Goal: Task Accomplishment & Management: Complete application form

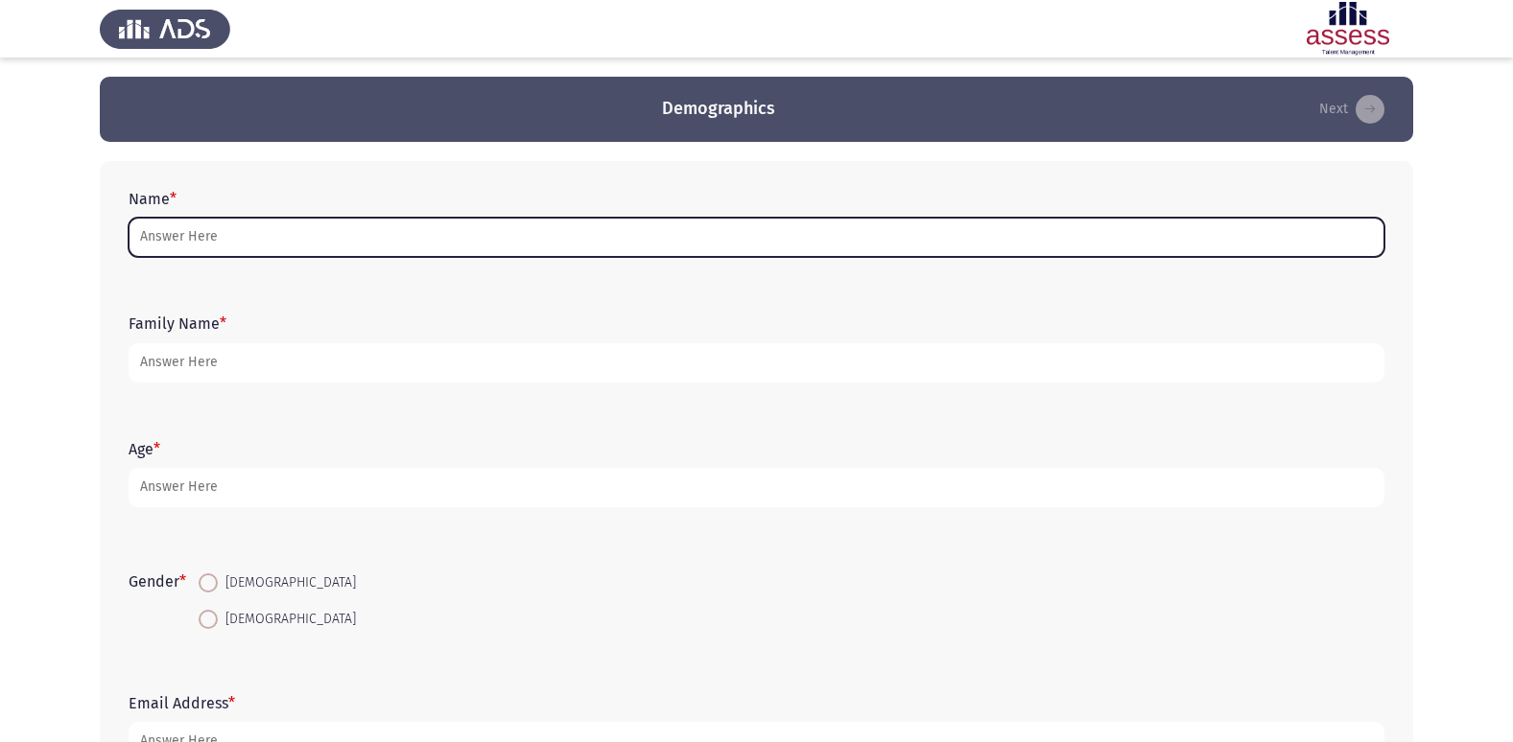
click at [293, 236] on input "Name *" at bounding box center [756, 237] width 1255 height 39
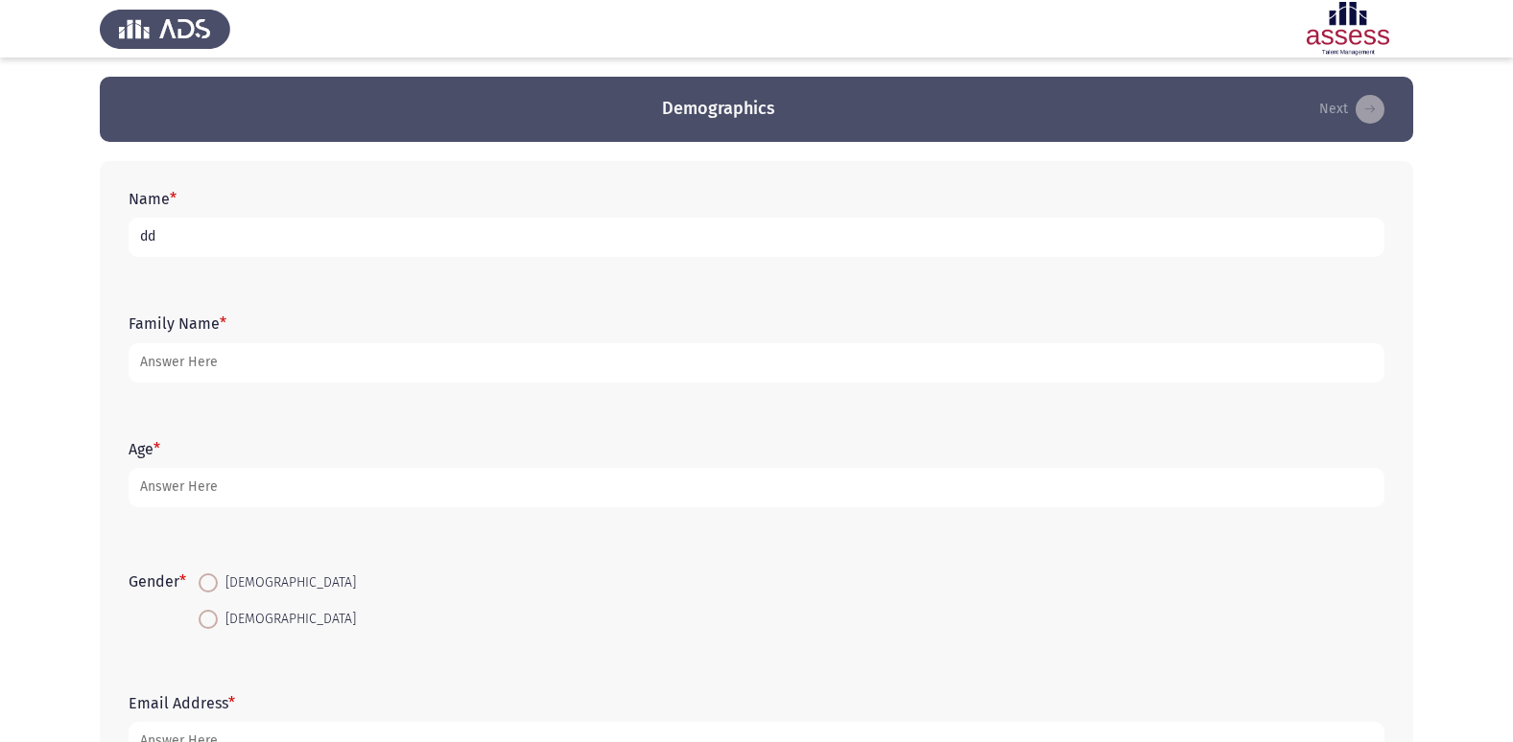
type input "d"
type input "D"
type input "ك"
type input "[PERSON_NAME]"
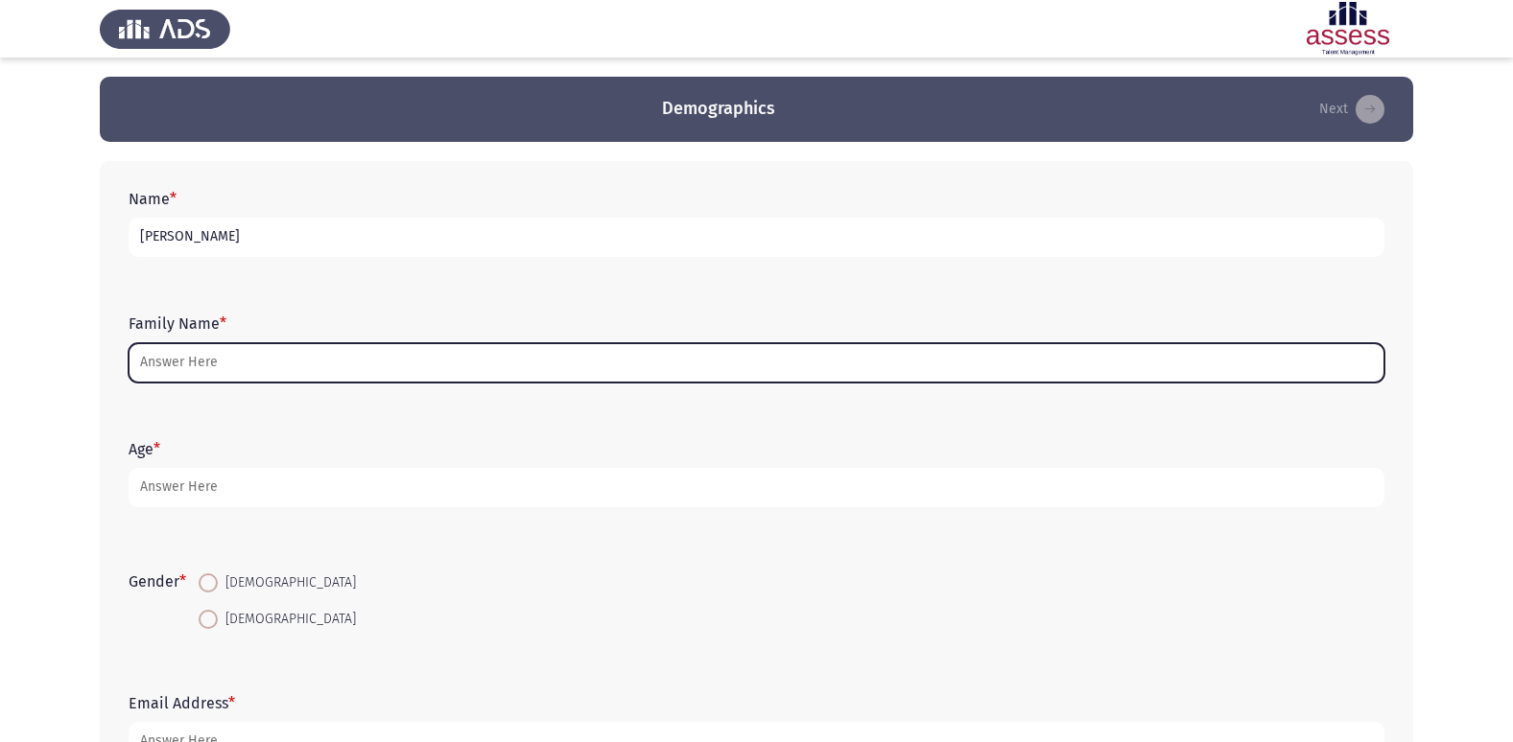
click at [271, 357] on input "Family Name *" at bounding box center [756, 362] width 1255 height 39
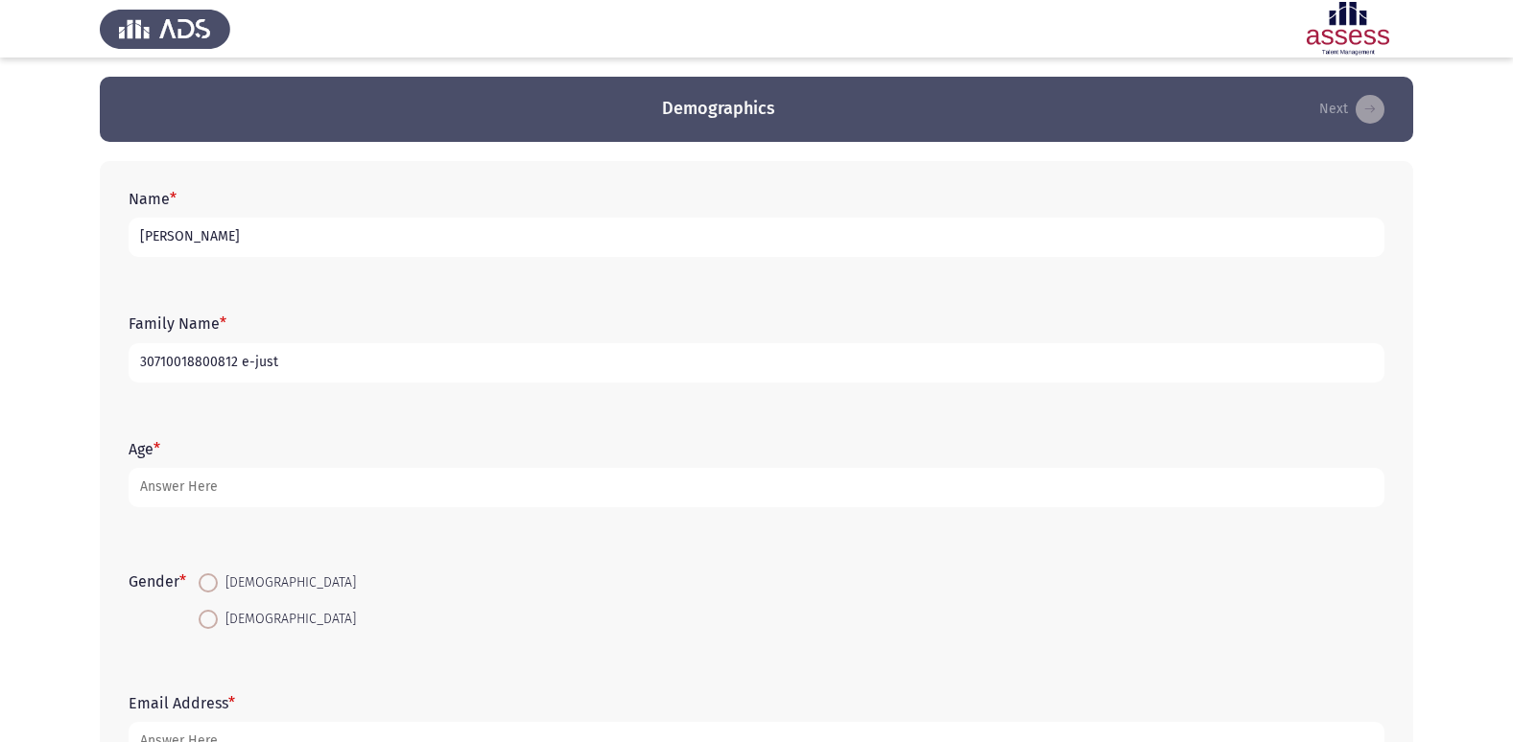
type input "30710018800812 e-just"
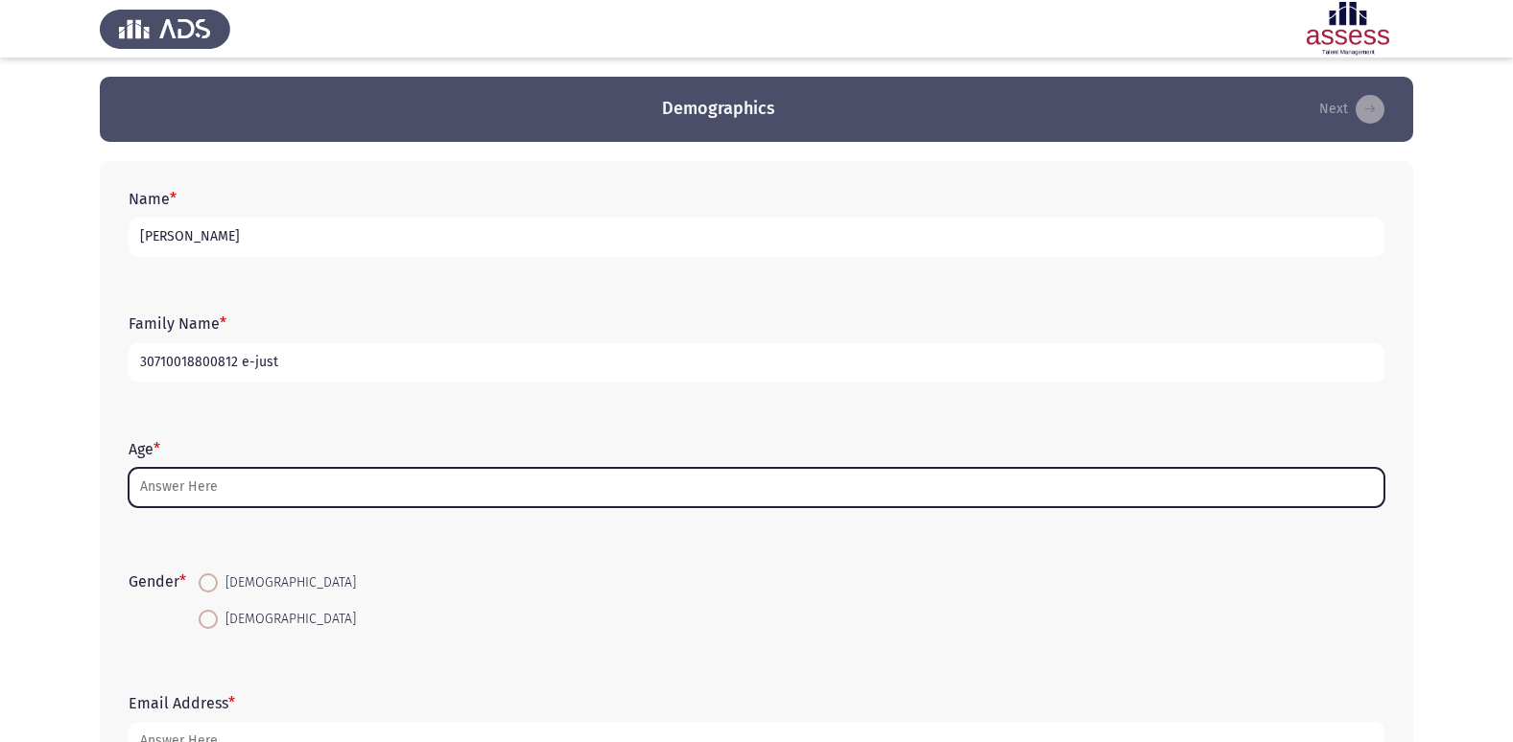
click at [214, 480] on input "Age *" at bounding box center [756, 487] width 1255 height 39
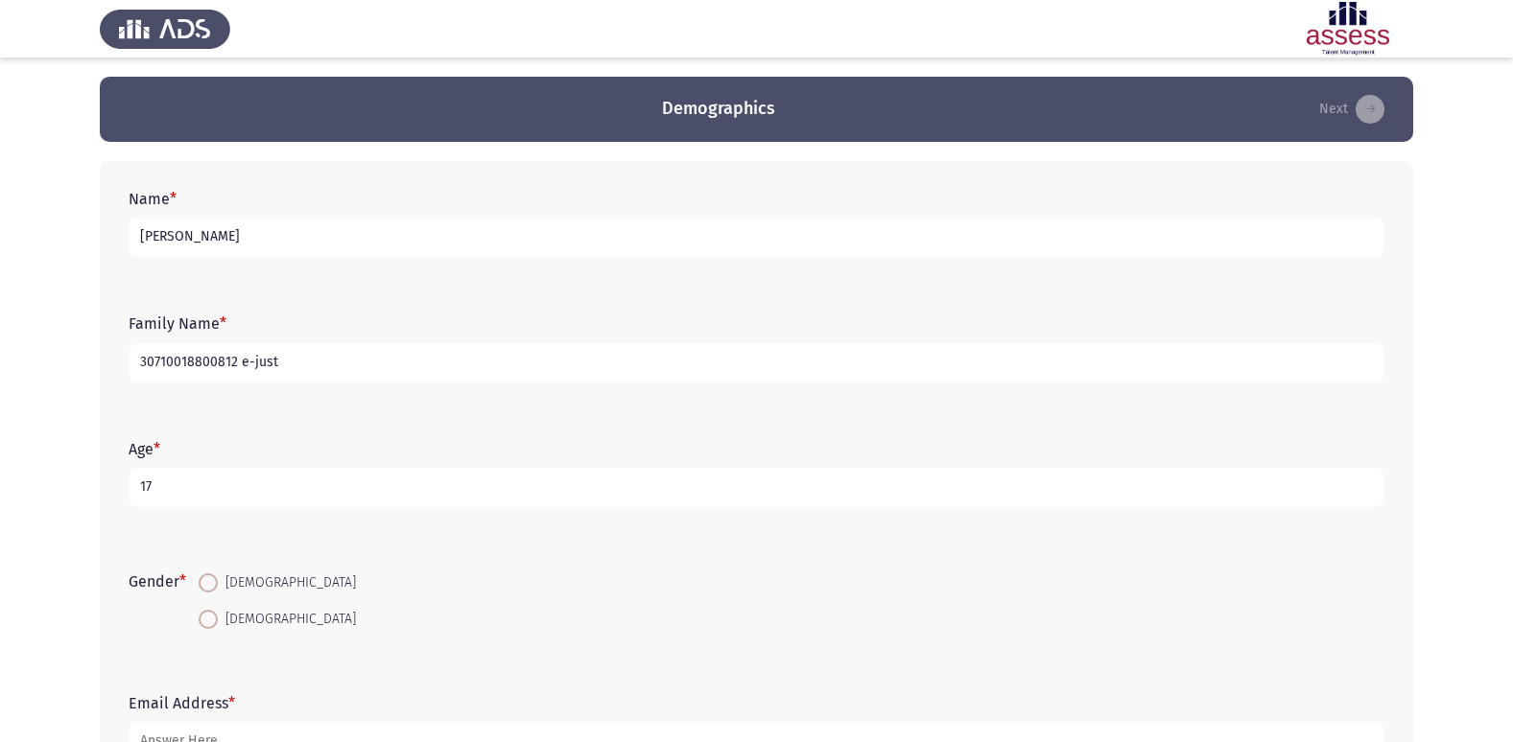
type input "17"
click at [208, 586] on span at bounding box center [208, 583] width 19 height 19
click at [208, 586] on input "[DEMOGRAPHIC_DATA]" at bounding box center [208, 583] width 19 height 19
radio input "true"
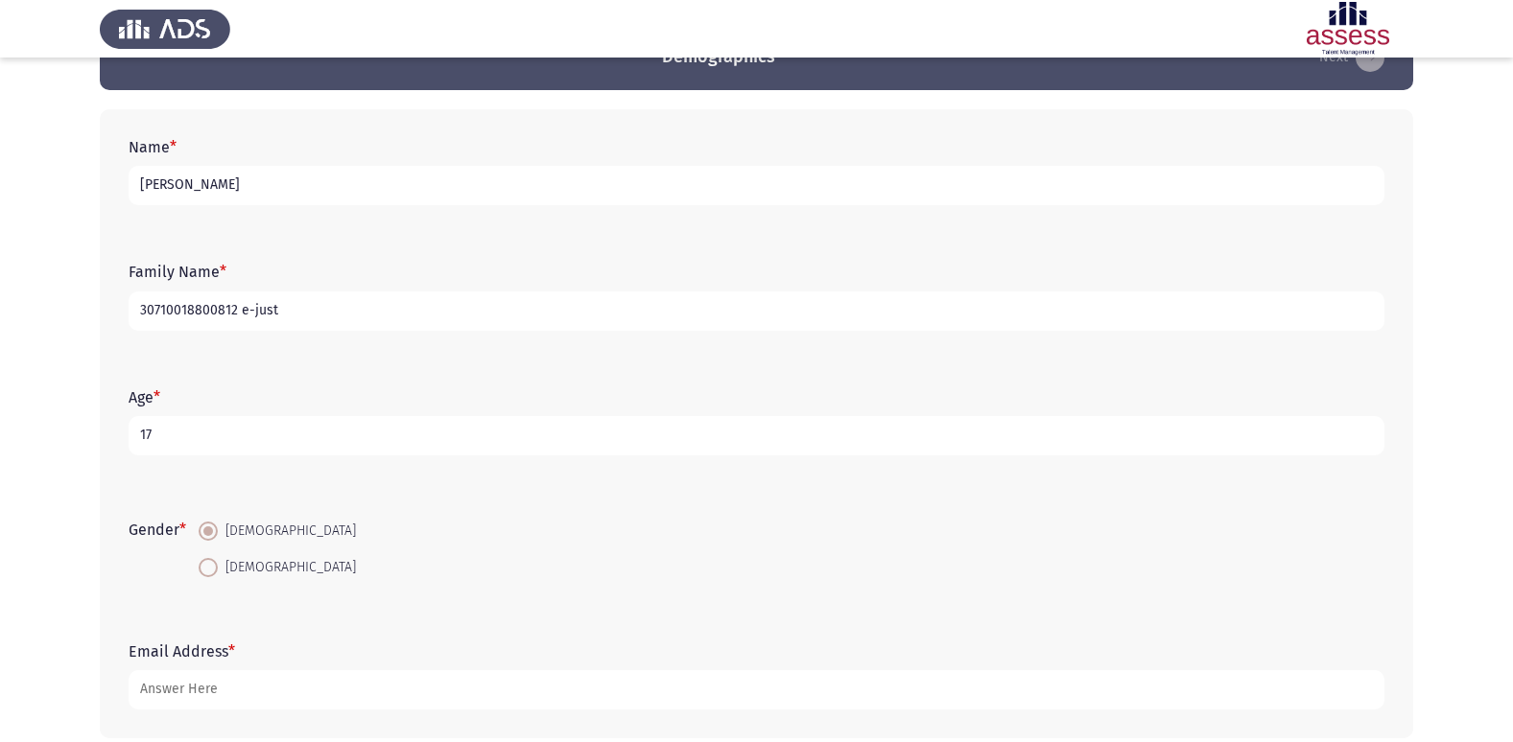
scroll to position [96, 0]
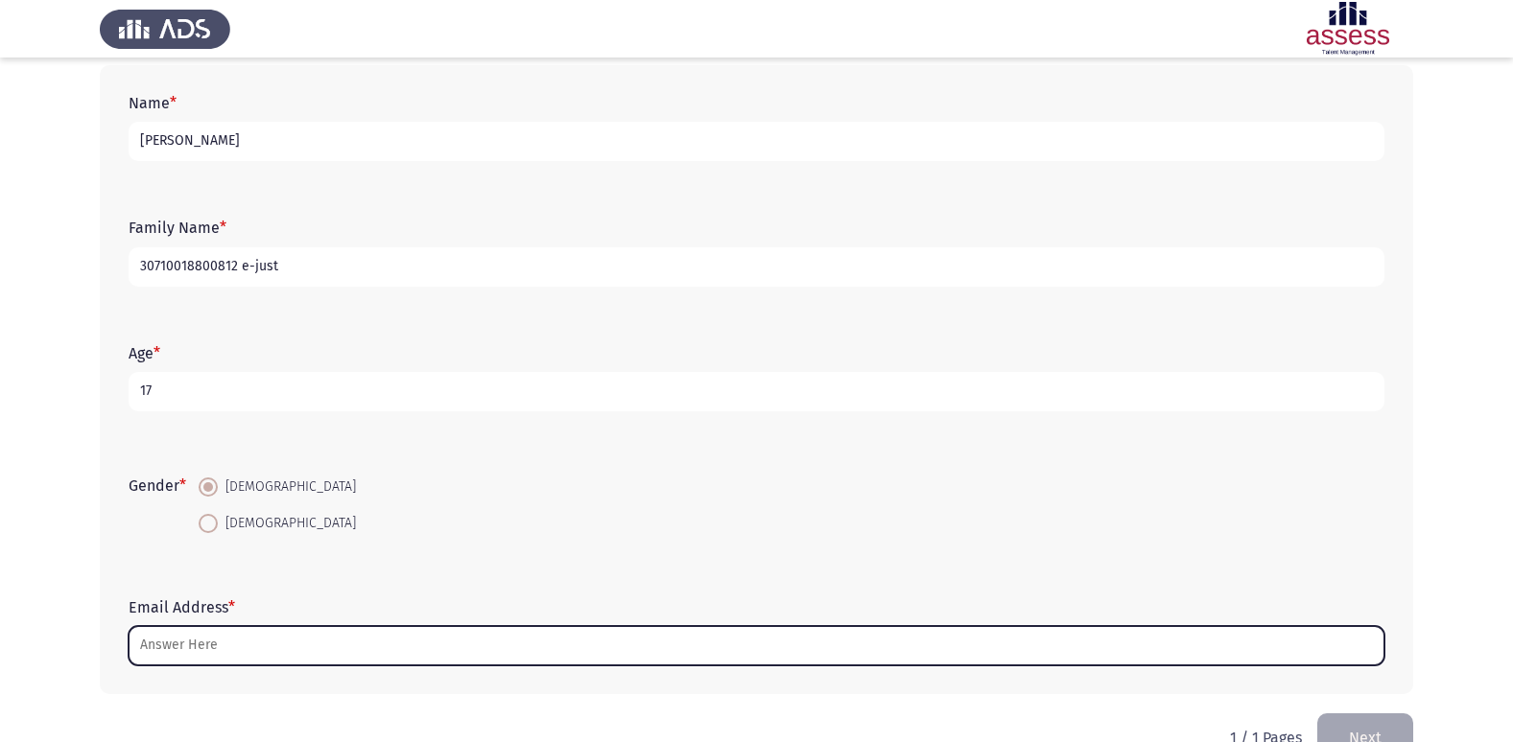
click at [248, 645] on input "Email Address *" at bounding box center [756, 645] width 1255 height 39
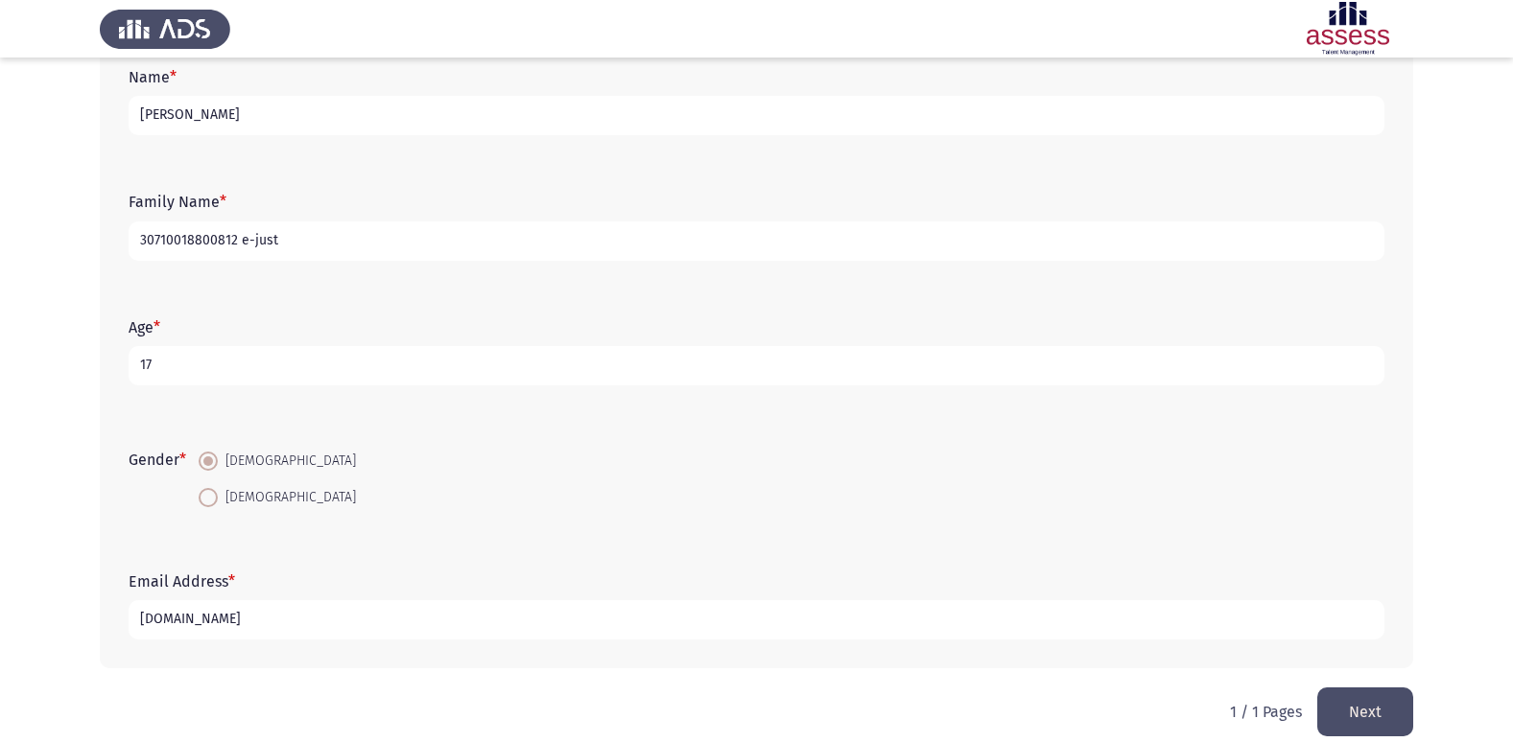
scroll to position [144, 0]
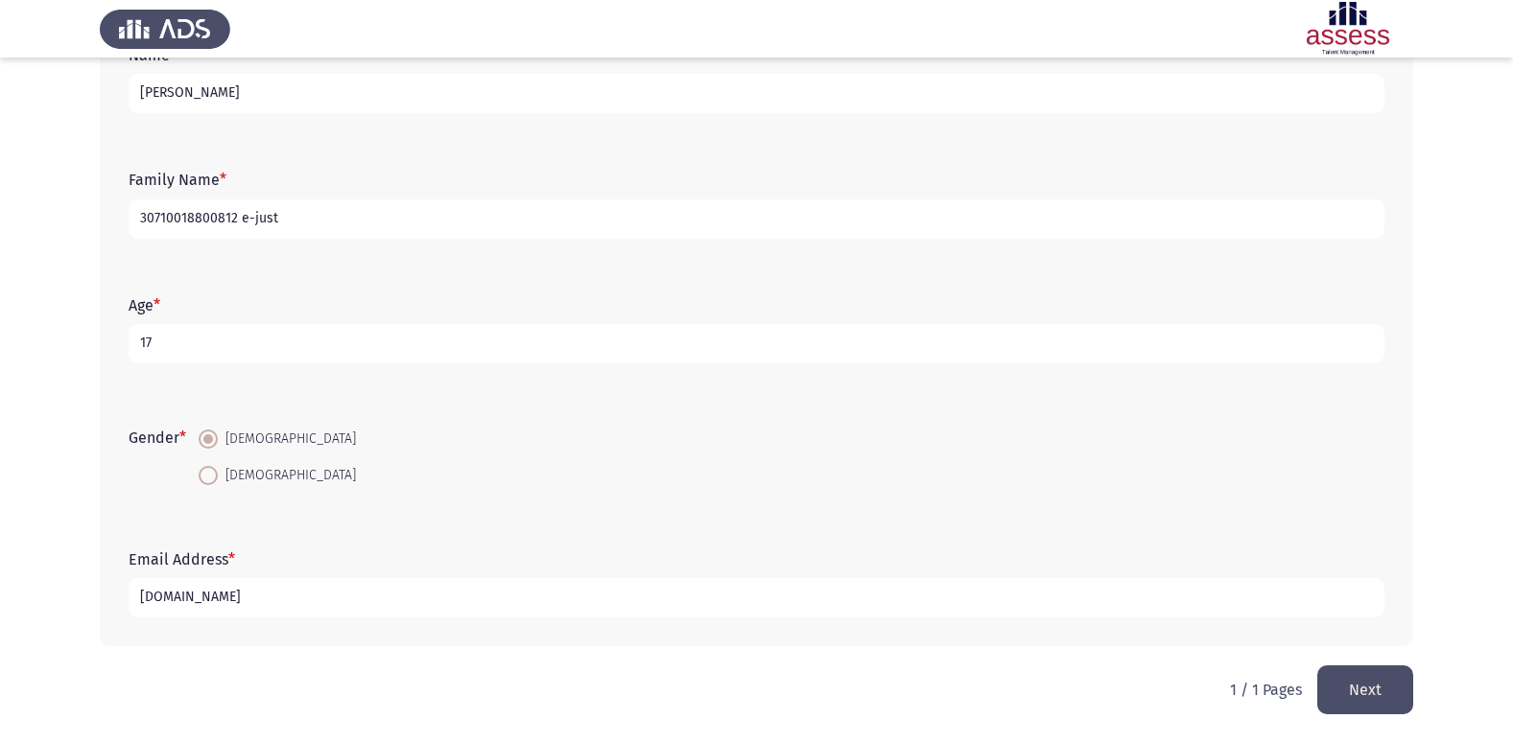
type input "[DOMAIN_NAME]"
click at [1381, 692] on button "Next" at bounding box center [1365, 690] width 96 height 49
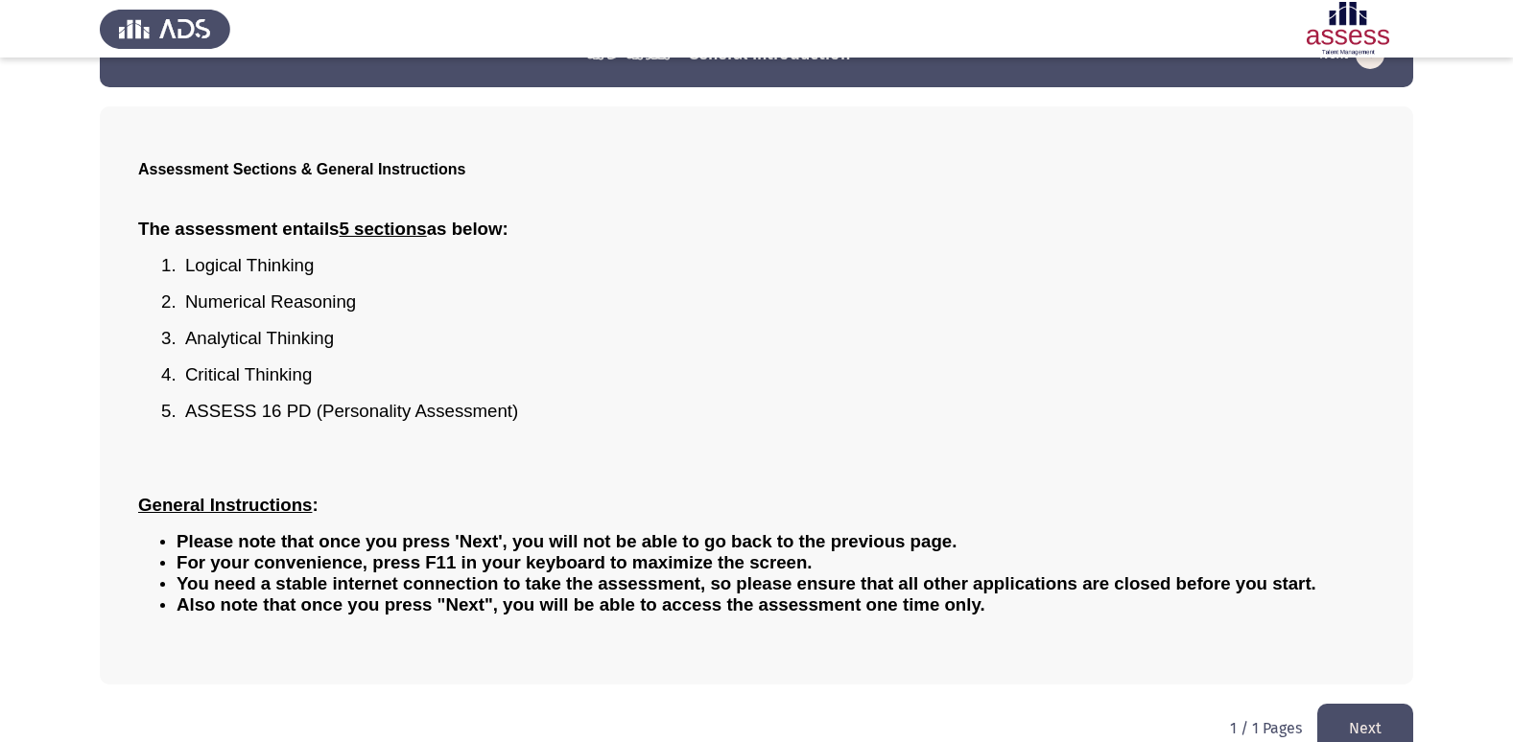
scroll to position [84, 0]
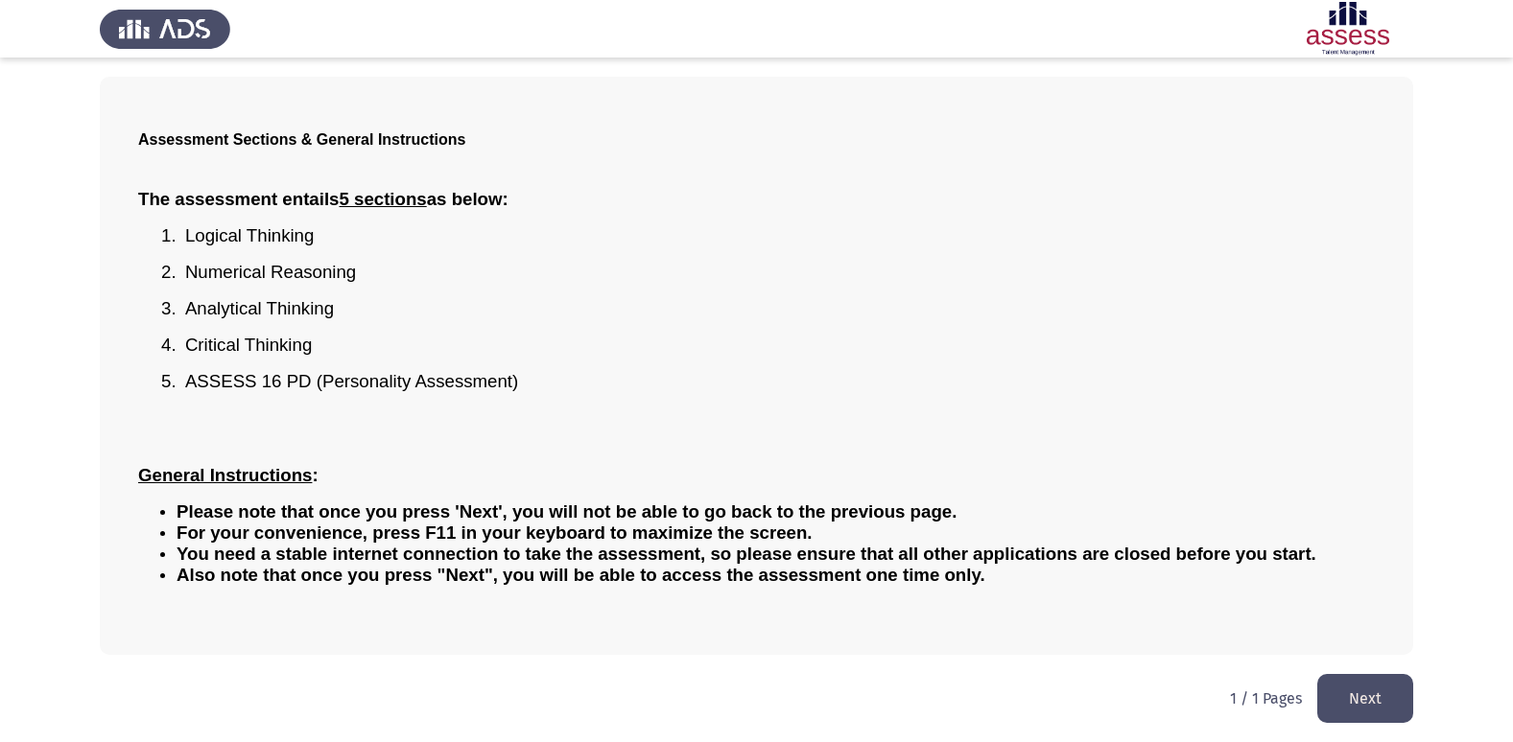
click at [1349, 692] on button "Next" at bounding box center [1365, 698] width 96 height 49
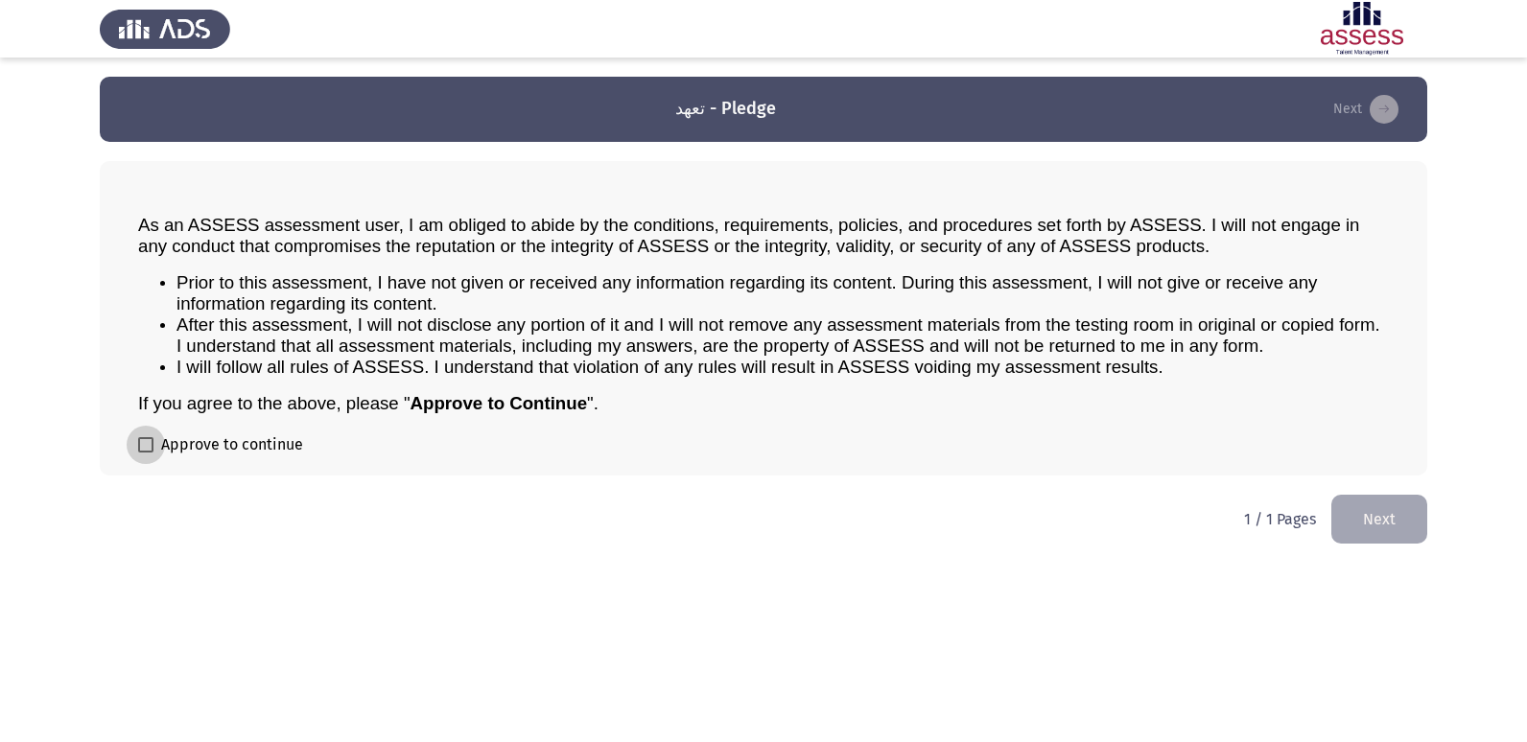
click at [152, 452] on span at bounding box center [145, 444] width 15 height 15
click at [146, 453] on input "Approve to continue" at bounding box center [145, 453] width 1 height 1
checkbox input "true"
click at [1381, 534] on button "Next" at bounding box center [1379, 519] width 96 height 49
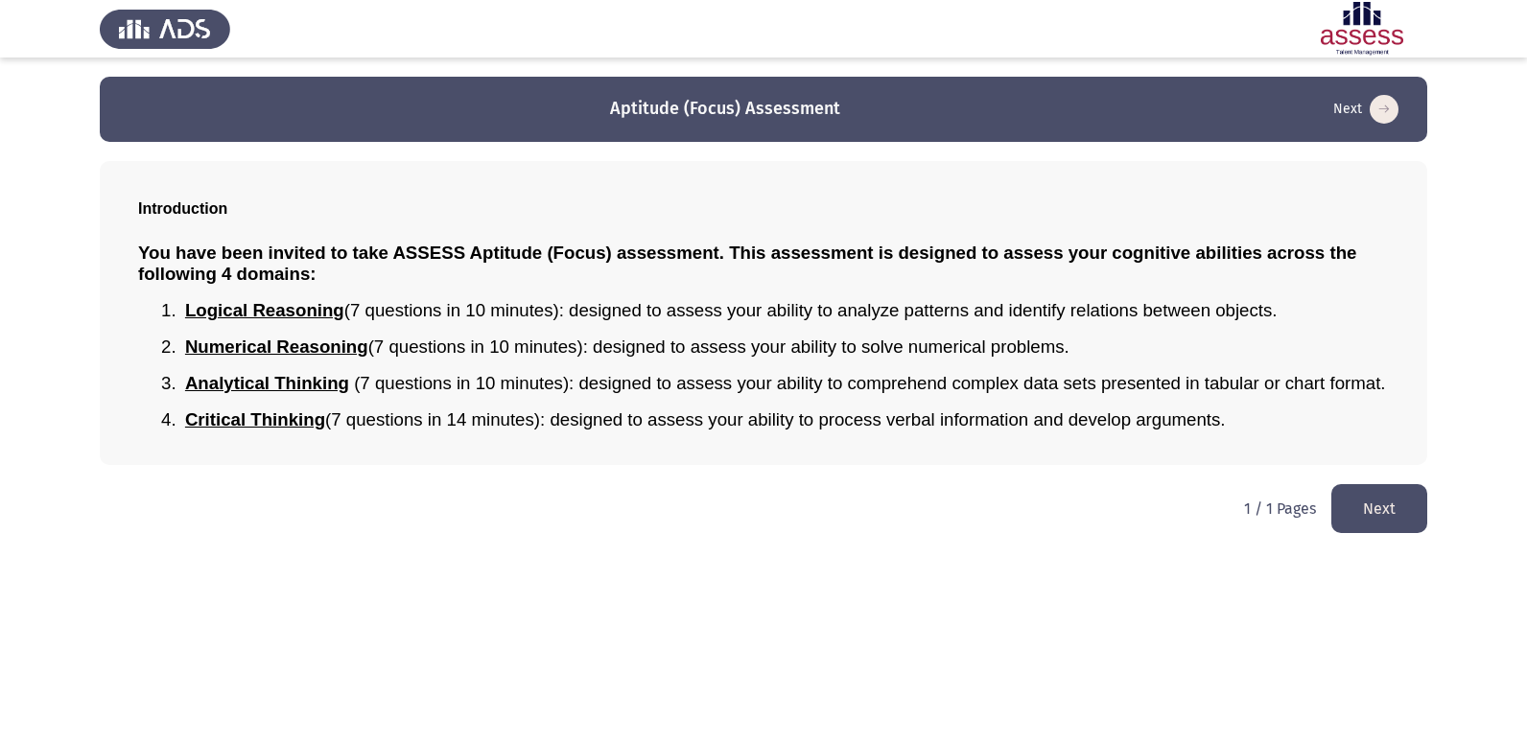
click at [1364, 517] on button "Next" at bounding box center [1379, 508] width 96 height 49
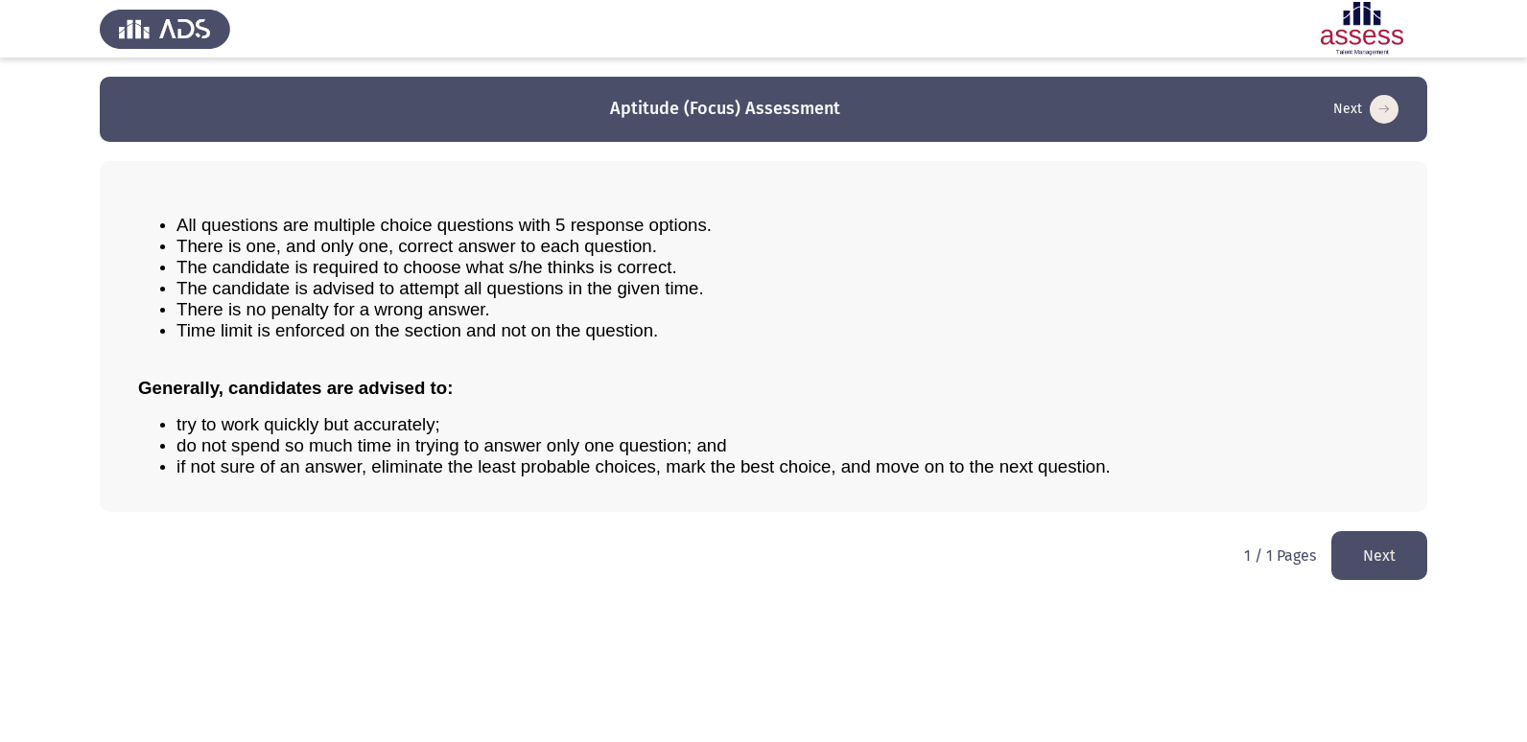
click at [1376, 549] on button "Next" at bounding box center [1379, 555] width 96 height 49
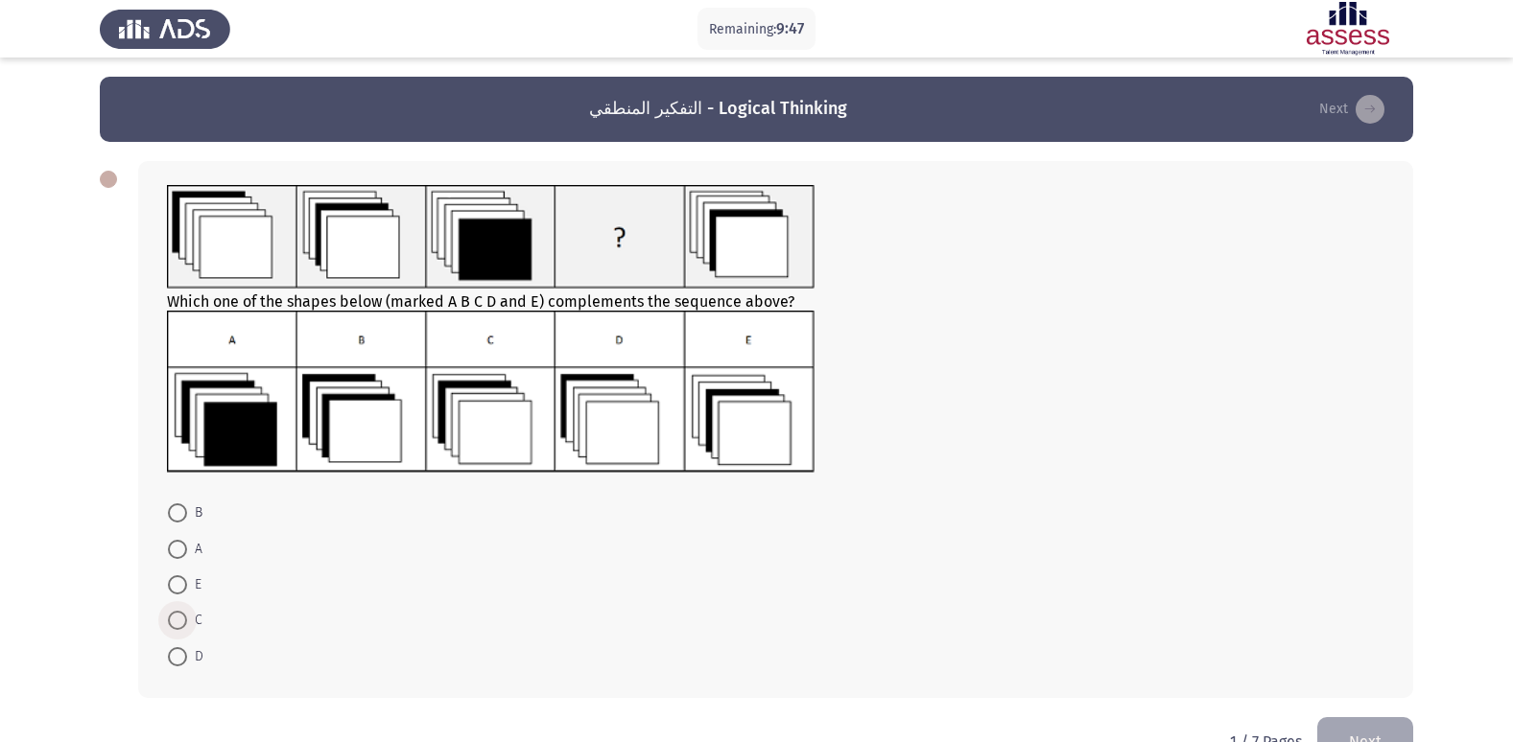
click at [182, 616] on span at bounding box center [177, 620] width 19 height 19
click at [182, 616] on input "C" at bounding box center [177, 620] width 19 height 19
radio input "true"
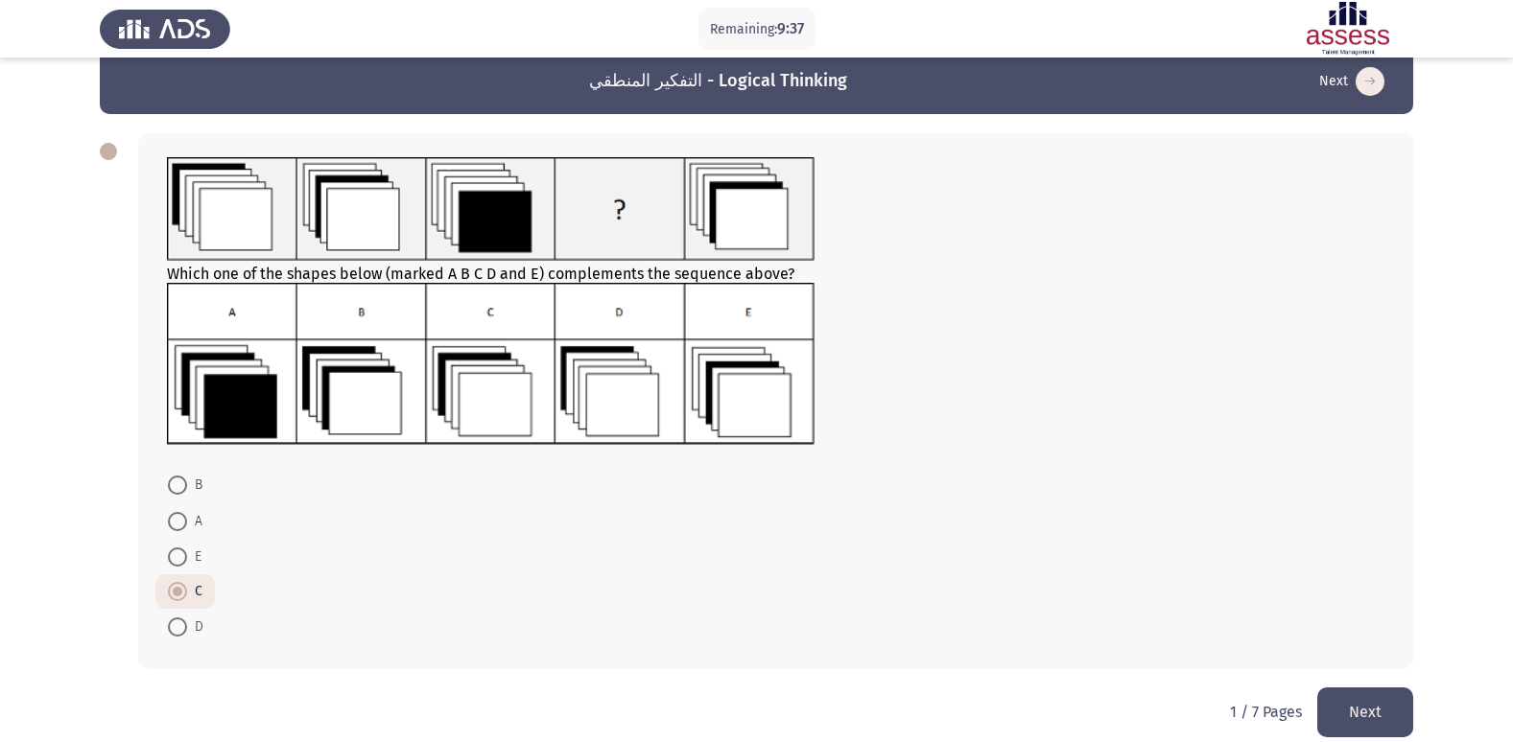
scroll to position [50, 0]
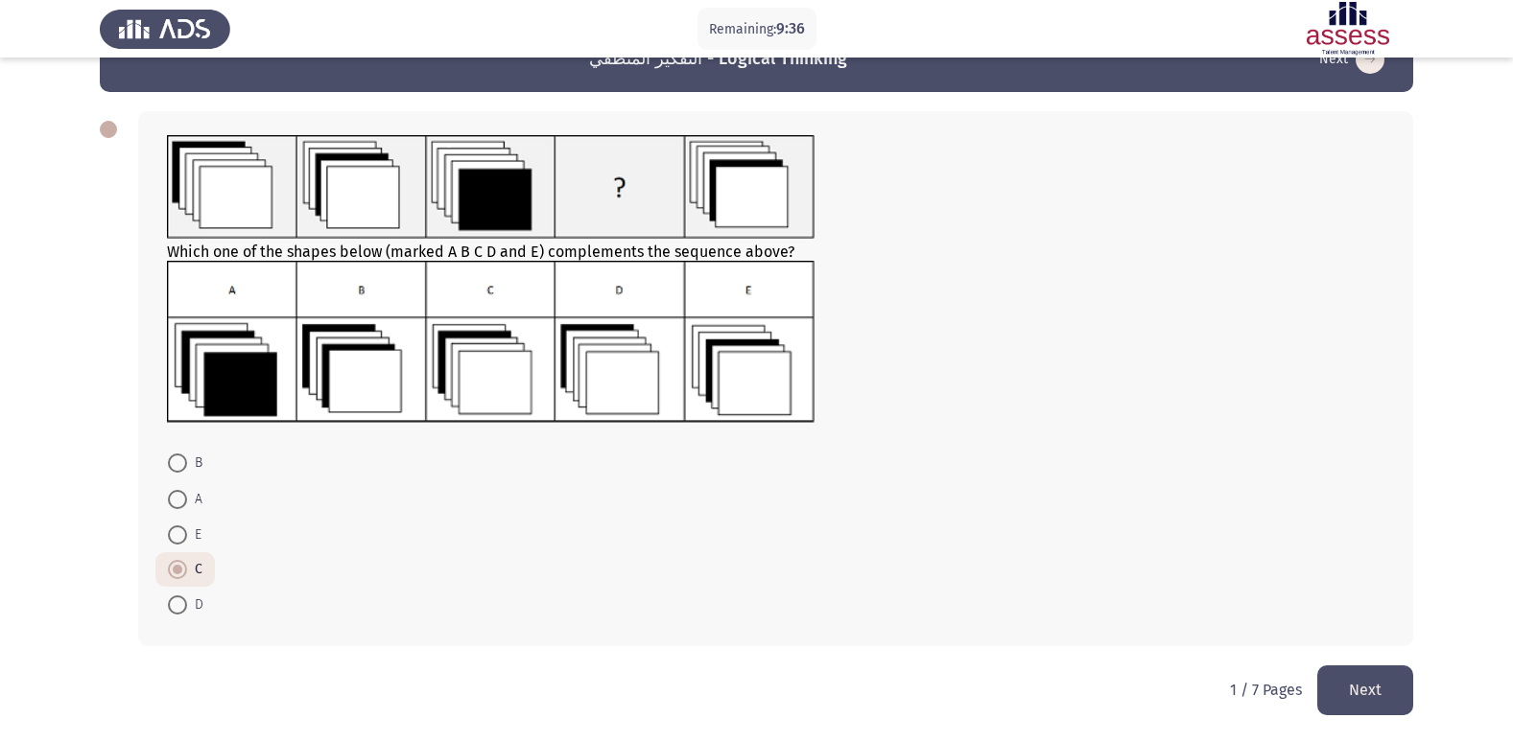
click at [1382, 691] on button "Next" at bounding box center [1365, 690] width 96 height 49
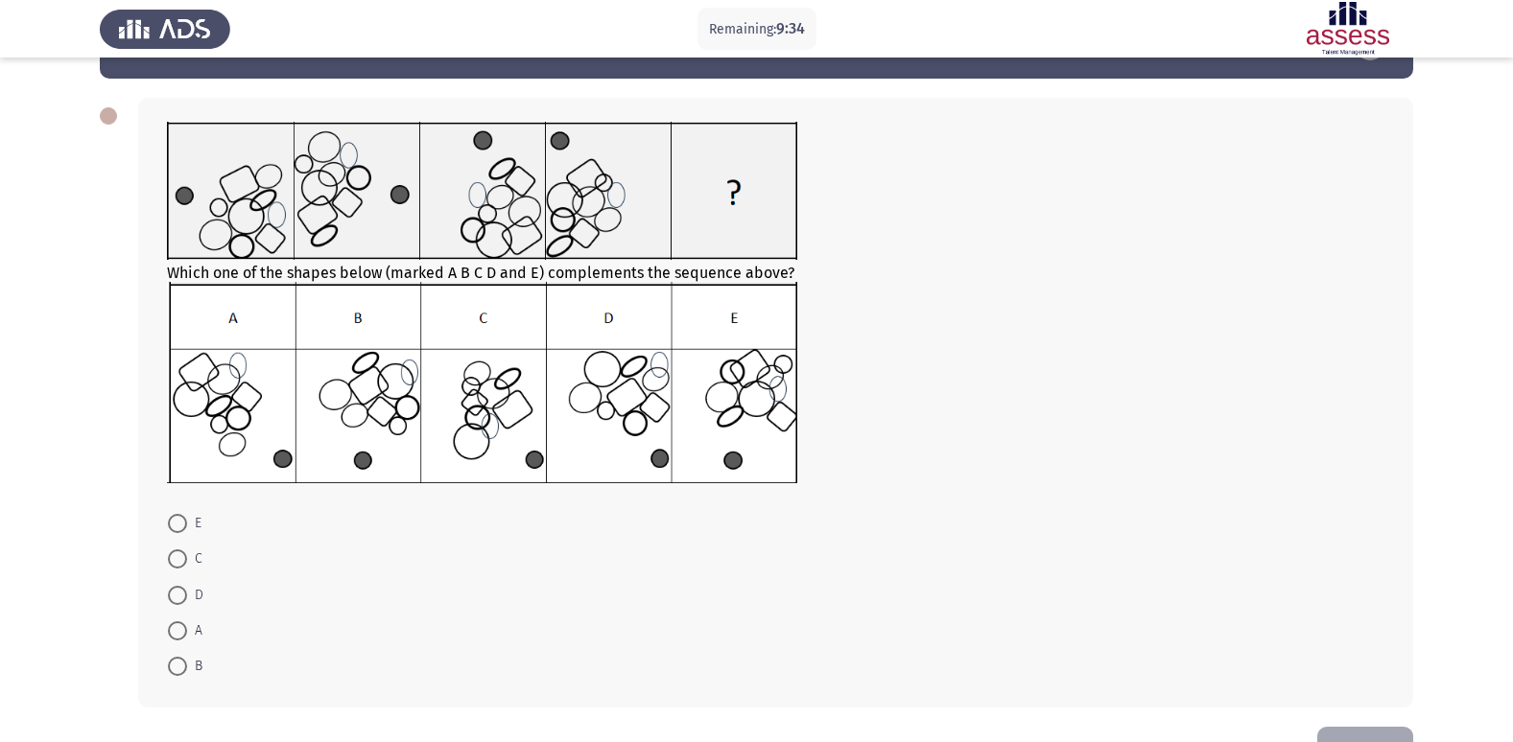
scroll to position [96, 0]
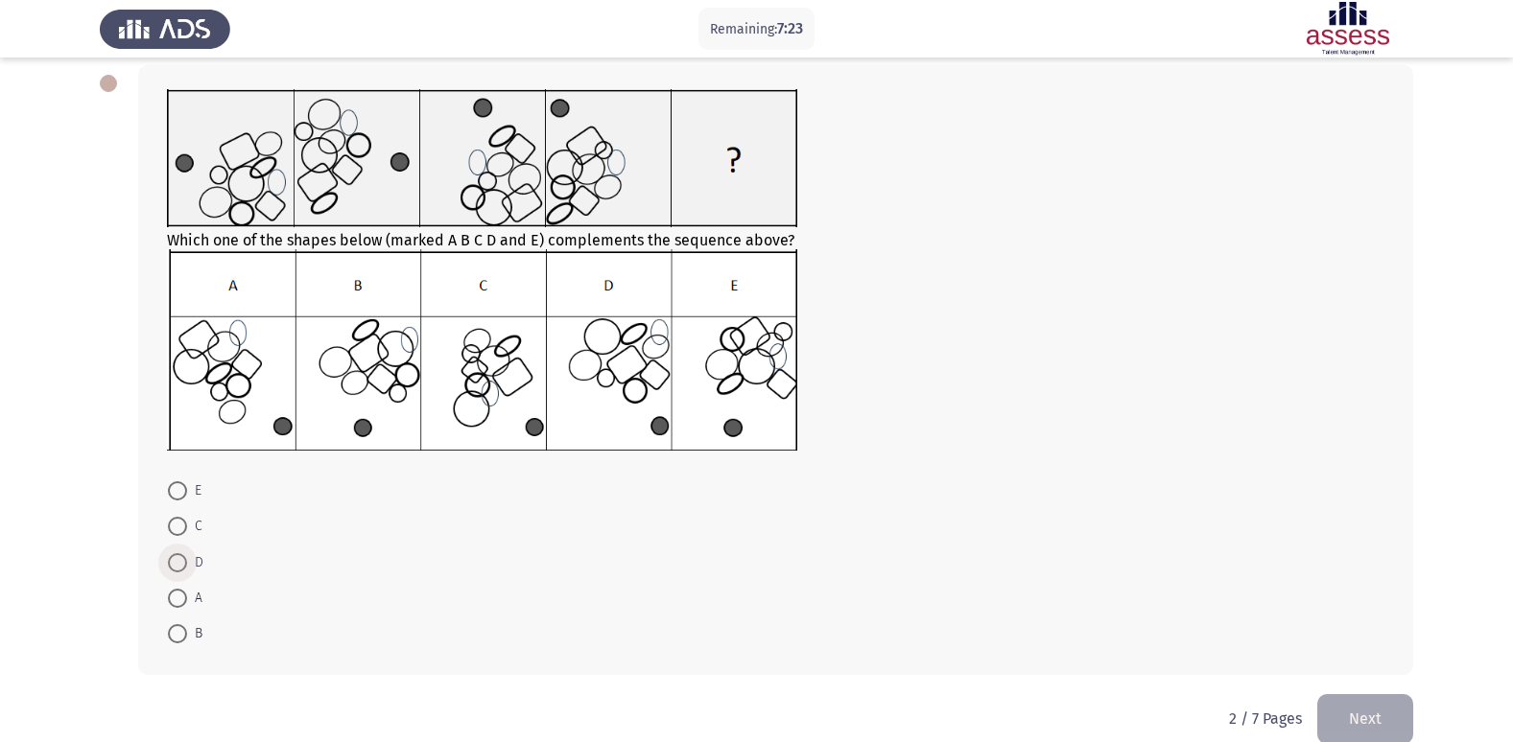
click at [177, 569] on span at bounding box center [177, 562] width 19 height 19
click at [177, 569] on input "D" at bounding box center [177, 562] width 19 height 19
radio input "true"
click at [1363, 709] on button "Next" at bounding box center [1365, 717] width 96 height 49
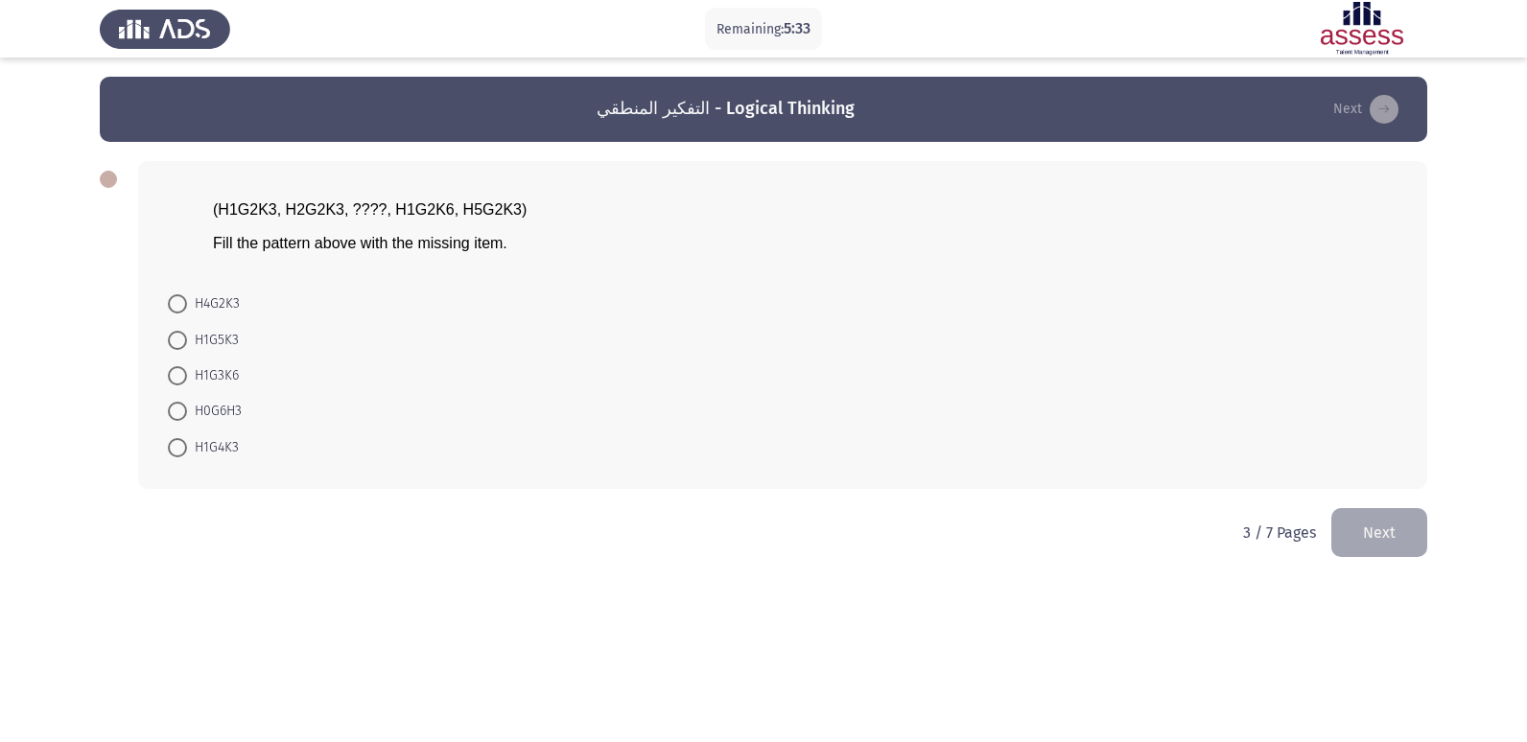
click at [179, 306] on span at bounding box center [177, 303] width 19 height 19
click at [179, 306] on input "H4G2K3" at bounding box center [177, 303] width 19 height 19
radio input "true"
click at [1408, 541] on button "Next" at bounding box center [1379, 530] width 96 height 49
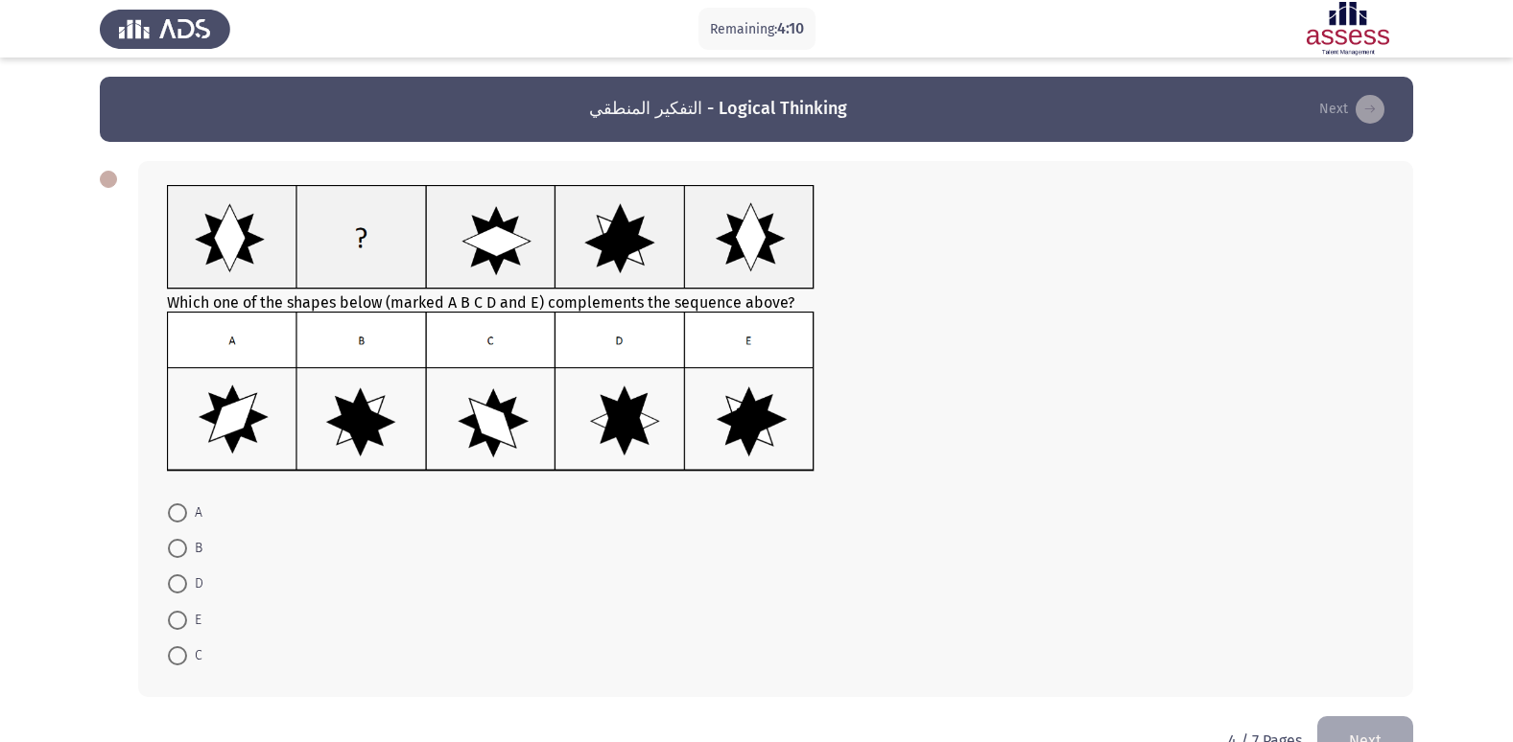
click at [174, 553] on span at bounding box center [177, 548] width 19 height 19
click at [174, 553] on input "B" at bounding box center [177, 548] width 19 height 19
radio input "true"
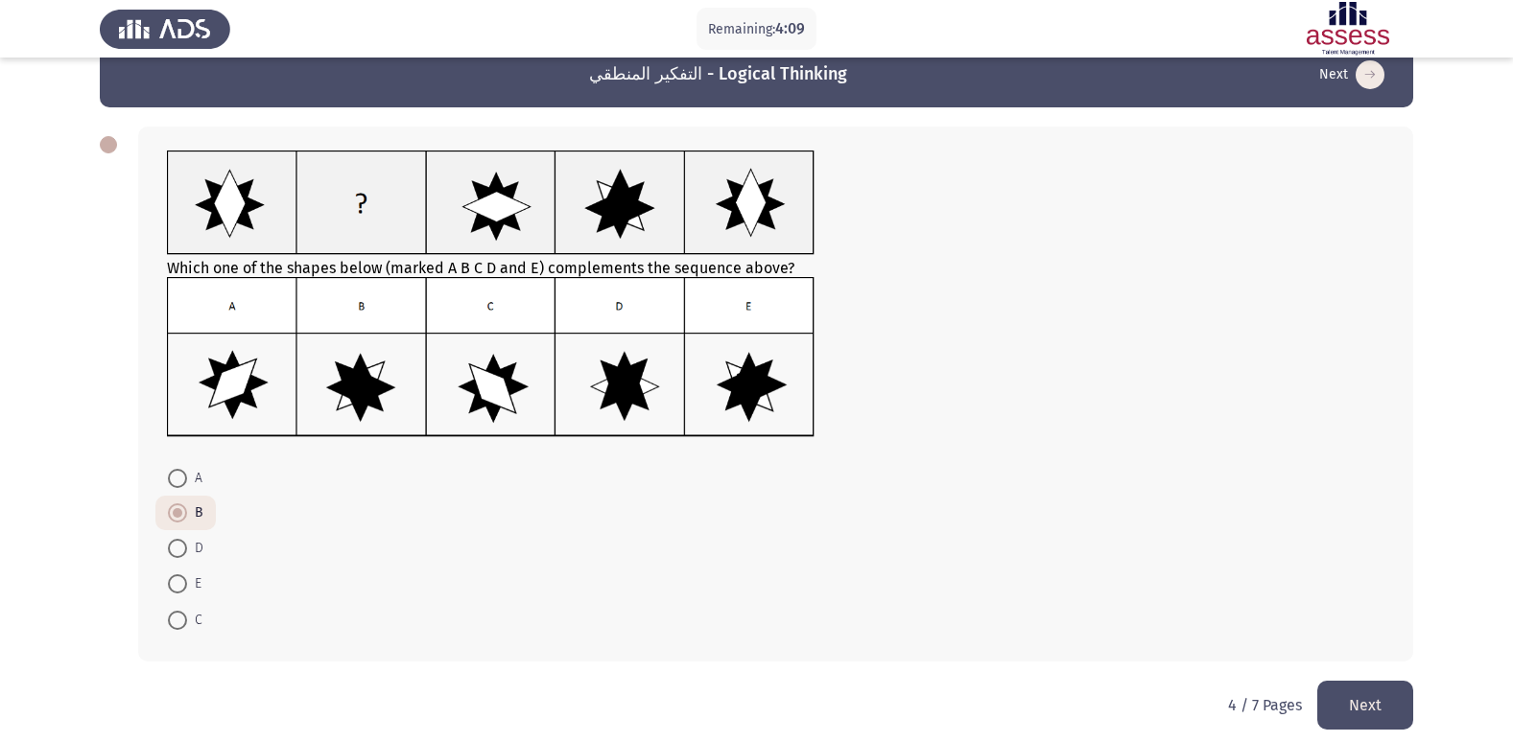
scroll to position [50, 0]
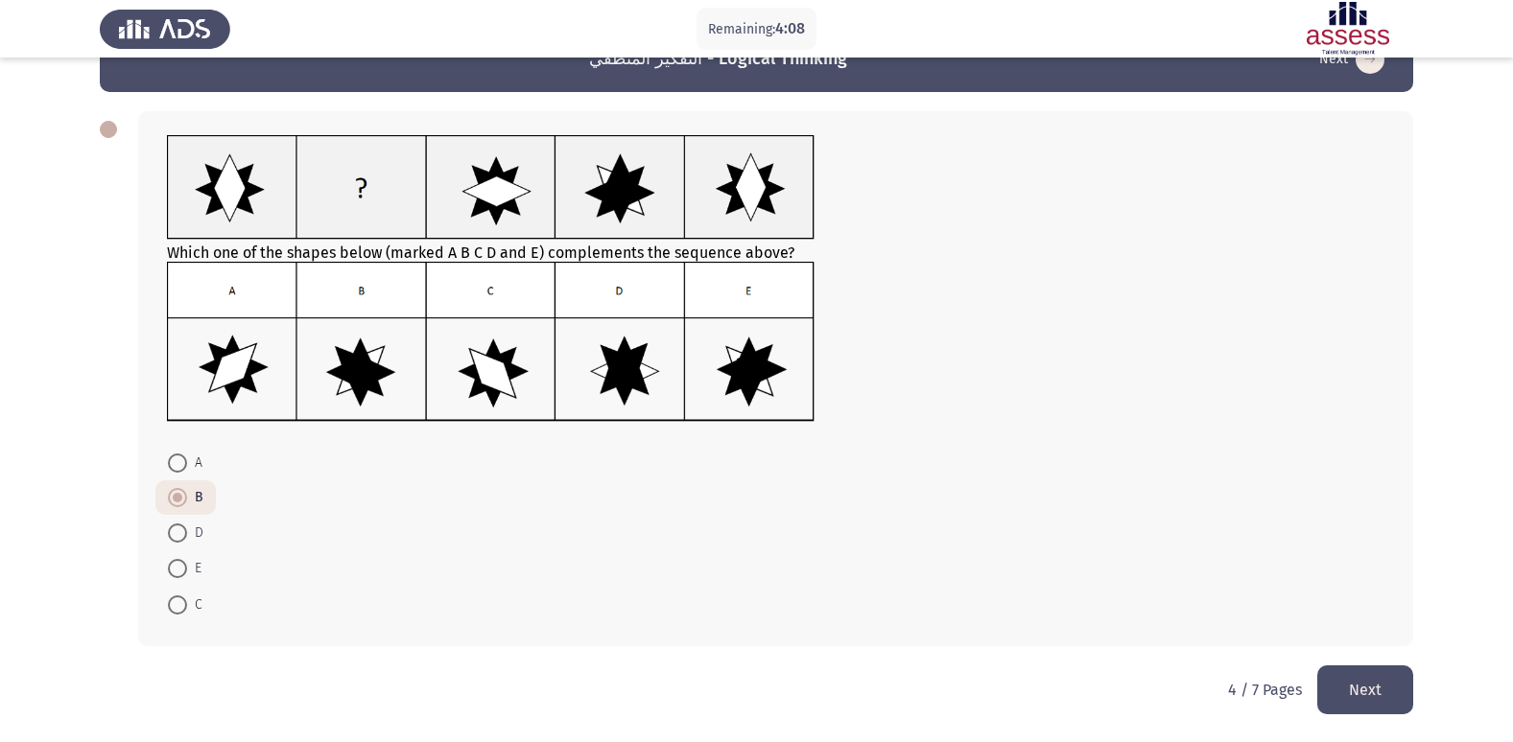
click at [1366, 682] on button "Next" at bounding box center [1365, 690] width 96 height 49
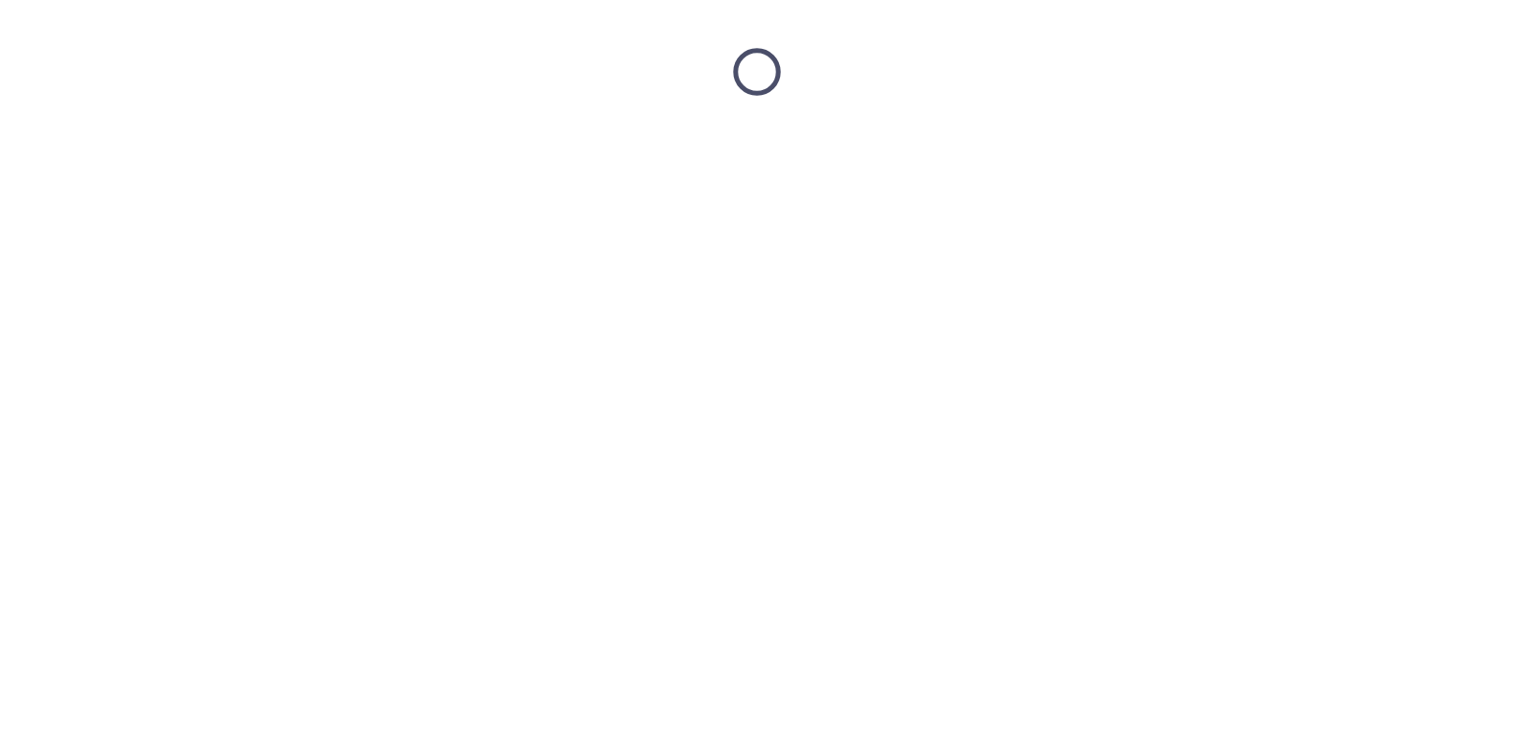
scroll to position [0, 0]
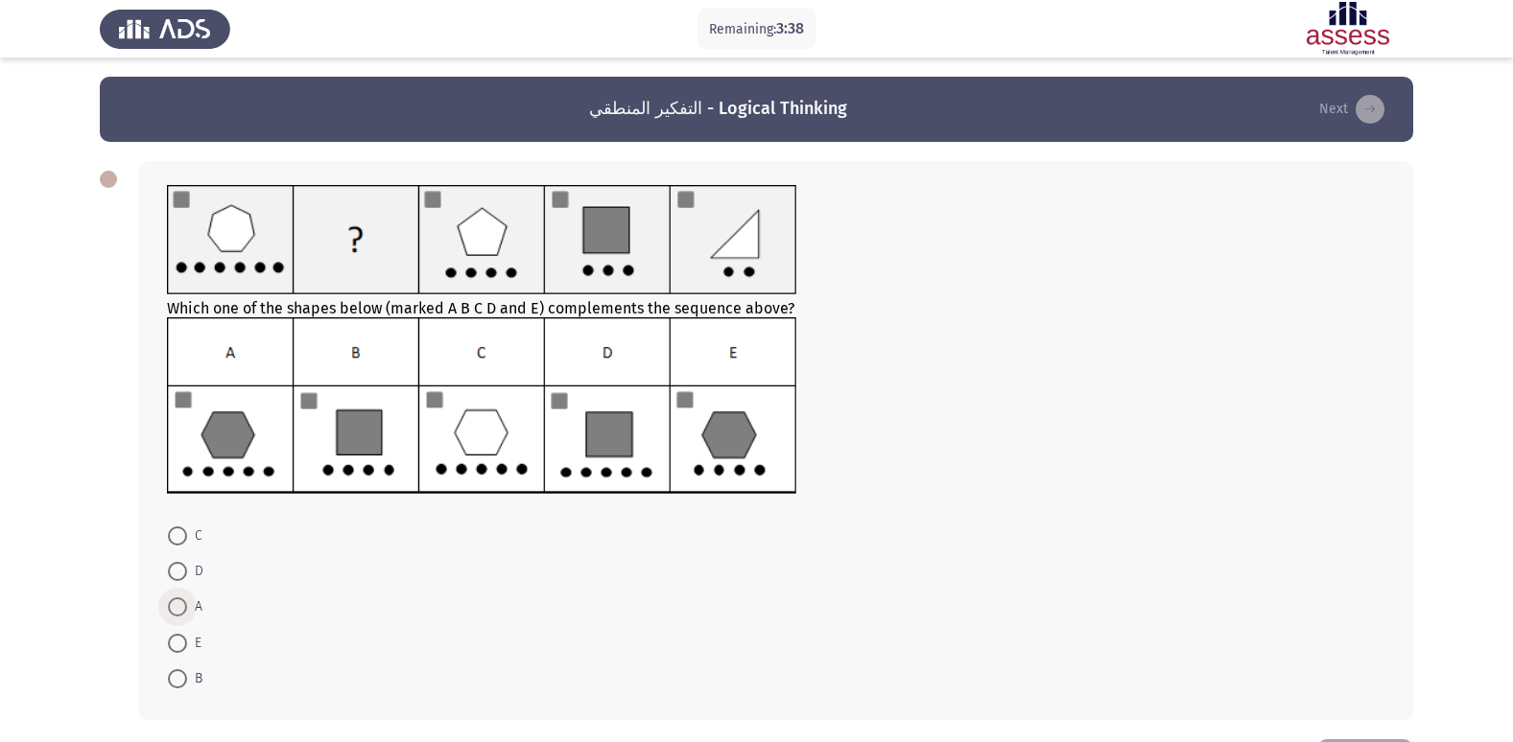
click at [179, 614] on span at bounding box center [177, 607] width 19 height 19
click at [179, 614] on input "A" at bounding box center [177, 607] width 19 height 19
radio input "true"
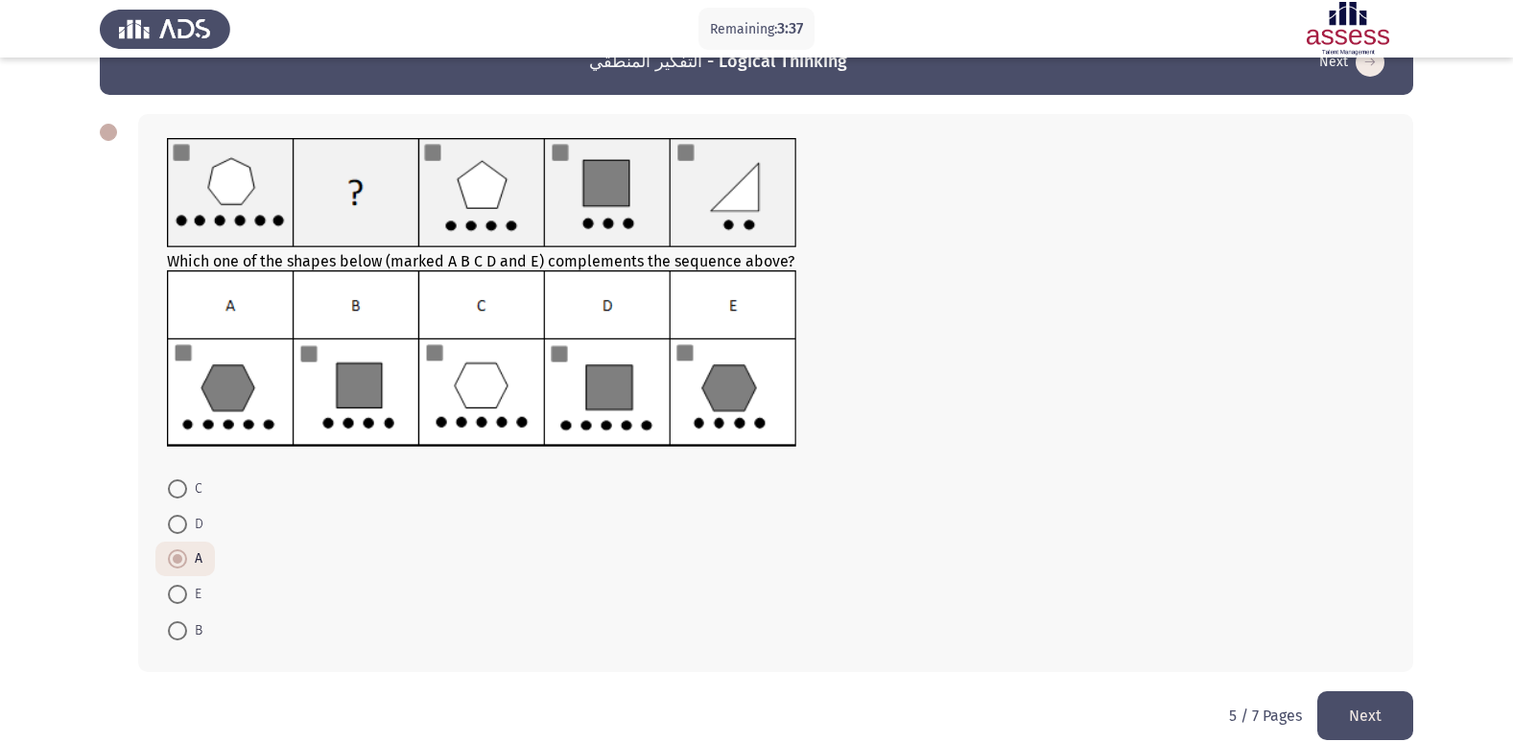
scroll to position [73, 0]
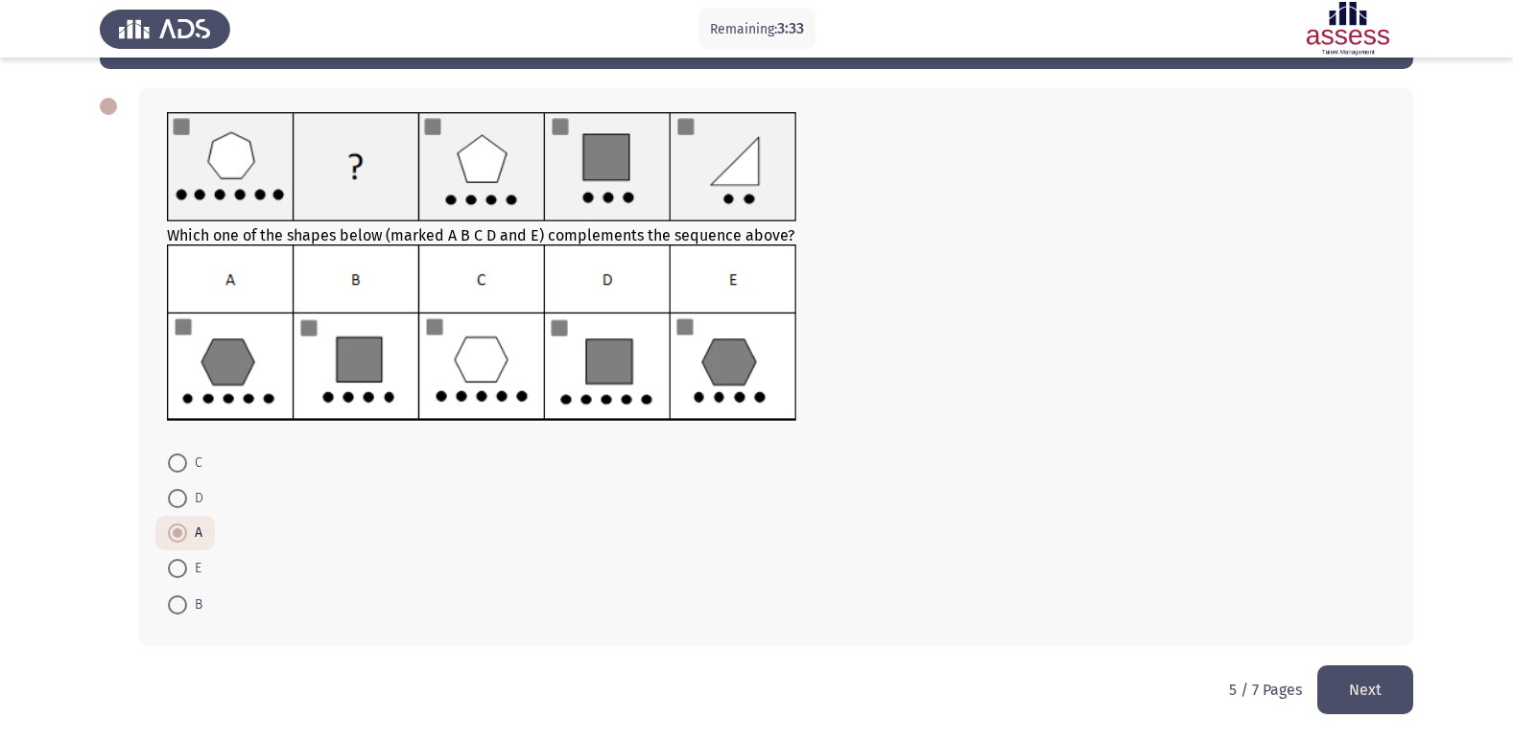
click at [1339, 689] on button "Next" at bounding box center [1365, 690] width 96 height 49
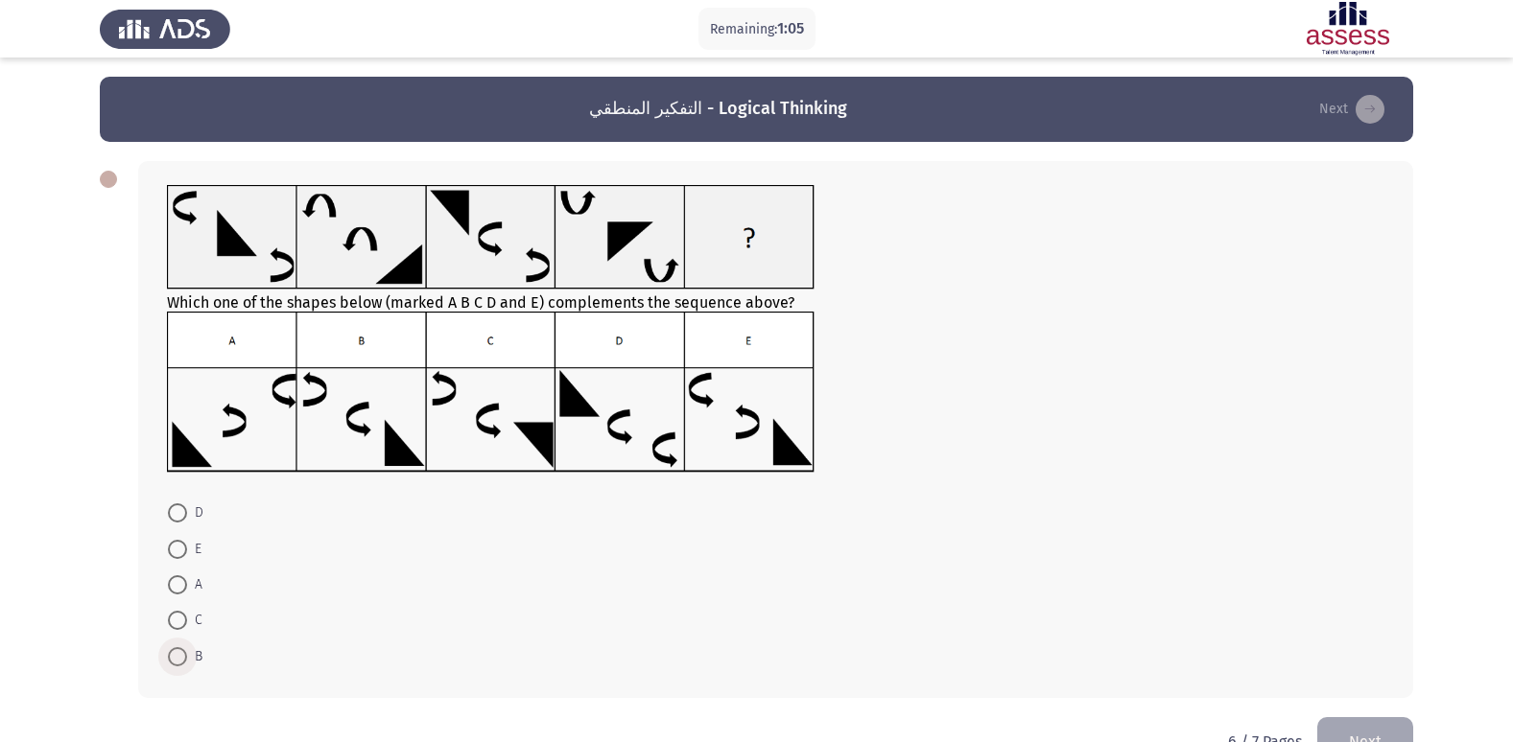
click at [179, 657] on span at bounding box center [177, 656] width 19 height 19
click at [179, 657] on input "B" at bounding box center [177, 656] width 19 height 19
radio input "true"
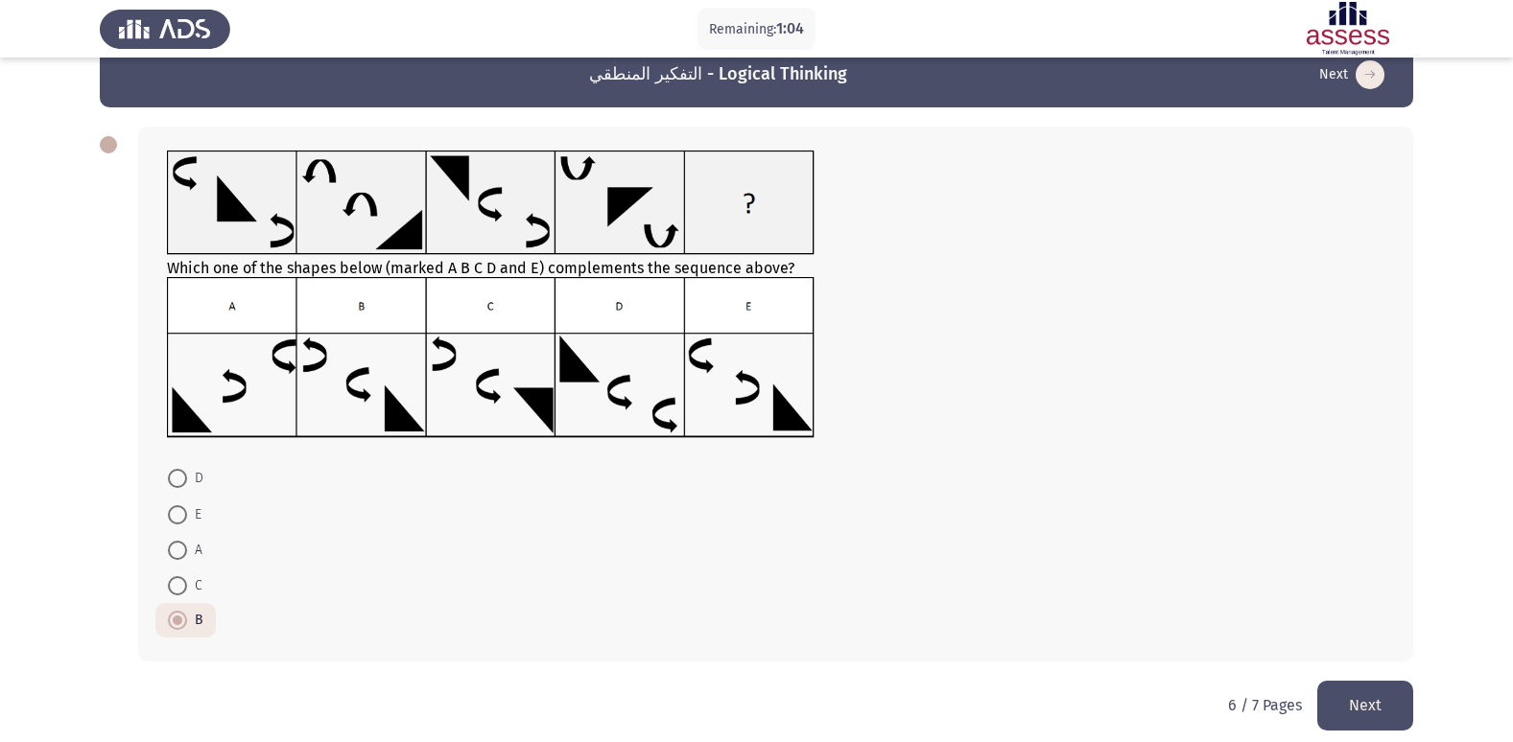
scroll to position [50, 0]
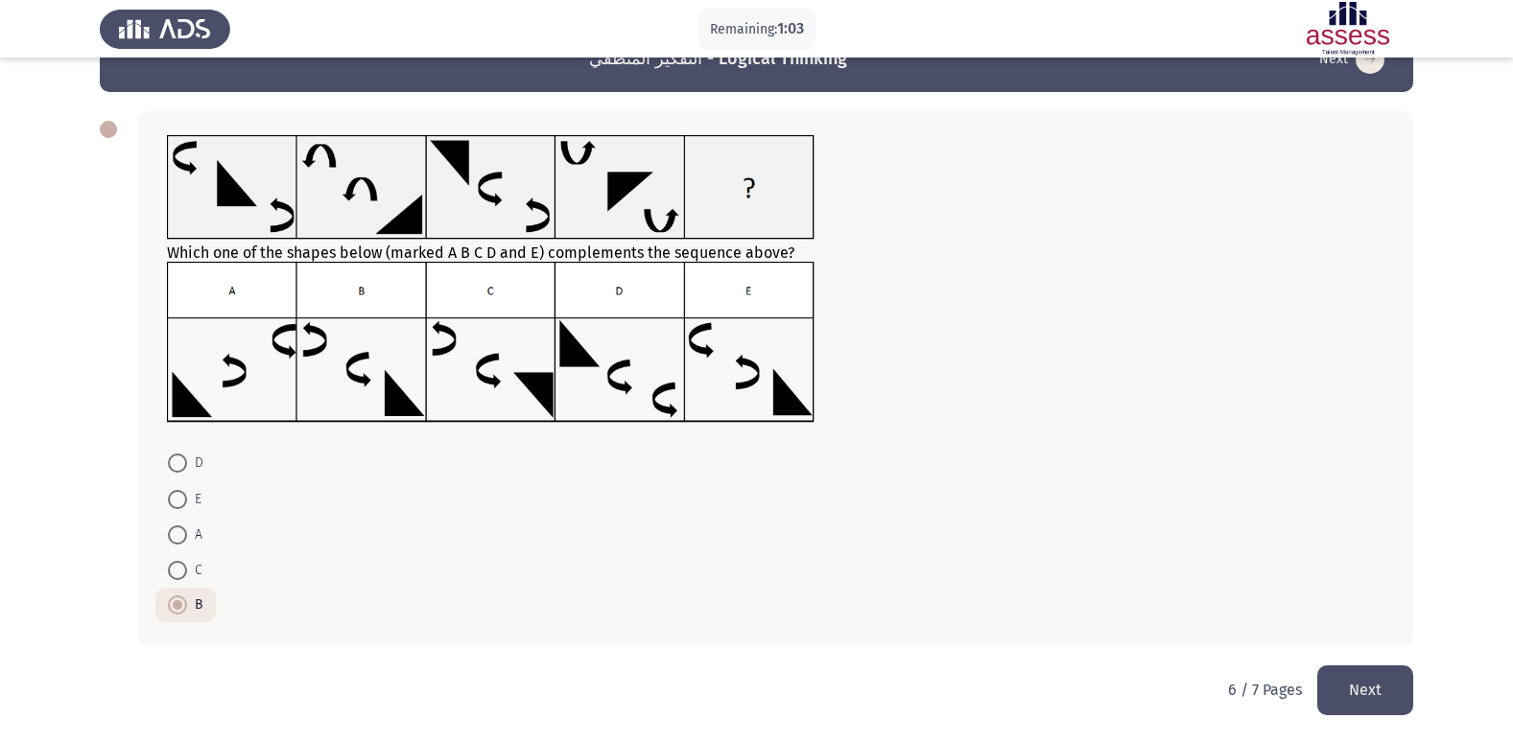
click at [1378, 692] on button "Next" at bounding box center [1365, 690] width 96 height 49
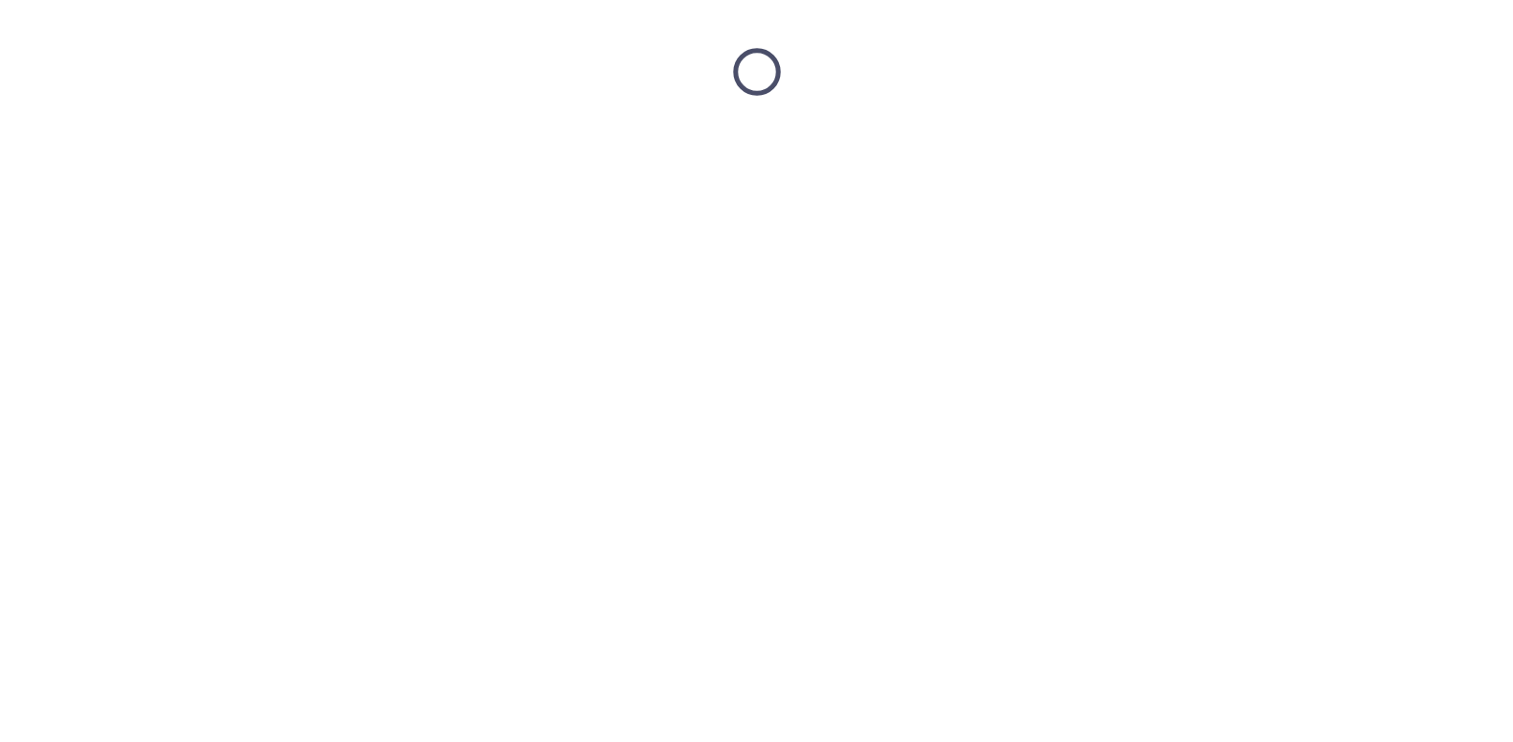
scroll to position [0, 0]
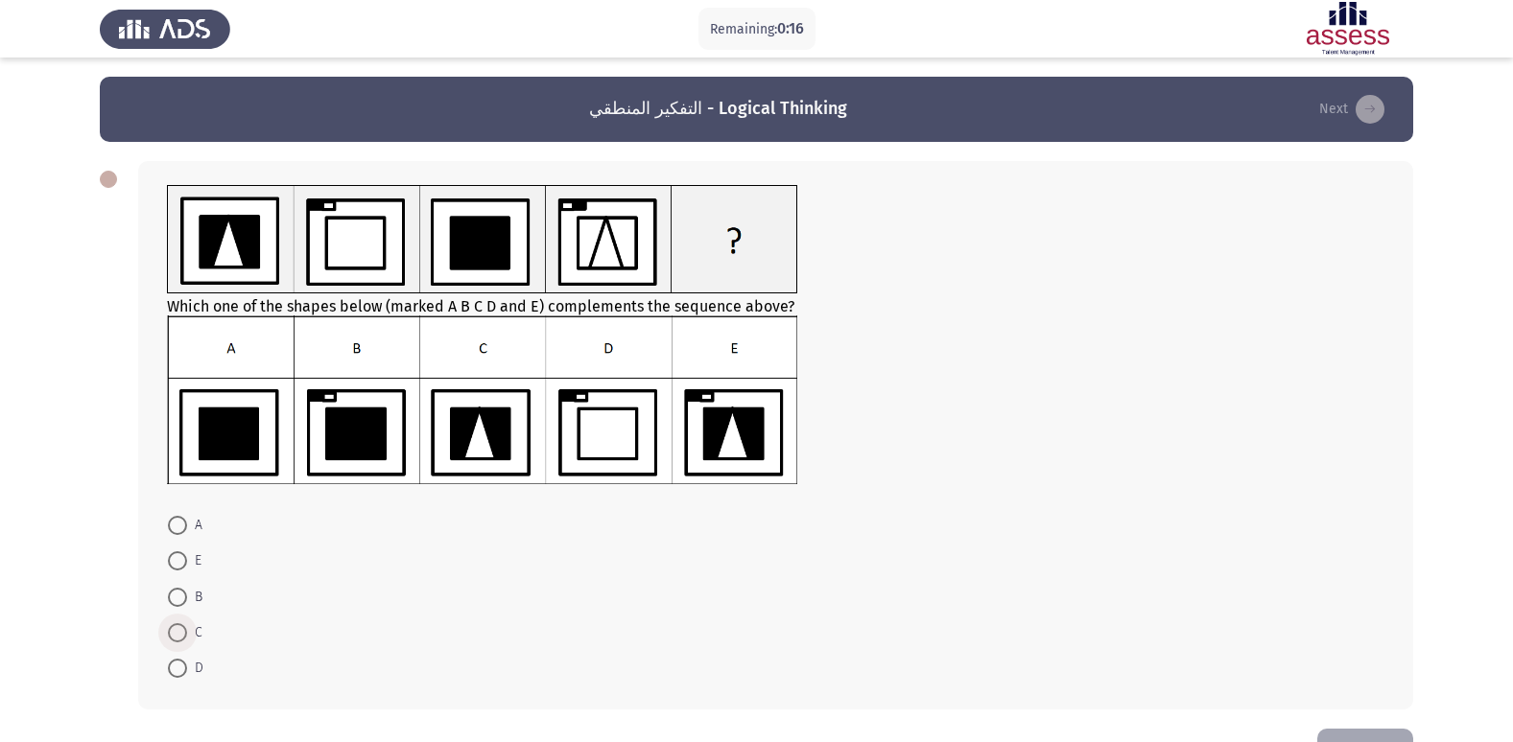
click at [181, 635] on span at bounding box center [177, 632] width 19 height 19
click at [181, 635] on input "C" at bounding box center [177, 632] width 19 height 19
radio input "true"
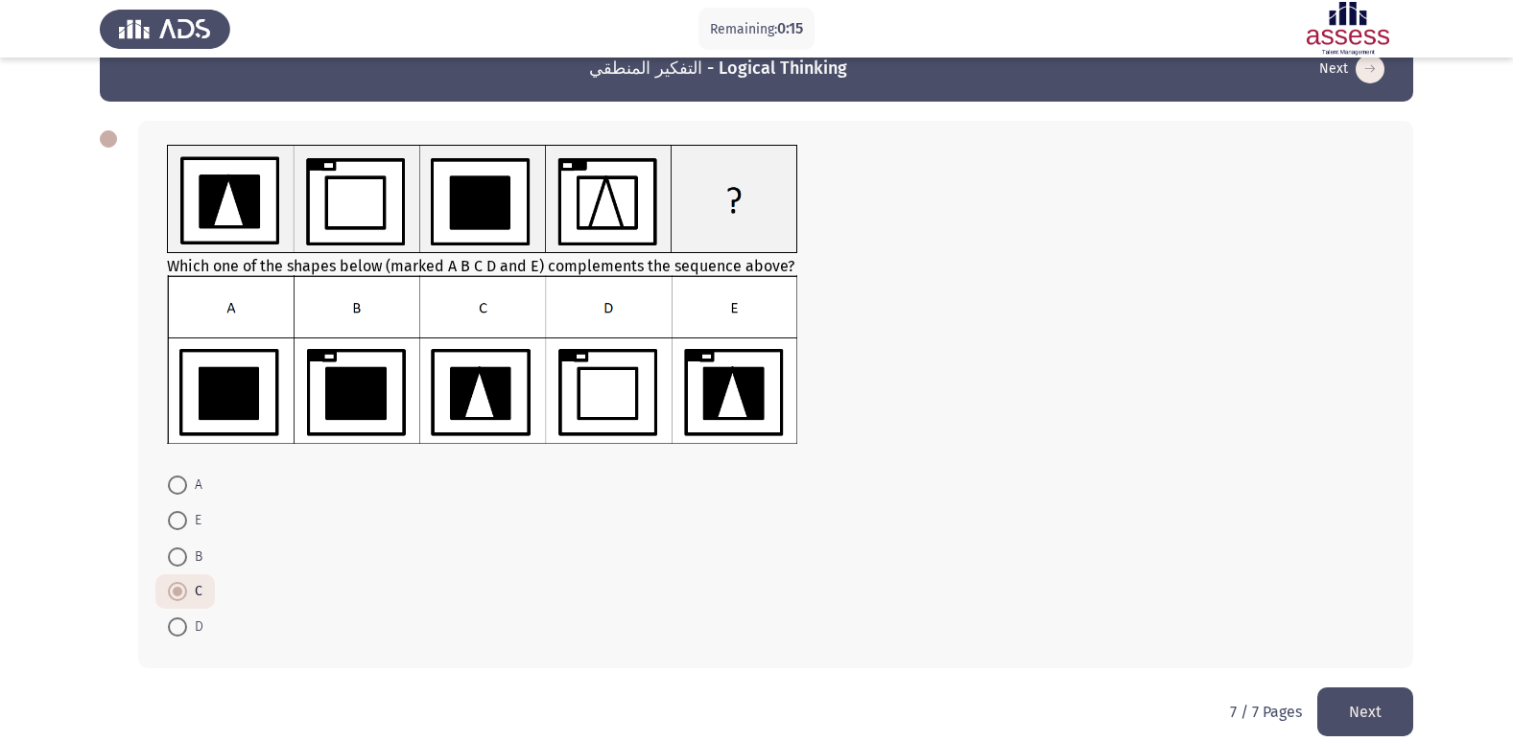
scroll to position [62, 0]
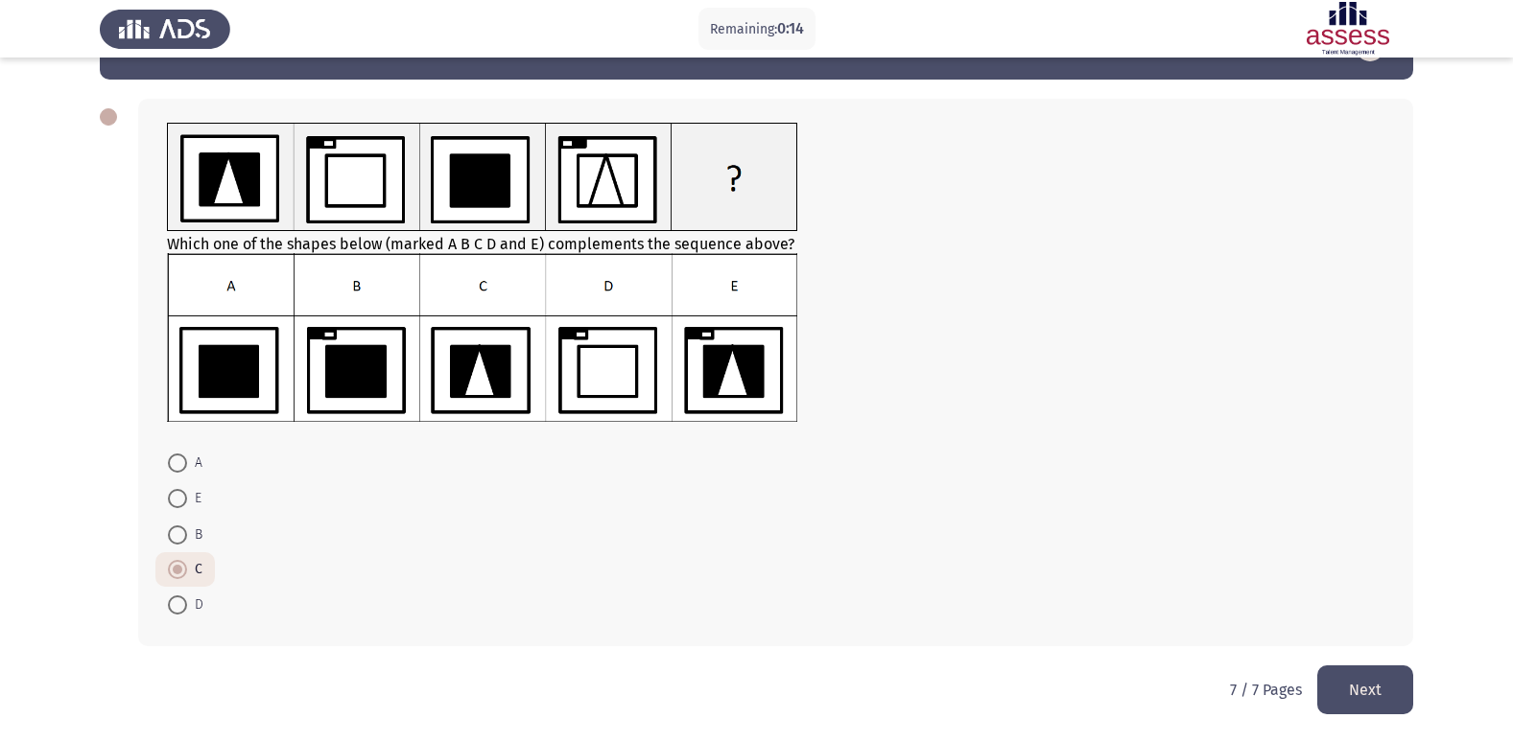
click at [1377, 694] on button "Next" at bounding box center [1365, 690] width 96 height 49
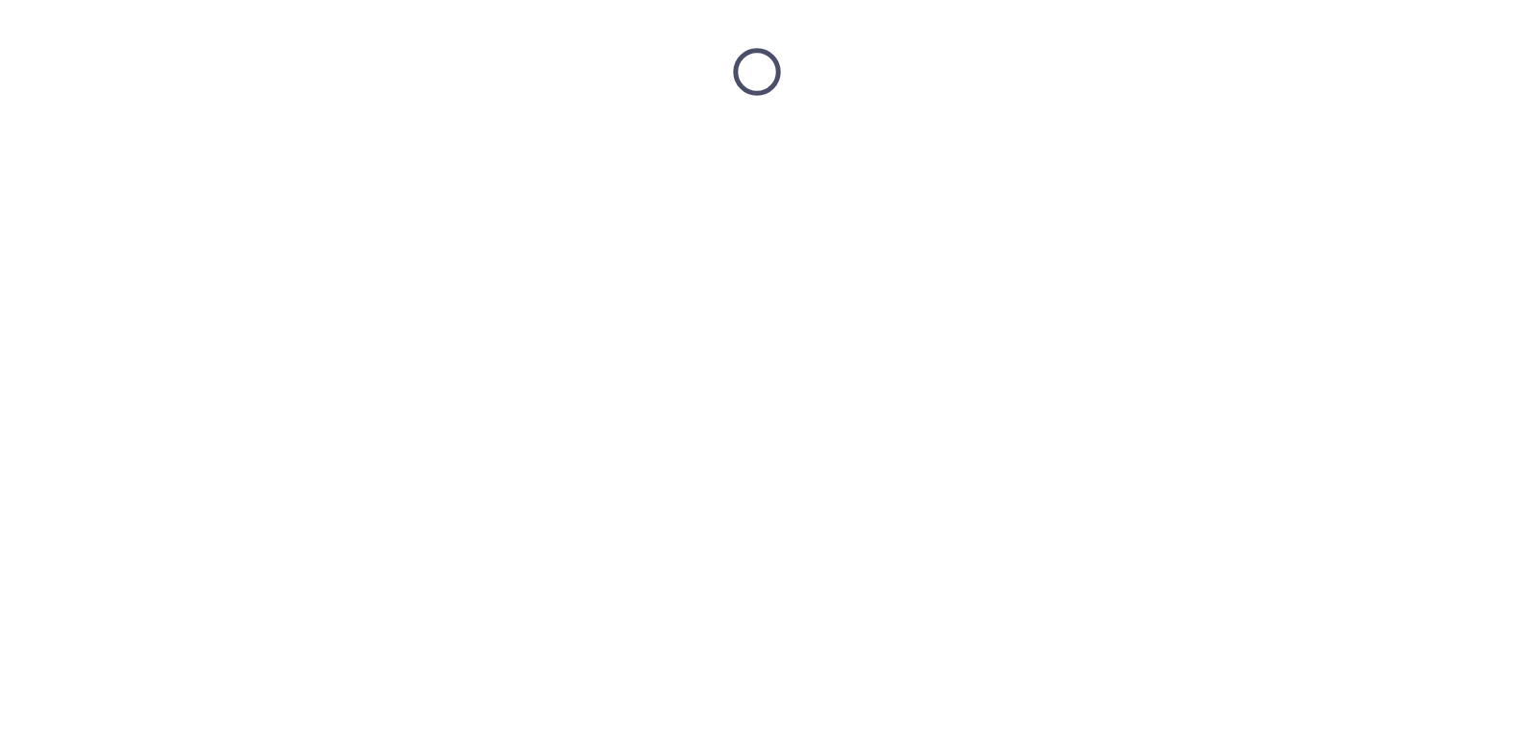
scroll to position [0, 0]
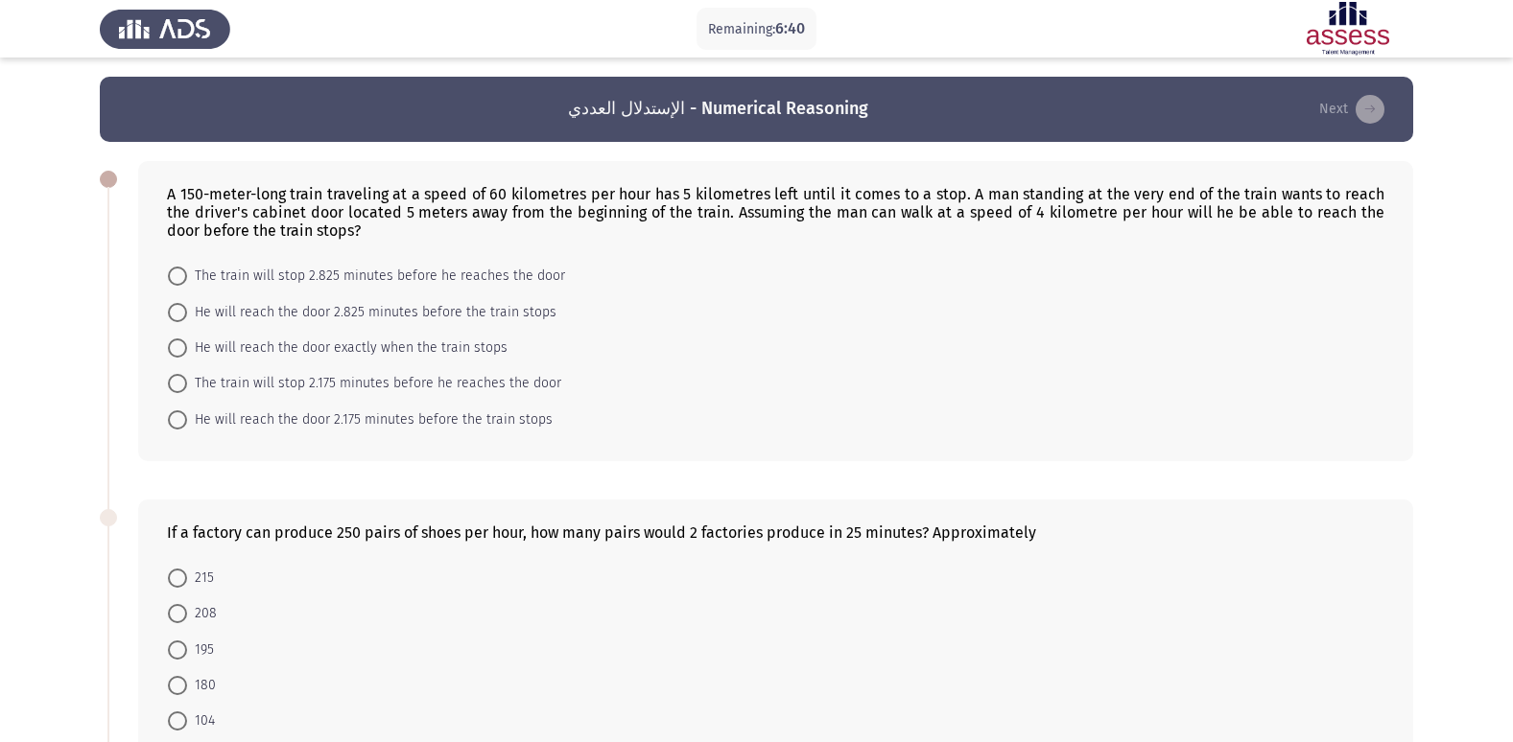
click at [185, 315] on span at bounding box center [177, 312] width 19 height 19
click at [185, 315] on input "He will reach the door 2.825 minutes before the train stops" at bounding box center [177, 312] width 19 height 19
radio input "true"
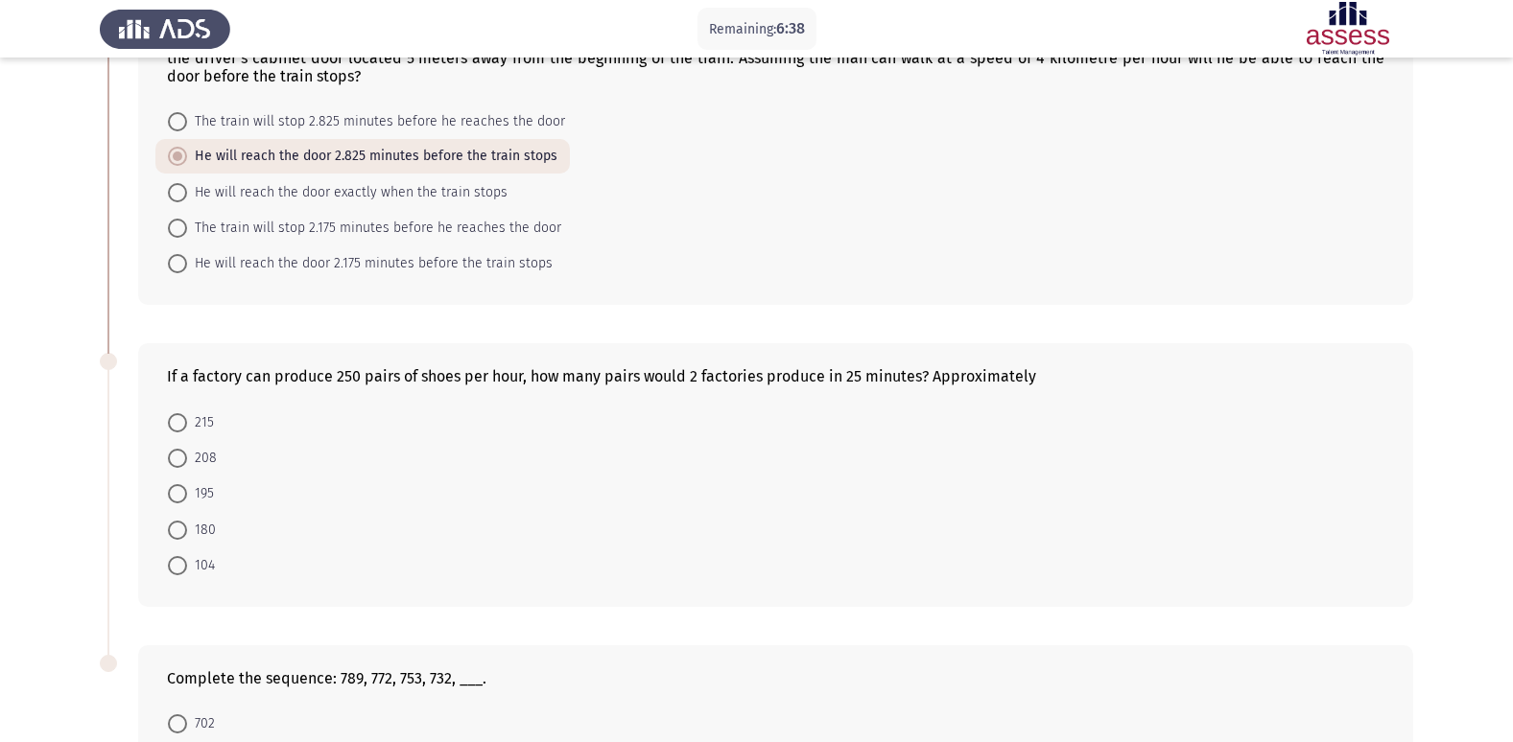
scroll to position [192, 0]
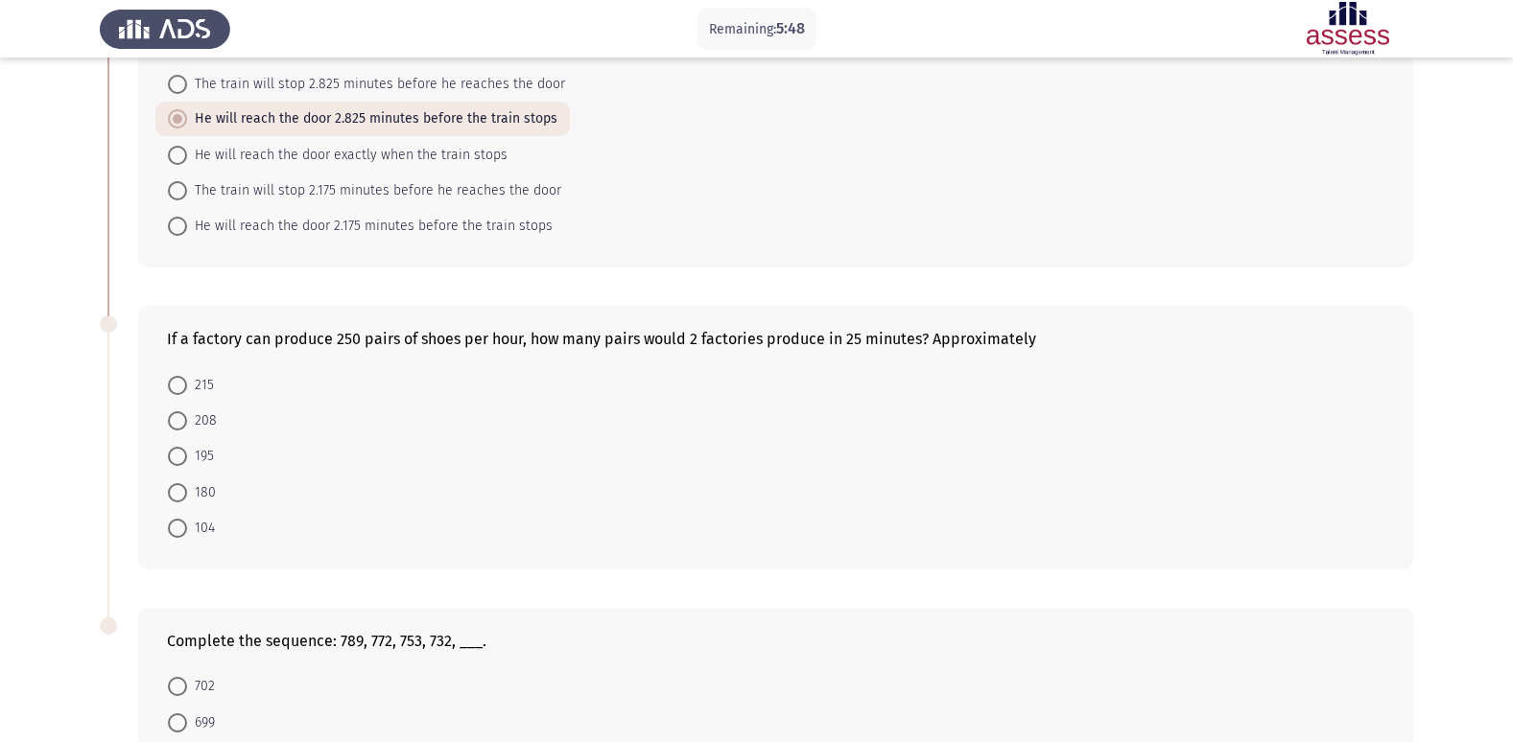
click at [176, 404] on mat-radio-button "208" at bounding box center [192, 420] width 74 height 35
click at [189, 421] on span "208" at bounding box center [202, 421] width 30 height 23
click at [187, 421] on input "208" at bounding box center [177, 420] width 19 height 19
radio input "true"
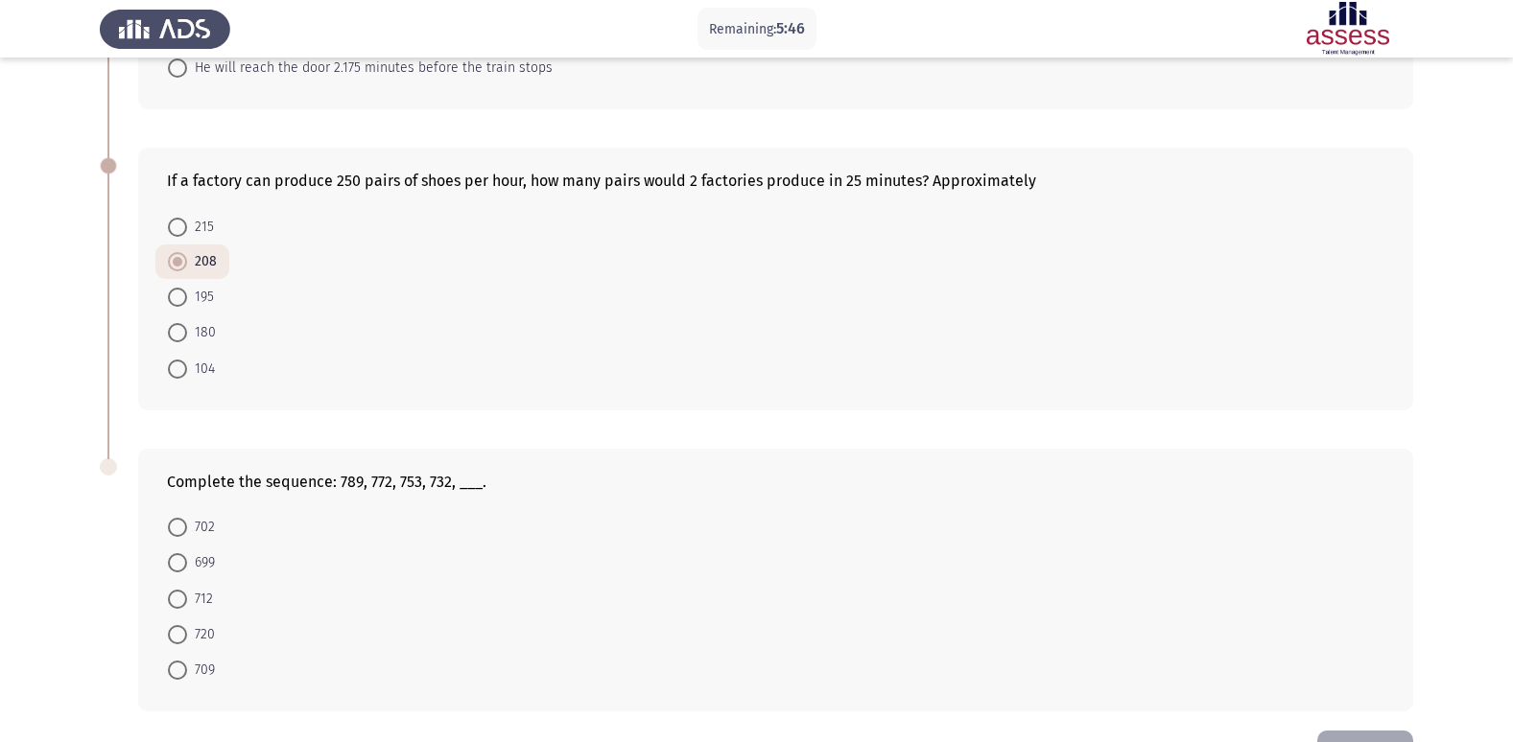
scroll to position [415, 0]
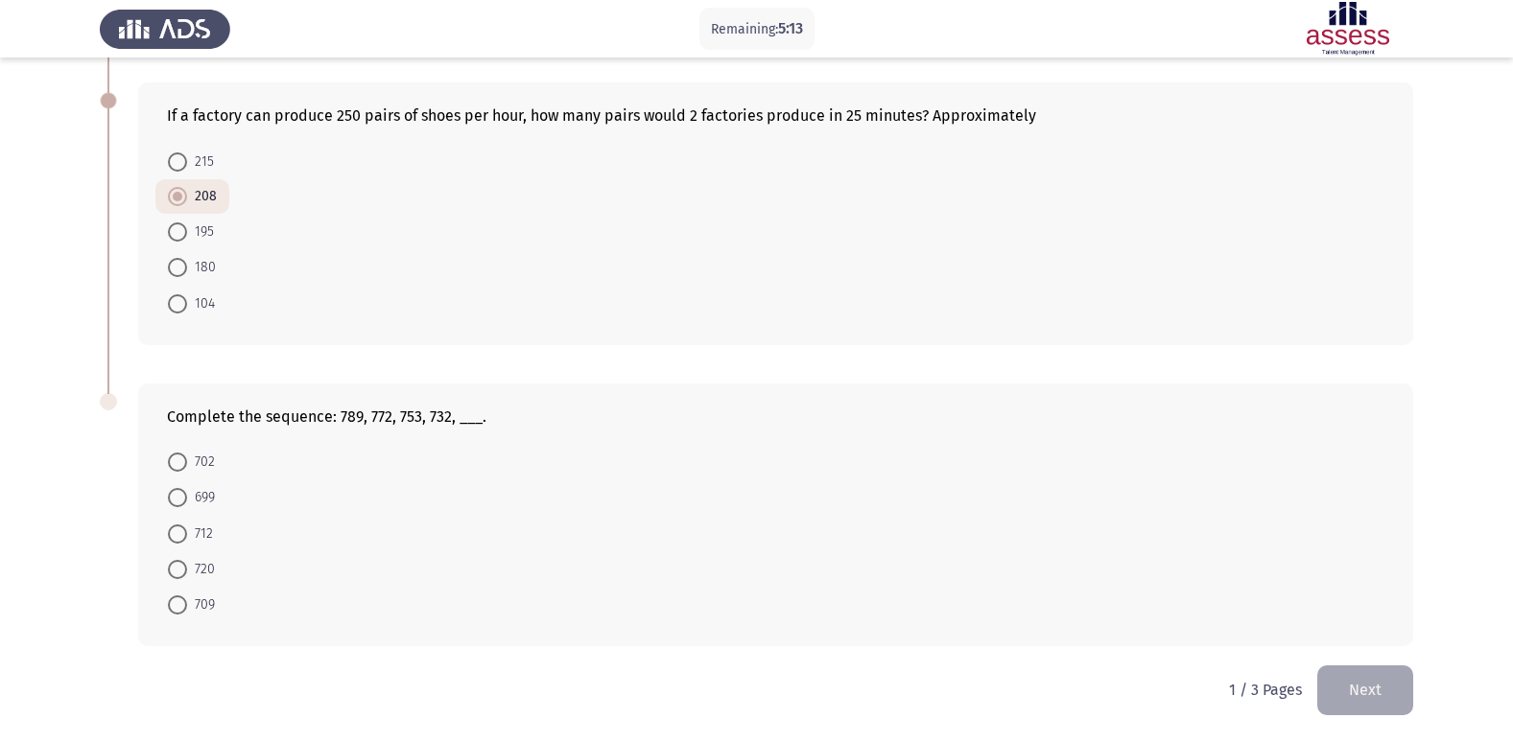
click at [184, 607] on span at bounding box center [177, 605] width 19 height 19
click at [184, 607] on input "709" at bounding box center [177, 605] width 19 height 19
radio input "true"
click at [1364, 688] on button "Next" at bounding box center [1365, 690] width 96 height 49
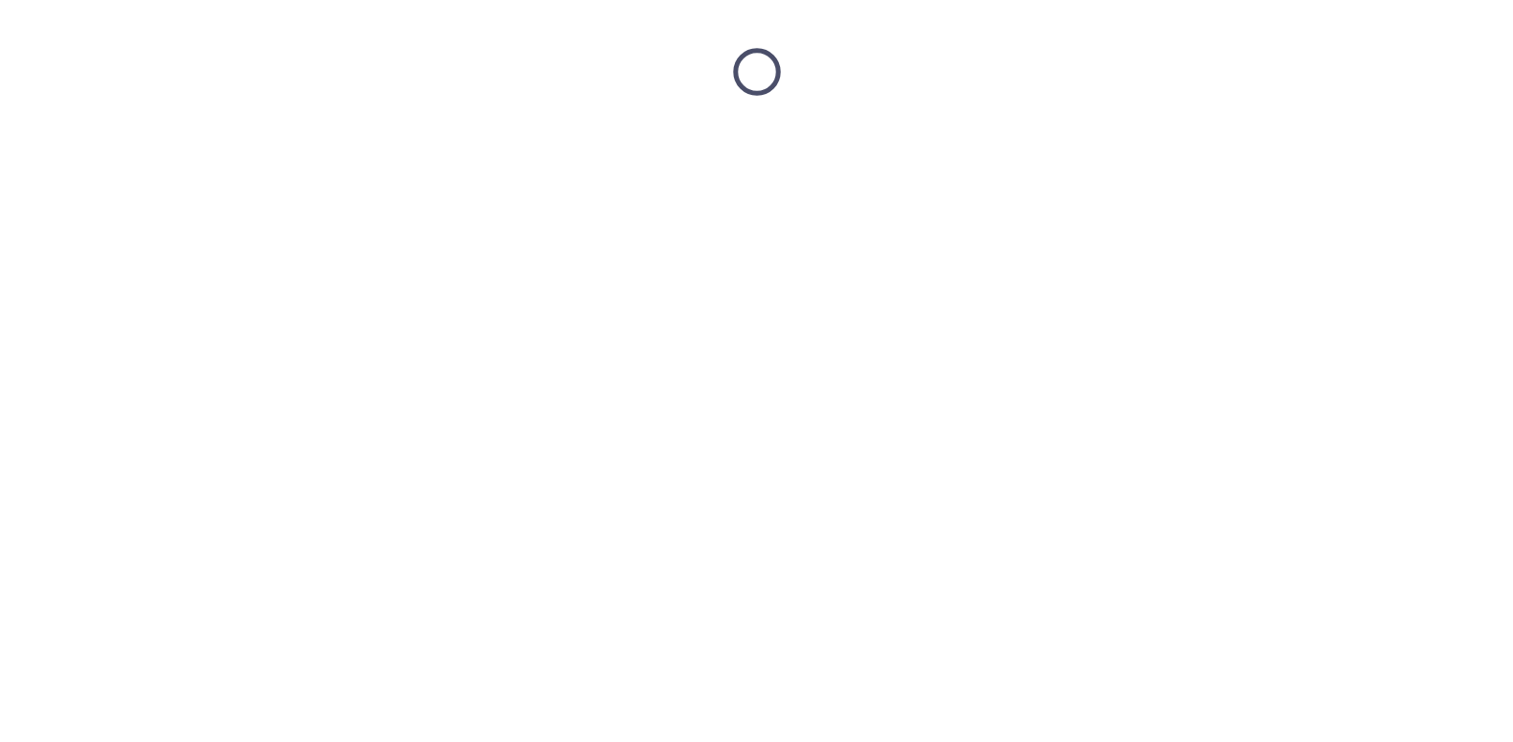
scroll to position [0, 0]
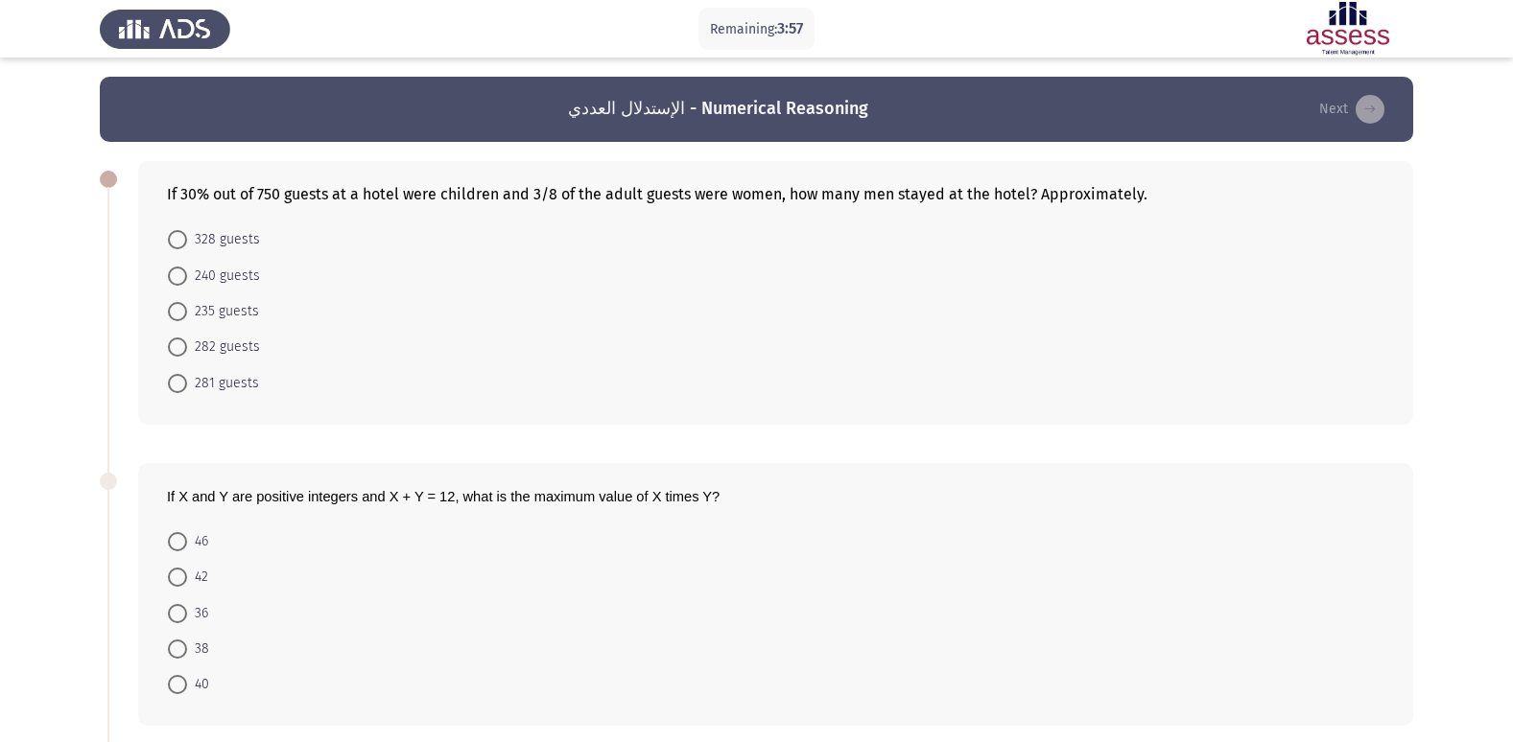
click at [192, 243] on span "328 guests" at bounding box center [223, 239] width 73 height 23
click at [187, 243] on input "328 guests" at bounding box center [177, 239] width 19 height 19
radio input "true"
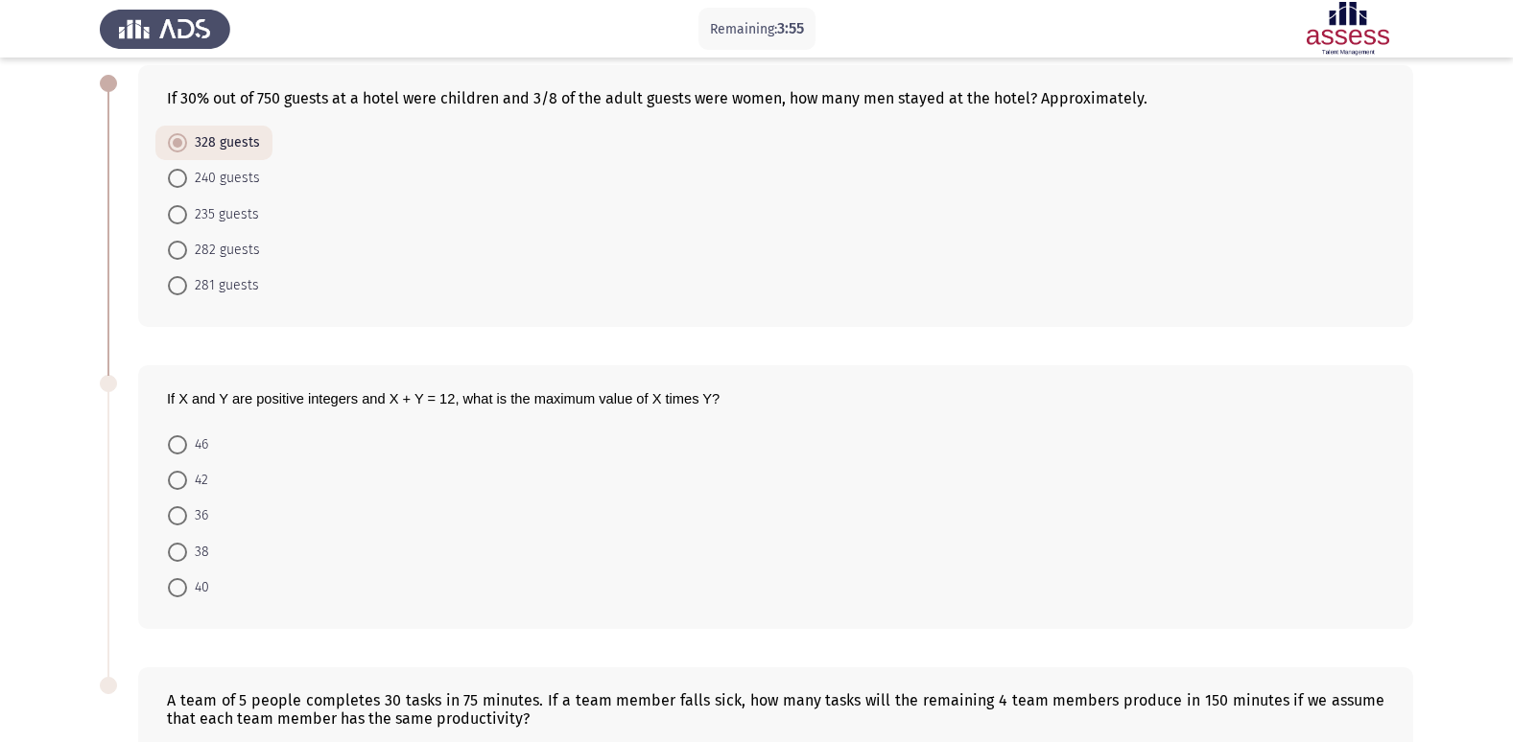
scroll to position [192, 0]
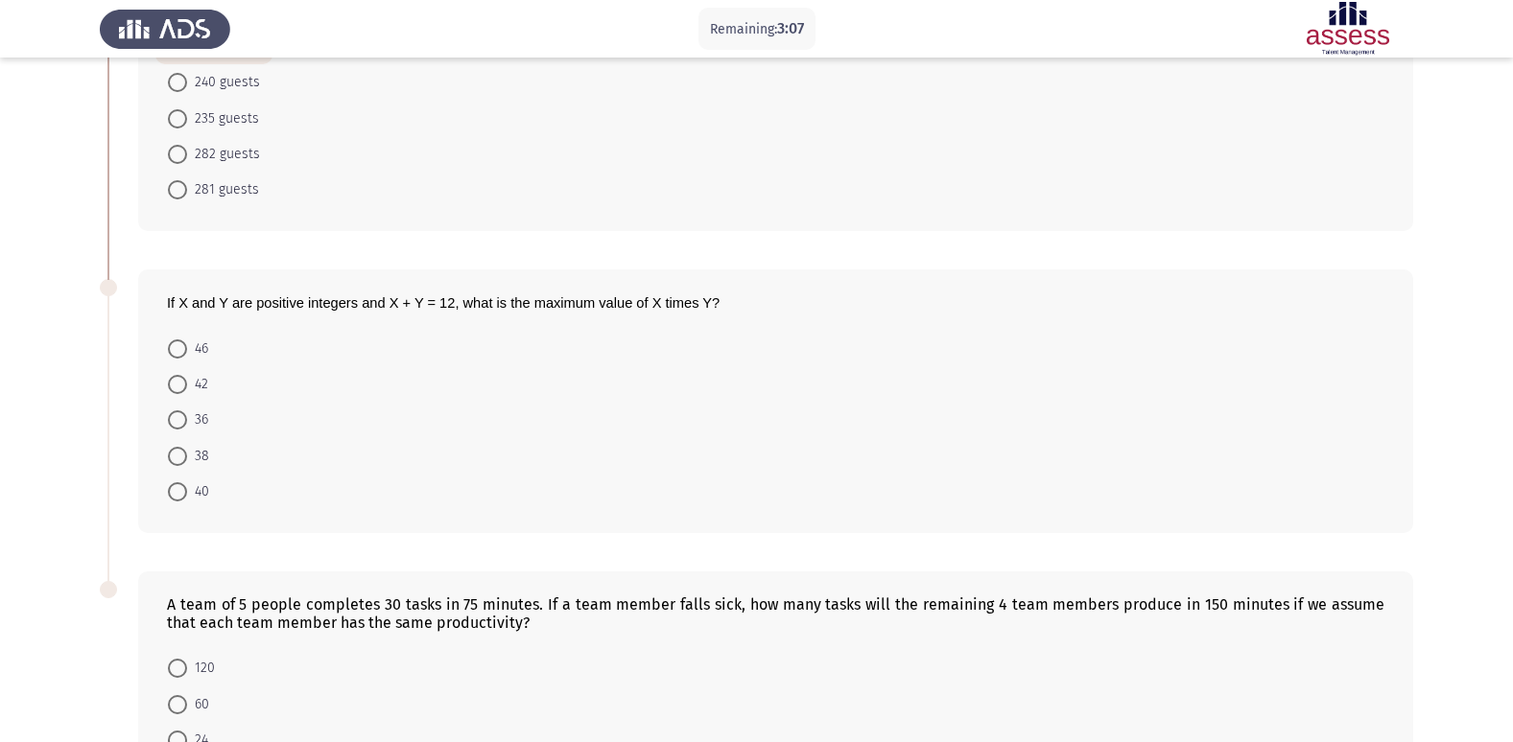
click at [167, 423] on mat-radio-button "36" at bounding box center [187, 419] width 65 height 35
click at [172, 411] on span at bounding box center [177, 420] width 19 height 19
click at [172, 411] on input "36" at bounding box center [177, 420] width 19 height 19
radio input "true"
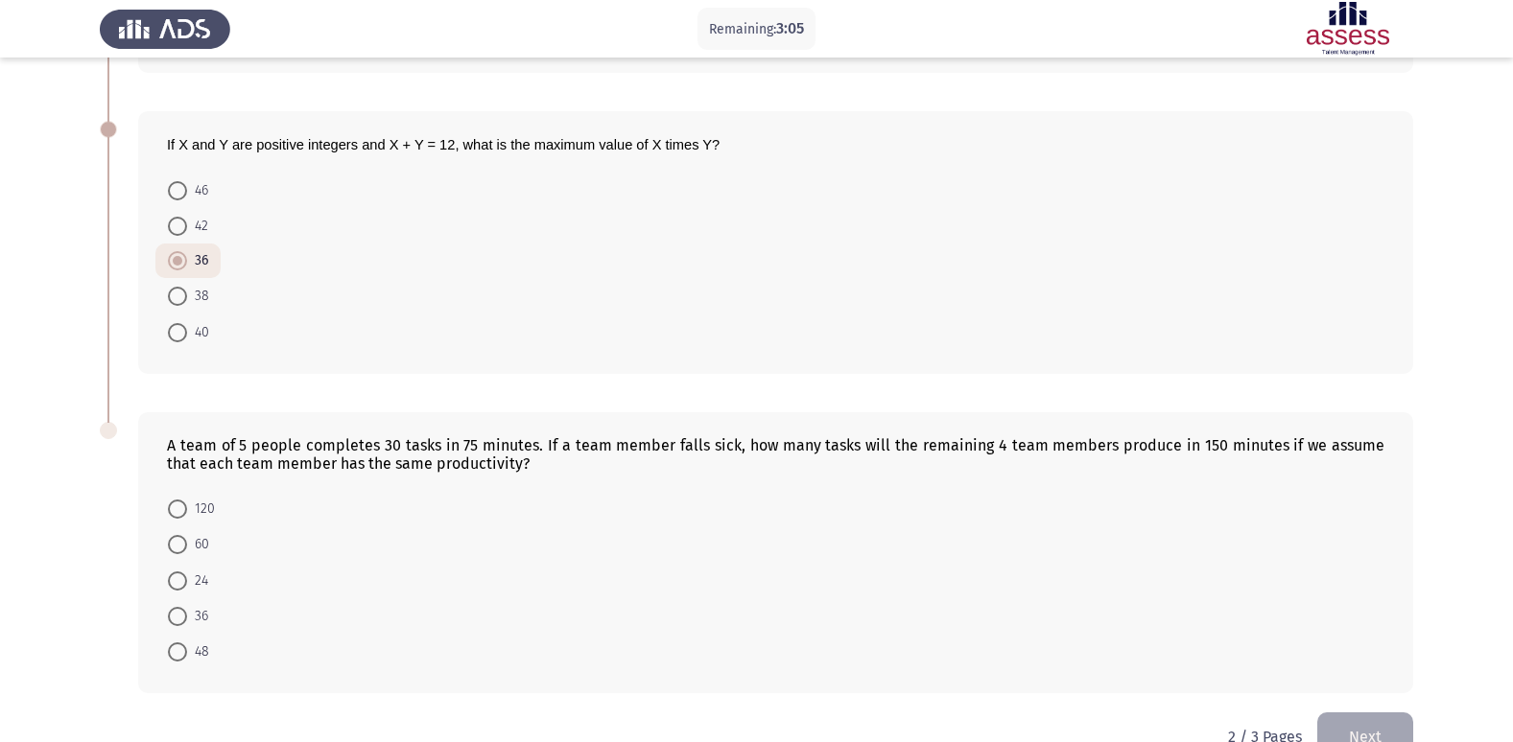
scroll to position [384, 0]
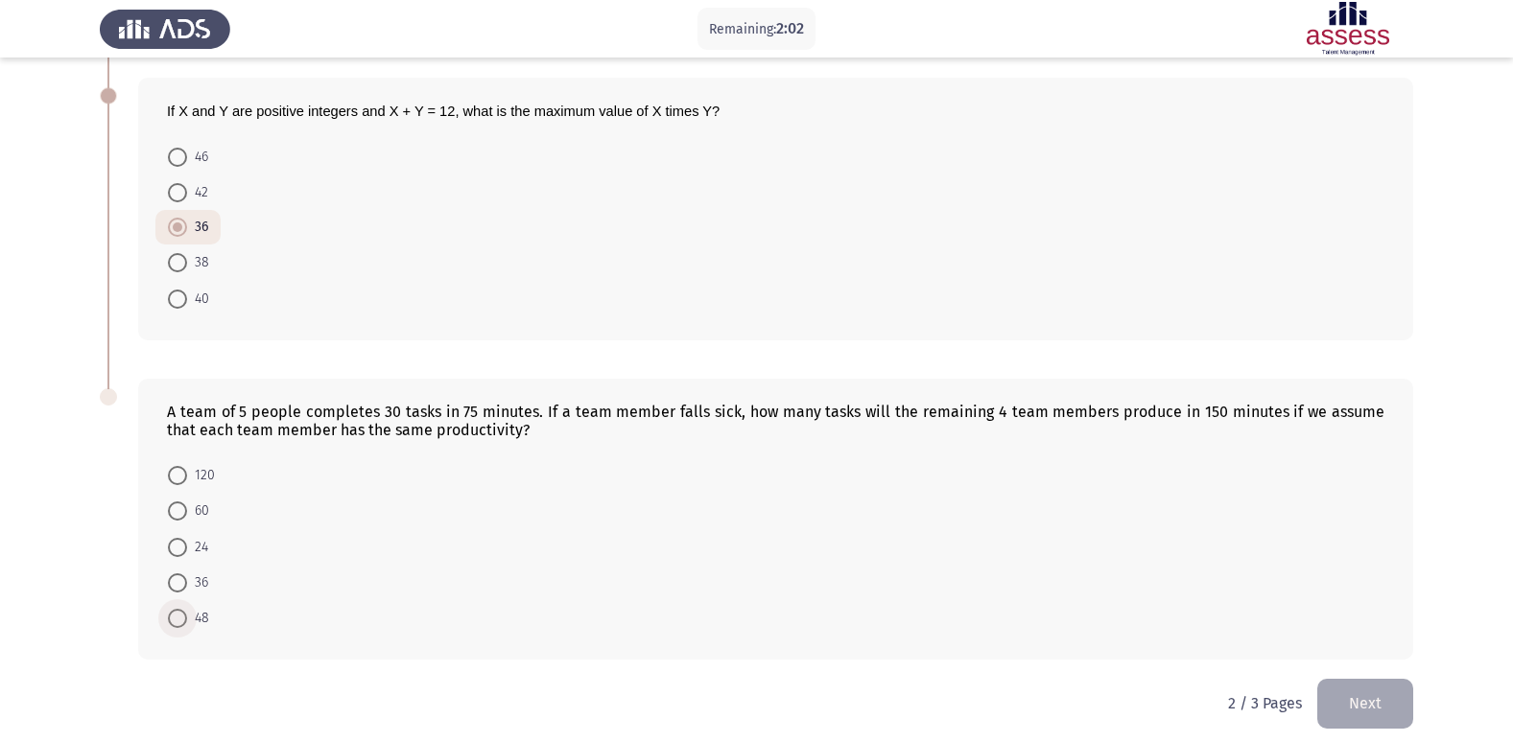
click at [183, 618] on span at bounding box center [177, 618] width 19 height 19
click at [183, 618] on input "48" at bounding box center [177, 618] width 19 height 19
radio input "true"
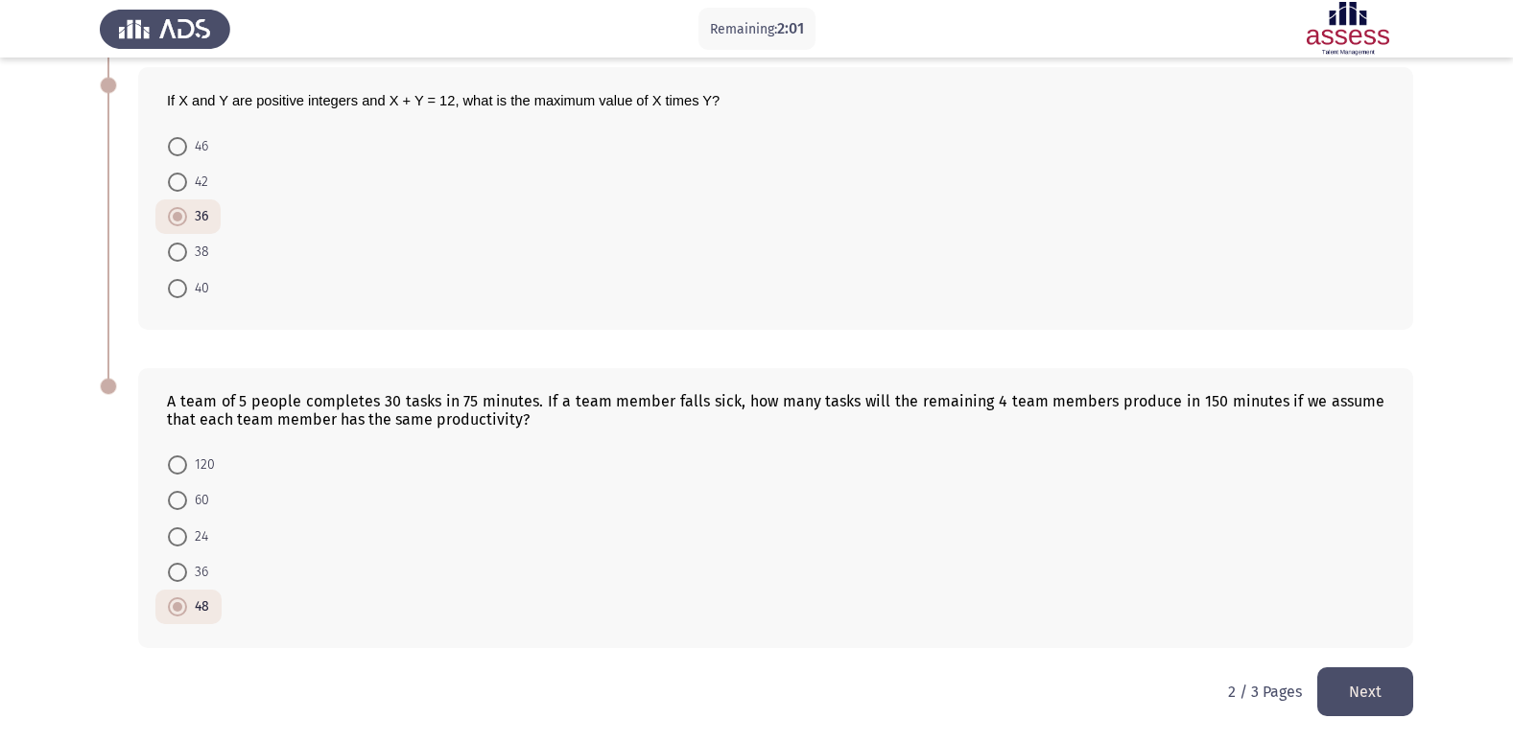
scroll to position [396, 0]
click at [1350, 686] on button "Next" at bounding box center [1365, 690] width 96 height 49
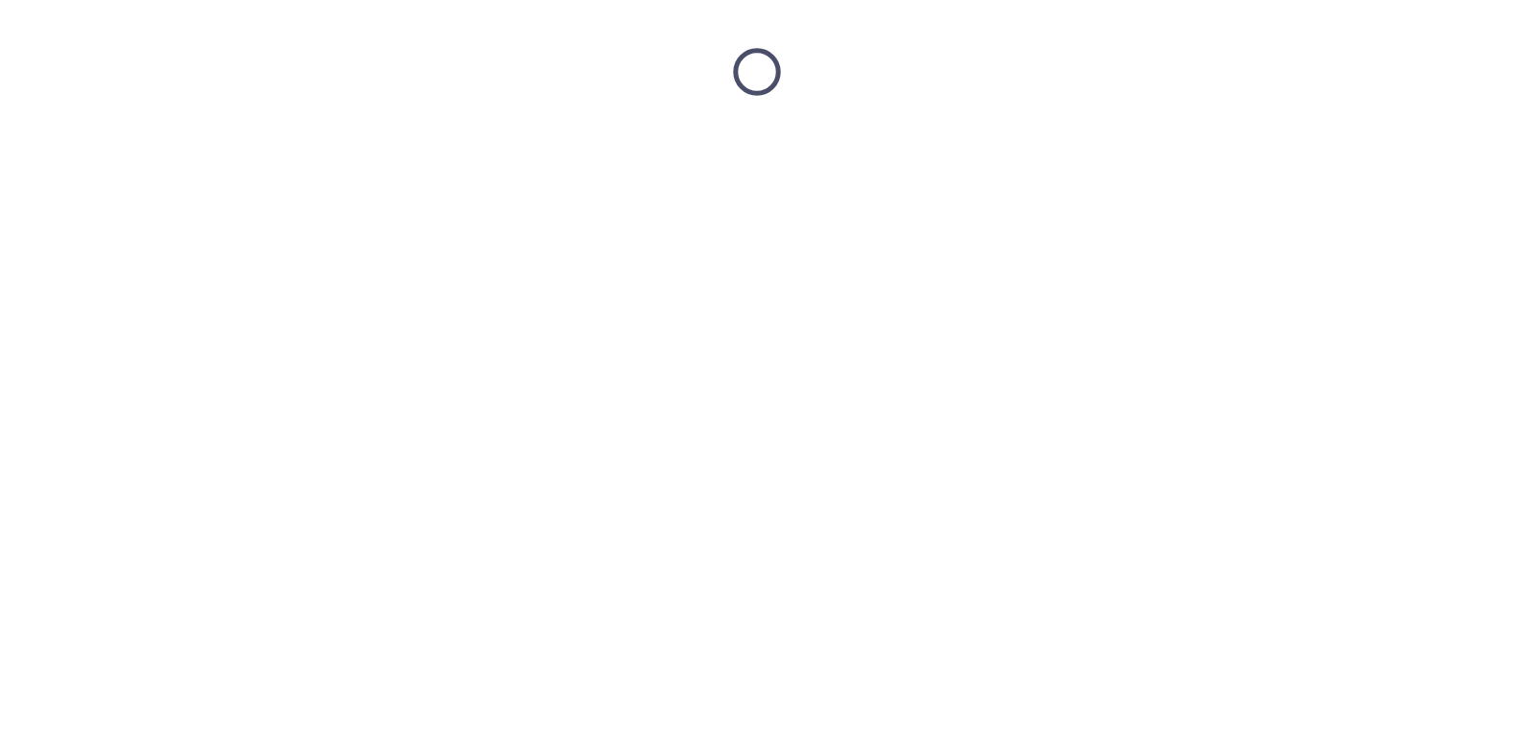
scroll to position [0, 0]
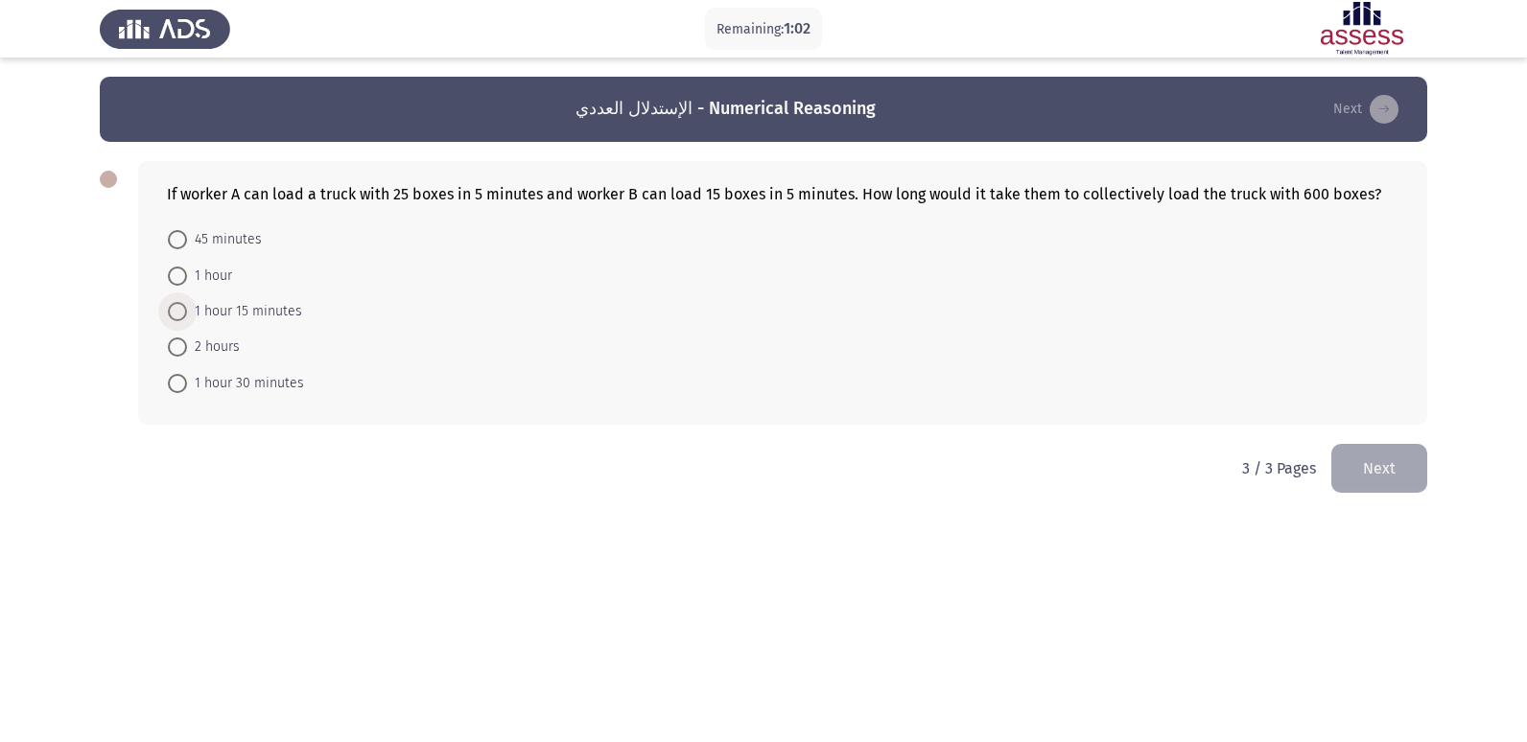
click at [172, 311] on span at bounding box center [177, 311] width 19 height 19
click at [172, 311] on input "1 hour 15 minutes" at bounding box center [177, 311] width 19 height 19
radio input "true"
click at [1389, 471] on button "Next" at bounding box center [1379, 466] width 96 height 49
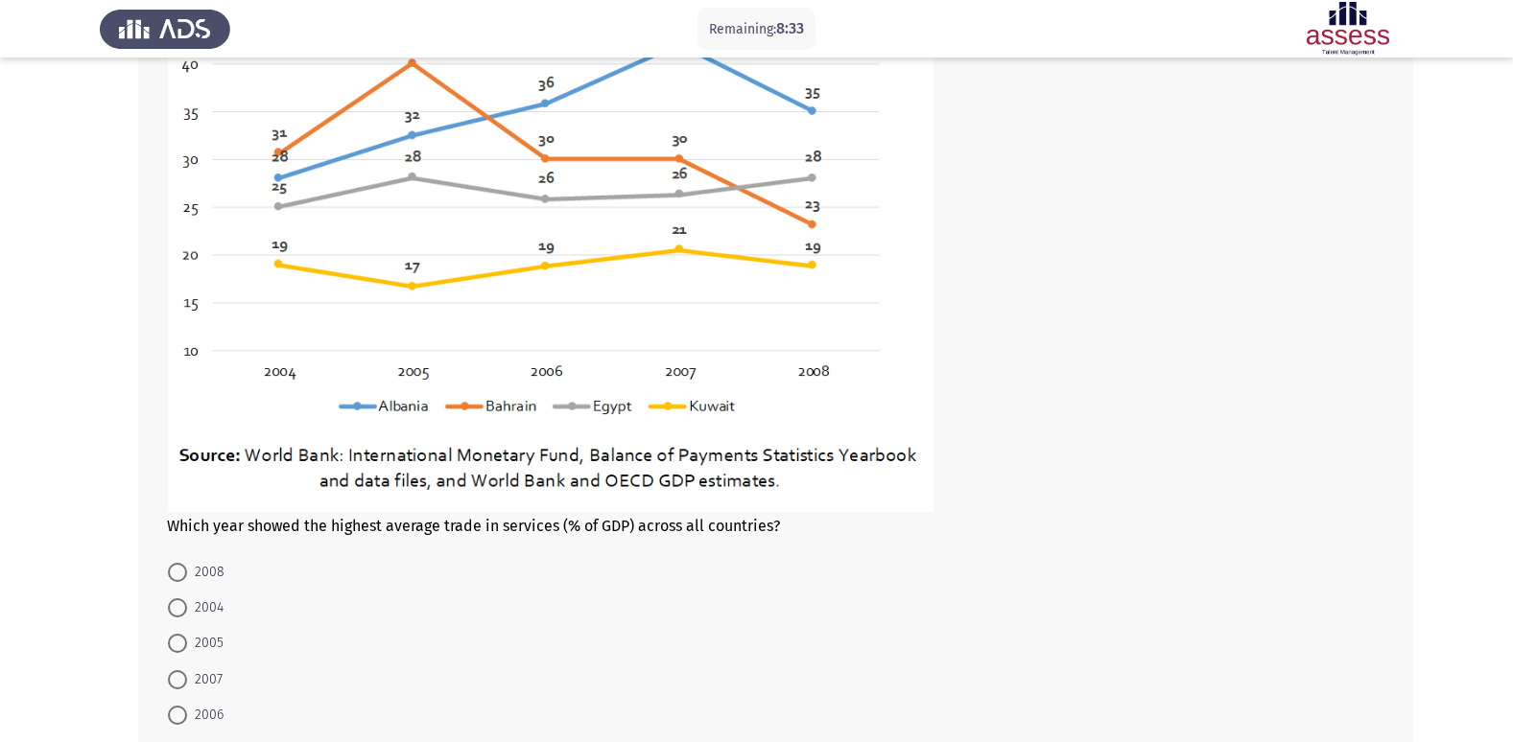
scroll to position [288, 0]
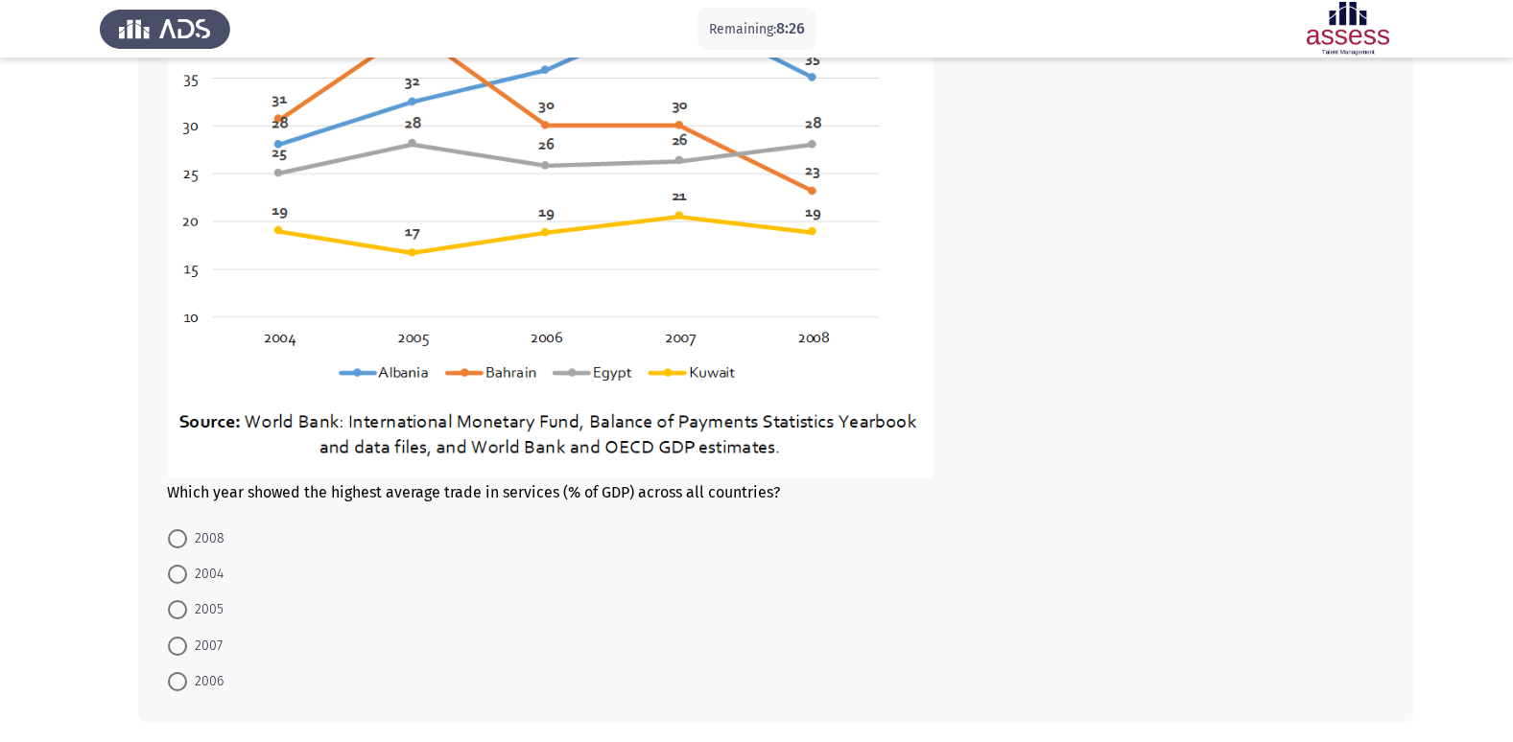
click at [179, 683] on span at bounding box center [177, 681] width 19 height 19
click at [179, 683] on input "2006" at bounding box center [177, 681] width 19 height 19
radio input "true"
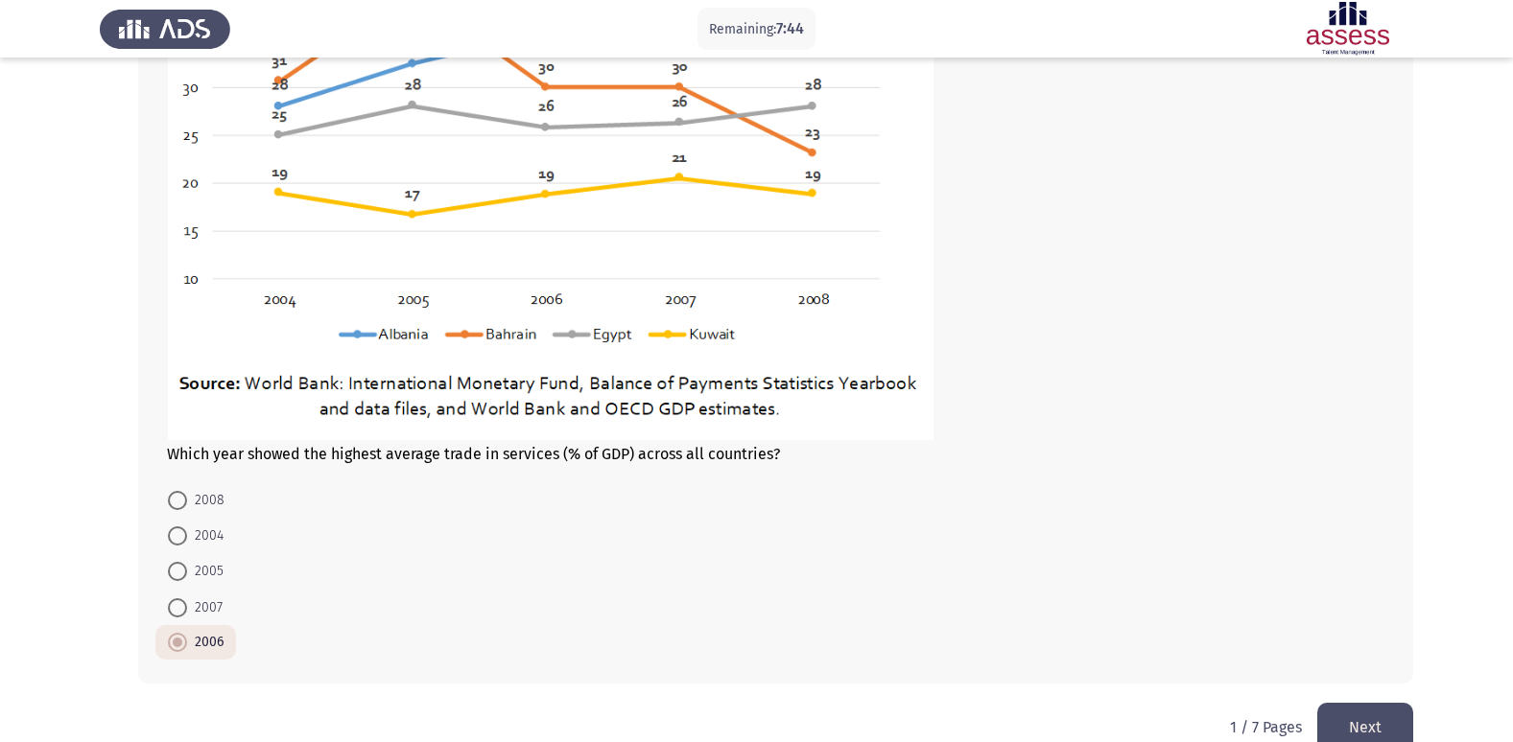
scroll to position [364, 0]
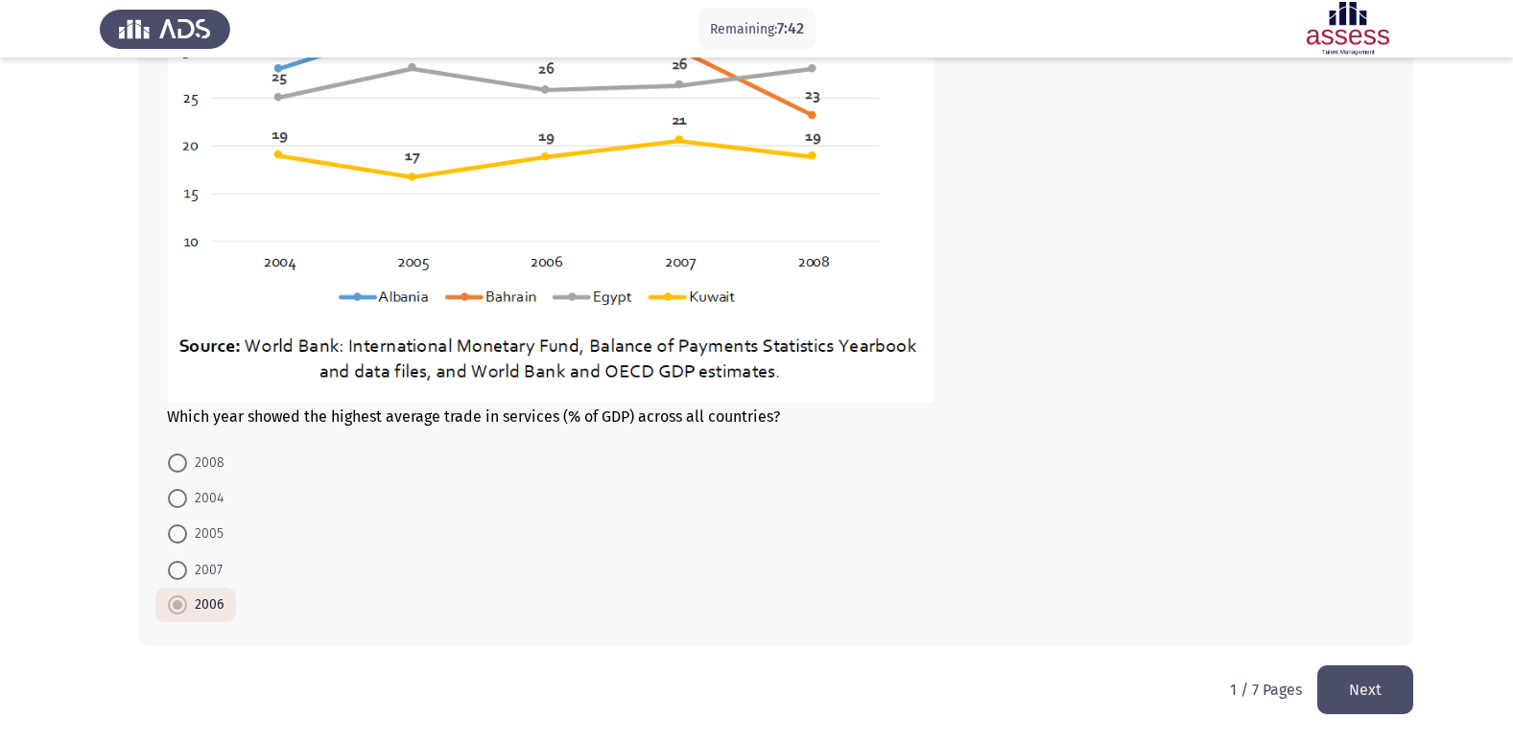
click at [1362, 676] on button "Next" at bounding box center [1365, 690] width 96 height 49
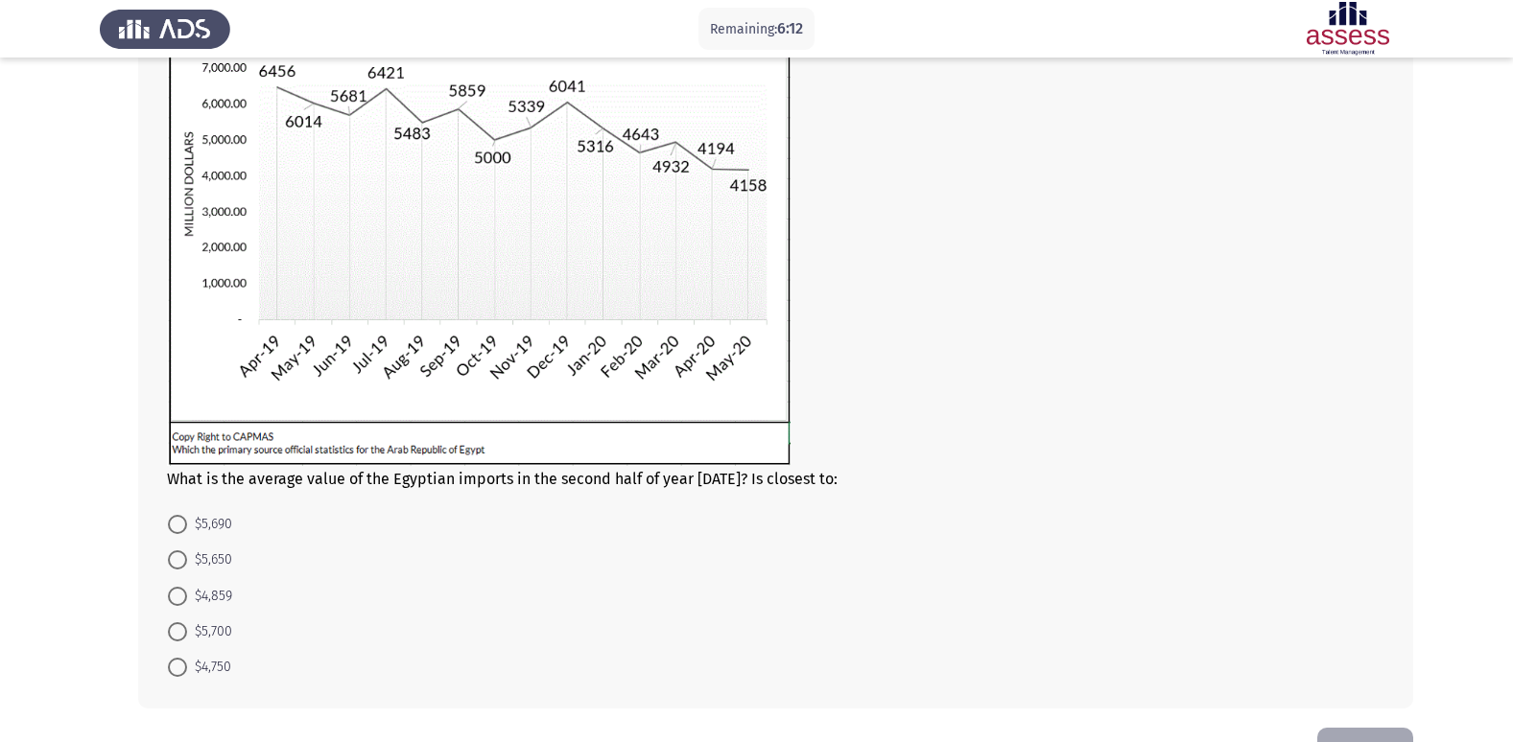
scroll to position [178, 0]
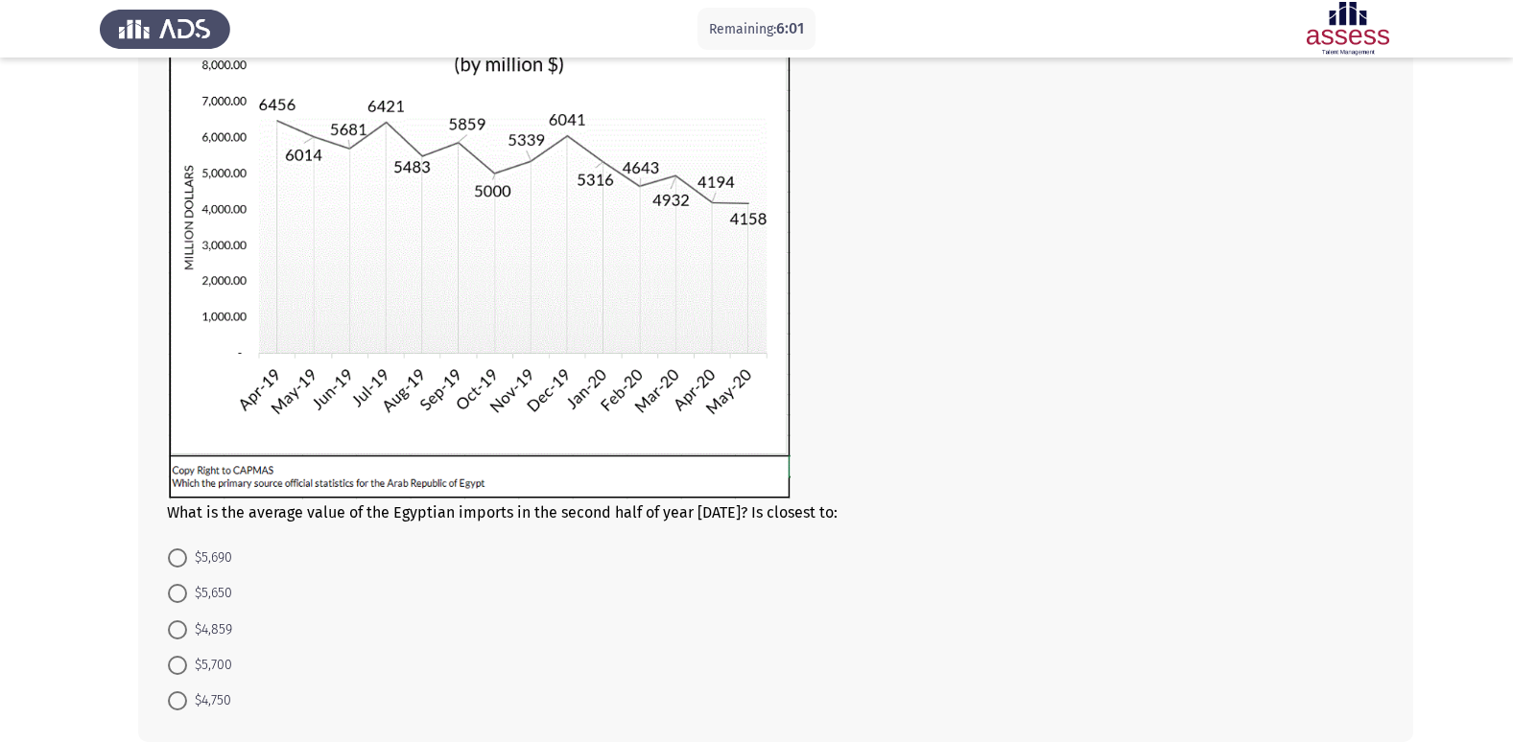
click at [179, 551] on span at bounding box center [177, 558] width 19 height 19
click at [179, 551] on input "$5,690" at bounding box center [177, 558] width 19 height 19
radio input "true"
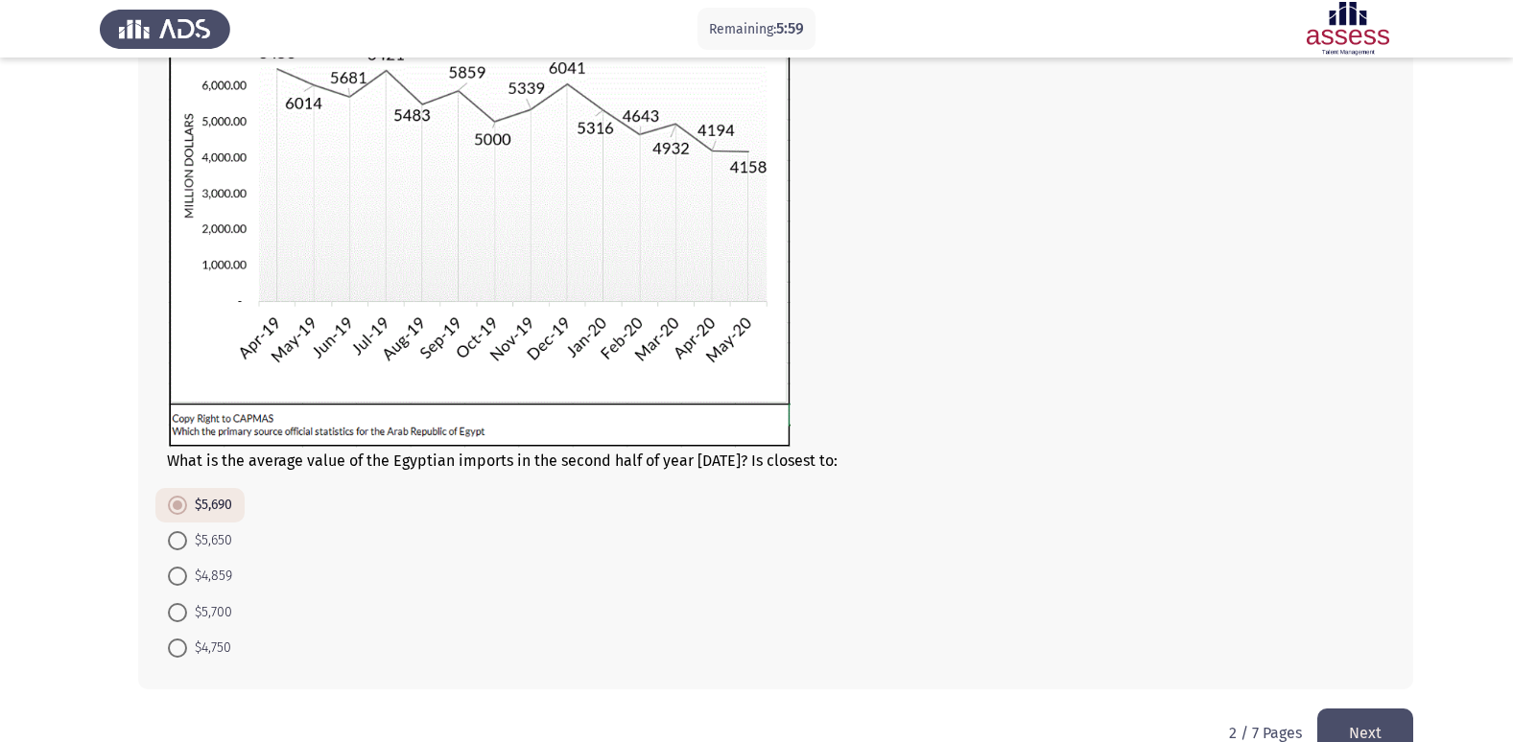
scroll to position [273, 0]
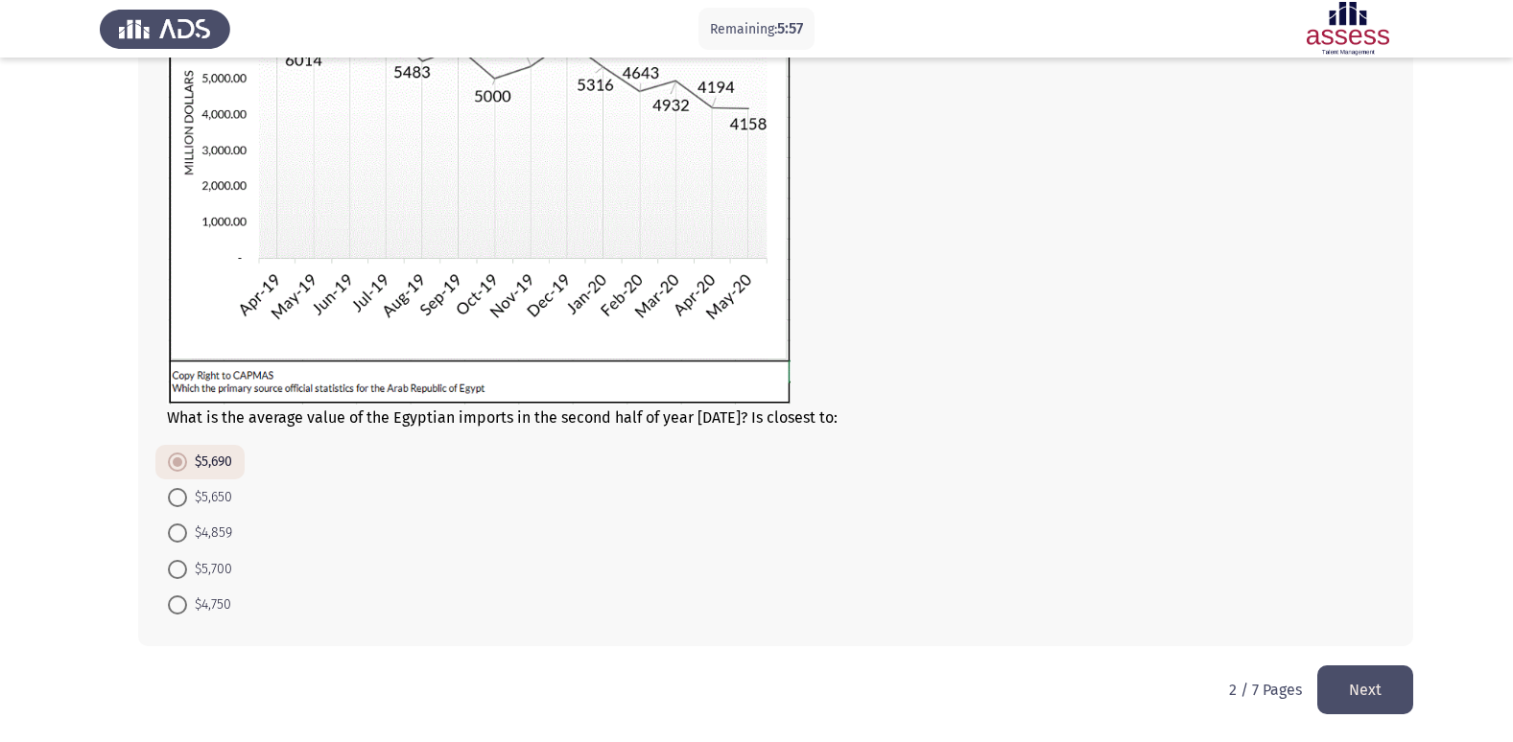
click at [1373, 697] on button "Next" at bounding box center [1365, 690] width 96 height 49
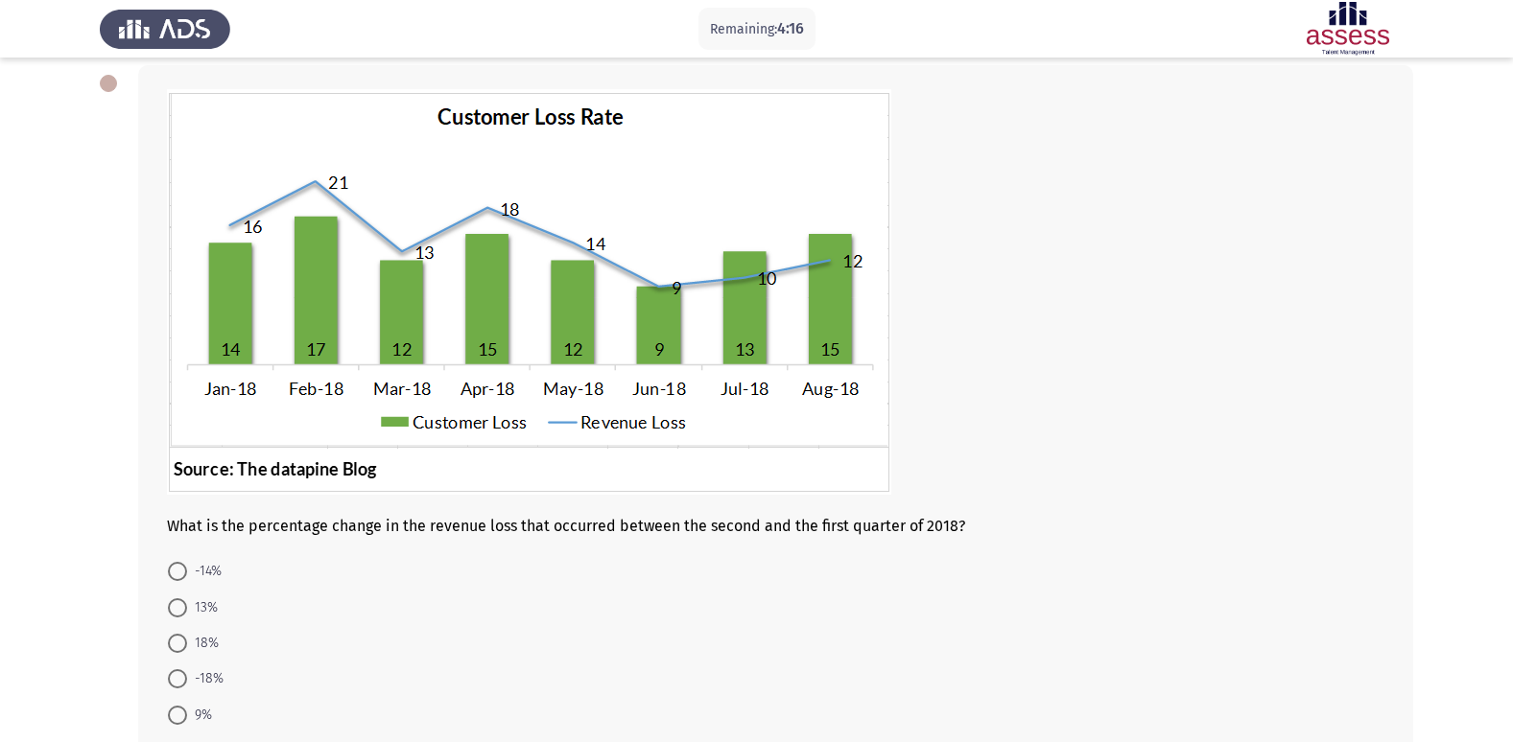
scroll to position [192, 0]
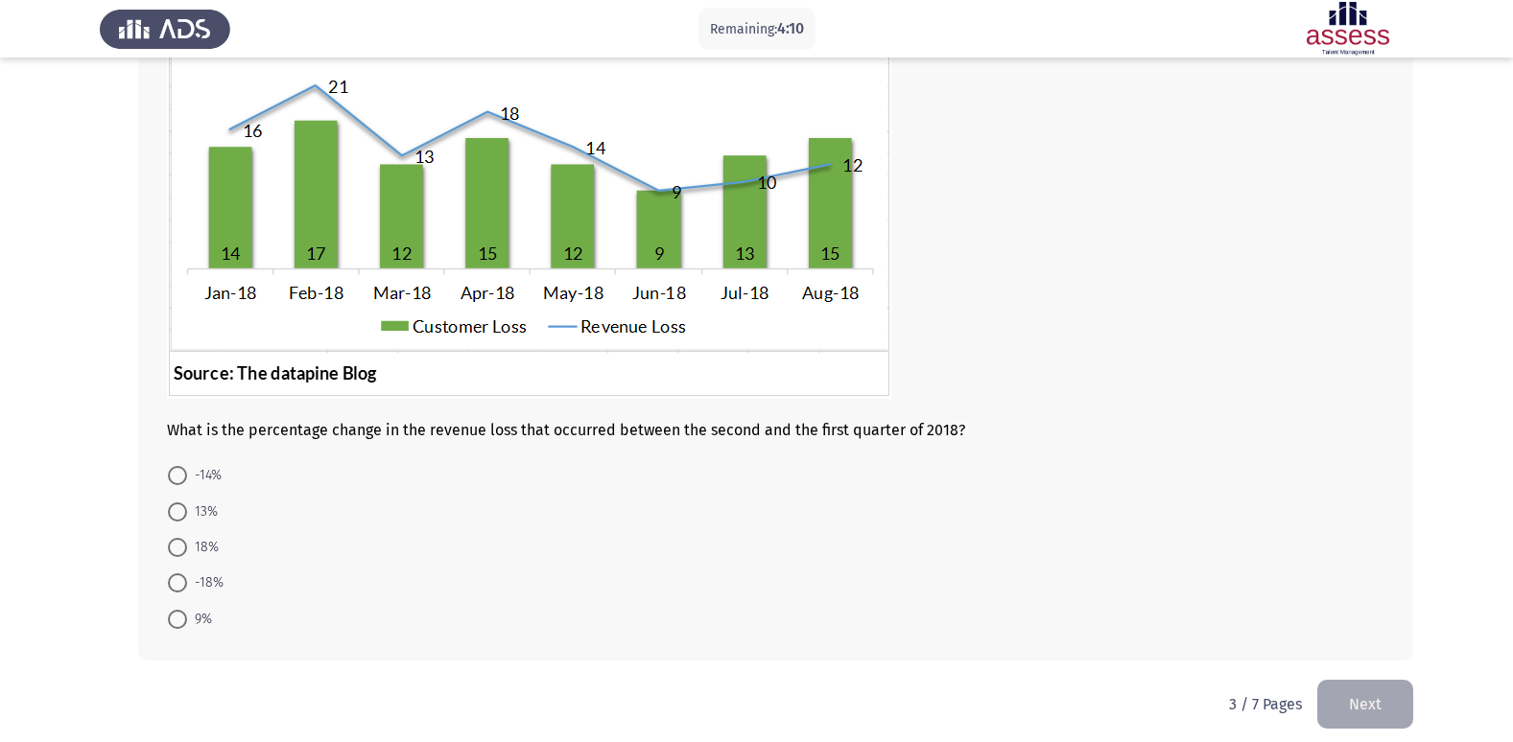
click at [183, 548] on span at bounding box center [177, 547] width 19 height 19
click at [183, 548] on input "18%" at bounding box center [177, 547] width 19 height 19
radio input "true"
click at [184, 588] on span at bounding box center [177, 582] width 19 height 19
click at [184, 588] on input "-18%" at bounding box center [177, 582] width 19 height 19
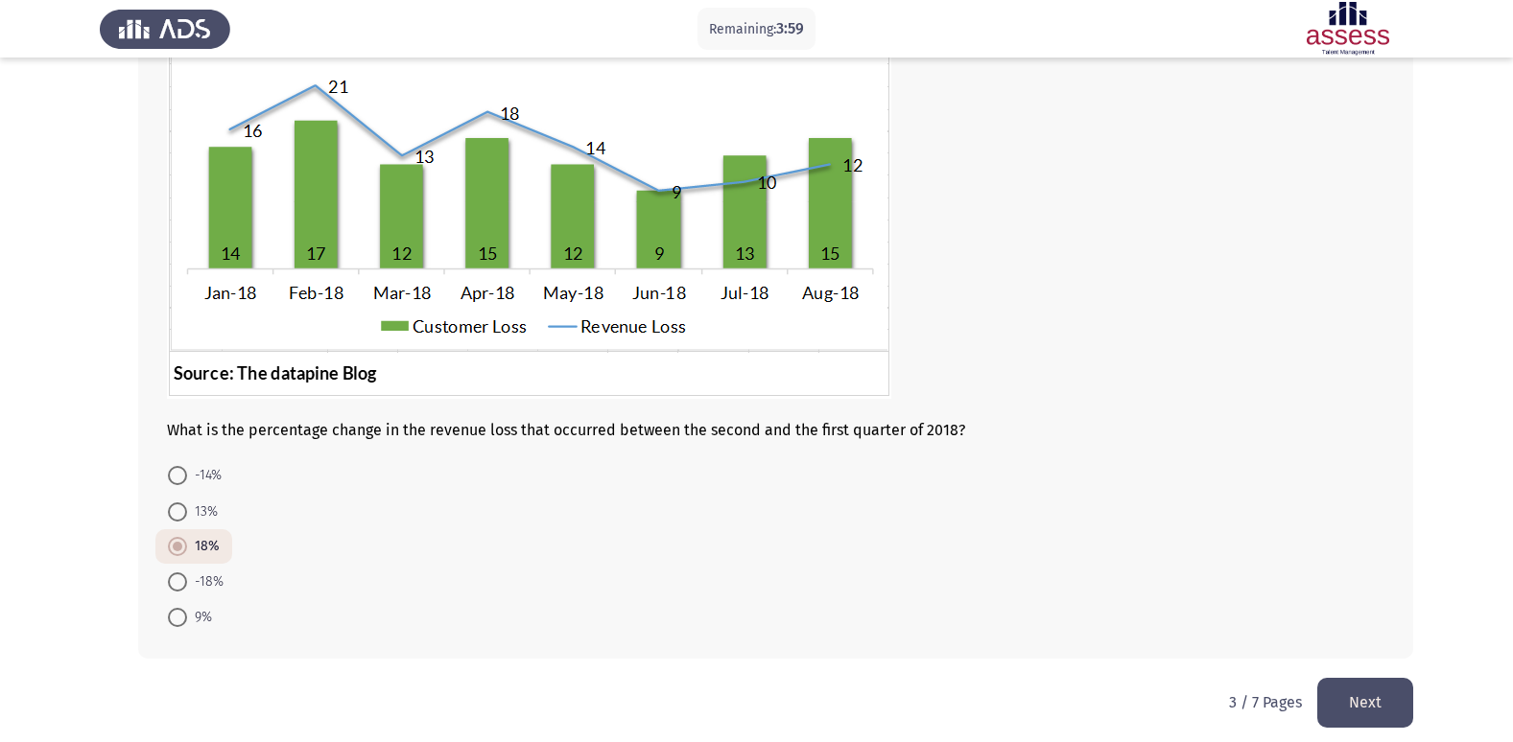
radio input "true"
click at [182, 557] on span at bounding box center [177, 547] width 19 height 19
click at [182, 557] on input "18%" at bounding box center [177, 547] width 19 height 19
radio input "true"
click at [1375, 712] on button "Next" at bounding box center [1365, 702] width 96 height 49
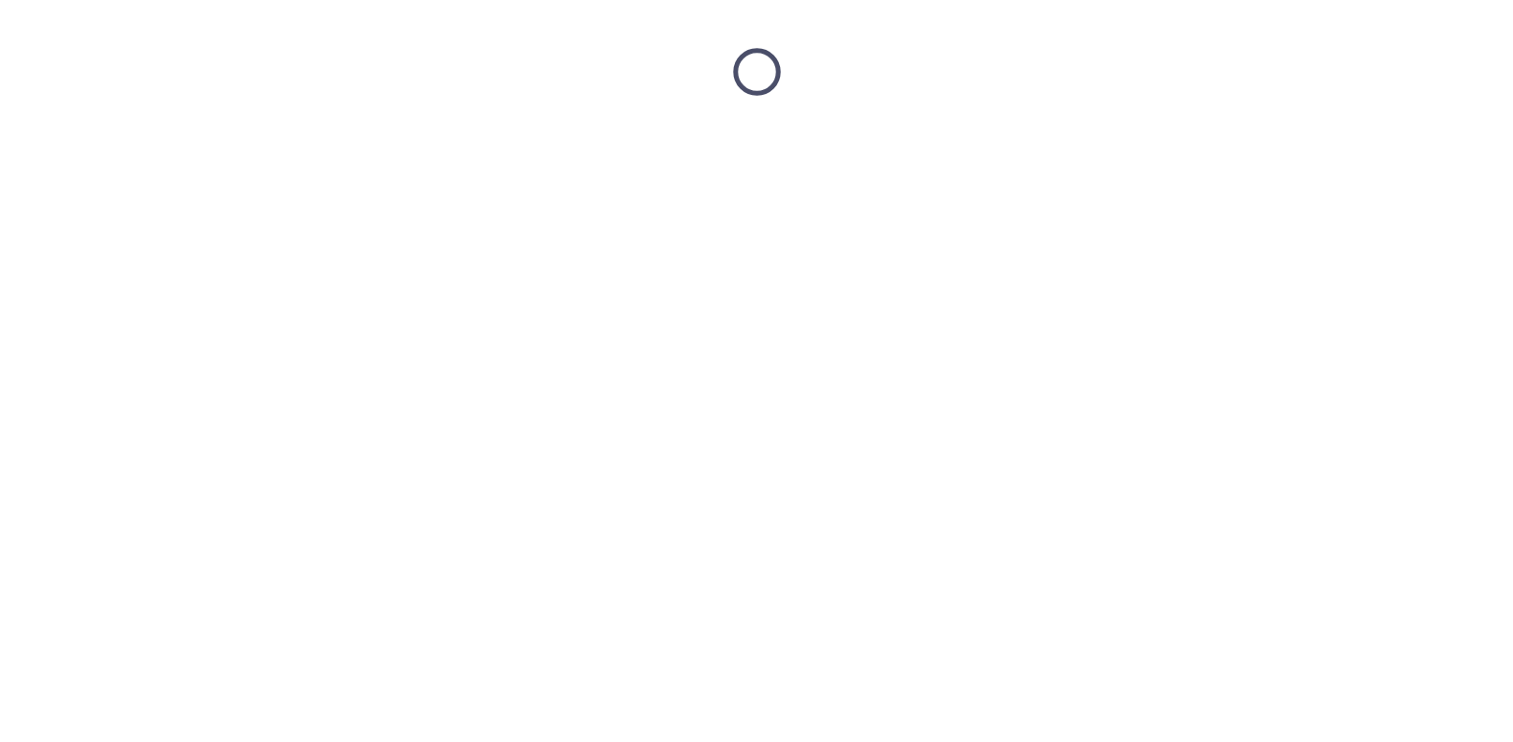
scroll to position [0, 0]
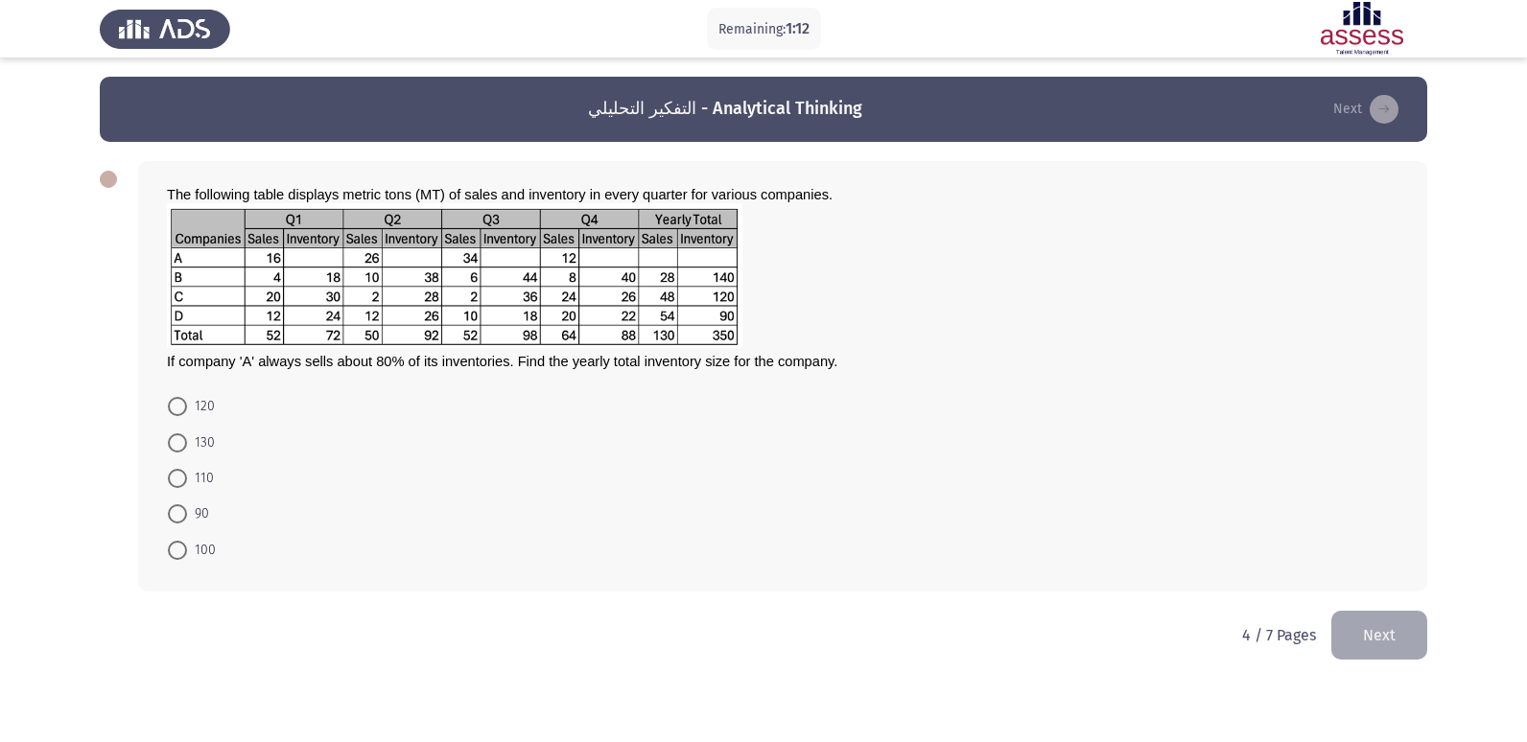
click at [173, 483] on span at bounding box center [177, 478] width 19 height 19
click at [173, 483] on input "110" at bounding box center [177, 478] width 19 height 19
radio input "true"
click at [1407, 646] on button "Next" at bounding box center [1379, 633] width 96 height 49
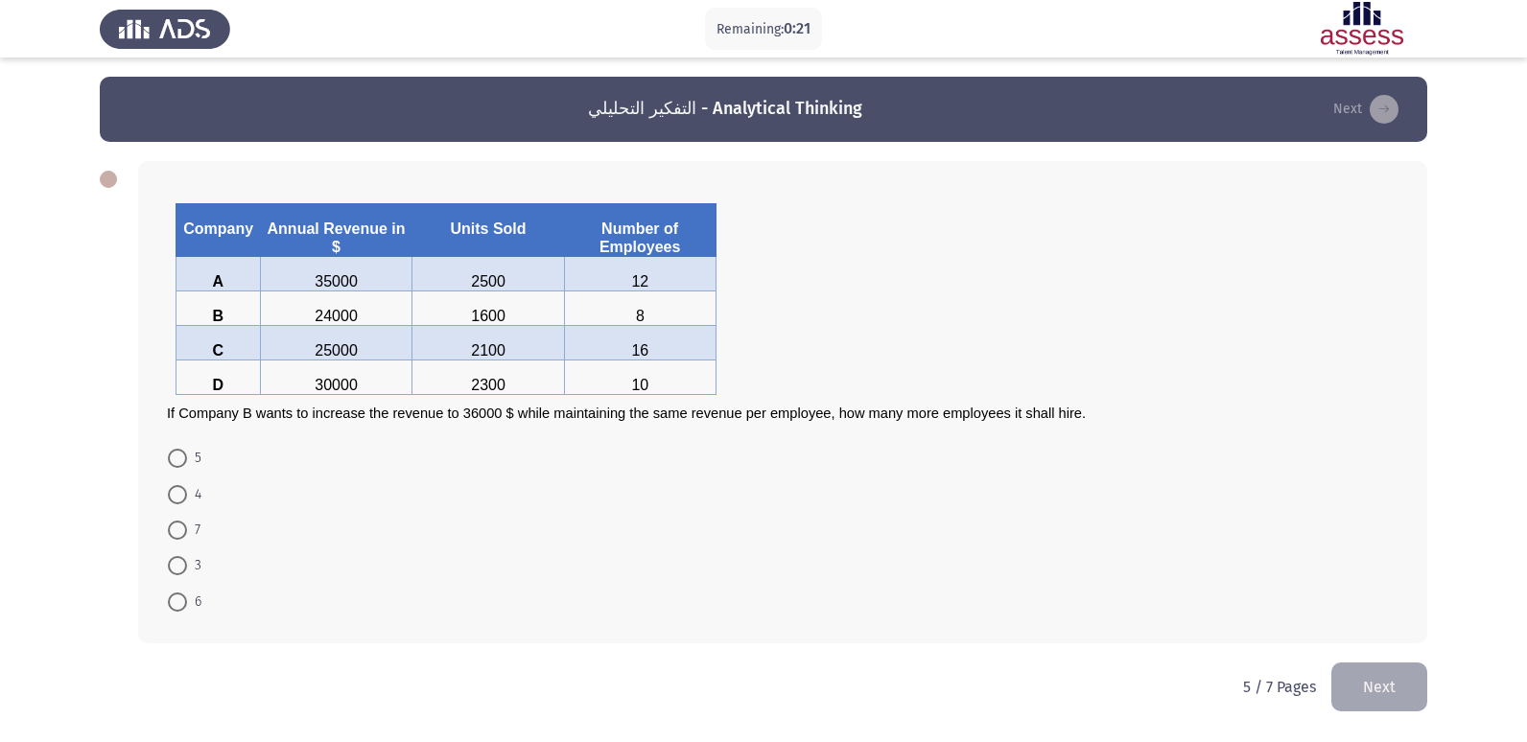
click at [182, 608] on span at bounding box center [177, 602] width 19 height 19
click at [182, 608] on input "6" at bounding box center [177, 602] width 19 height 19
radio input "true"
click at [181, 532] on span at bounding box center [177, 530] width 19 height 19
click at [181, 532] on input "7" at bounding box center [177, 530] width 19 height 19
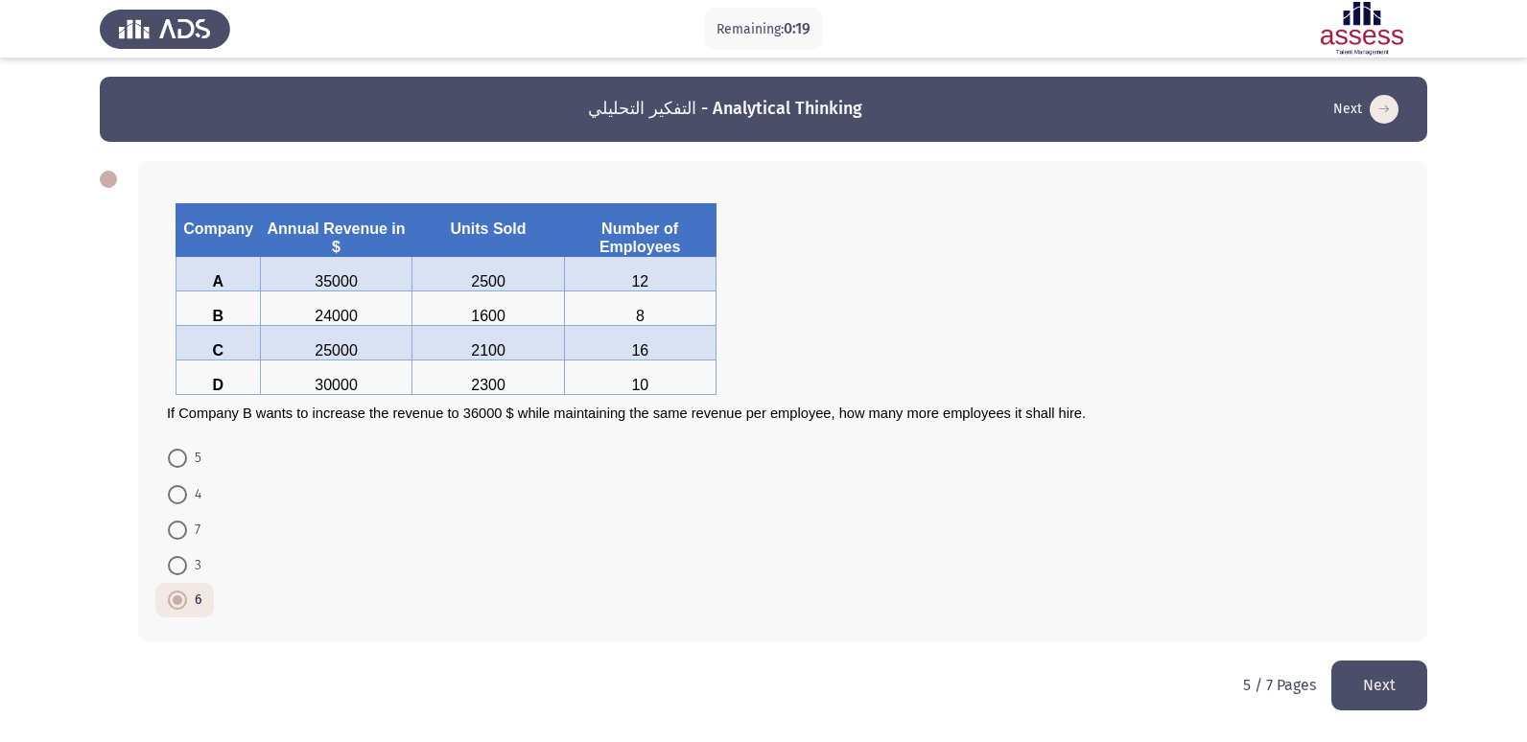
radio input "true"
click at [1370, 672] on button "Next" at bounding box center [1379, 685] width 96 height 49
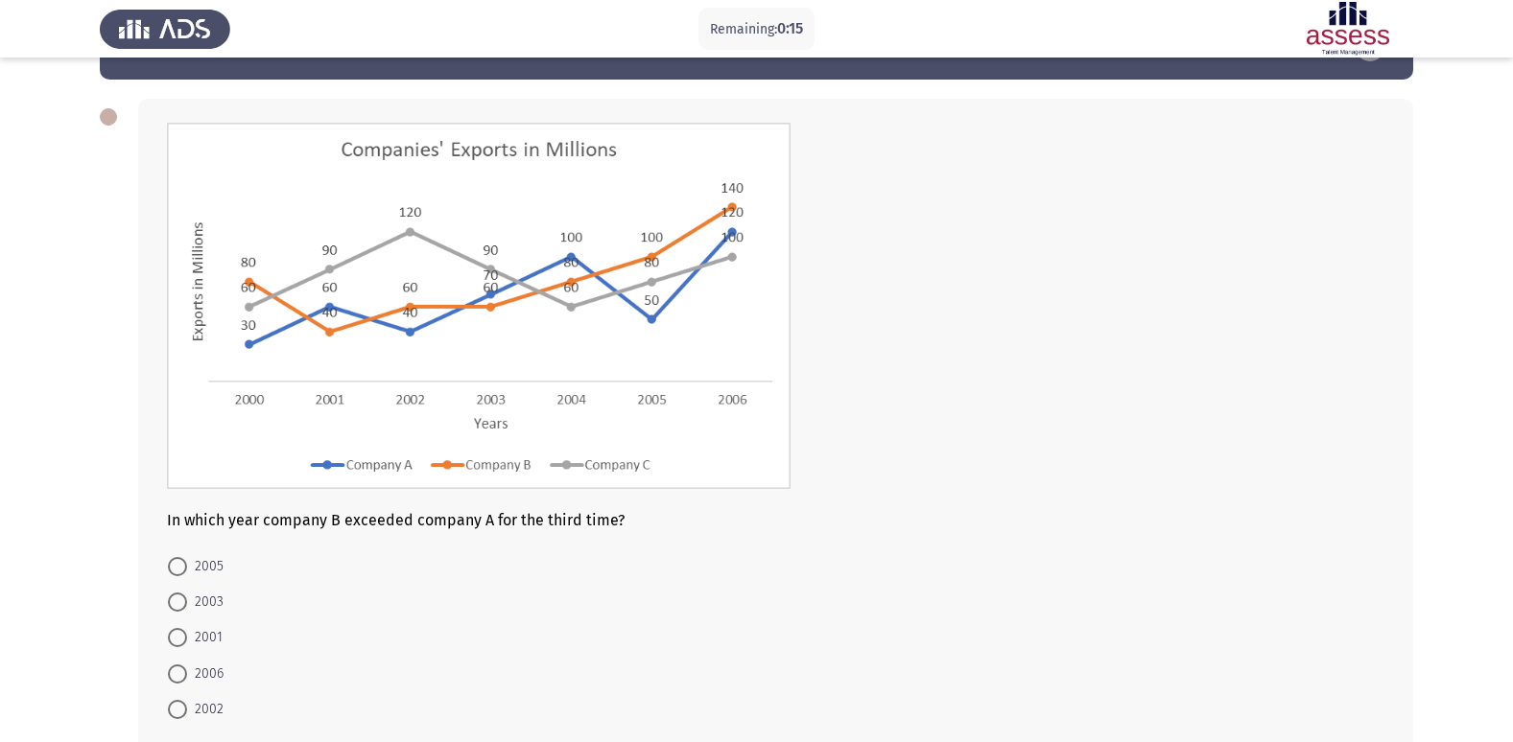
scroll to position [96, 0]
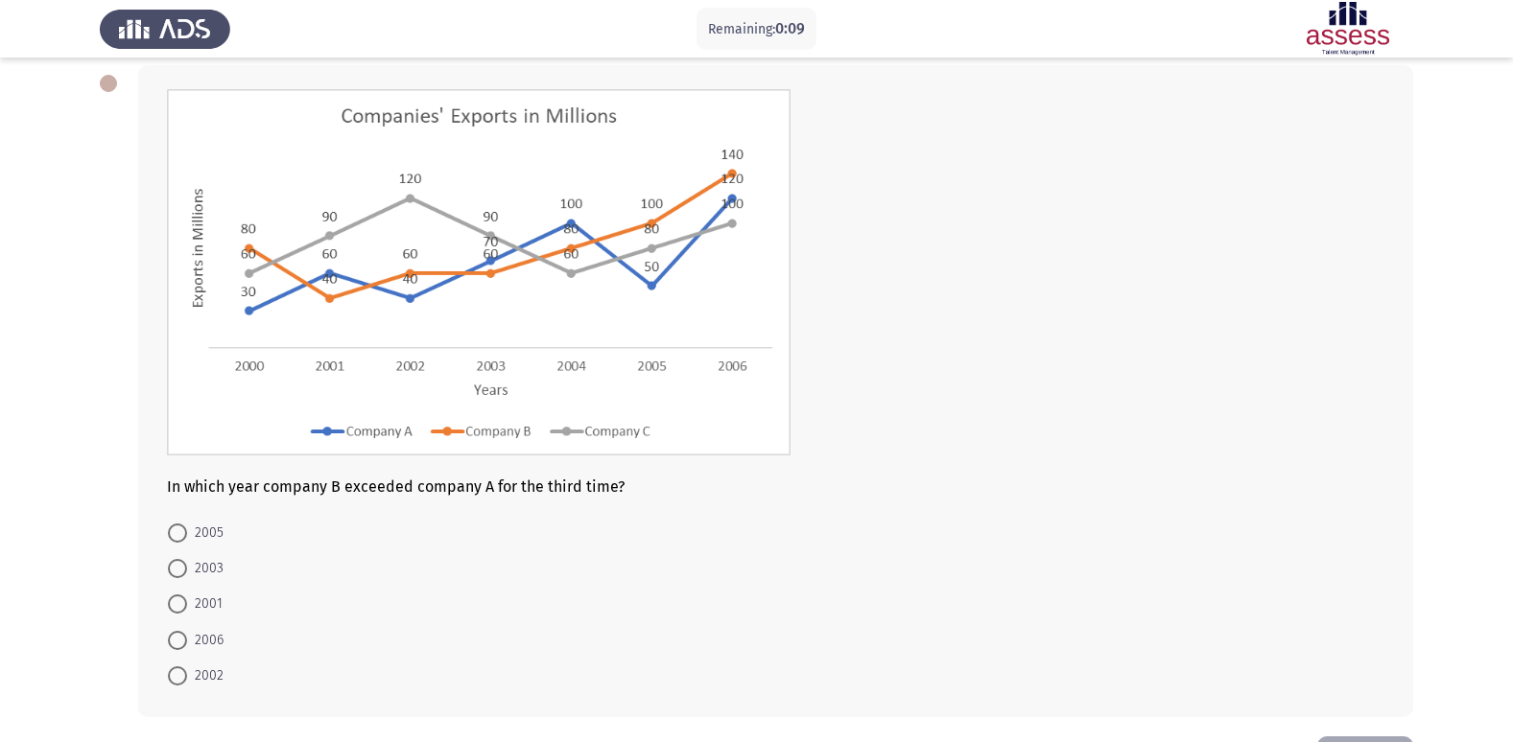
click at [182, 568] on span at bounding box center [177, 568] width 19 height 19
click at [182, 568] on input "2003" at bounding box center [177, 568] width 19 height 19
radio input "true"
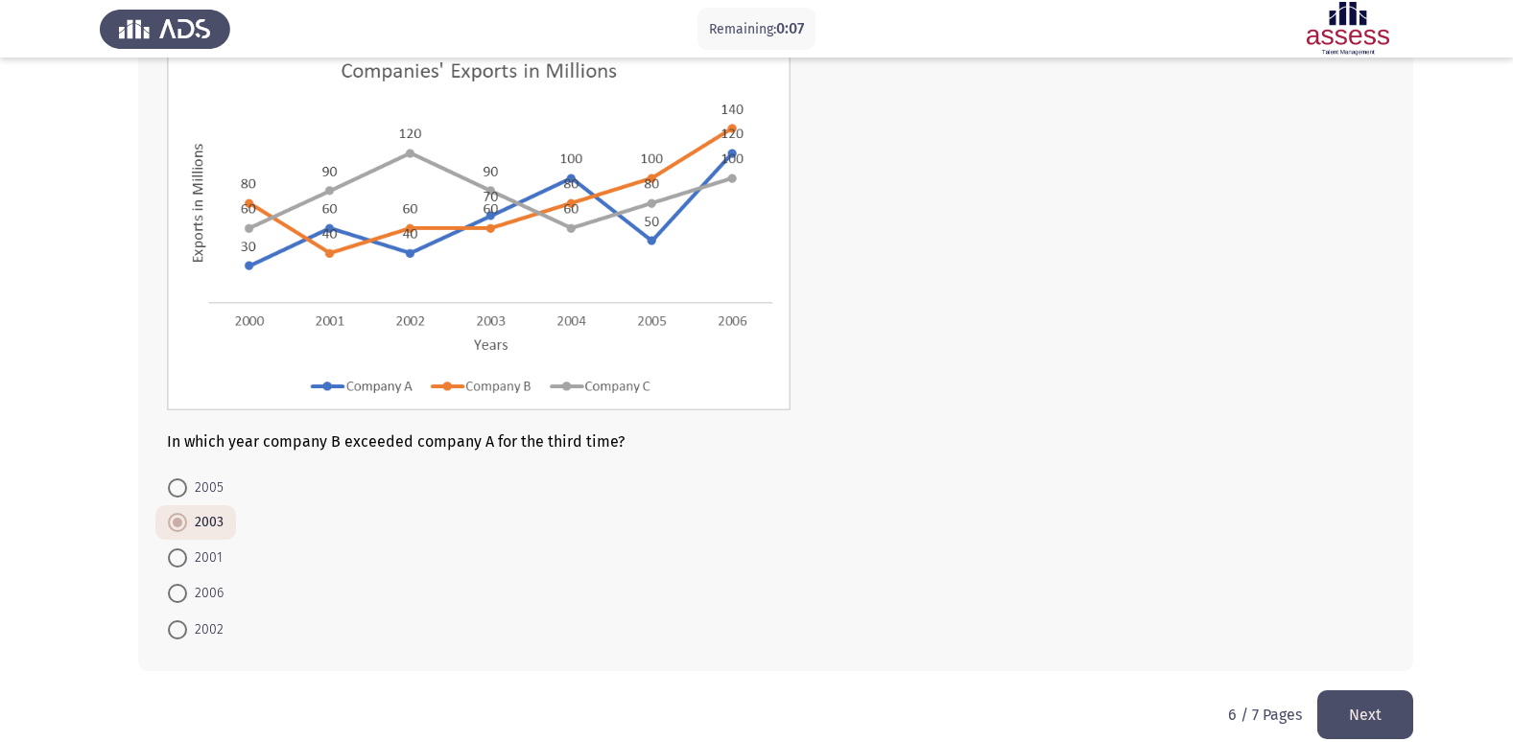
scroll to position [166, 0]
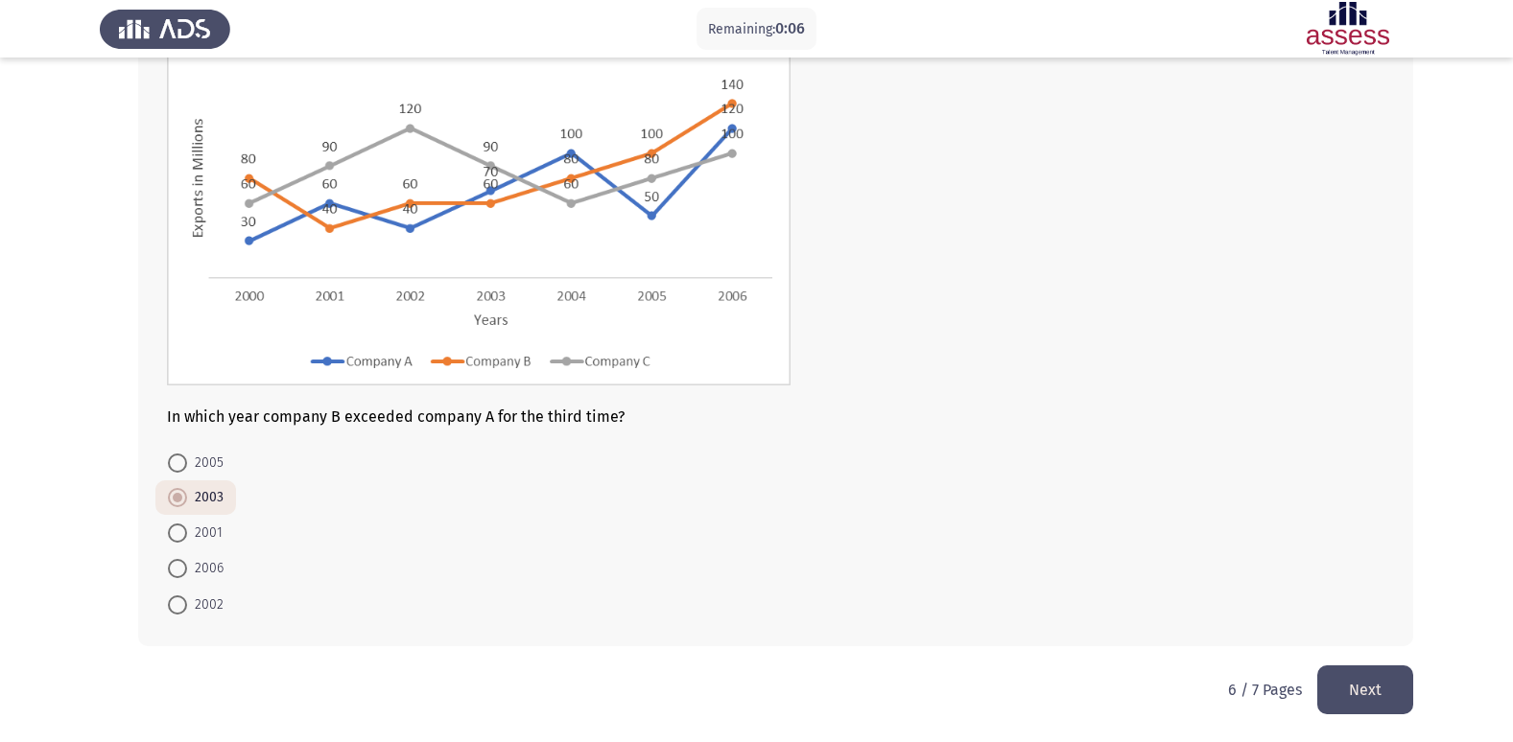
click at [1332, 685] on button "Next" at bounding box center [1365, 690] width 96 height 49
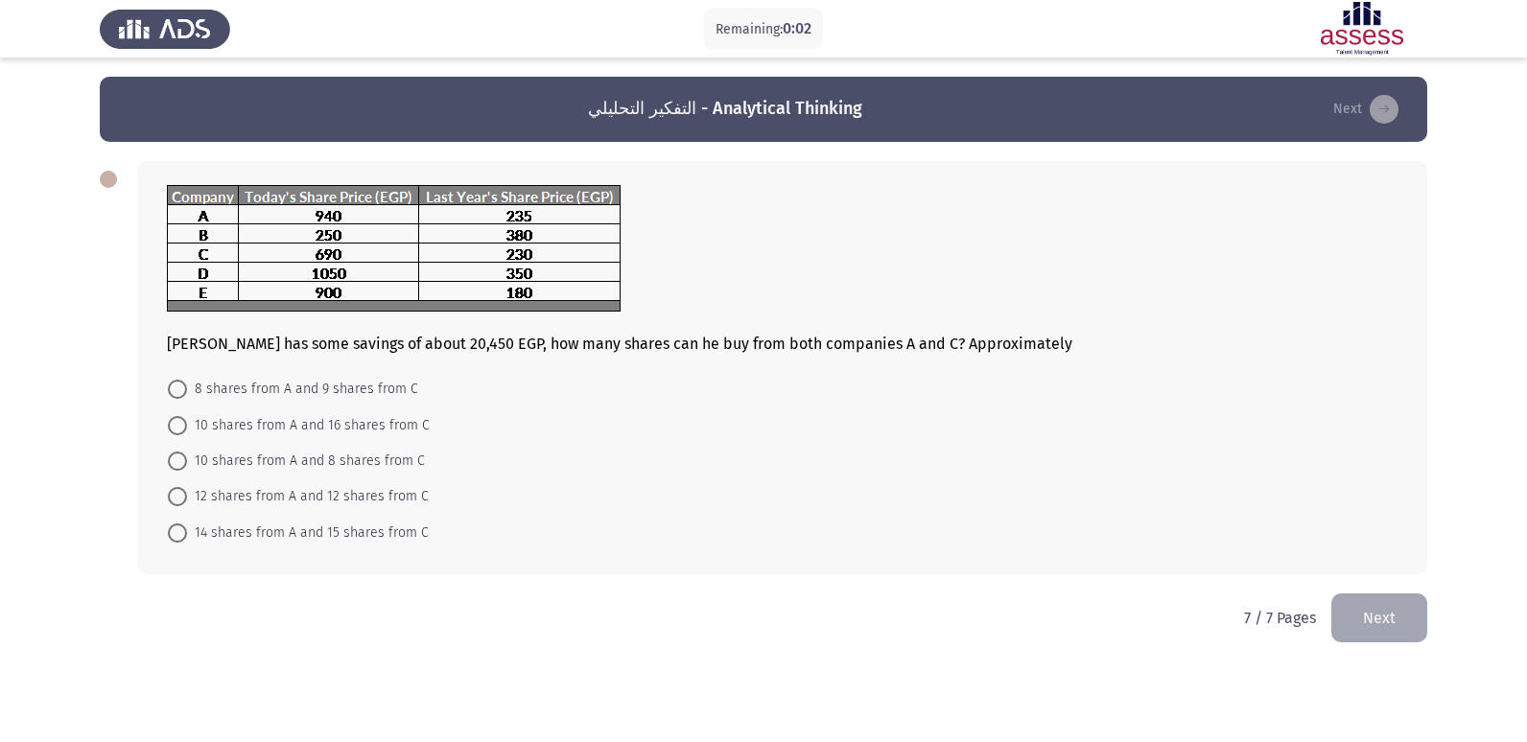
click at [176, 470] on span at bounding box center [177, 461] width 19 height 19
click at [176, 470] on input "10 shares from A and 8 shares from C" at bounding box center [177, 461] width 19 height 19
radio input "true"
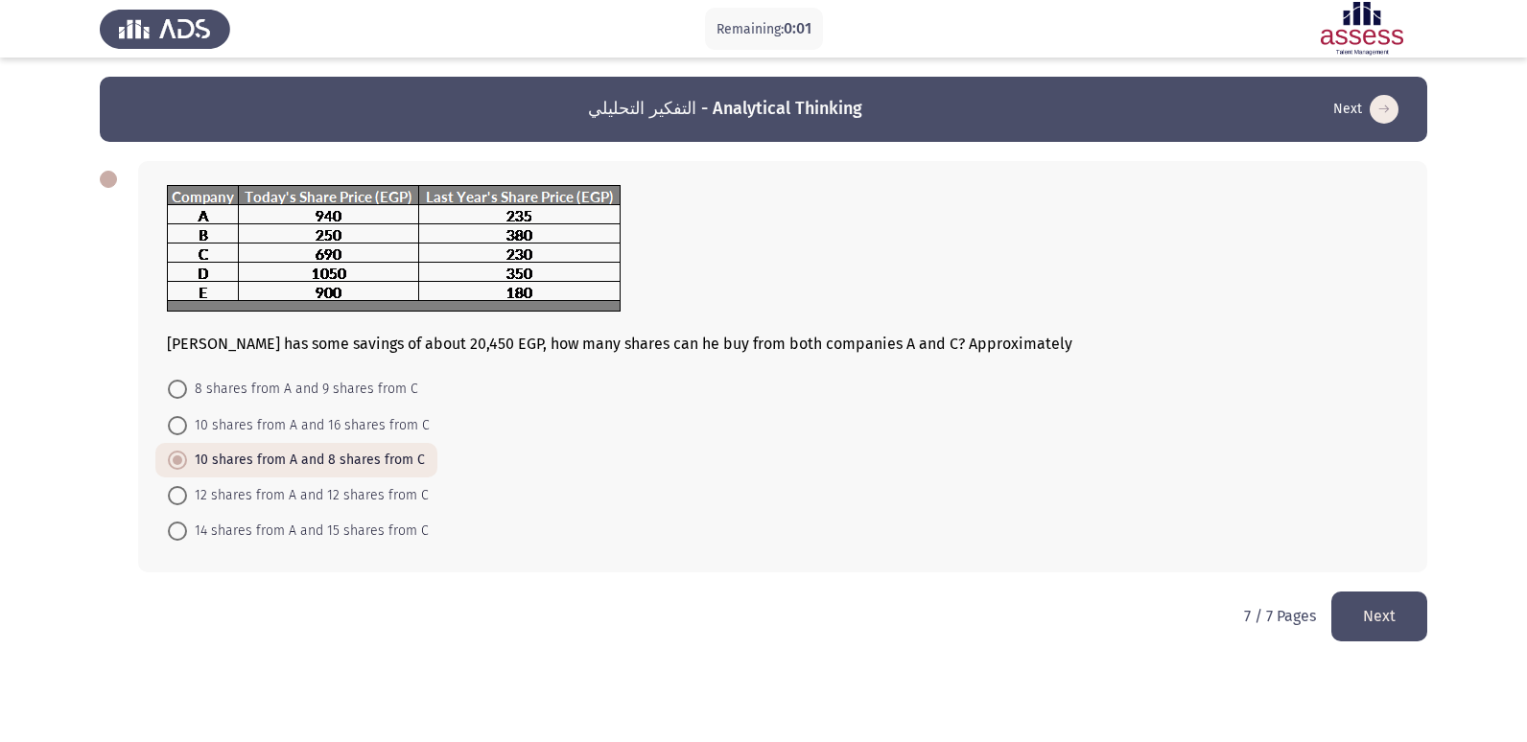
click at [1418, 628] on button "Next" at bounding box center [1379, 616] width 96 height 49
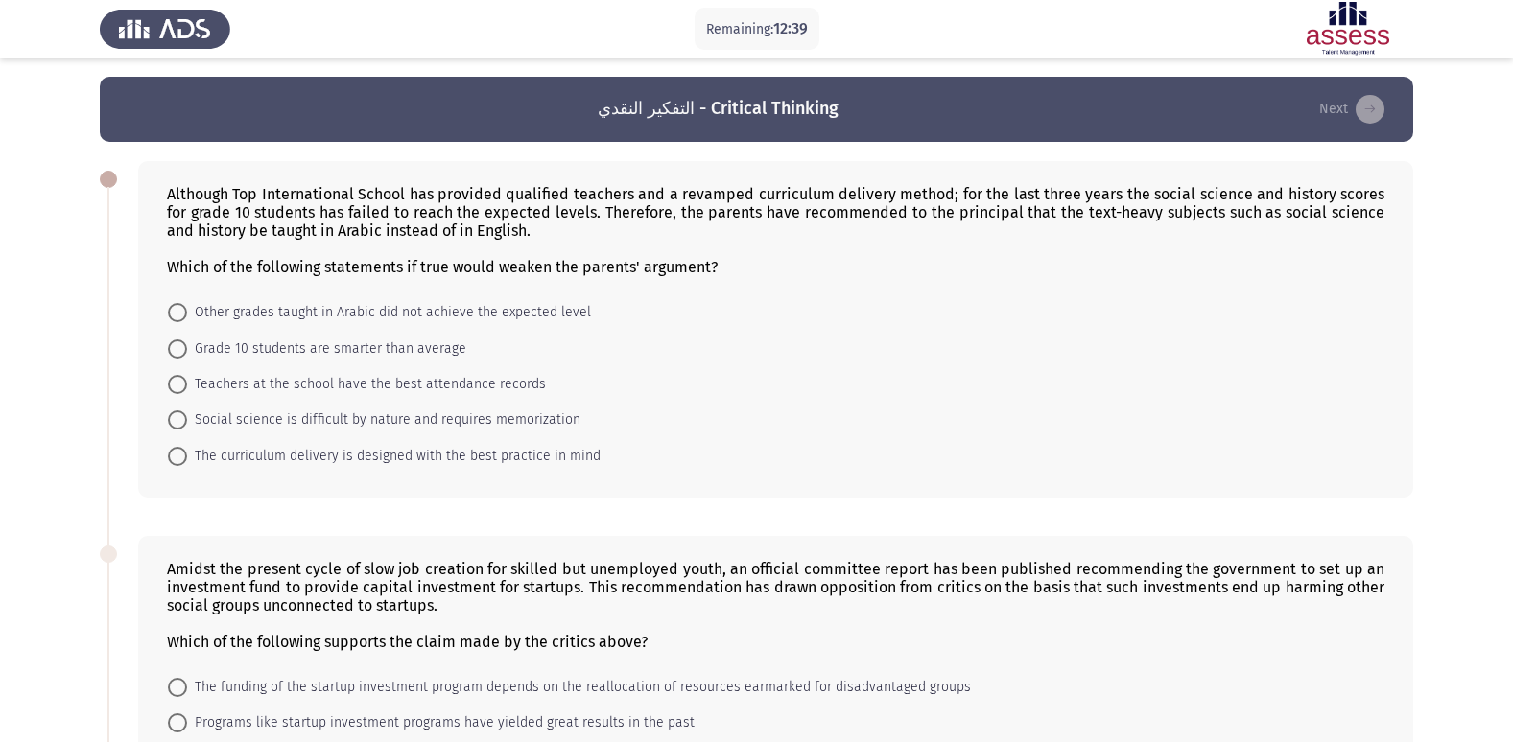
click at [178, 321] on span at bounding box center [177, 312] width 19 height 19
click at [178, 321] on input "Other grades taught in Arabic did not achieve the expected level" at bounding box center [177, 312] width 19 height 19
radio input "true"
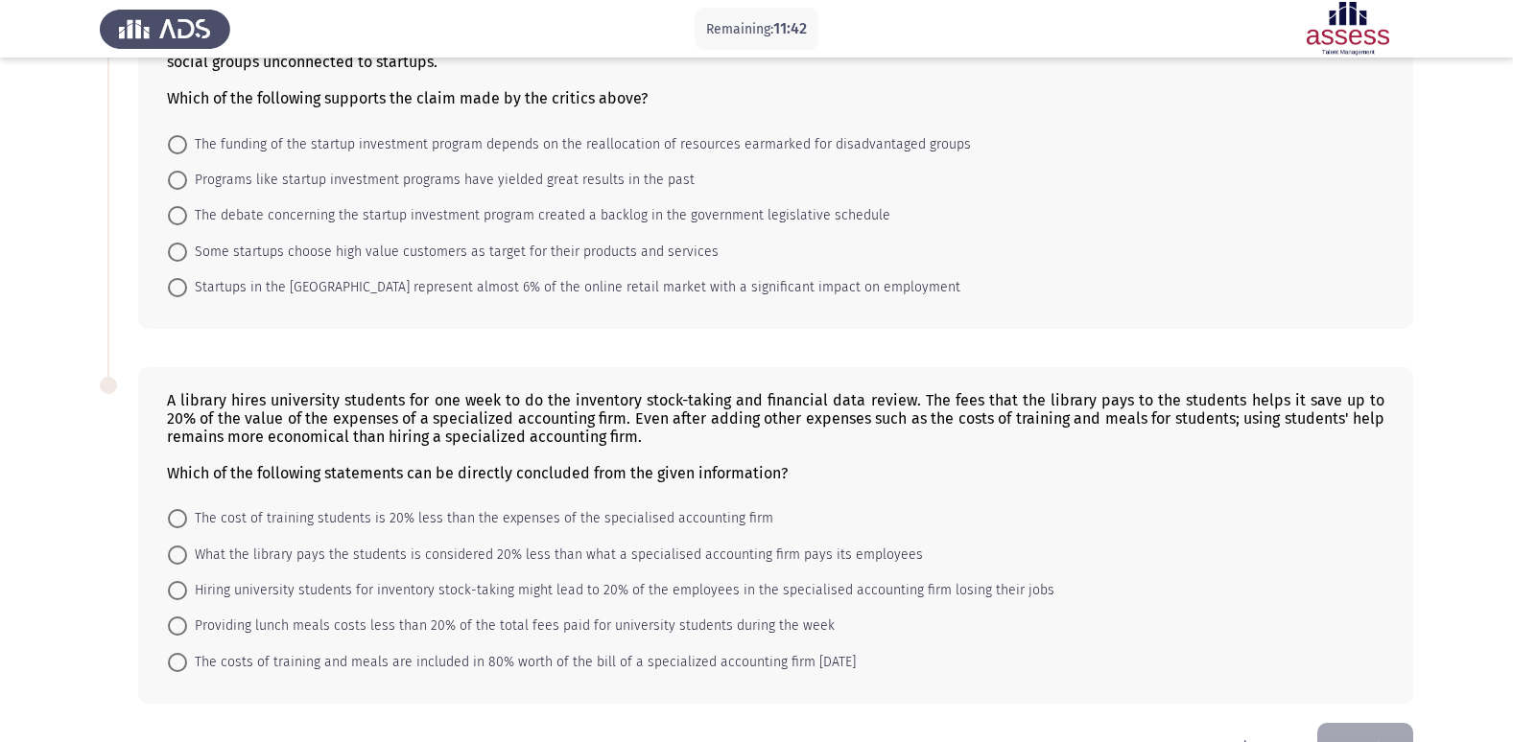
scroll to position [575, 0]
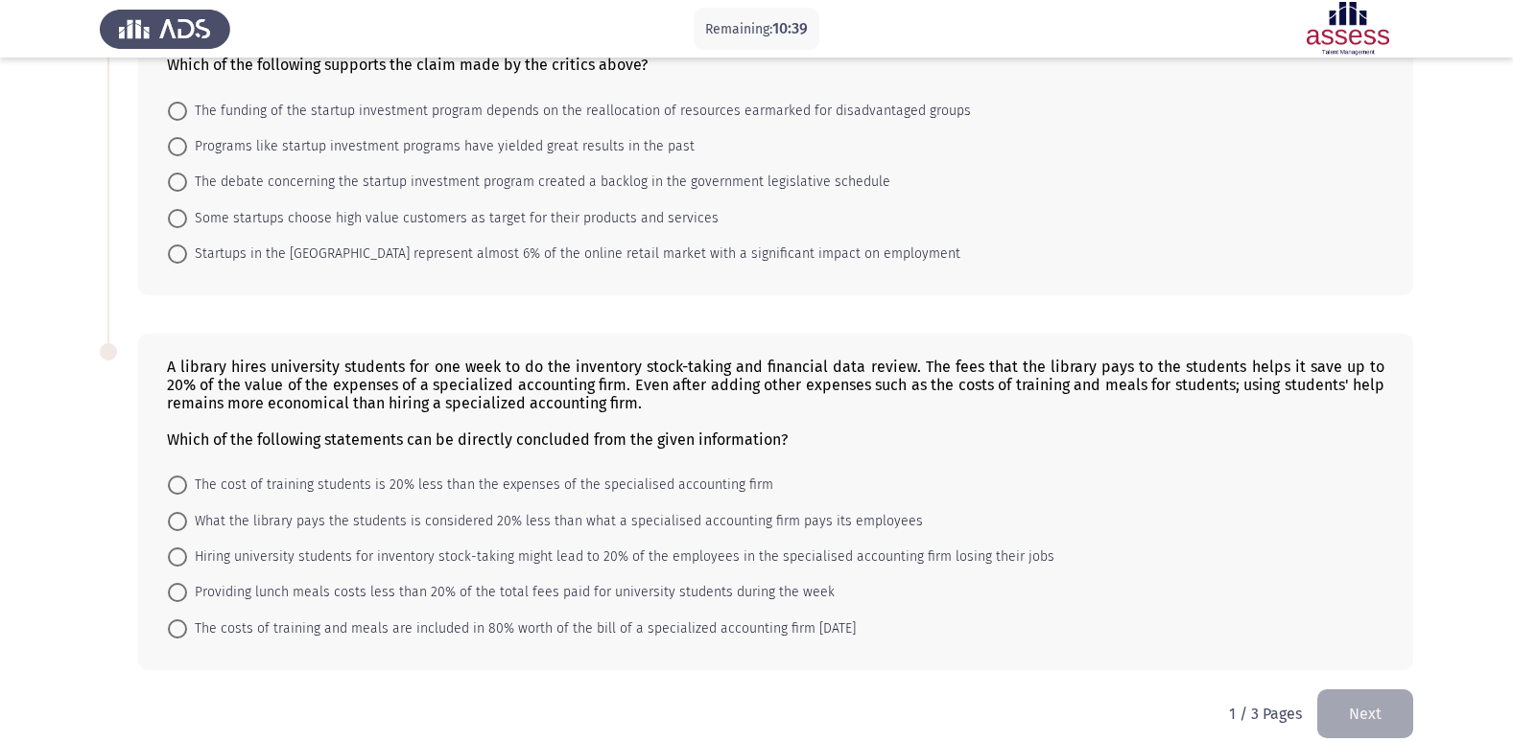
click at [177, 629] on span at bounding box center [177, 629] width 0 height 0
click at [177, 628] on input "The costs of training and meals are included in 80% worth of the bill of a spec…" at bounding box center [177, 629] width 19 height 19
radio input "true"
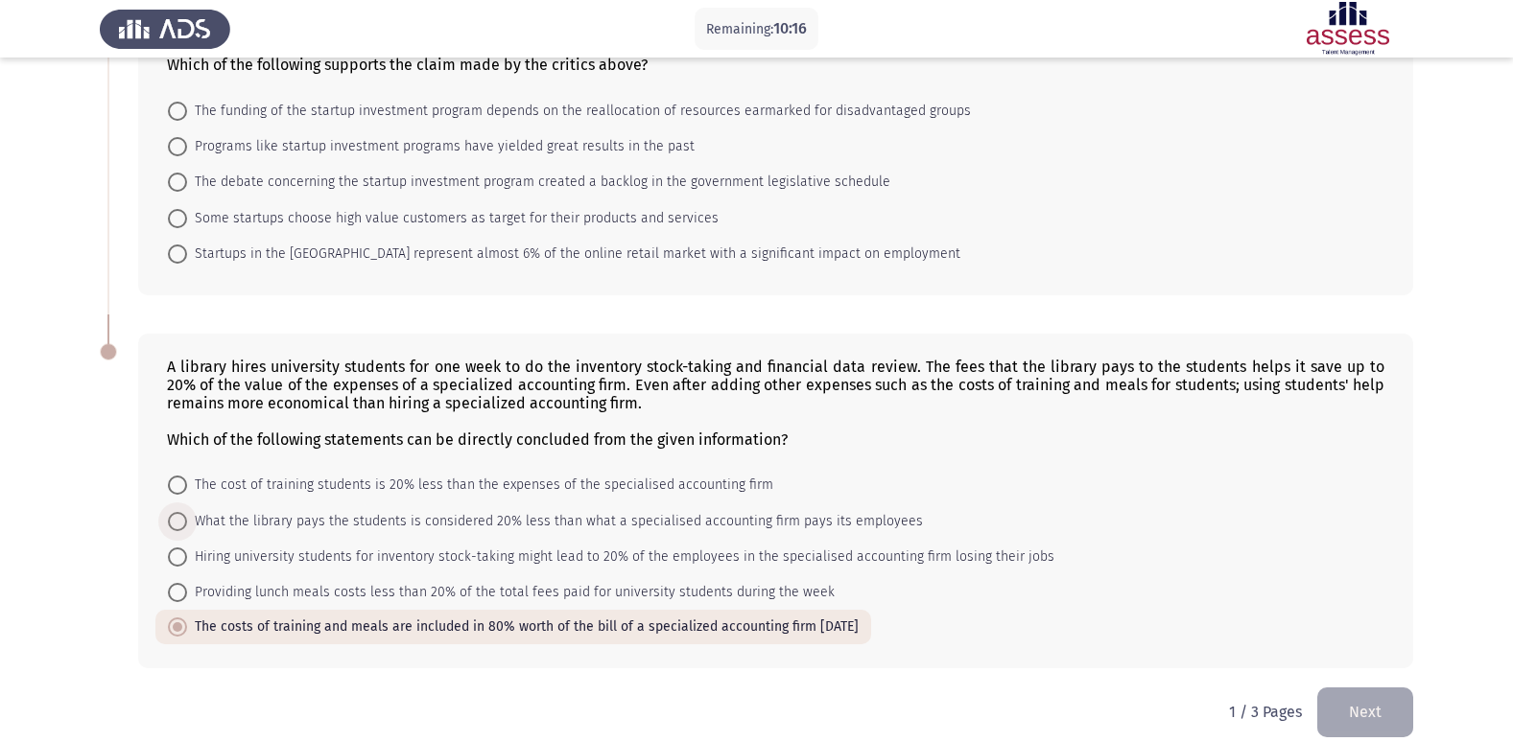
click at [183, 520] on span at bounding box center [177, 521] width 19 height 19
click at [183, 520] on input "What the library pays the students is considered 20% less than what a specialis…" at bounding box center [177, 521] width 19 height 19
radio input "true"
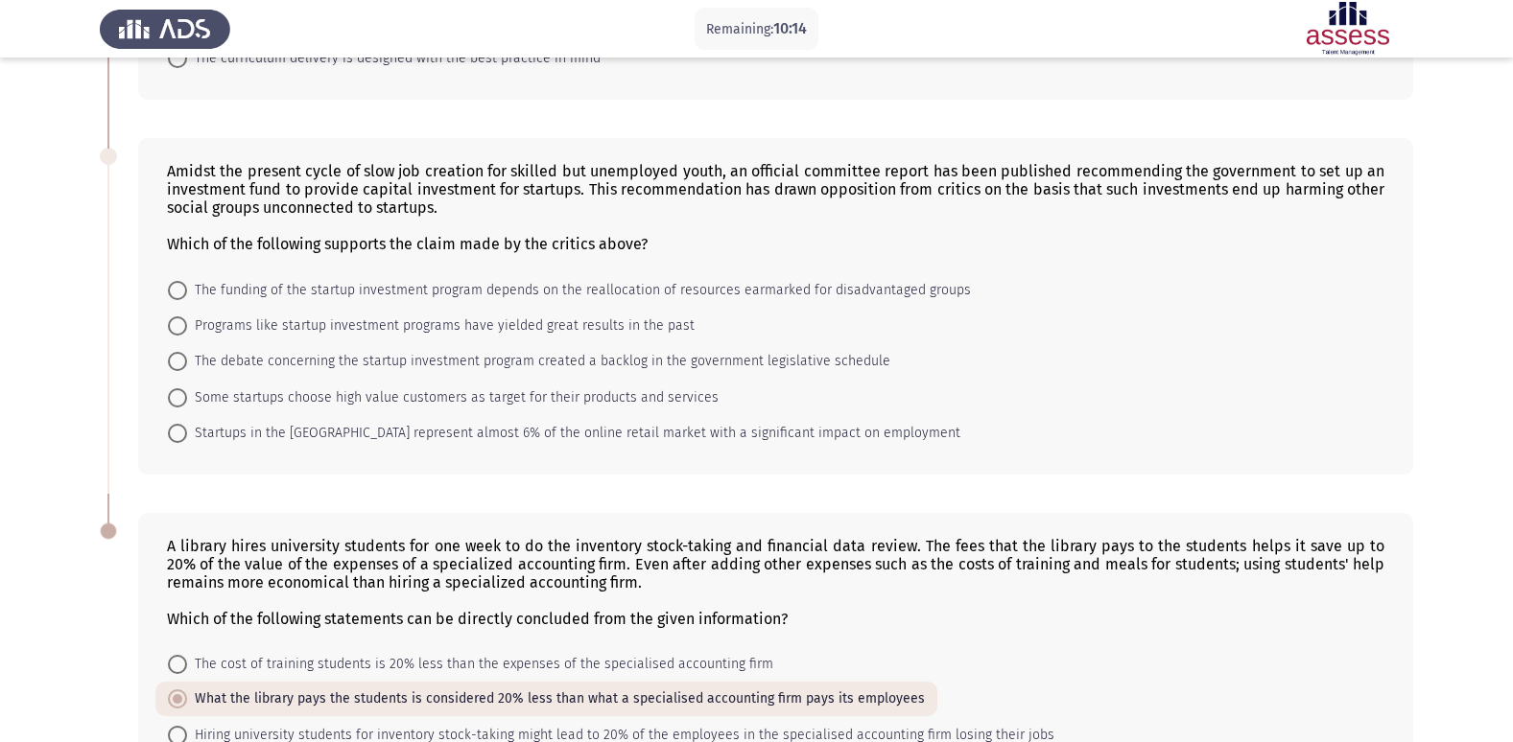
scroll to position [384, 0]
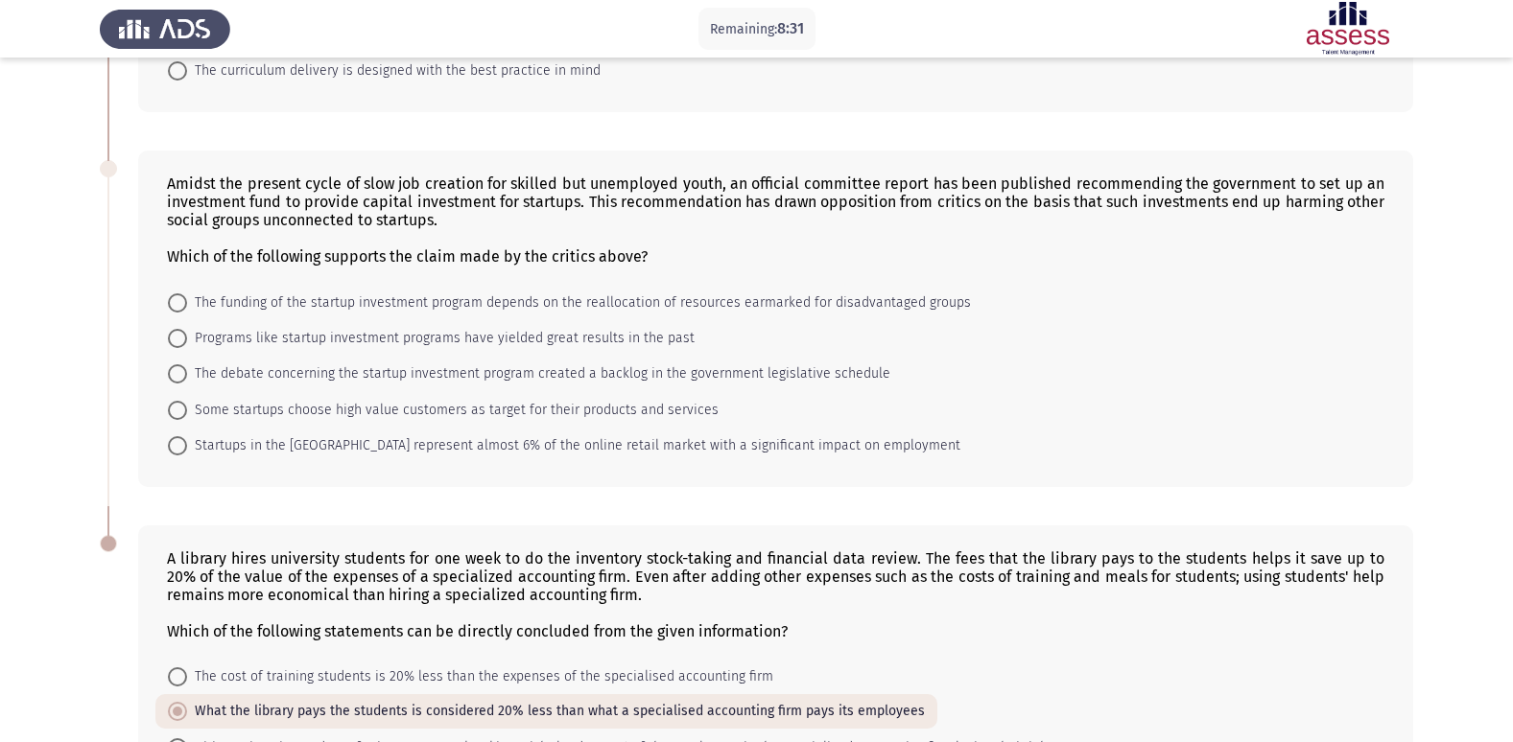
click at [188, 299] on span "The funding of the startup investment program depends on the reallocation of re…" at bounding box center [579, 303] width 784 height 23
click at [187, 299] on input "The funding of the startup investment program depends on the reallocation of re…" at bounding box center [177, 302] width 19 height 19
radio input "true"
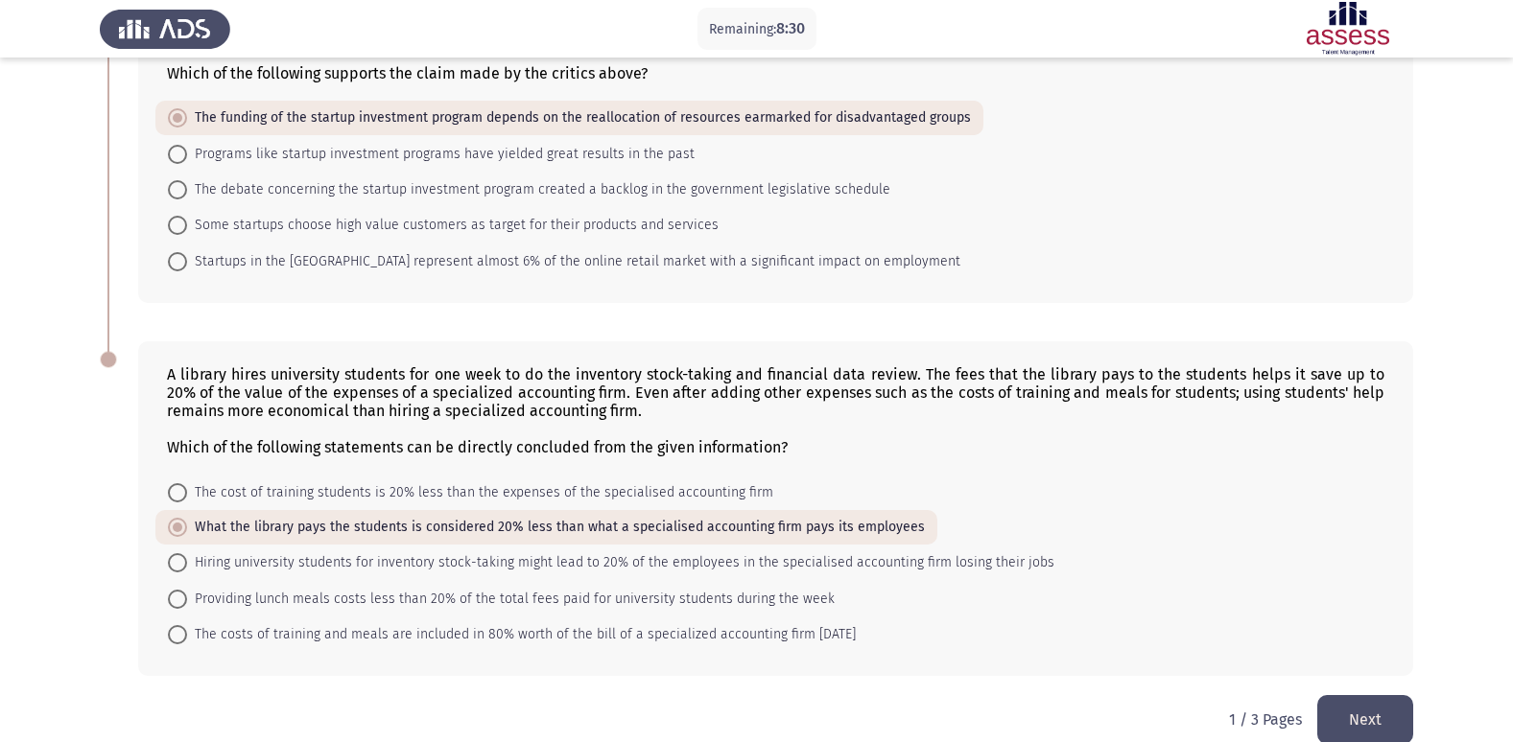
scroll to position [597, 0]
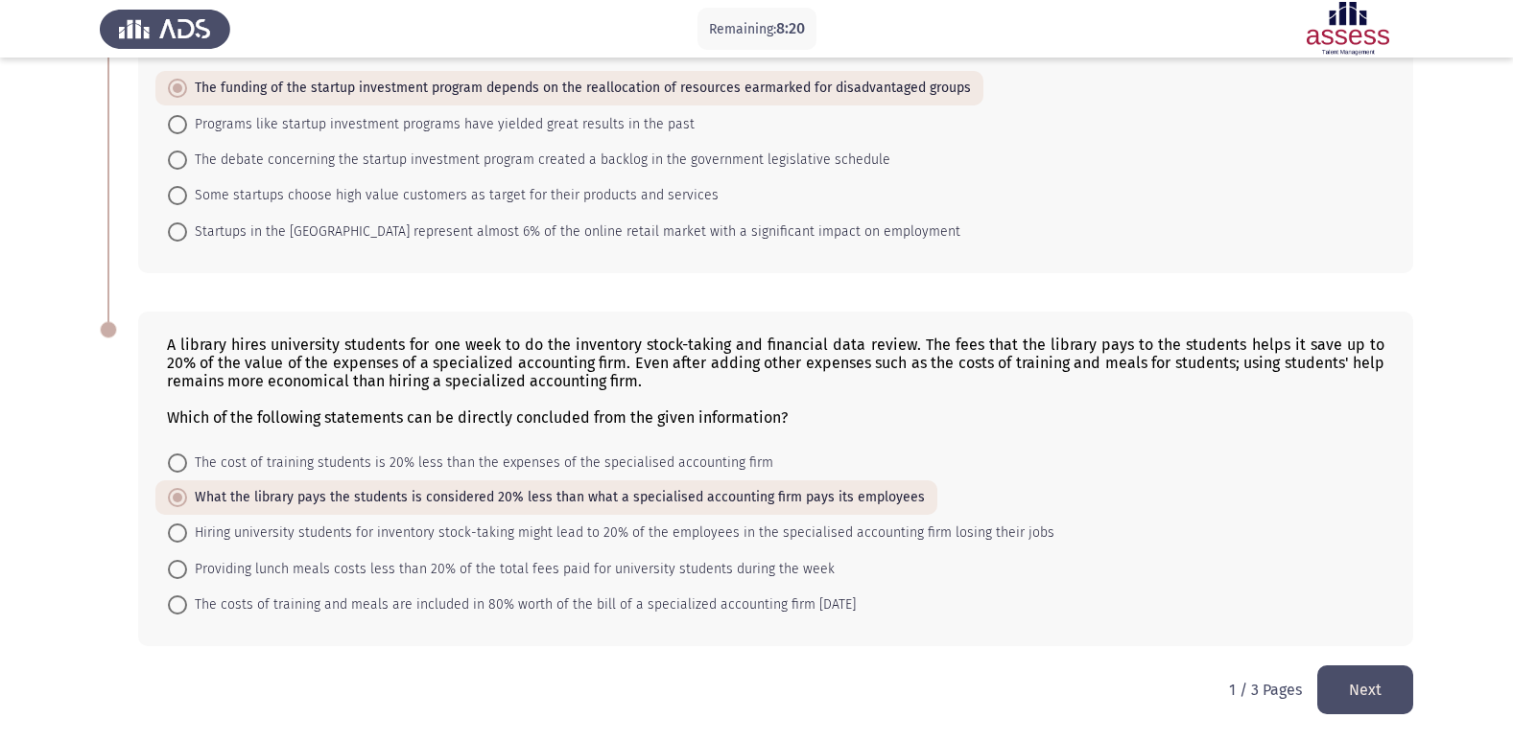
click at [184, 612] on span at bounding box center [177, 605] width 19 height 19
click at [184, 612] on input "The costs of training and meals are included in 80% worth of the bill of a spec…" at bounding box center [177, 605] width 19 height 19
radio input "true"
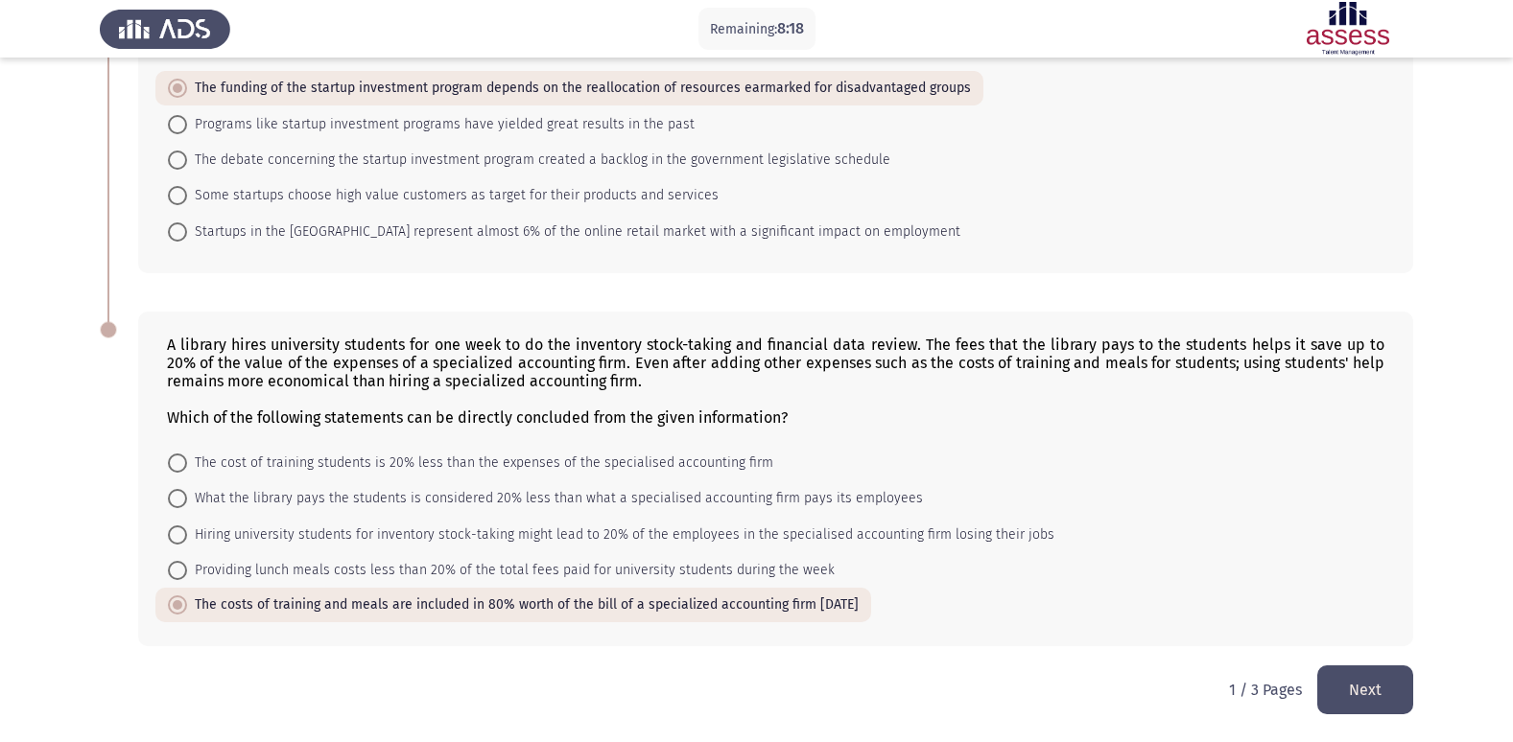
click at [1348, 683] on button "Next" at bounding box center [1365, 690] width 96 height 49
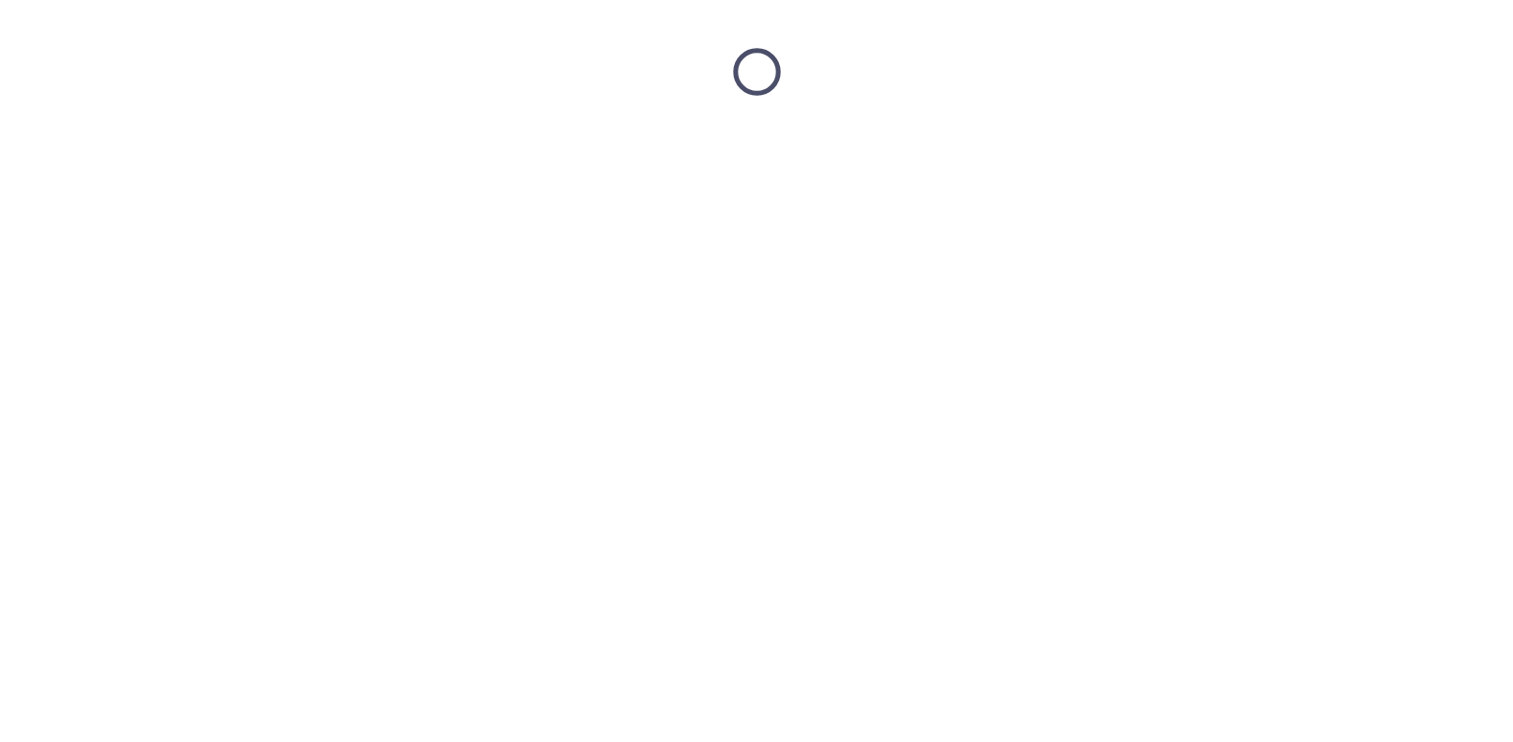
scroll to position [0, 0]
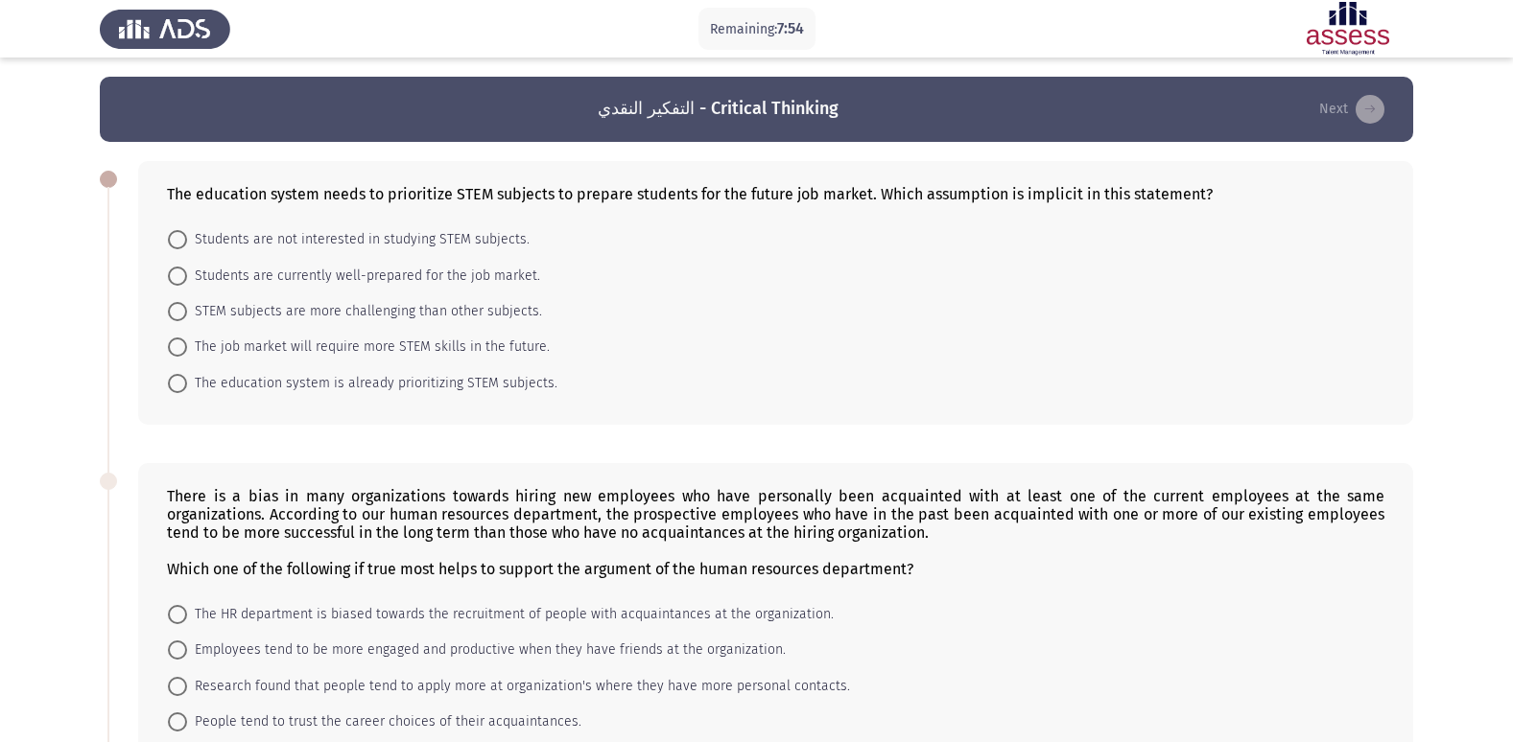
click at [184, 347] on span at bounding box center [177, 347] width 19 height 19
click at [184, 347] on input "The job market will require more STEM skills in the future." at bounding box center [177, 347] width 19 height 19
radio input "true"
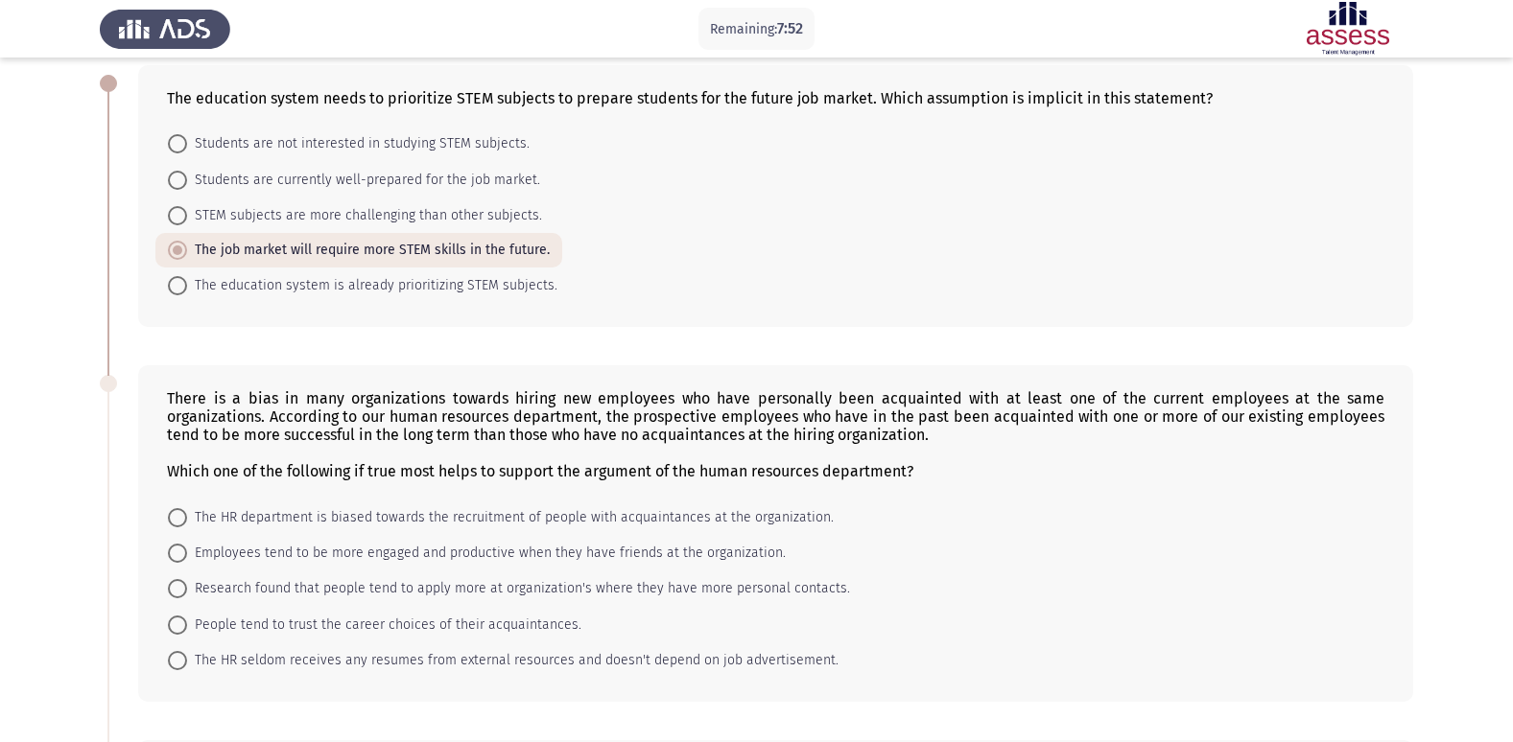
scroll to position [192, 0]
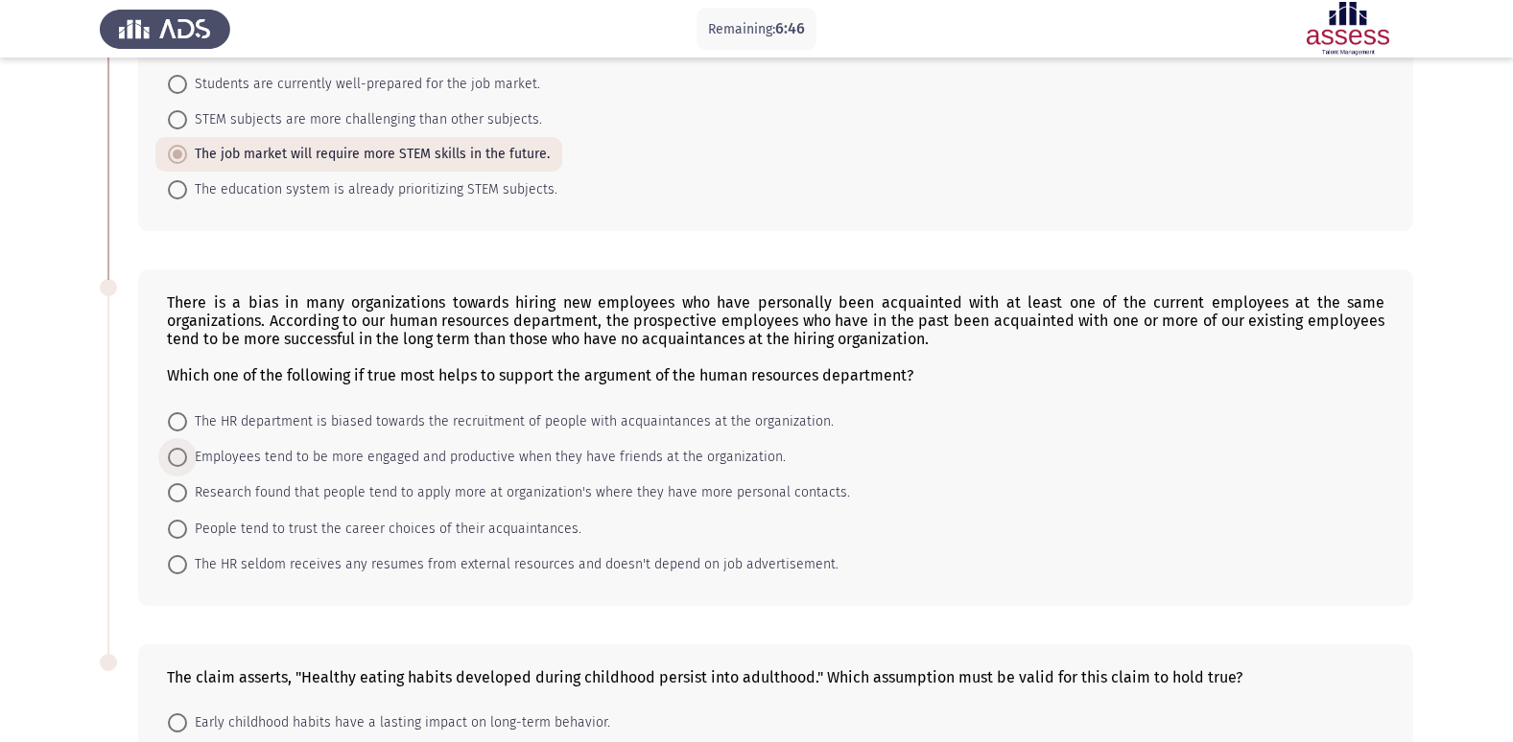
click at [175, 464] on span at bounding box center [177, 457] width 19 height 19
click at [175, 464] on input "Employees tend to be more engaged and productive when they have friends at the …" at bounding box center [177, 457] width 19 height 19
radio input "true"
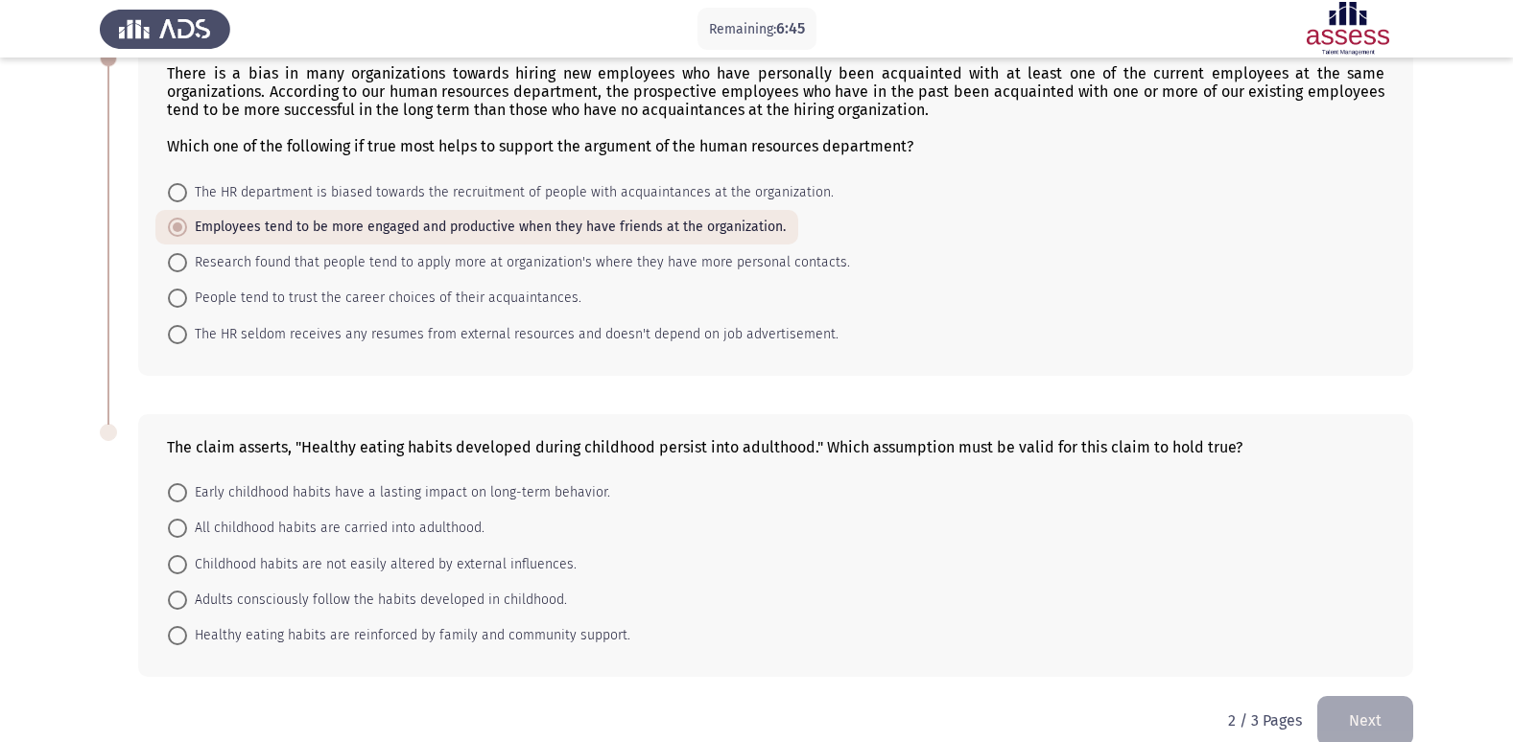
scroll to position [452, 0]
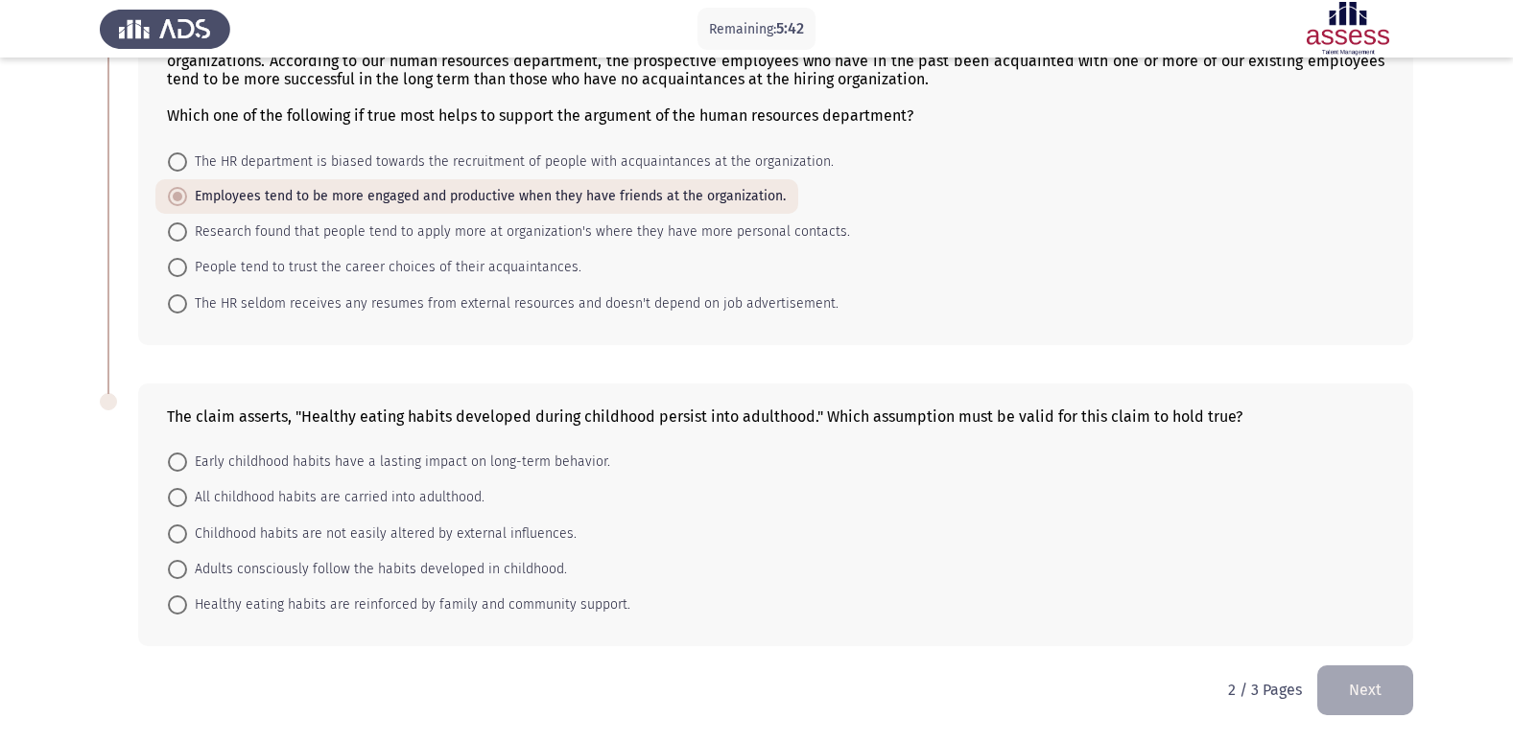
click at [178, 567] on span at bounding box center [177, 569] width 19 height 19
click at [178, 567] on input "Adults consciously follow the habits developed in childhood." at bounding box center [177, 569] width 19 height 19
radio input "true"
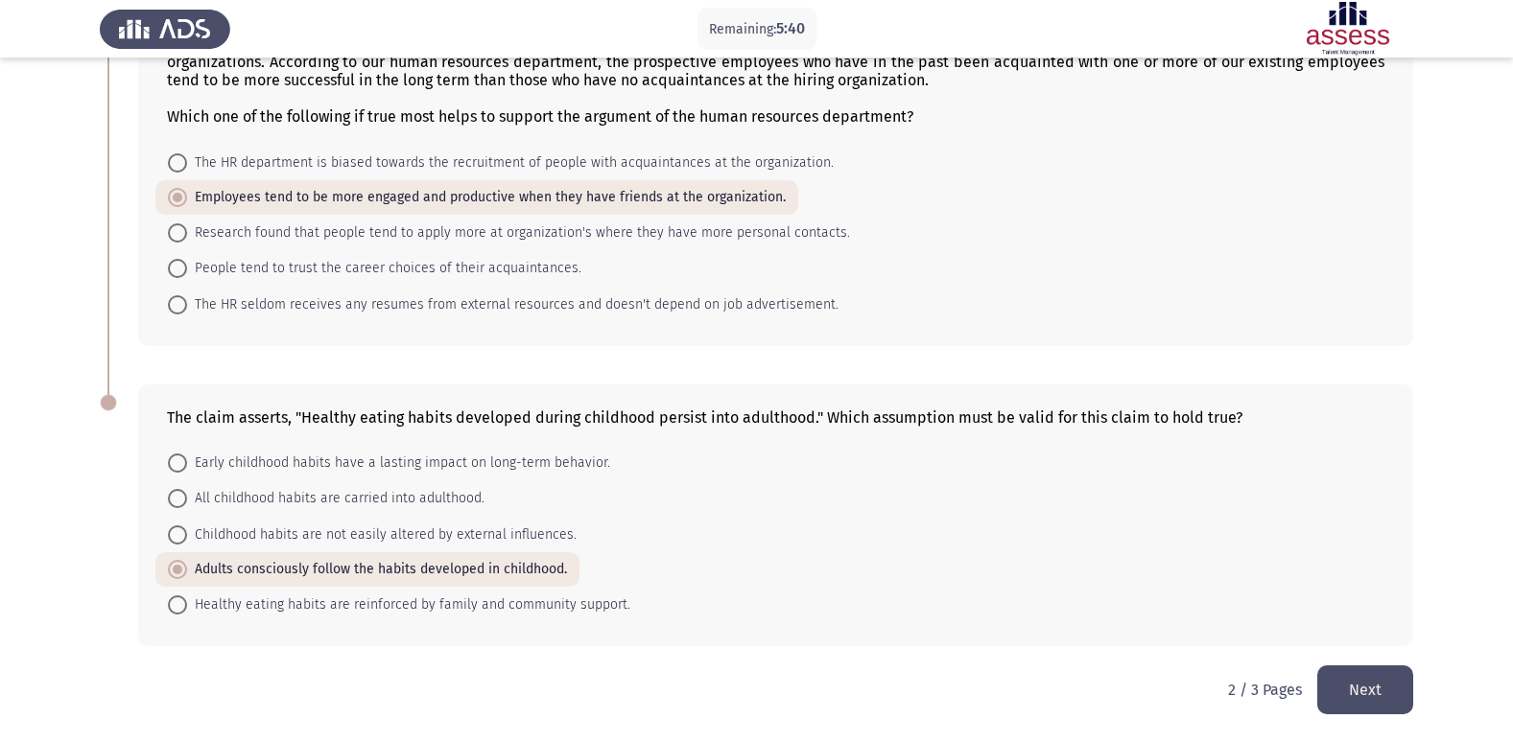
click at [1367, 689] on button "Next" at bounding box center [1365, 690] width 96 height 49
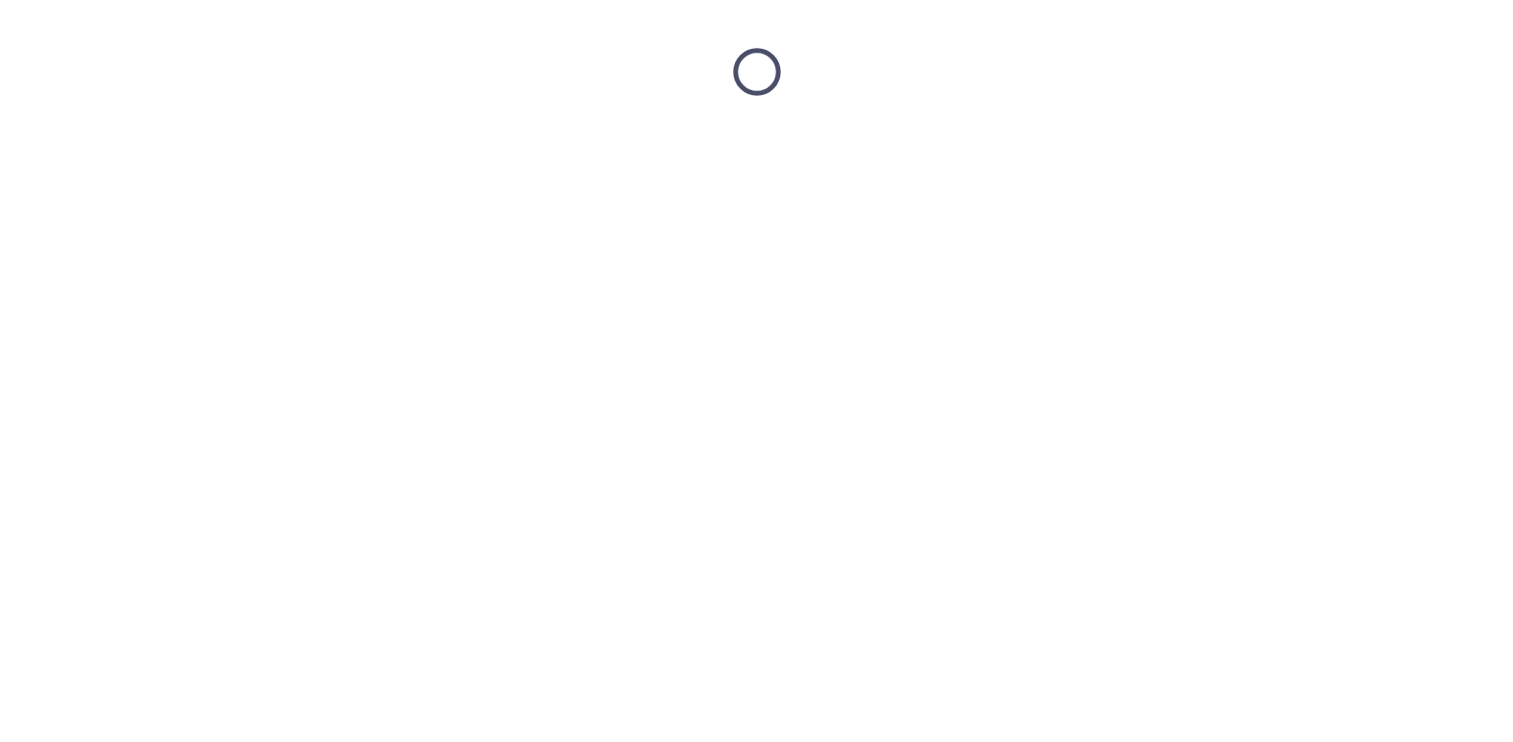
scroll to position [0, 0]
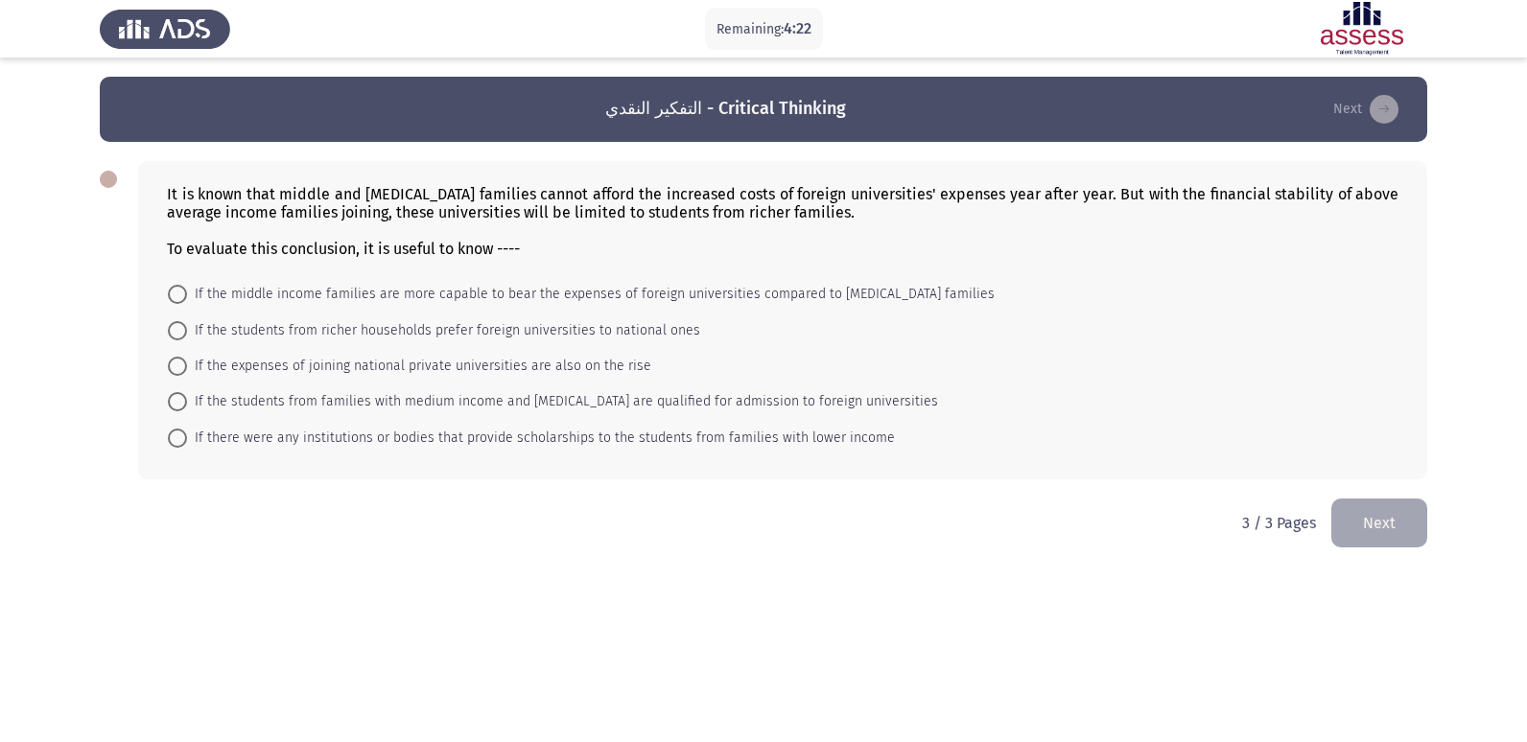
click at [166, 437] on mat-radio-button "If there were any institutions or bodies that provide scholarships to the stude…" at bounding box center [531, 436] width 752 height 35
click at [172, 437] on span at bounding box center [177, 438] width 19 height 19
click at [172, 437] on input "If there were any institutions or bodies that provide scholarships to the stude…" at bounding box center [177, 438] width 19 height 19
radio input "true"
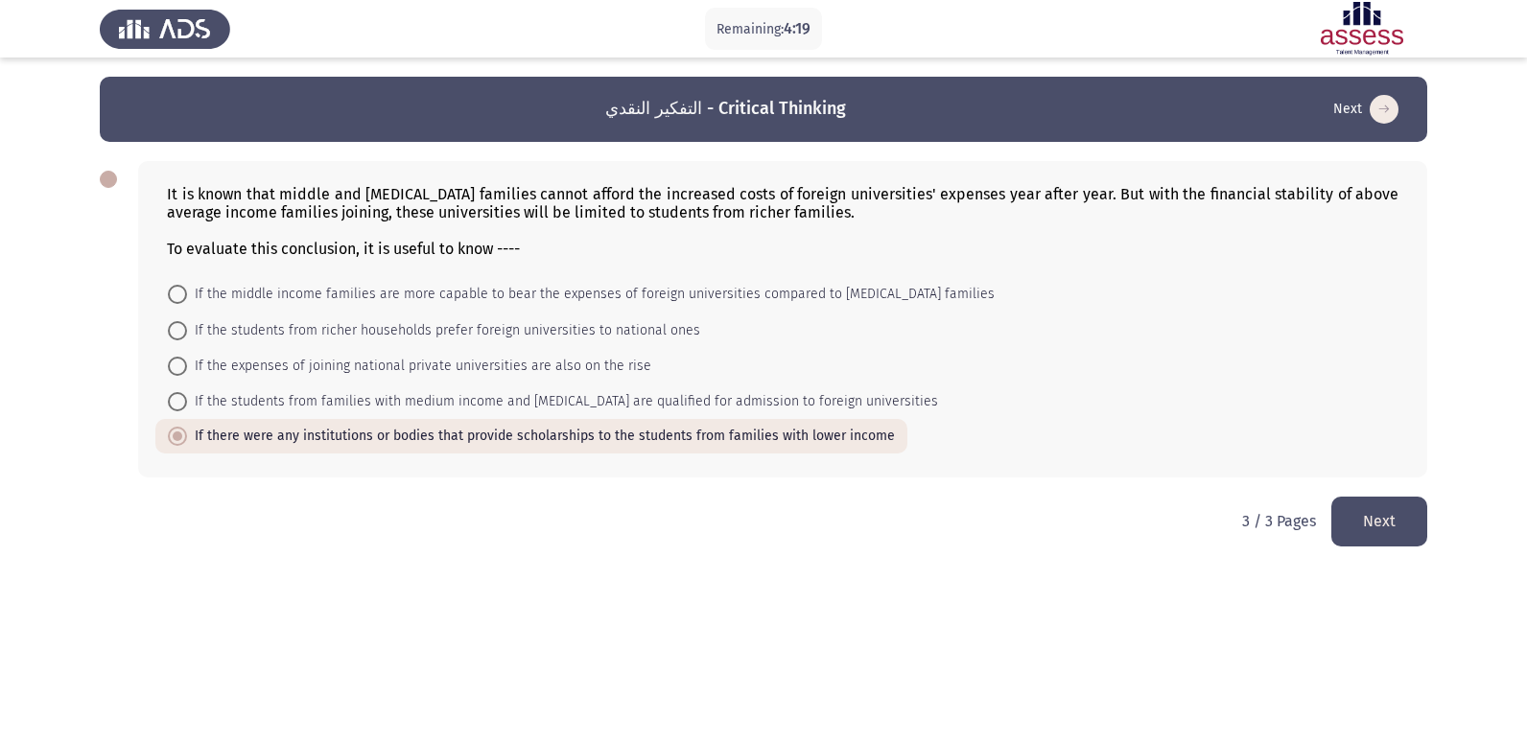
click at [1397, 526] on button "Next" at bounding box center [1379, 521] width 96 height 49
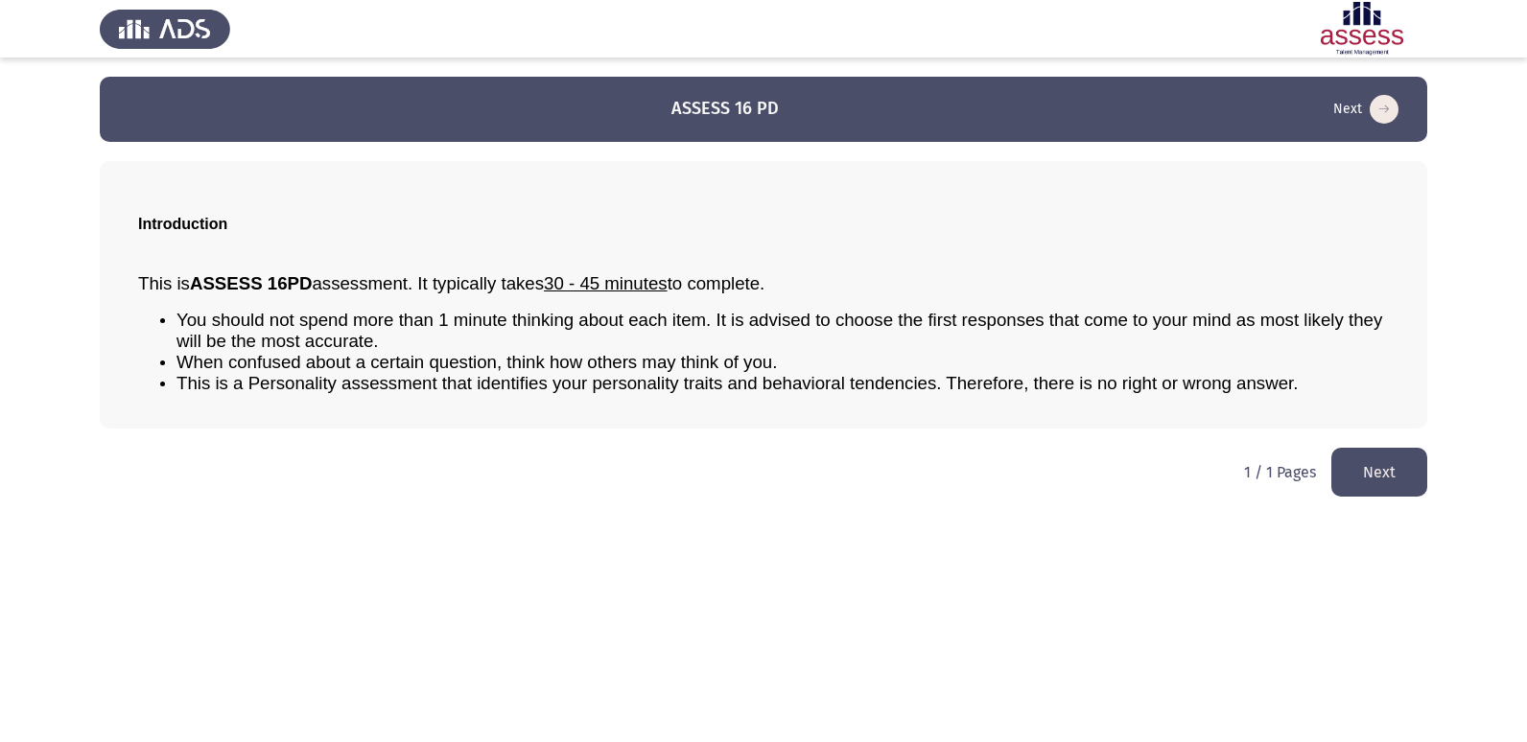
click at [1374, 480] on button "Next" at bounding box center [1379, 472] width 96 height 49
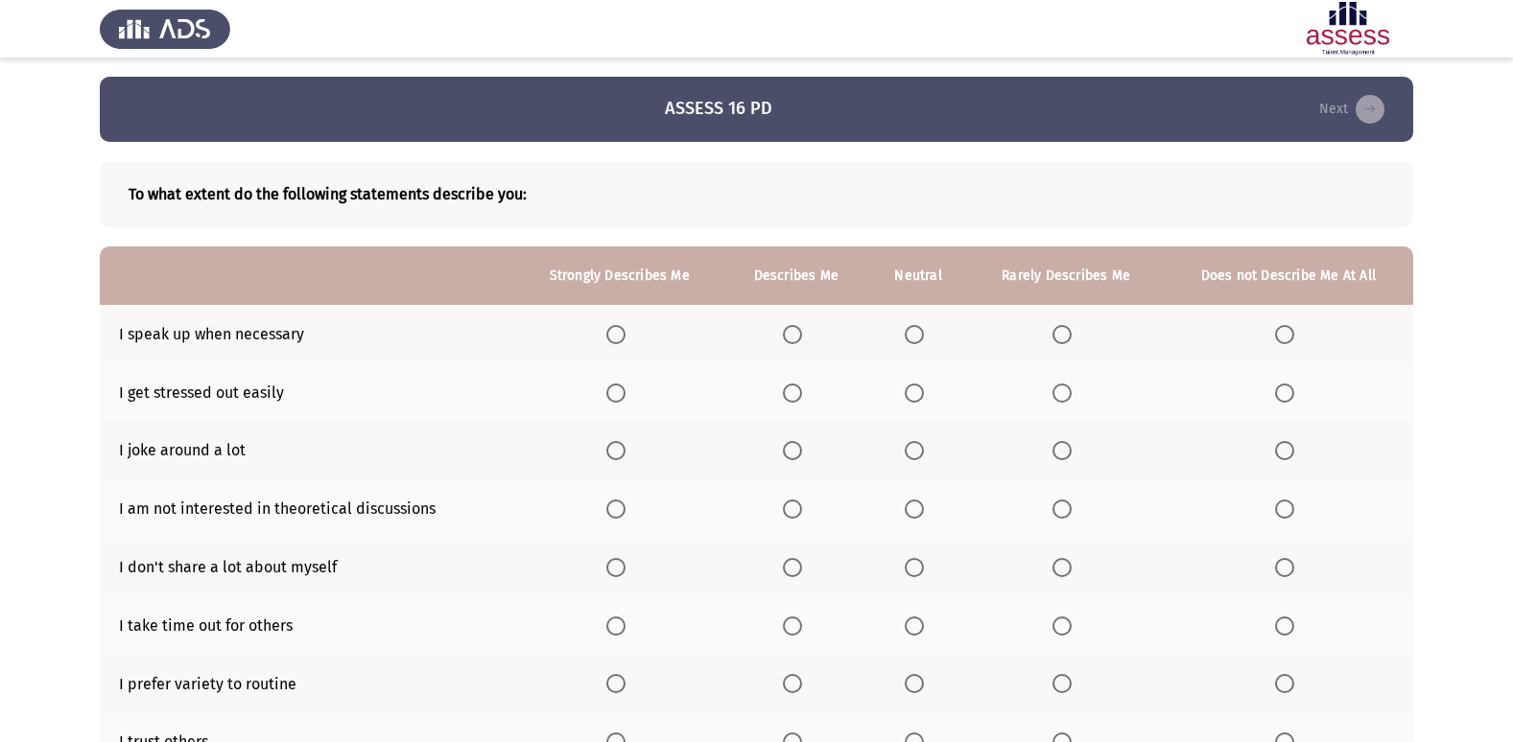
click at [622, 332] on span "Select an option" at bounding box center [615, 334] width 19 height 19
click at [622, 332] on input "Select an option" at bounding box center [615, 334] width 19 height 19
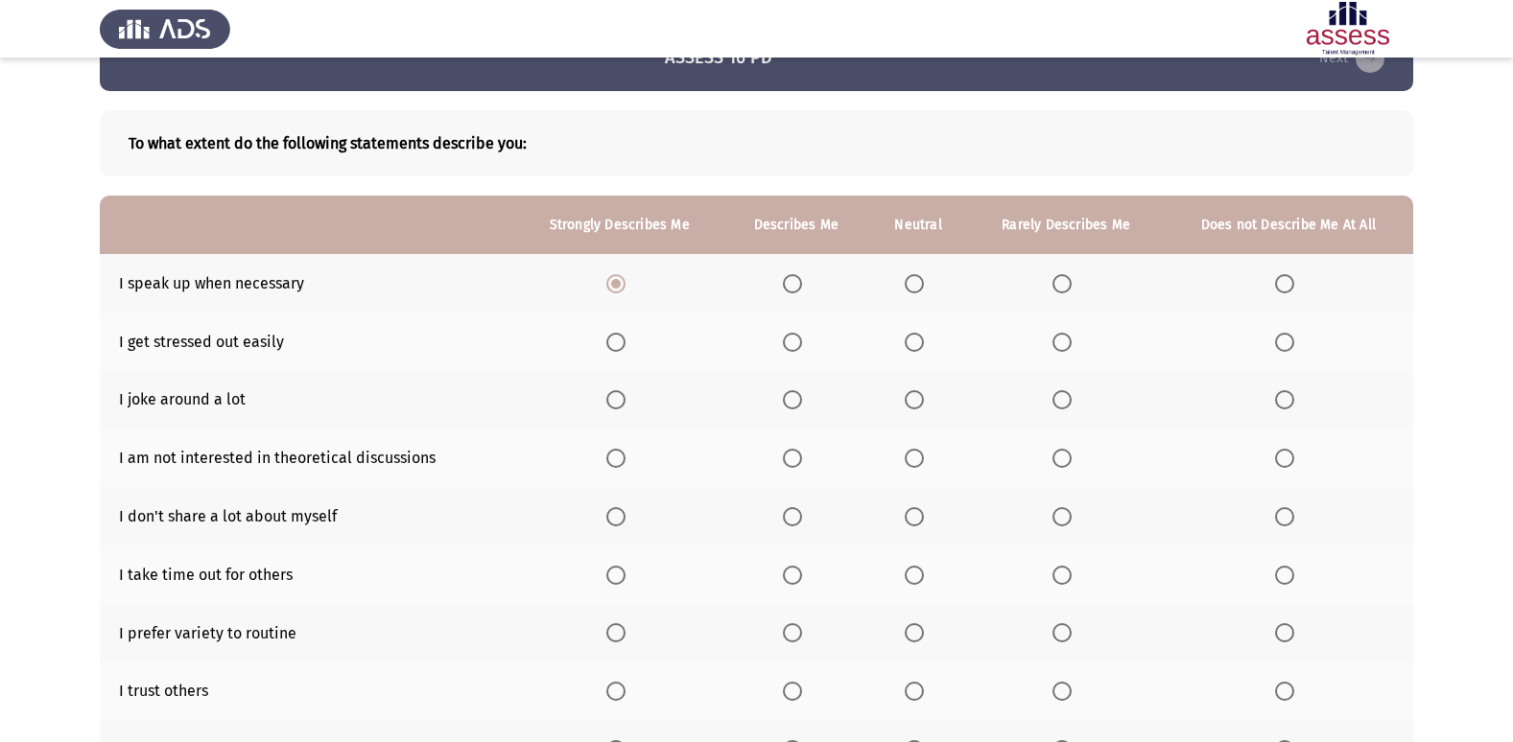
scroll to position [96, 0]
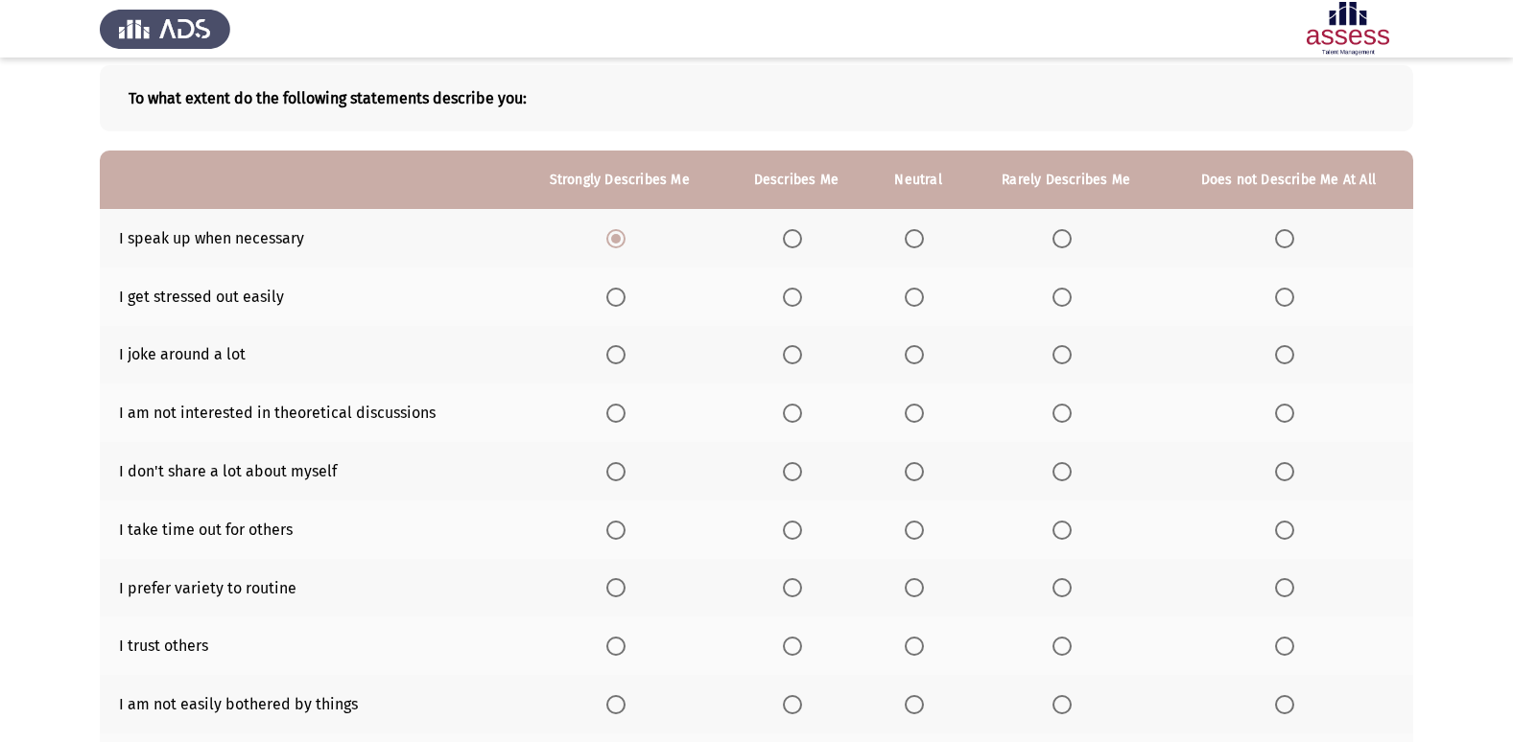
click at [919, 307] on th at bounding box center [918, 297] width 101 height 59
click at [921, 298] on span "Select an option" at bounding box center [913, 297] width 19 height 19
click at [921, 298] on input "Select an option" at bounding box center [913, 297] width 19 height 19
click at [912, 356] on span "Select an option" at bounding box center [913, 354] width 19 height 19
click at [912, 356] on input "Select an option" at bounding box center [913, 354] width 19 height 19
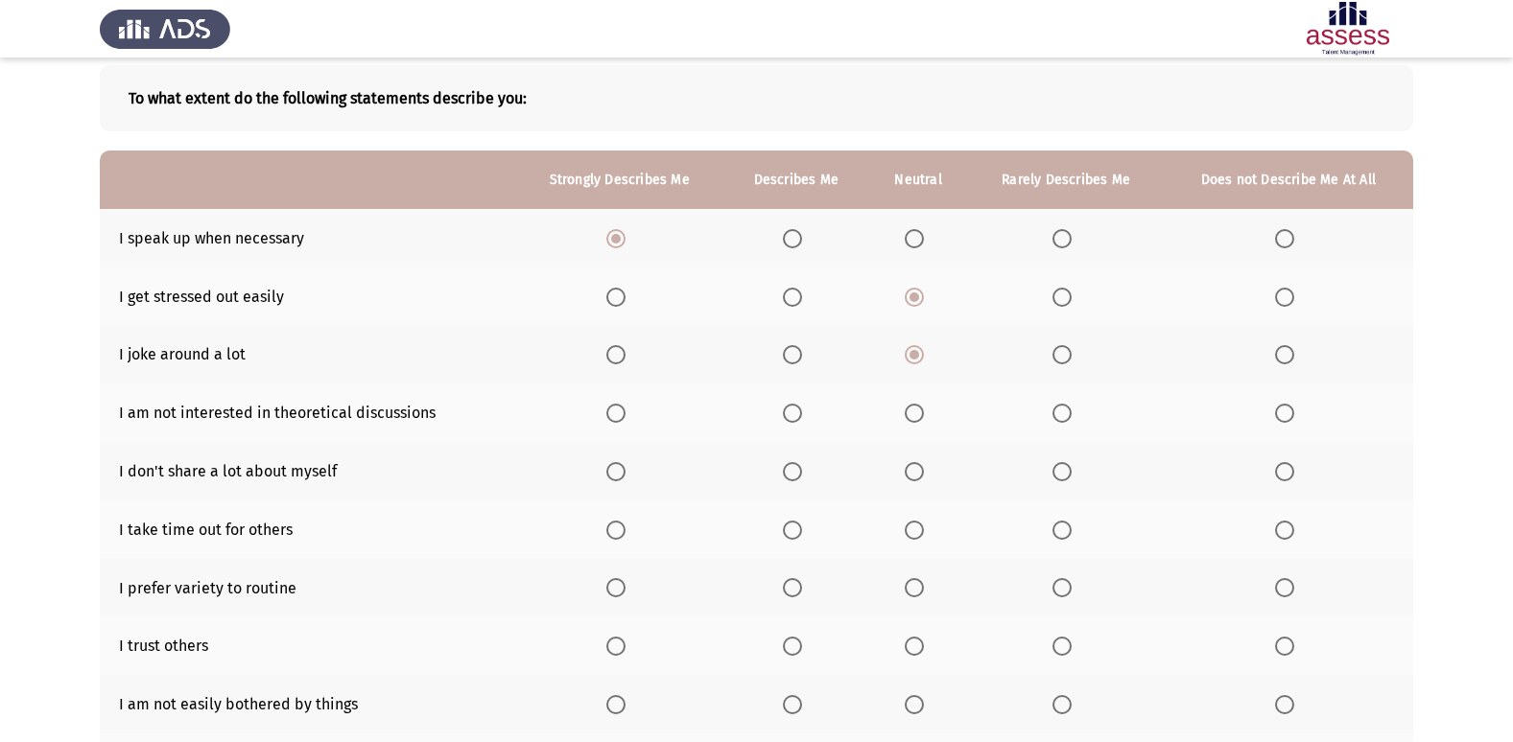
scroll to position [192, 0]
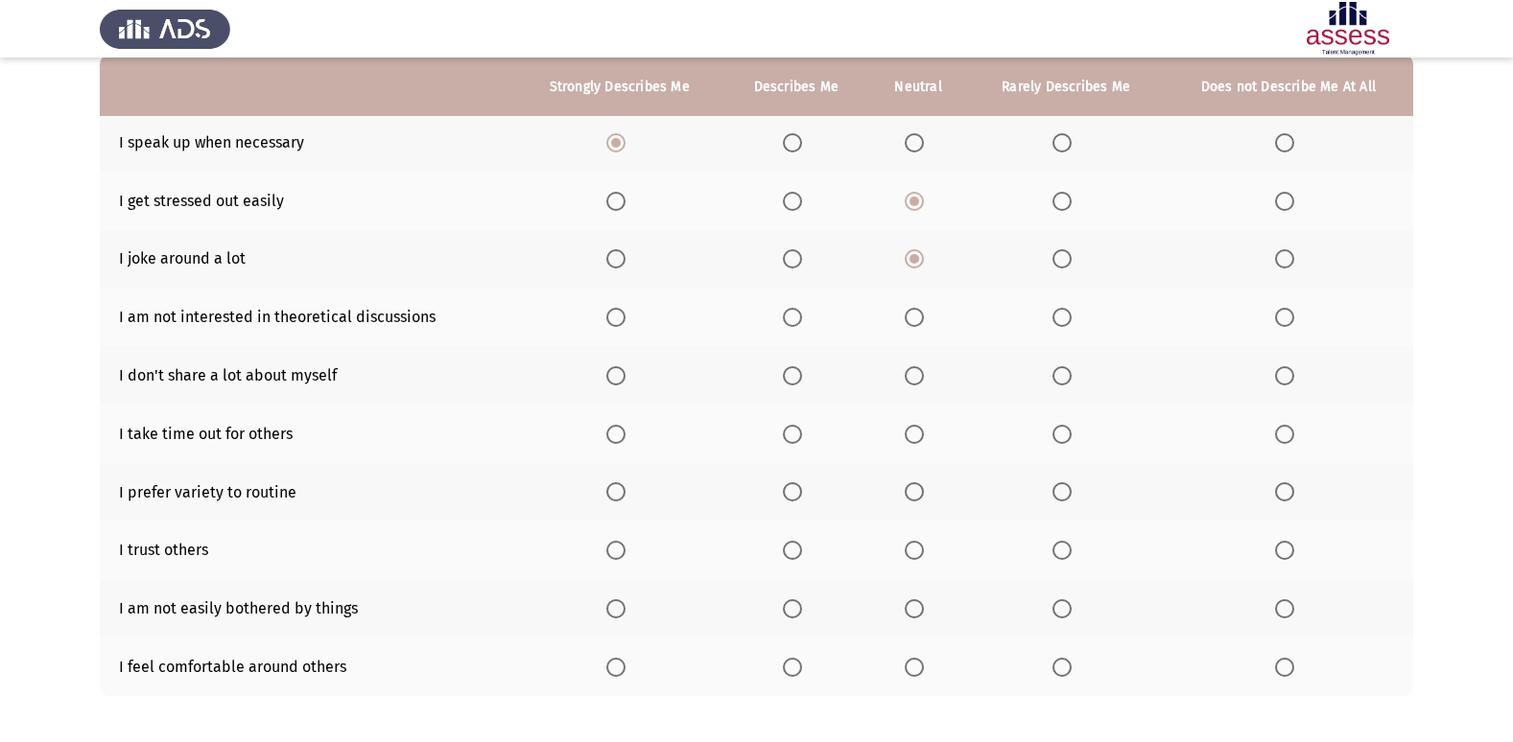
click at [1070, 330] on th at bounding box center [1065, 317] width 195 height 59
click at [1061, 321] on span "Select an option" at bounding box center [1061, 317] width 19 height 19
click at [1061, 321] on input "Select an option" at bounding box center [1061, 317] width 19 height 19
click at [797, 375] on span "Select an option" at bounding box center [792, 375] width 19 height 19
click at [797, 375] on input "Select an option" at bounding box center [792, 375] width 19 height 19
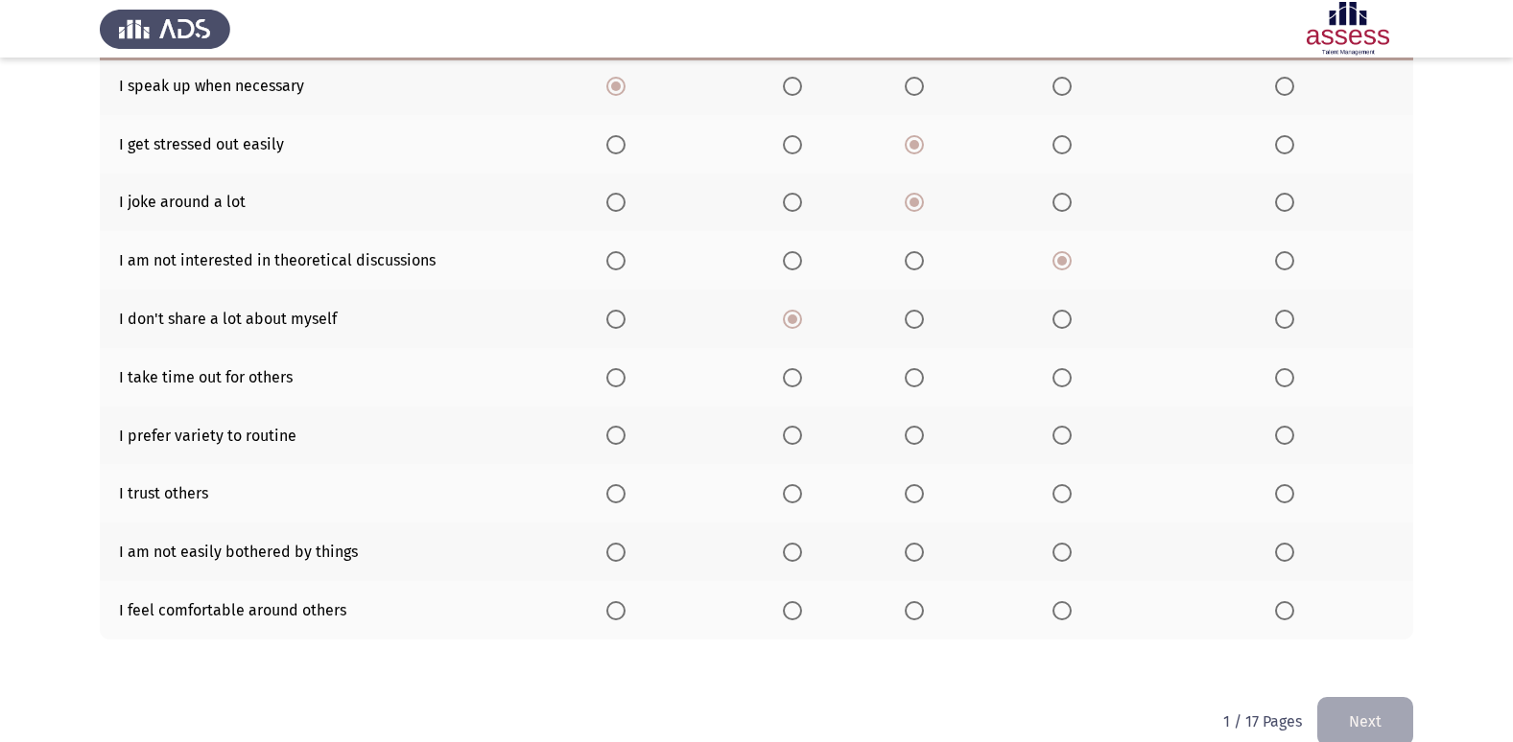
scroll to position [280, 0]
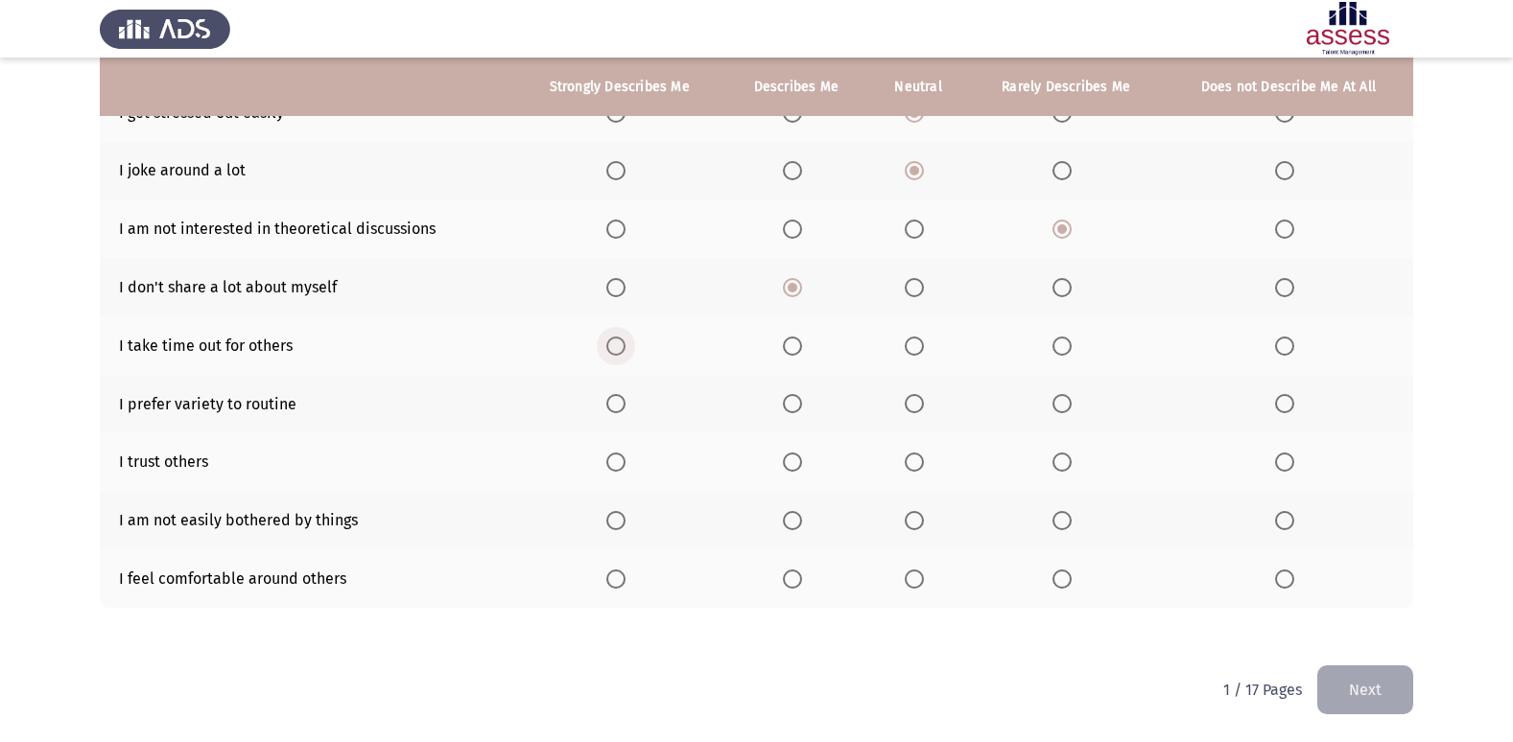
click at [614, 343] on span "Select an option" at bounding box center [615, 346] width 19 height 19
click at [614, 343] on input "Select an option" at bounding box center [615, 346] width 19 height 19
click at [625, 401] on span "Select an option" at bounding box center [615, 403] width 19 height 19
click at [625, 401] on input "Select an option" at bounding box center [615, 403] width 19 height 19
click at [800, 460] on span "Select an option" at bounding box center [792, 462] width 19 height 19
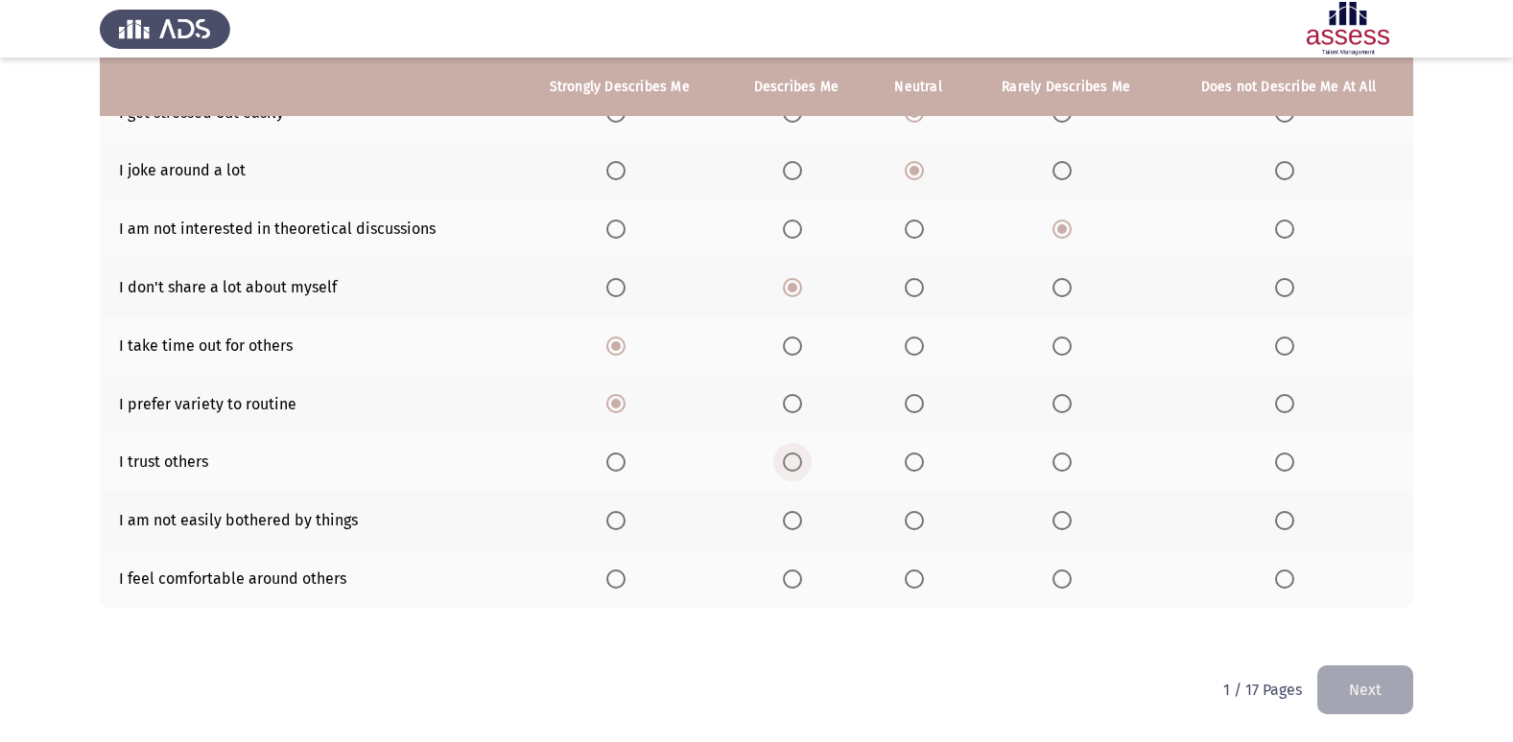
click at [800, 460] on input "Select an option" at bounding box center [792, 462] width 19 height 19
click at [793, 526] on span "Select an option" at bounding box center [792, 520] width 19 height 19
click at [793, 526] on input "Select an option" at bounding box center [792, 520] width 19 height 19
click at [785, 579] on span "Select an option" at bounding box center [792, 579] width 19 height 19
click at [785, 579] on input "Select an option" at bounding box center [792, 579] width 19 height 19
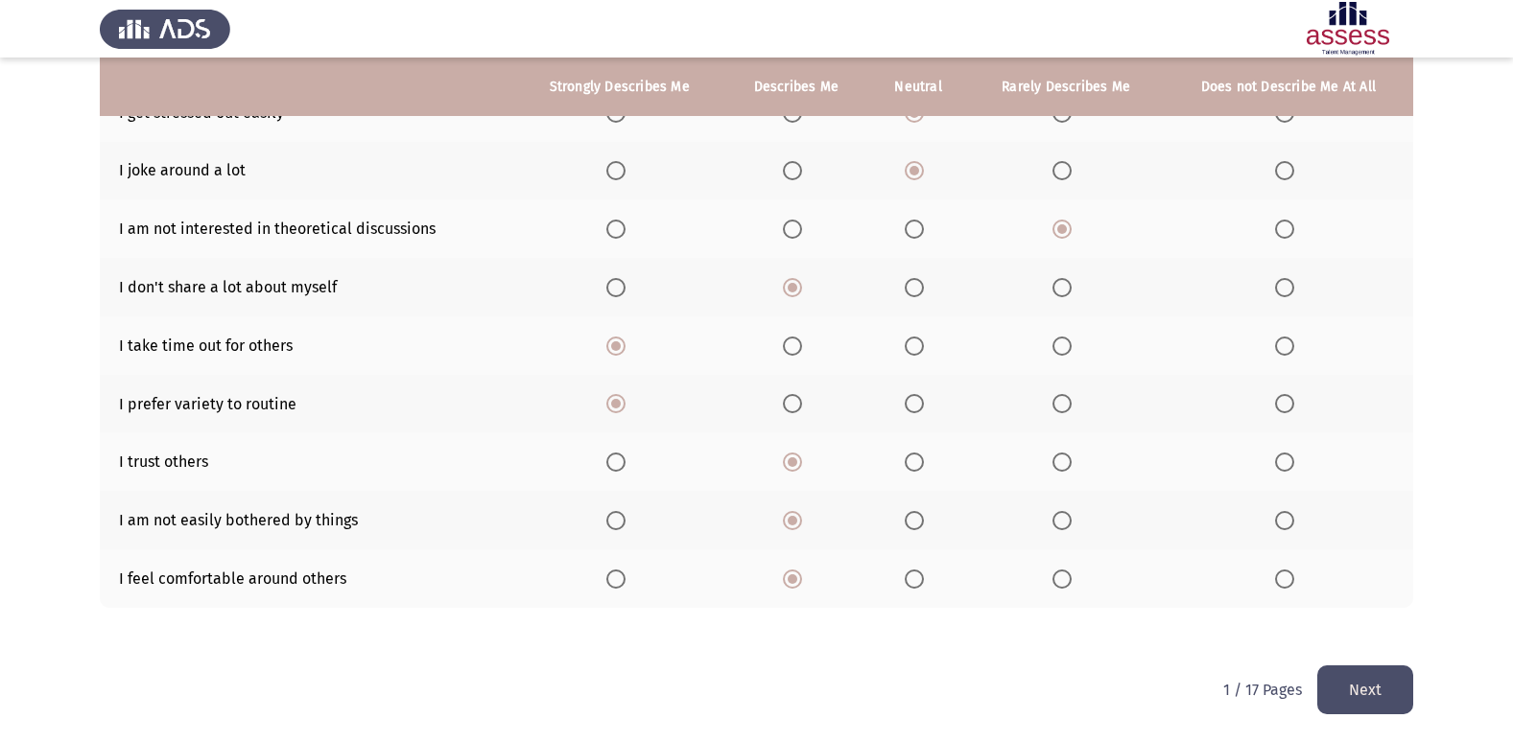
click at [1361, 693] on button "Next" at bounding box center [1365, 690] width 96 height 49
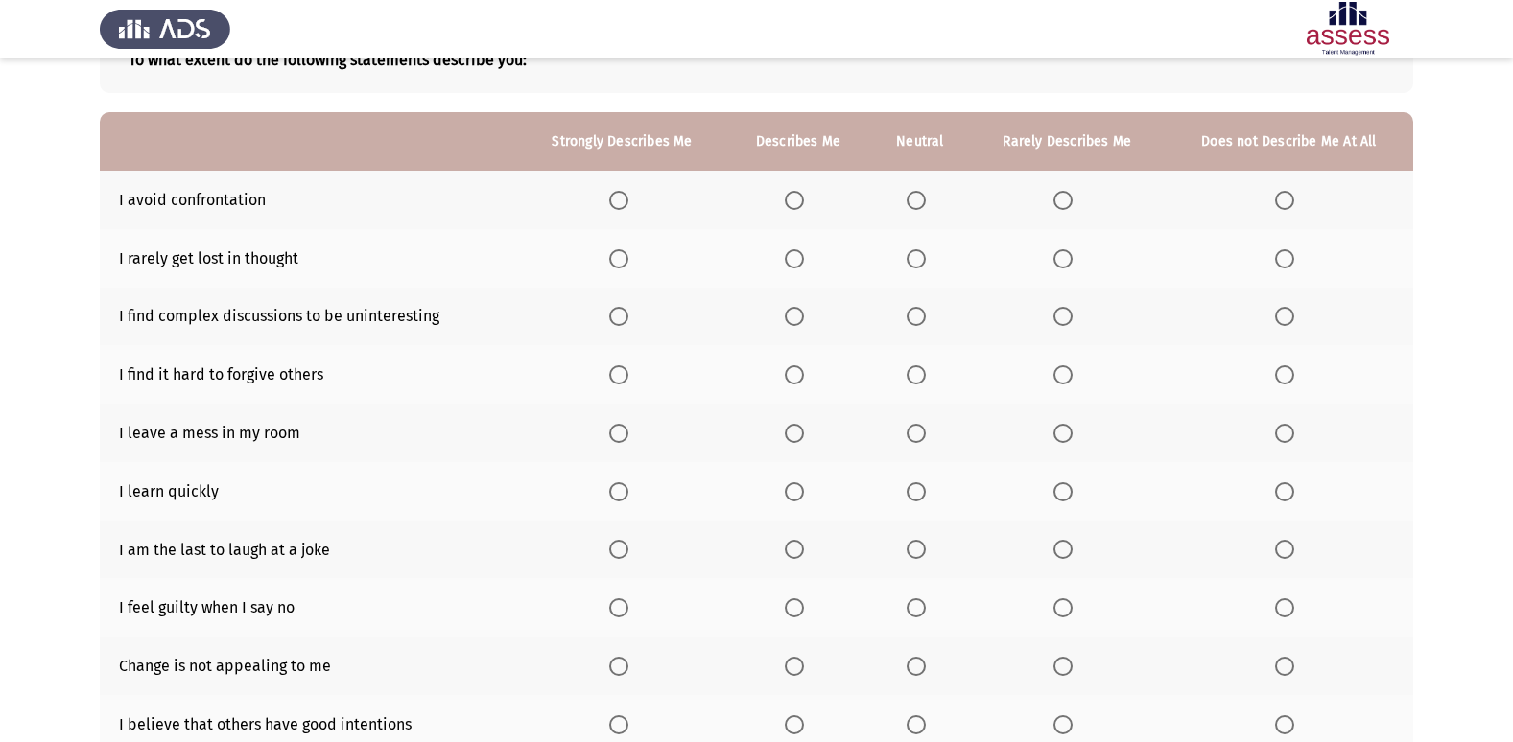
scroll to position [88, 0]
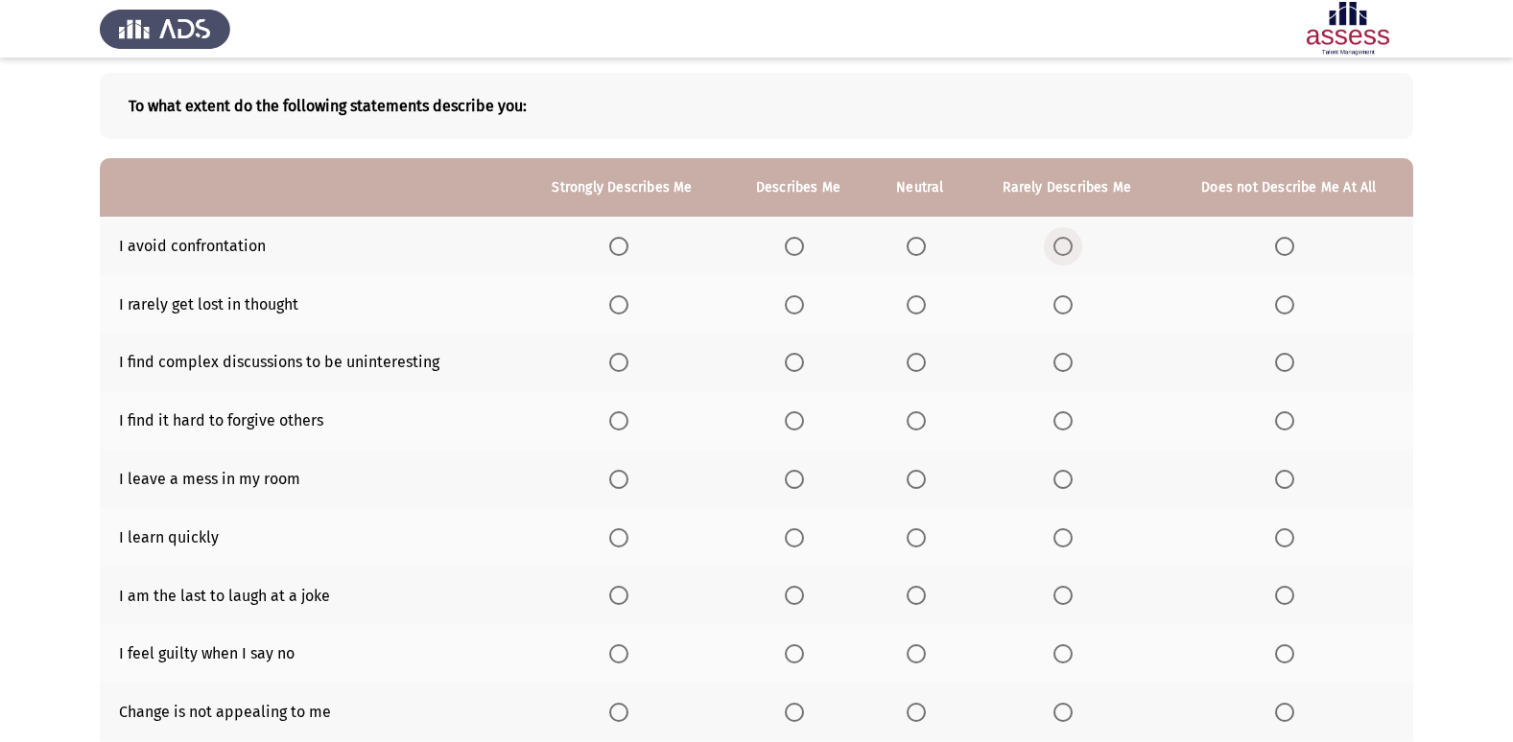
click at [1068, 247] on span "Select an option" at bounding box center [1062, 246] width 19 height 19
click at [1068, 247] on input "Select an option" at bounding box center [1062, 246] width 19 height 19
click at [1288, 311] on span "Select an option" at bounding box center [1284, 304] width 19 height 19
click at [1288, 311] on input "Select an option" at bounding box center [1284, 304] width 19 height 19
click at [1284, 365] on span "Select an option" at bounding box center [1284, 362] width 19 height 19
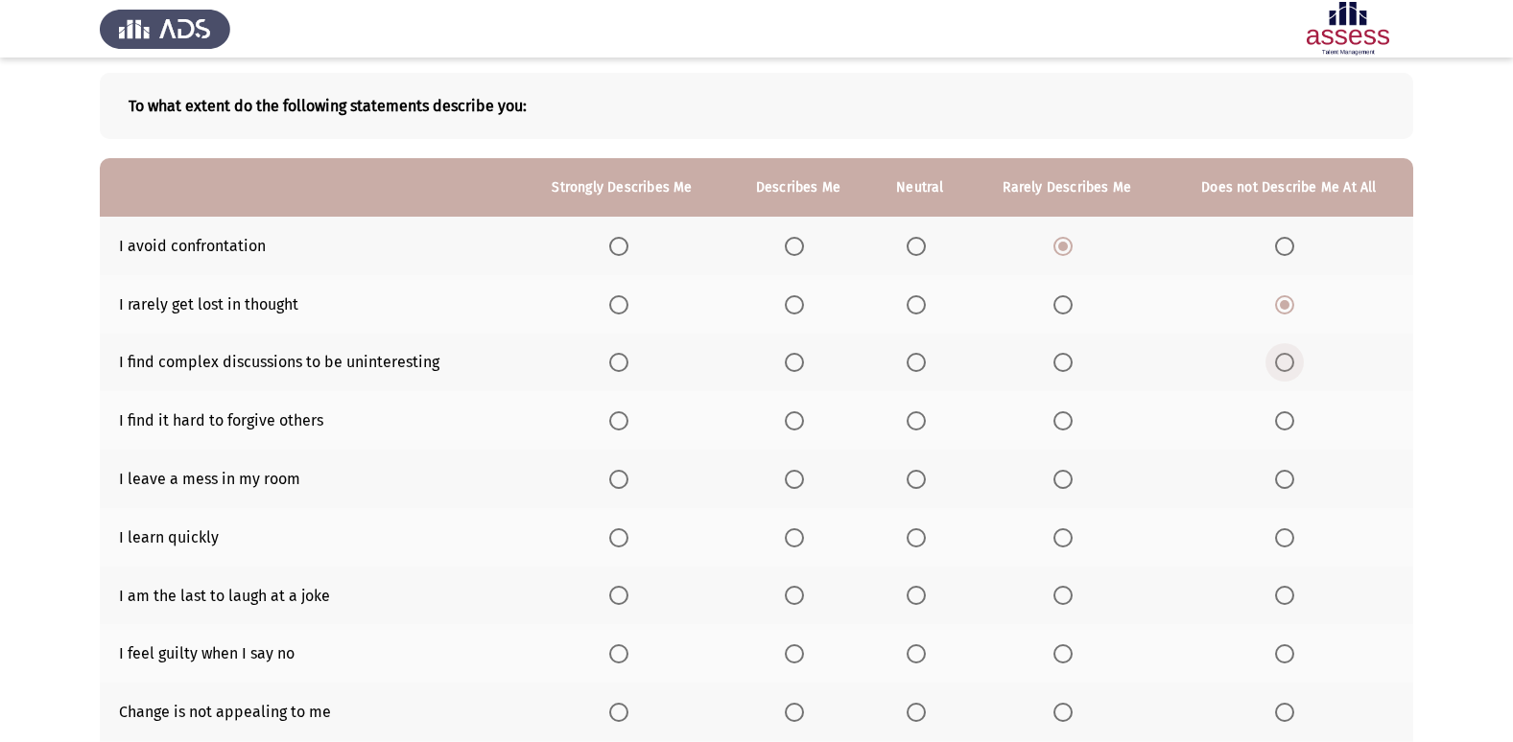
click at [1284, 365] on input "Select an option" at bounding box center [1284, 362] width 19 height 19
click at [1072, 421] on span "Select an option" at bounding box center [1062, 420] width 19 height 19
click at [1072, 421] on input "Select an option" at bounding box center [1062, 420] width 19 height 19
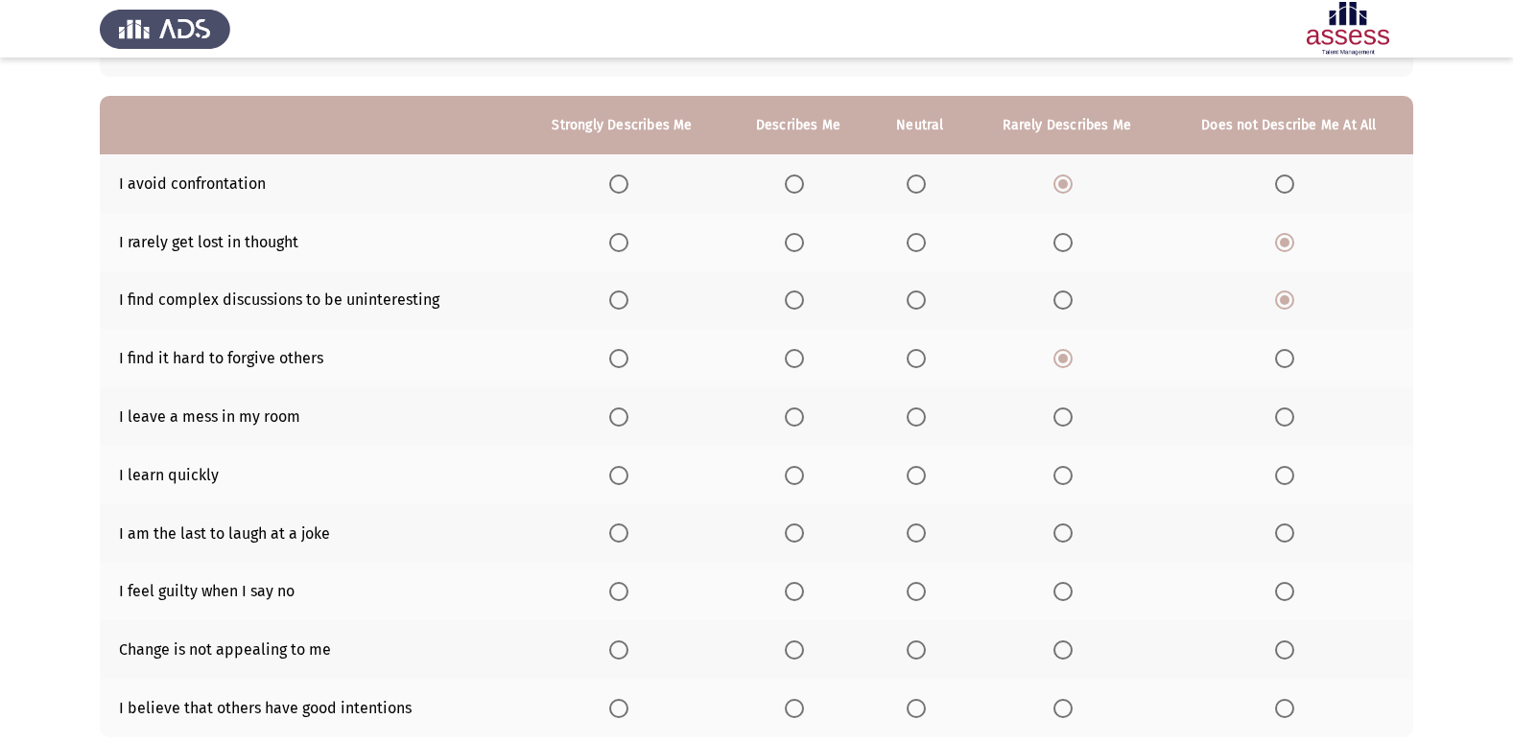
scroll to position [184, 0]
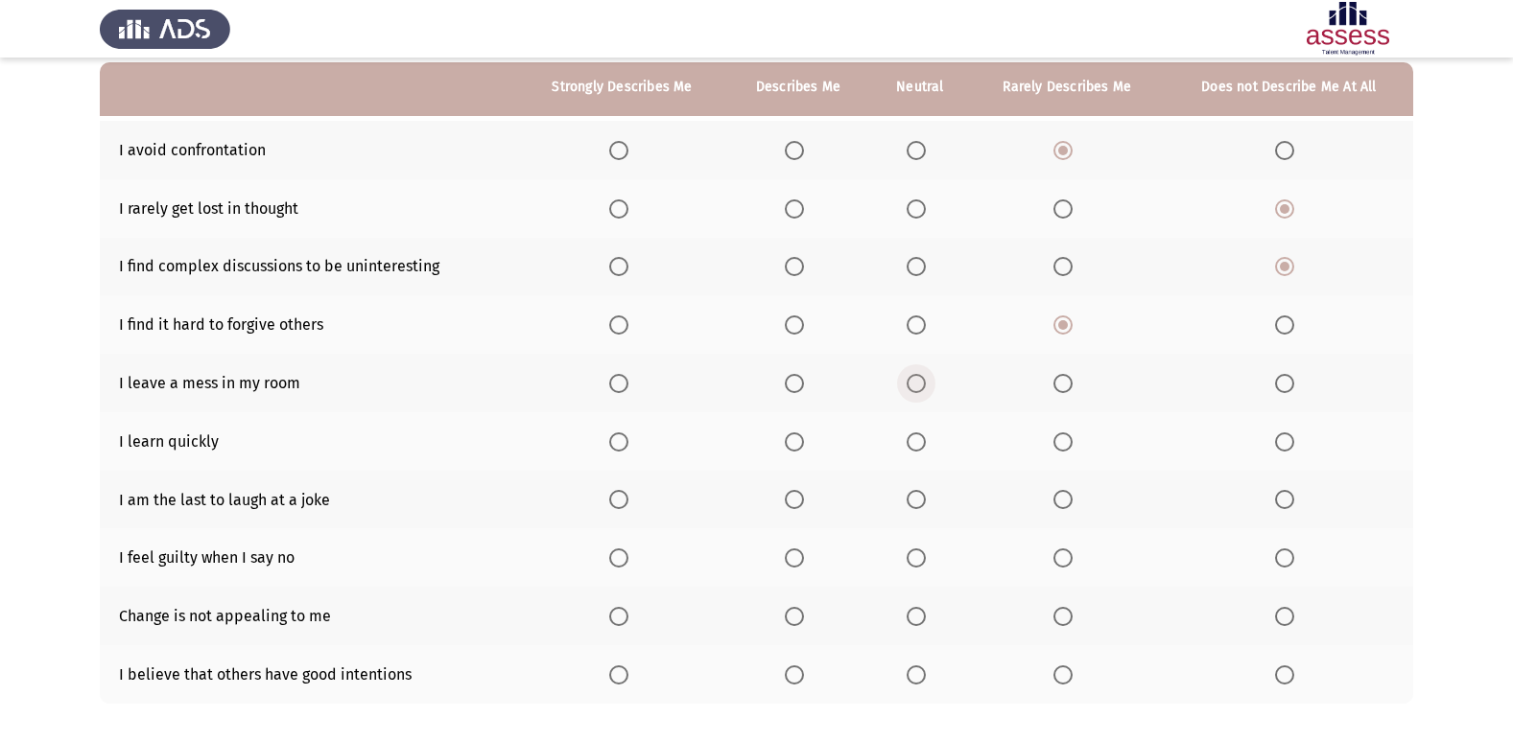
click at [915, 387] on span "Select an option" at bounding box center [915, 383] width 19 height 19
click at [915, 387] on input "Select an option" at bounding box center [915, 383] width 19 height 19
click at [627, 447] on span "Select an option" at bounding box center [618, 442] width 19 height 19
click at [627, 447] on input "Select an option" at bounding box center [618, 442] width 19 height 19
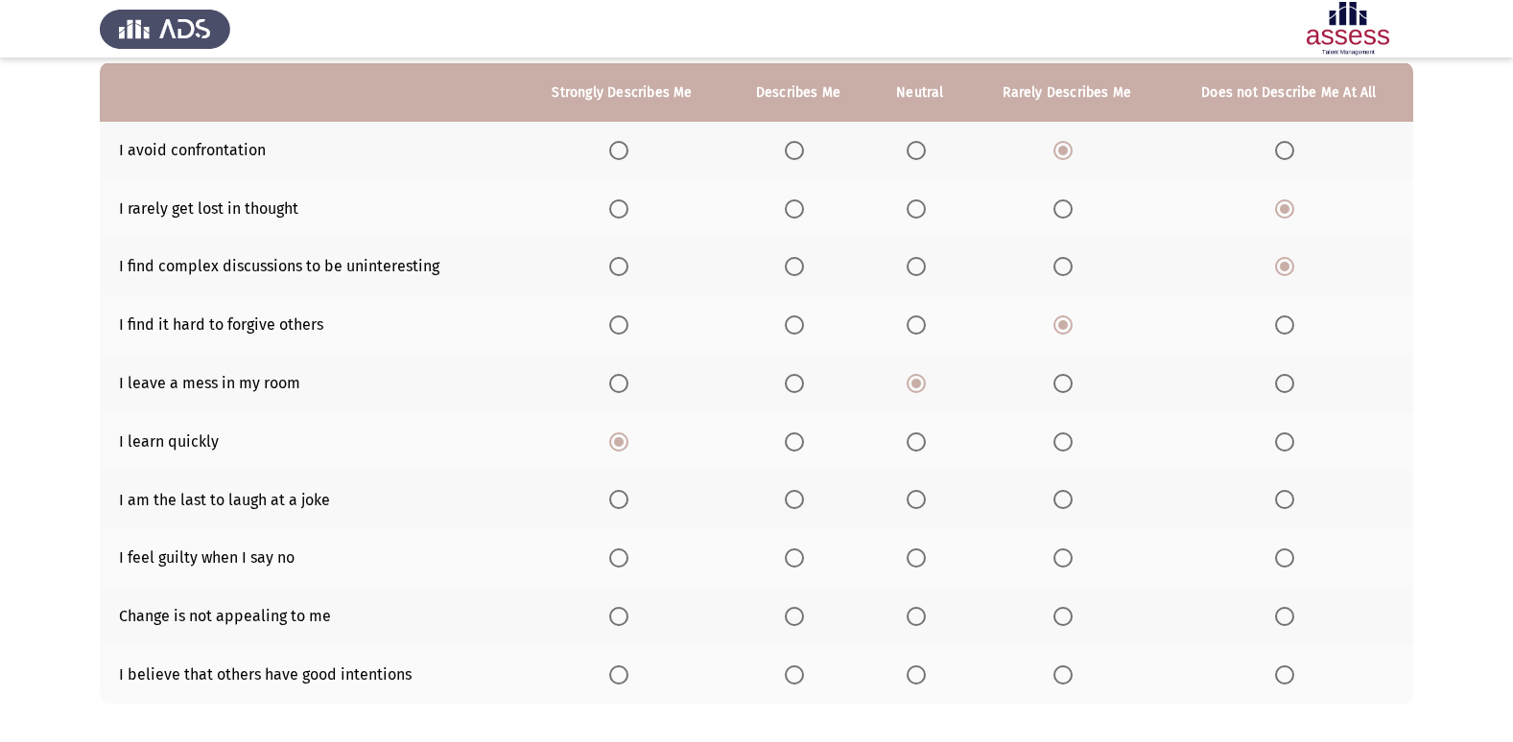
scroll to position [280, 0]
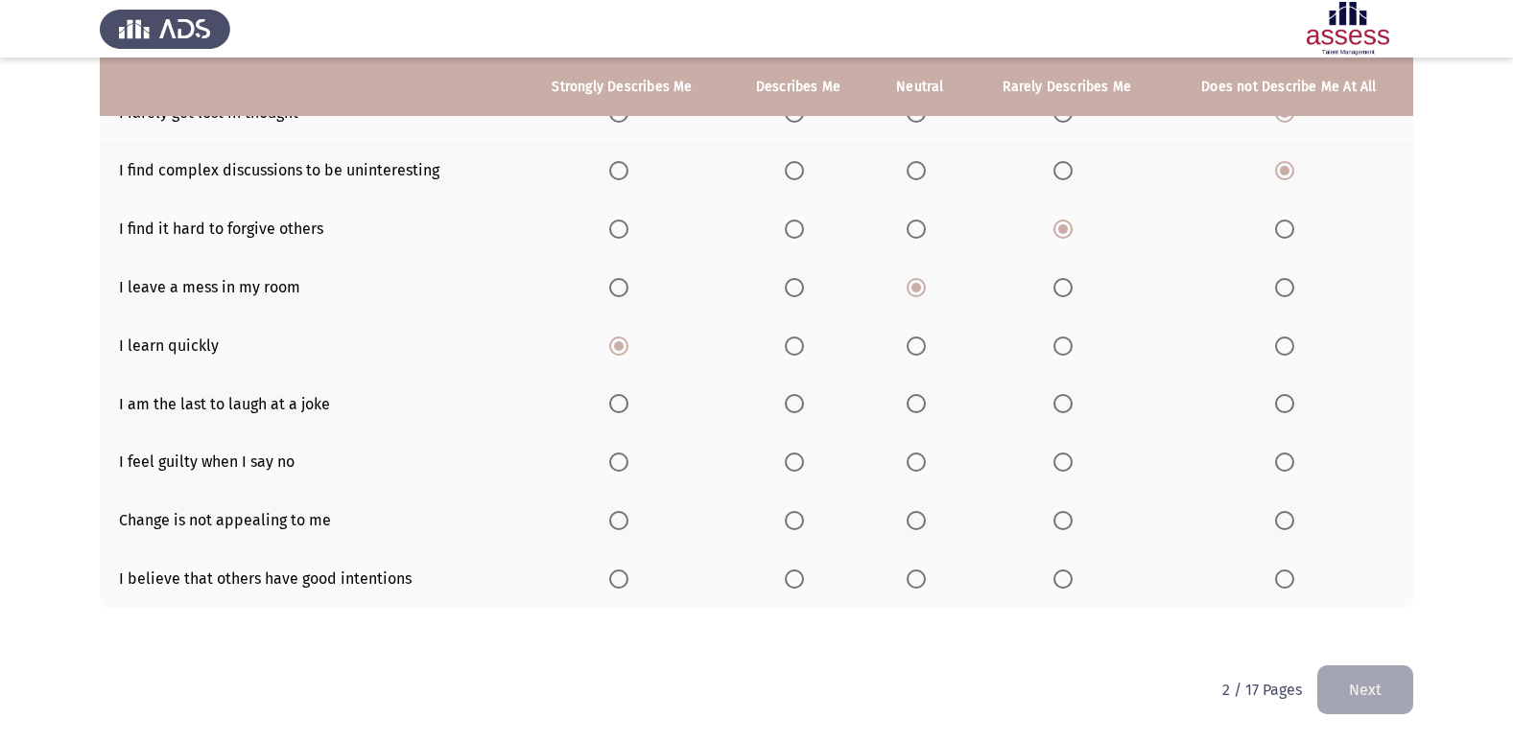
click at [1069, 405] on span "Select an option" at bounding box center [1062, 403] width 19 height 19
click at [1069, 405] on input "Select an option" at bounding box center [1062, 403] width 19 height 19
click at [926, 469] on span "Select an option" at bounding box center [915, 462] width 19 height 19
click at [926, 469] on input "Select an option" at bounding box center [915, 462] width 19 height 19
click at [922, 527] on span "Select an option" at bounding box center [915, 520] width 19 height 19
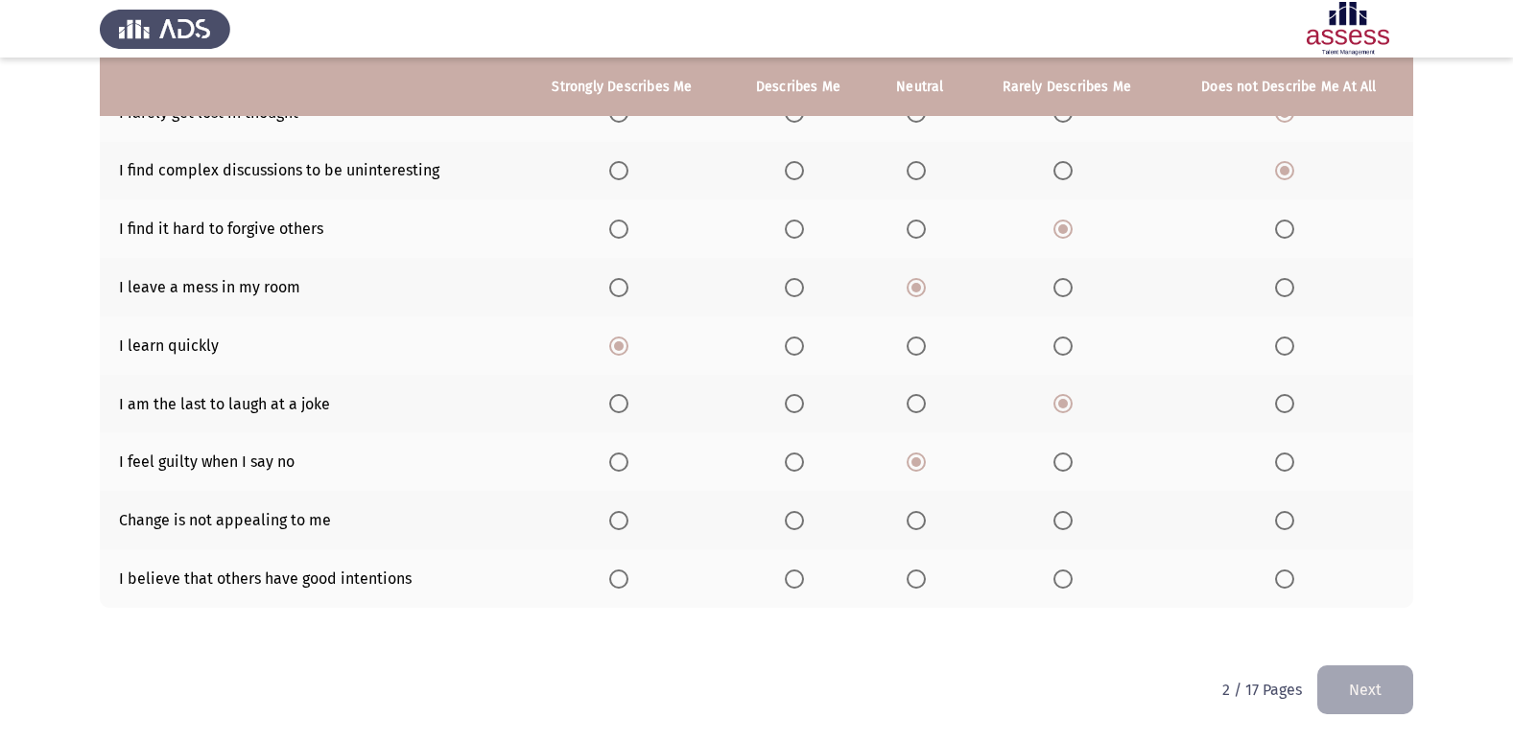
click at [922, 527] on input "Select an option" at bounding box center [915, 520] width 19 height 19
click at [799, 589] on th at bounding box center [798, 579] width 144 height 59
click at [797, 584] on span "Select an option" at bounding box center [794, 579] width 19 height 19
click at [797, 584] on input "Select an option" at bounding box center [794, 579] width 19 height 19
click at [1334, 684] on button "Next" at bounding box center [1365, 690] width 96 height 49
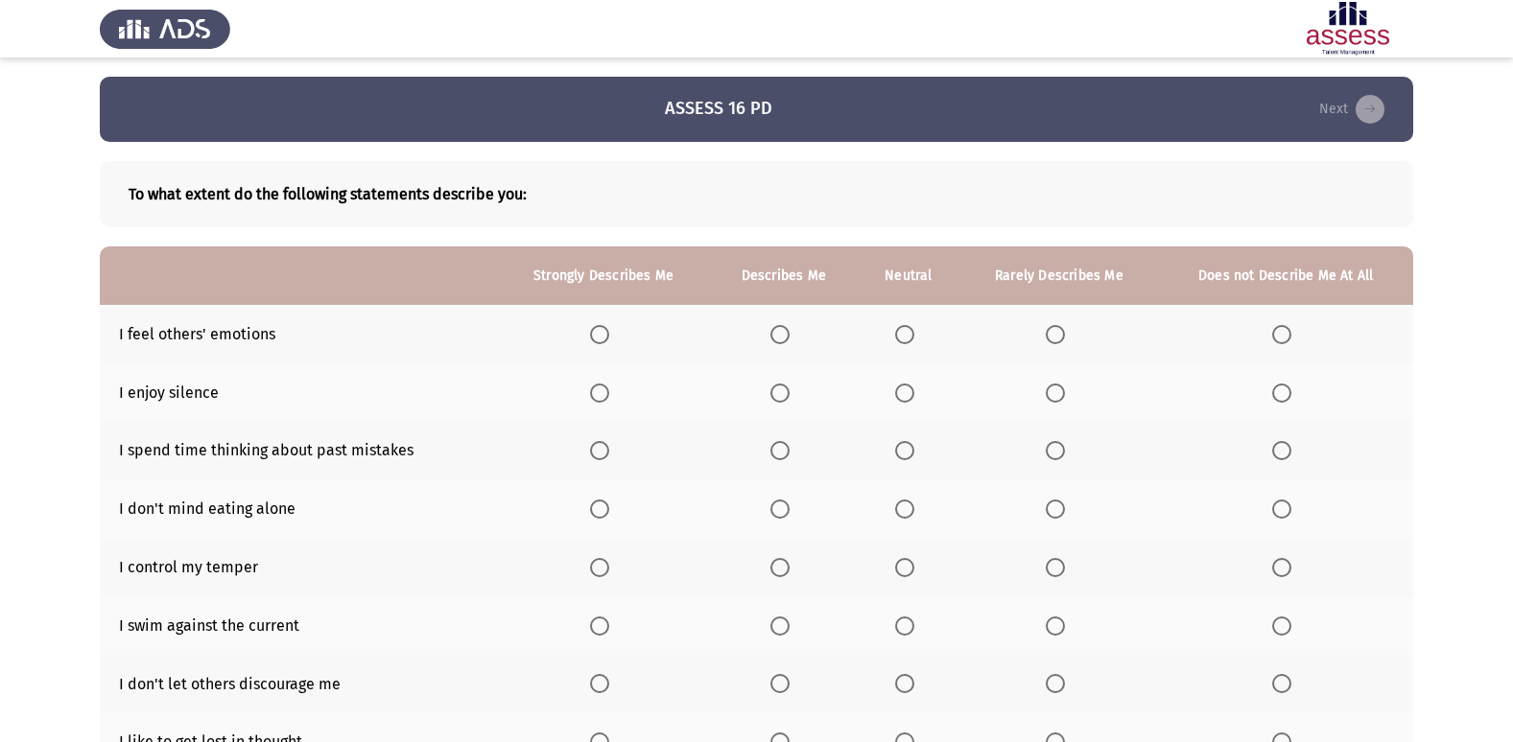
scroll to position [96, 0]
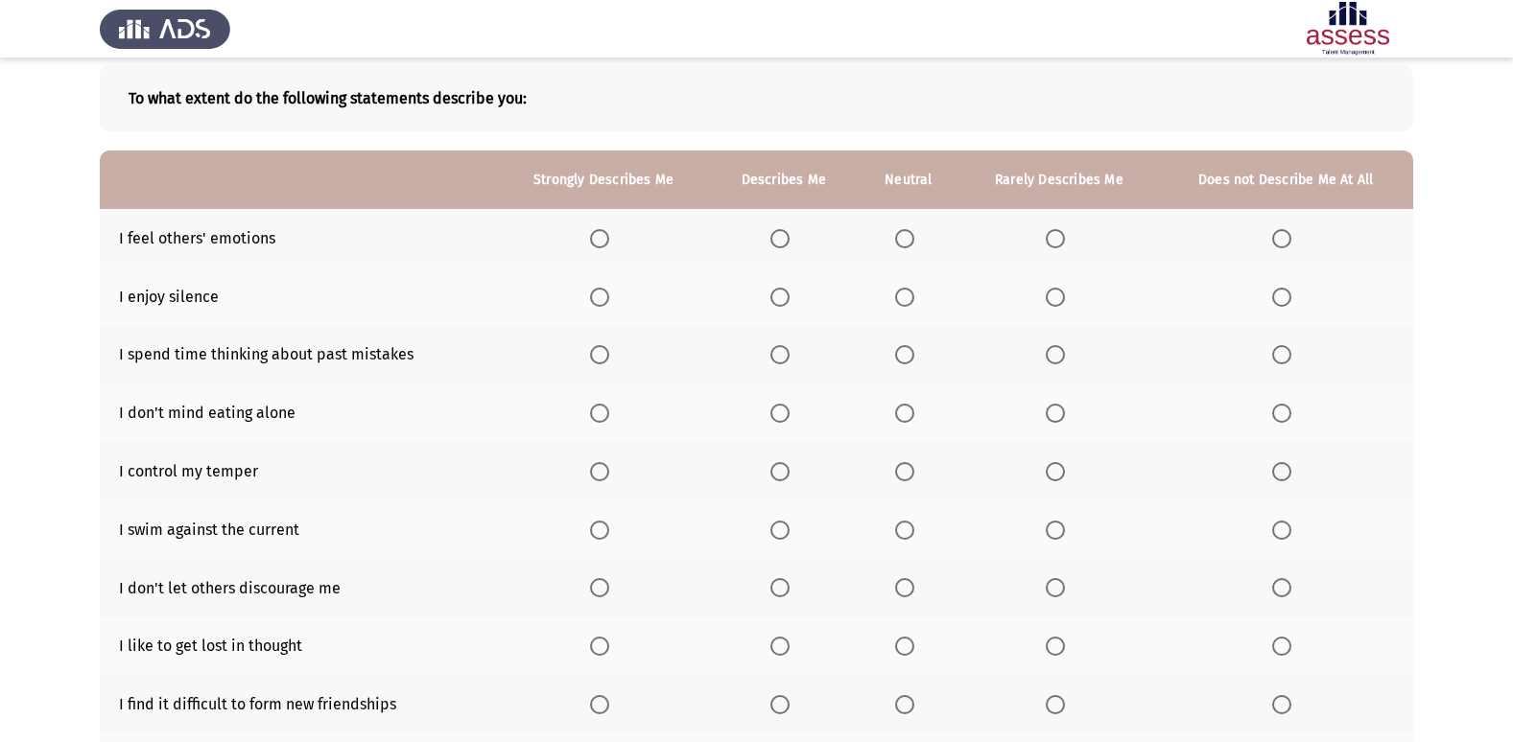
click at [598, 234] on span "Select an option" at bounding box center [599, 238] width 19 height 19
click at [598, 234] on input "Select an option" at bounding box center [599, 238] width 19 height 19
click at [908, 298] on span "Select an option" at bounding box center [904, 297] width 19 height 19
click at [908, 298] on input "Select an option" at bounding box center [904, 297] width 19 height 19
click at [902, 356] on span "Select an option" at bounding box center [904, 354] width 19 height 19
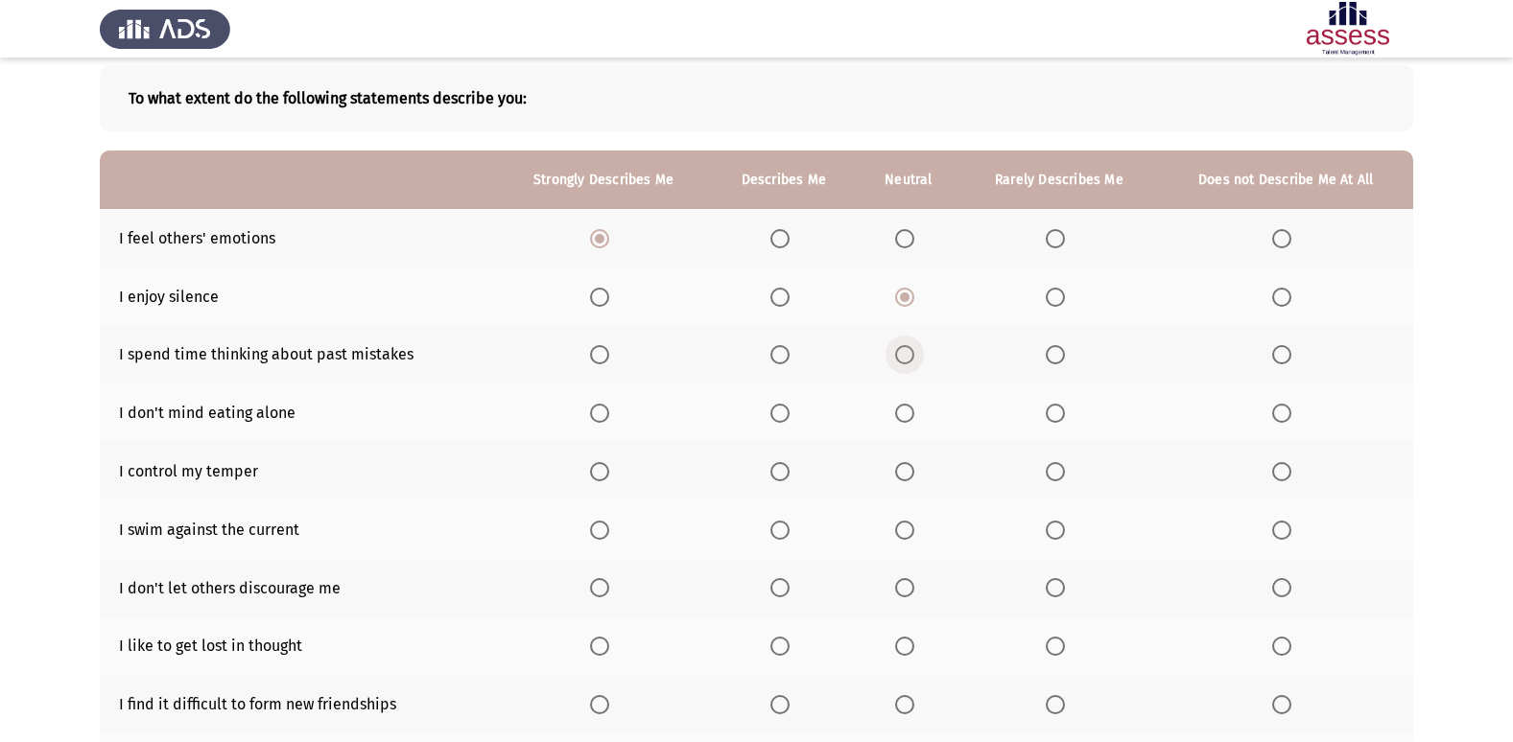
click at [902, 356] on input "Select an option" at bounding box center [904, 354] width 19 height 19
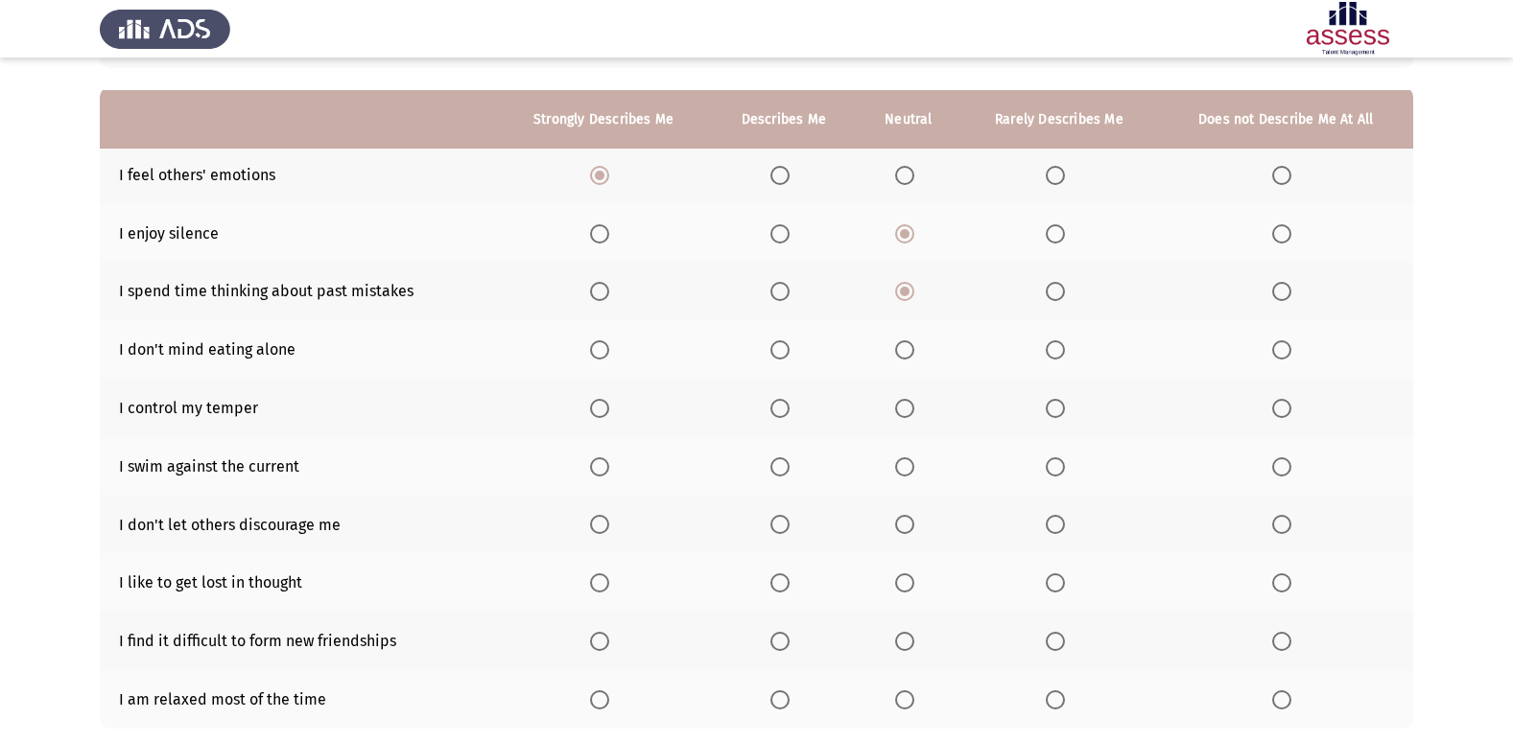
scroll to position [192, 0]
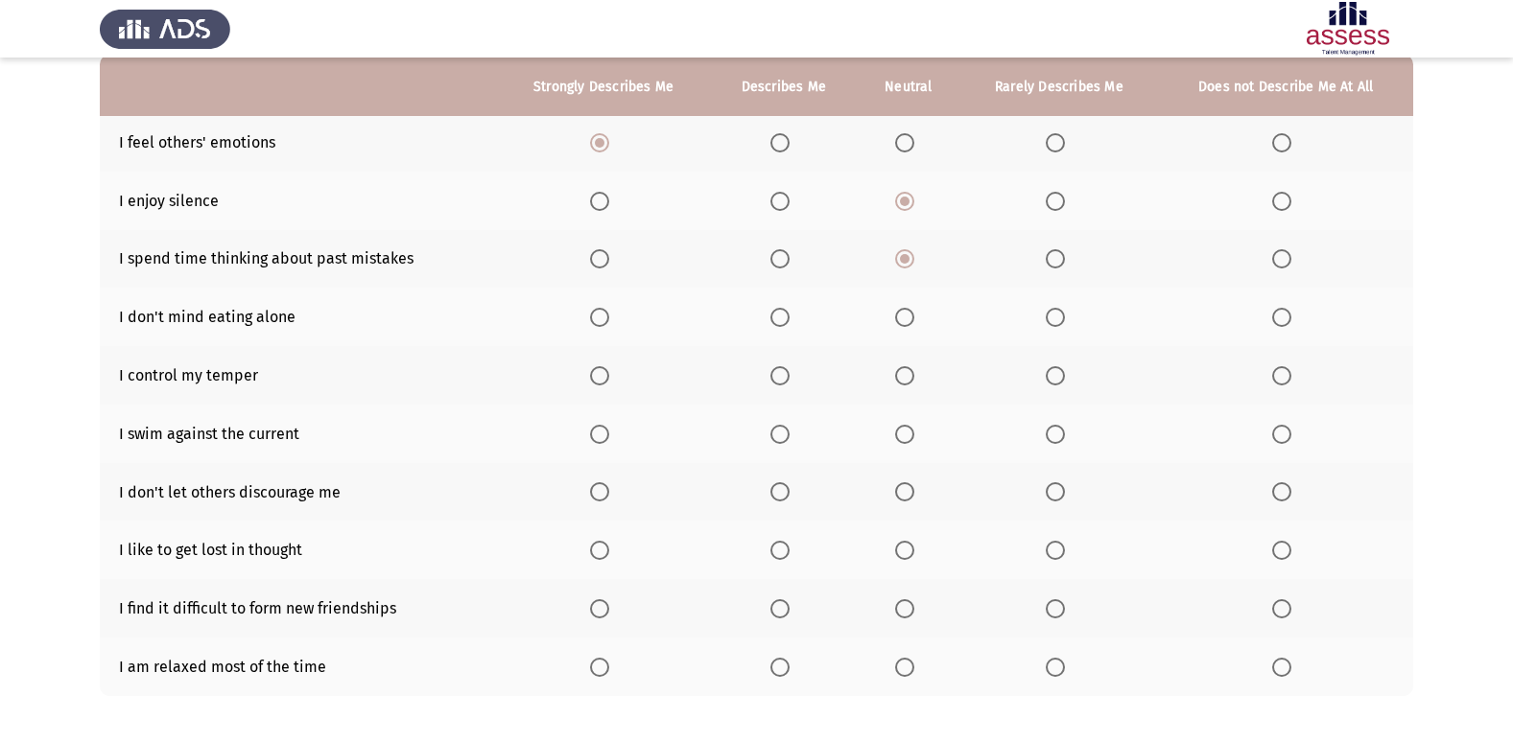
click at [780, 314] on span "Select an option" at bounding box center [779, 317] width 19 height 19
click at [780, 314] on input "Select an option" at bounding box center [779, 317] width 19 height 19
click at [780, 380] on span "Select an option" at bounding box center [779, 375] width 19 height 19
click at [780, 380] on input "Select an option" at bounding box center [779, 375] width 19 height 19
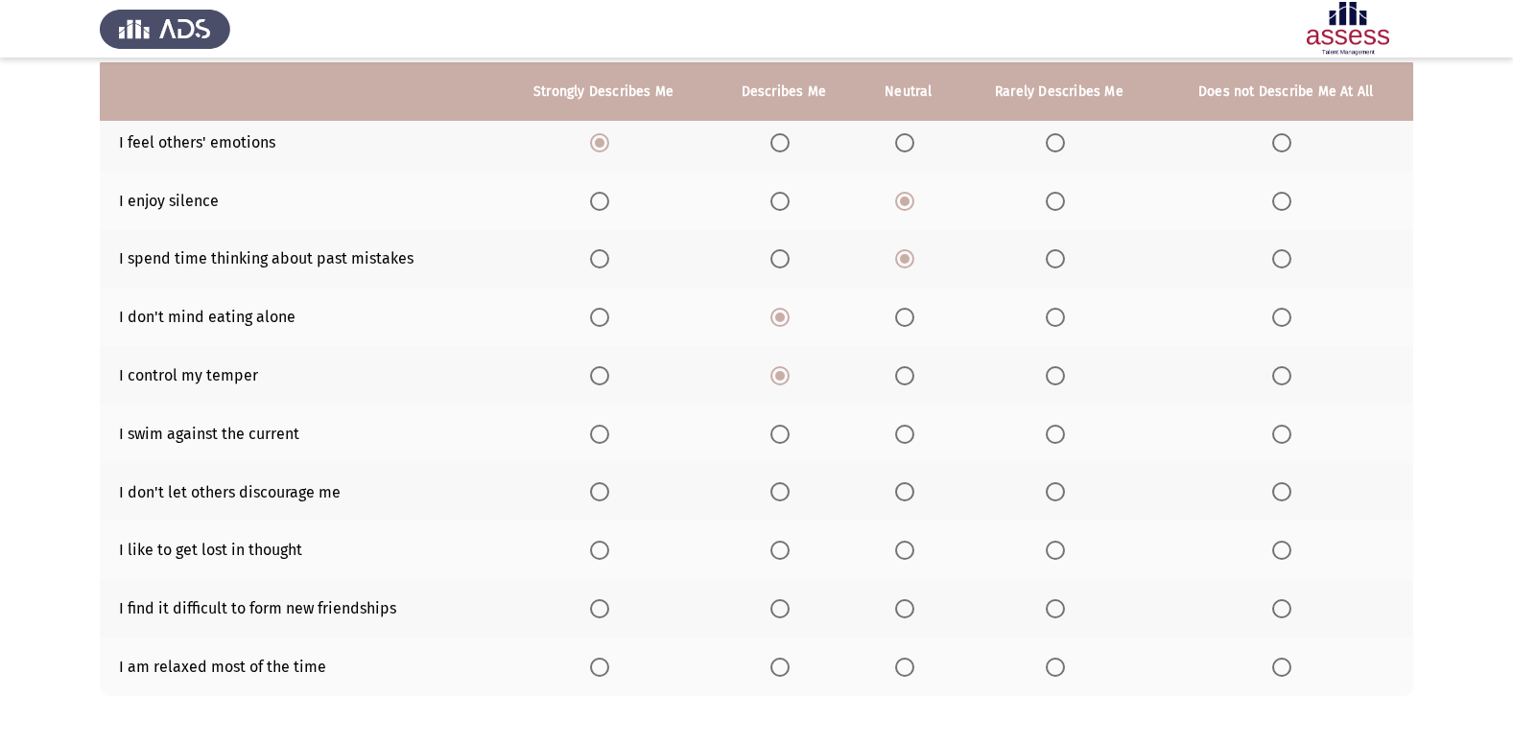
scroll to position [280, 0]
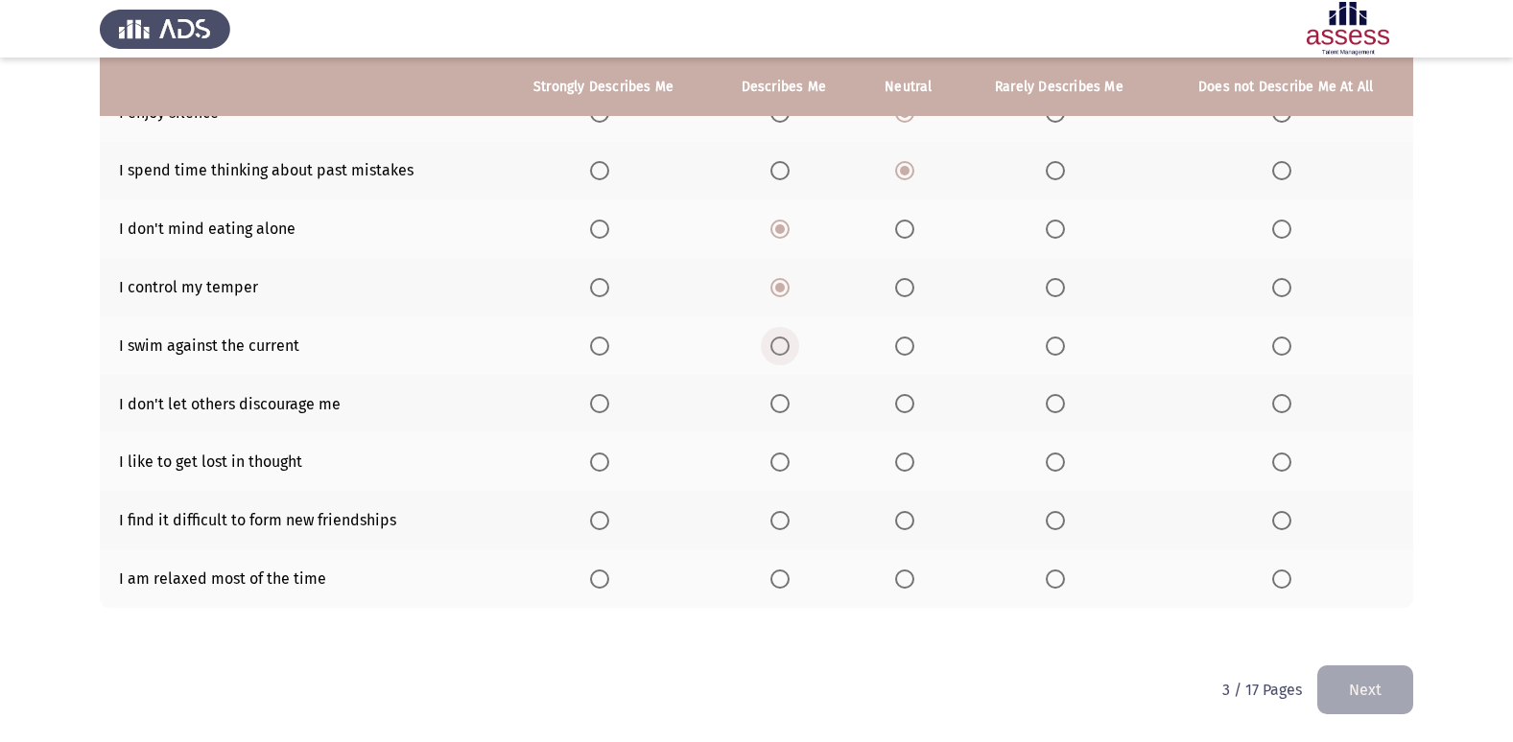
click at [786, 346] on span "Select an option" at bounding box center [779, 346] width 19 height 19
click at [786, 346] on input "Select an option" at bounding box center [779, 346] width 19 height 19
click at [600, 401] on span "Select an option" at bounding box center [599, 403] width 19 height 19
click at [600, 401] on input "Select an option" at bounding box center [599, 403] width 19 height 19
click at [779, 466] on span "Select an option" at bounding box center [779, 462] width 19 height 19
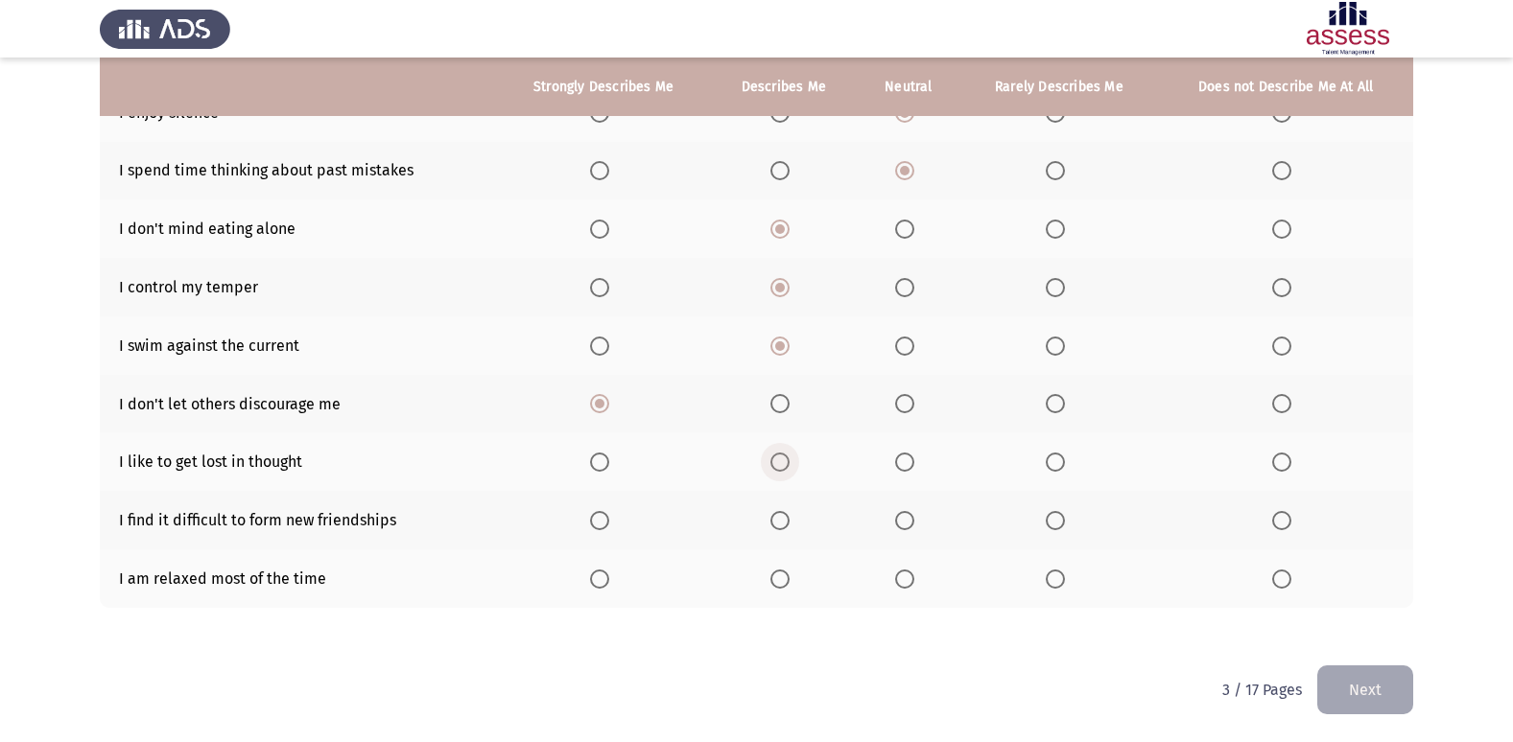
click at [779, 466] on input "Select an option" at bounding box center [779, 462] width 19 height 19
click at [898, 515] on span "Select an option" at bounding box center [904, 520] width 19 height 19
click at [898, 515] on input "Select an option" at bounding box center [904, 520] width 19 height 19
click at [907, 580] on span "Select an option" at bounding box center [904, 579] width 19 height 19
click at [907, 580] on input "Select an option" at bounding box center [904, 579] width 19 height 19
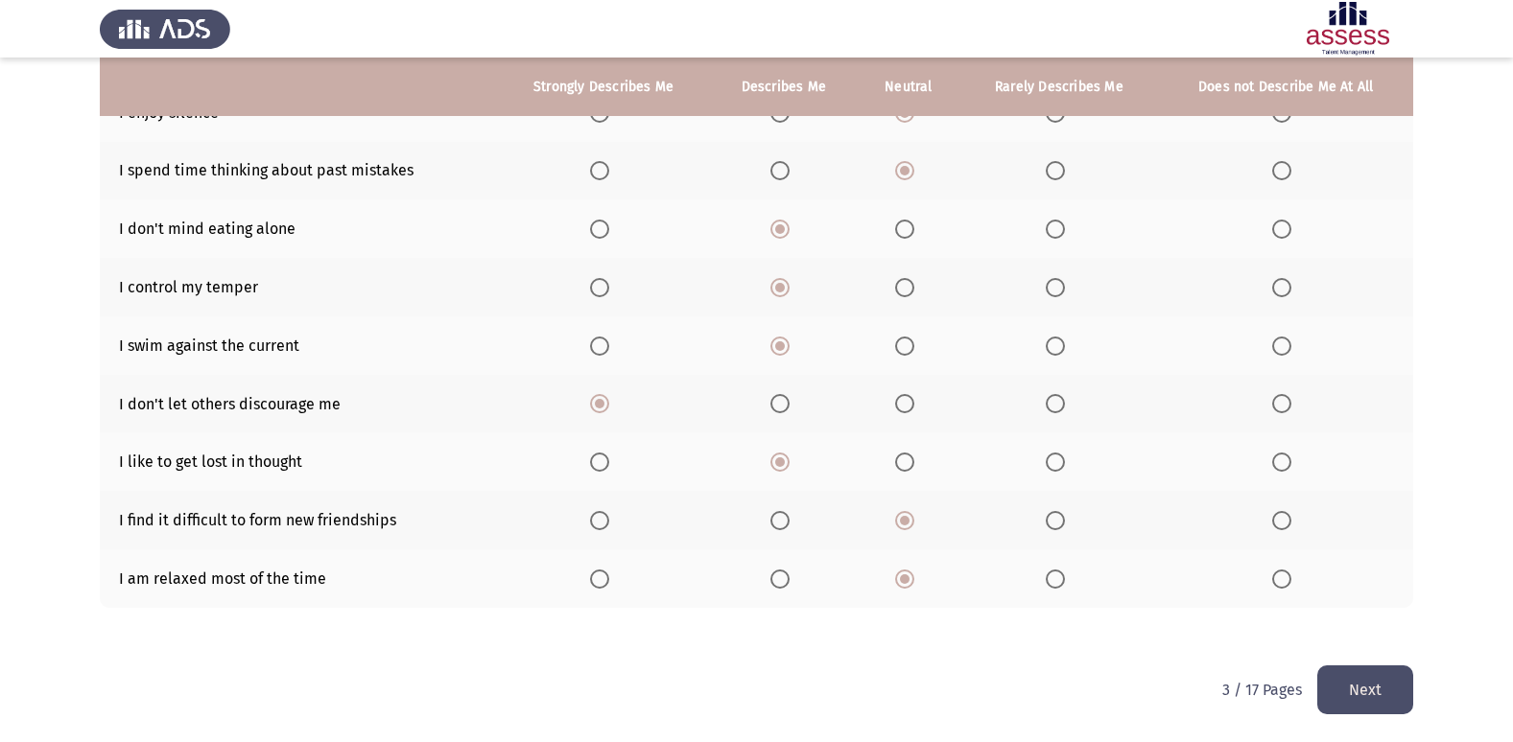
click at [787, 582] on span "Select an option" at bounding box center [779, 579] width 19 height 19
click at [787, 582] on input "Select an option" at bounding box center [779, 579] width 19 height 19
click at [1364, 689] on button "Next" at bounding box center [1365, 690] width 96 height 49
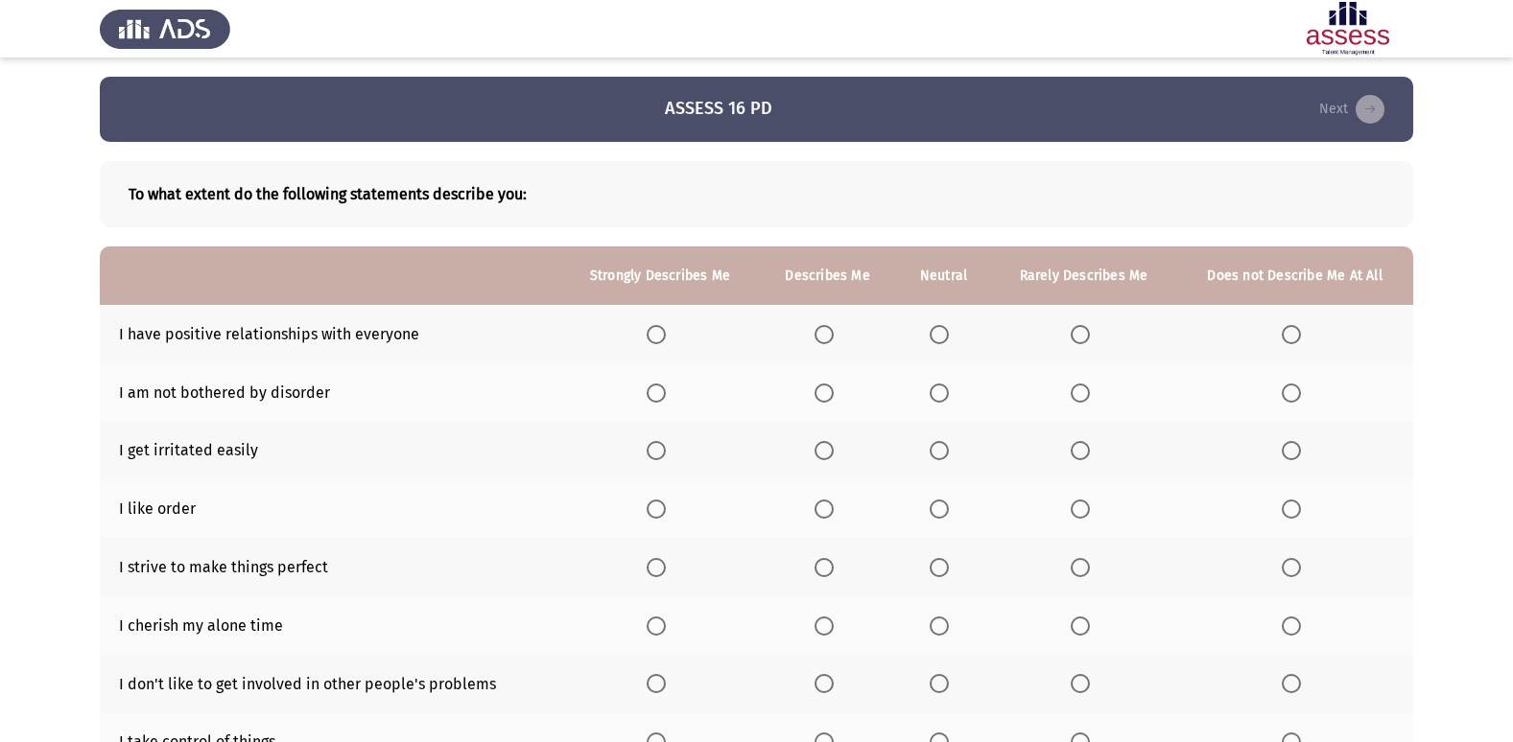
scroll to position [96, 0]
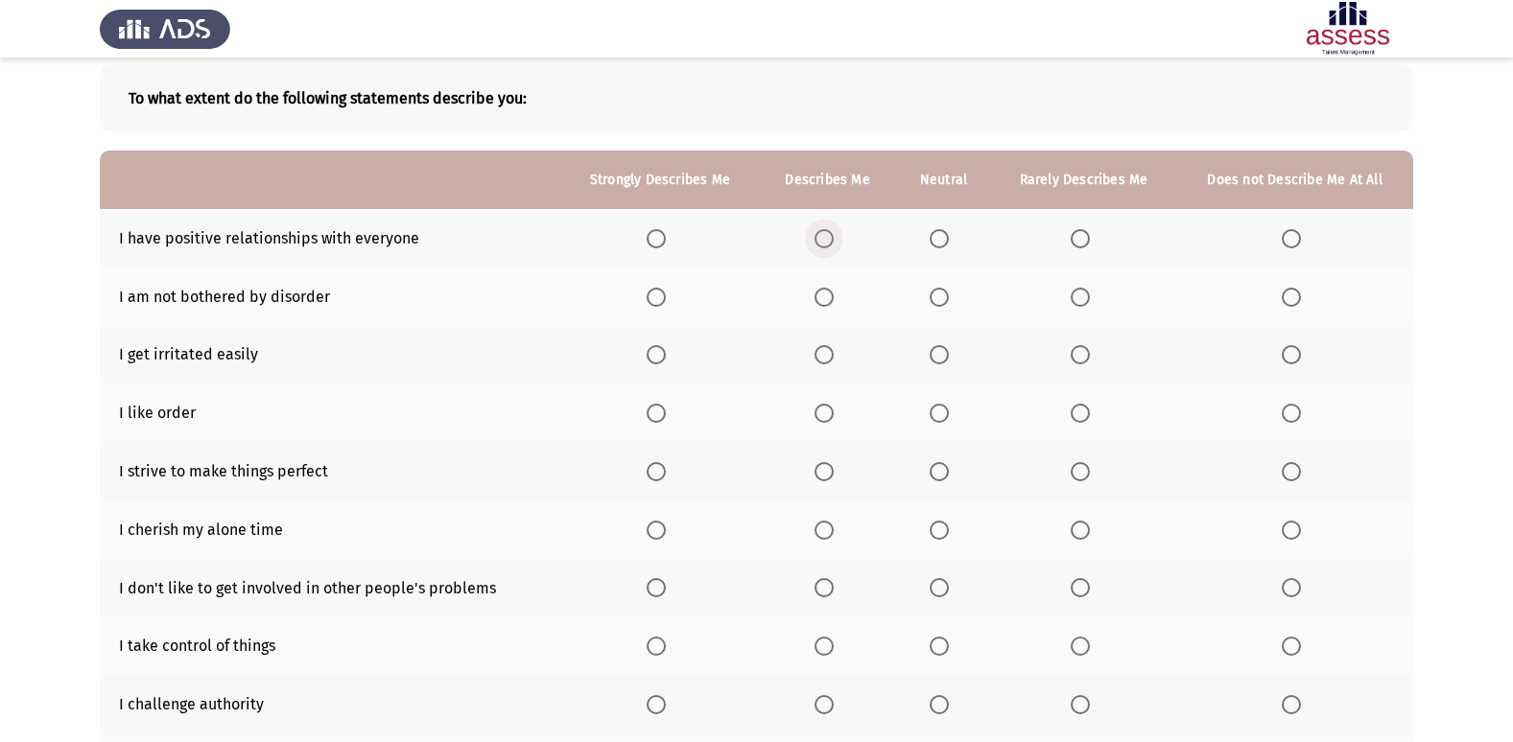
click at [822, 243] on span "Select an option" at bounding box center [823, 238] width 19 height 19
click at [822, 243] on input "Select an option" at bounding box center [823, 238] width 19 height 19
click at [1070, 303] on span "Select an option" at bounding box center [1079, 297] width 19 height 19
click at [1070, 303] on input "Select an option" at bounding box center [1079, 297] width 19 height 19
click at [1078, 354] on span "Select an option" at bounding box center [1079, 354] width 19 height 19
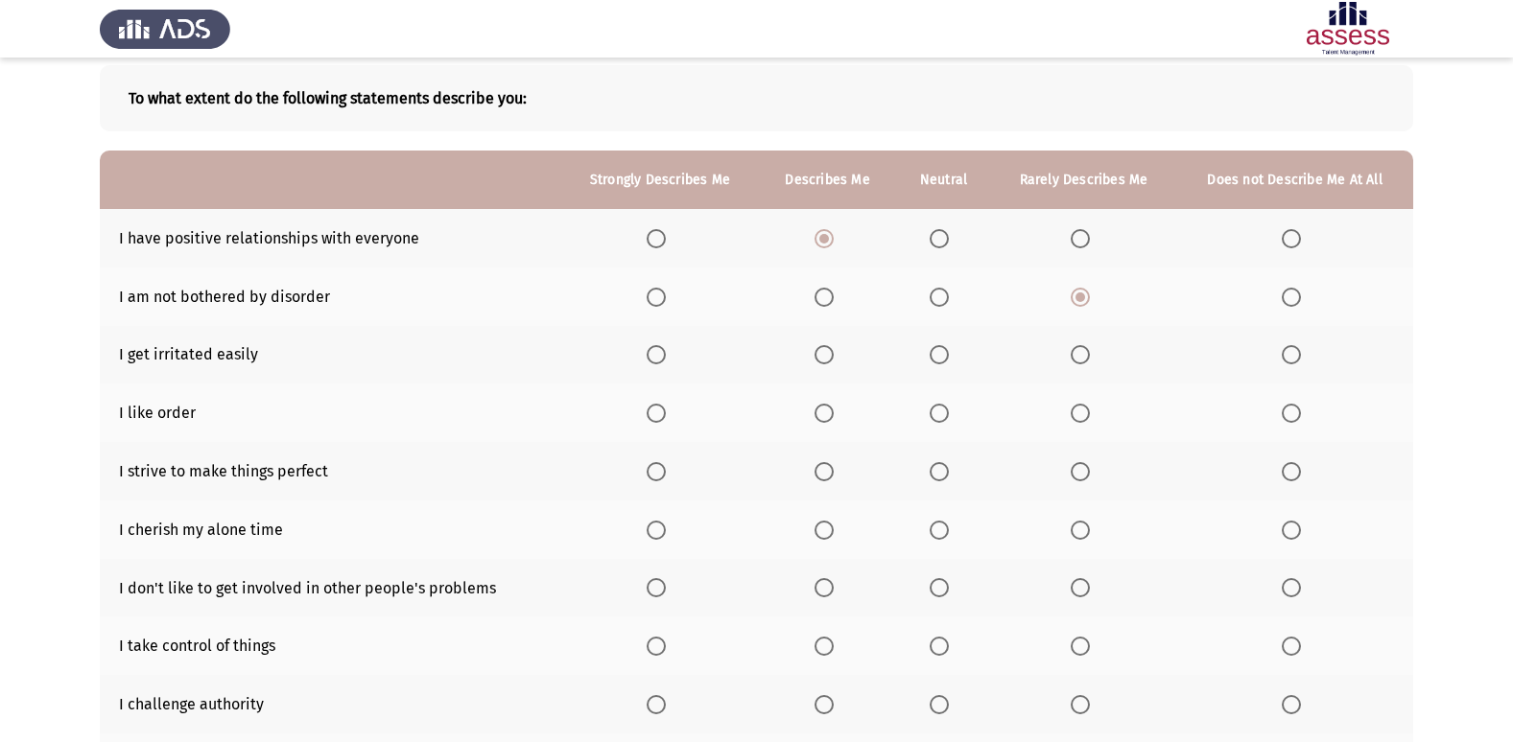
click at [1078, 354] on input "Select an option" at bounding box center [1079, 354] width 19 height 19
click at [825, 407] on span "Select an option" at bounding box center [823, 413] width 19 height 19
click at [825, 407] on input "Select an option" at bounding box center [823, 413] width 19 height 19
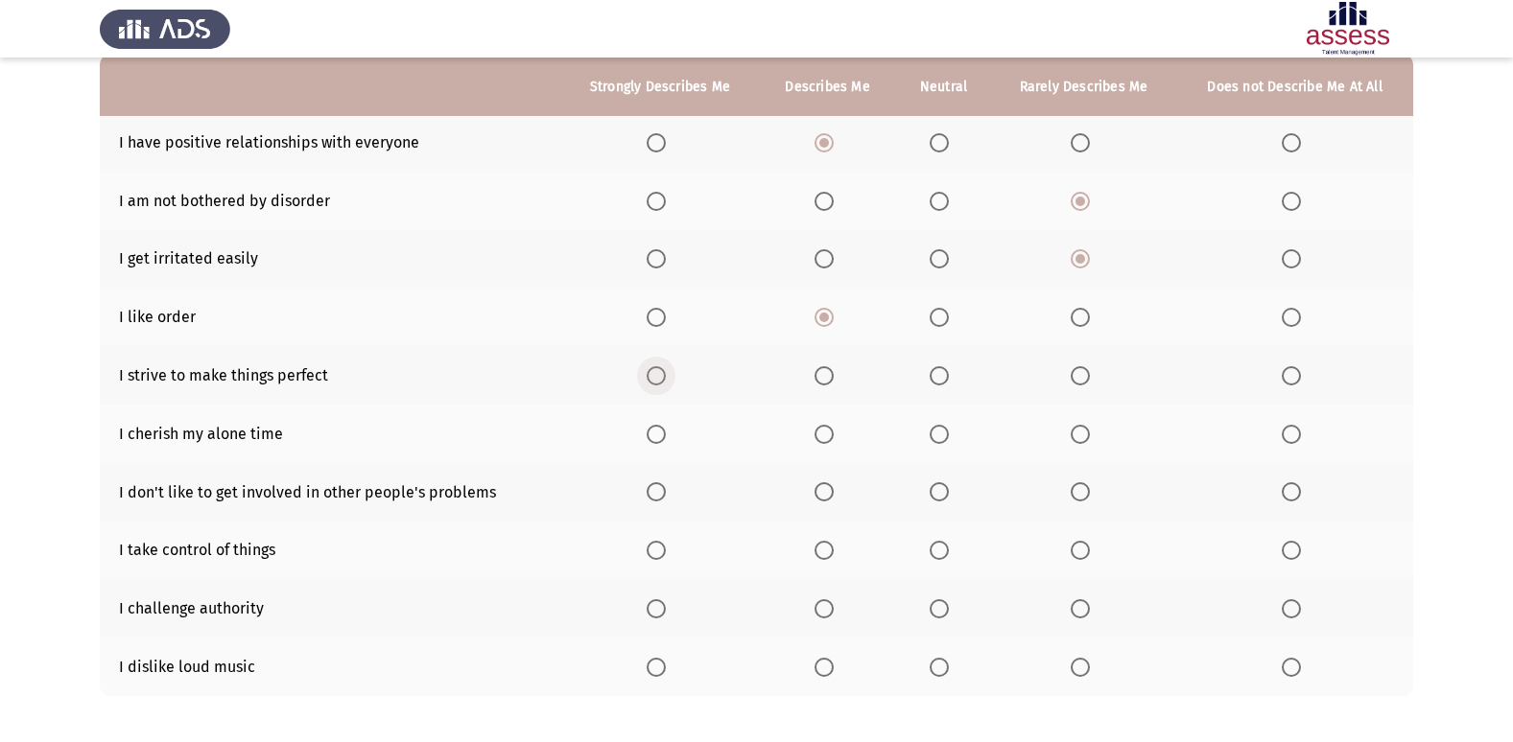
click at [657, 374] on span "Select an option" at bounding box center [655, 375] width 19 height 19
click at [657, 374] on input "Select an option" at bounding box center [655, 375] width 19 height 19
click at [829, 434] on span "Select an option" at bounding box center [823, 434] width 19 height 19
click at [829, 434] on input "Select an option" at bounding box center [823, 434] width 19 height 19
click at [827, 492] on span "Select an option" at bounding box center [823, 491] width 19 height 19
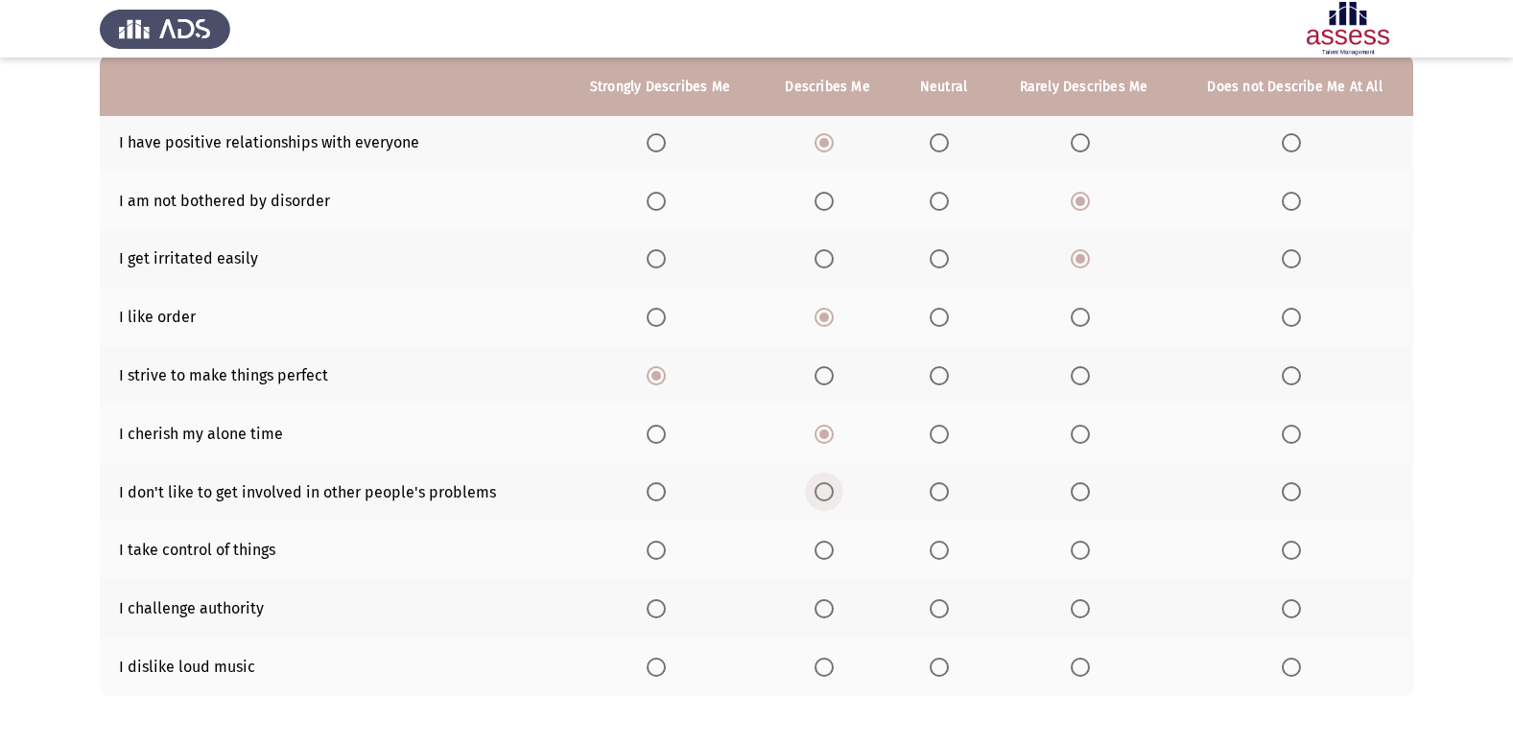
click at [827, 492] on input "Select an option" at bounding box center [823, 491] width 19 height 19
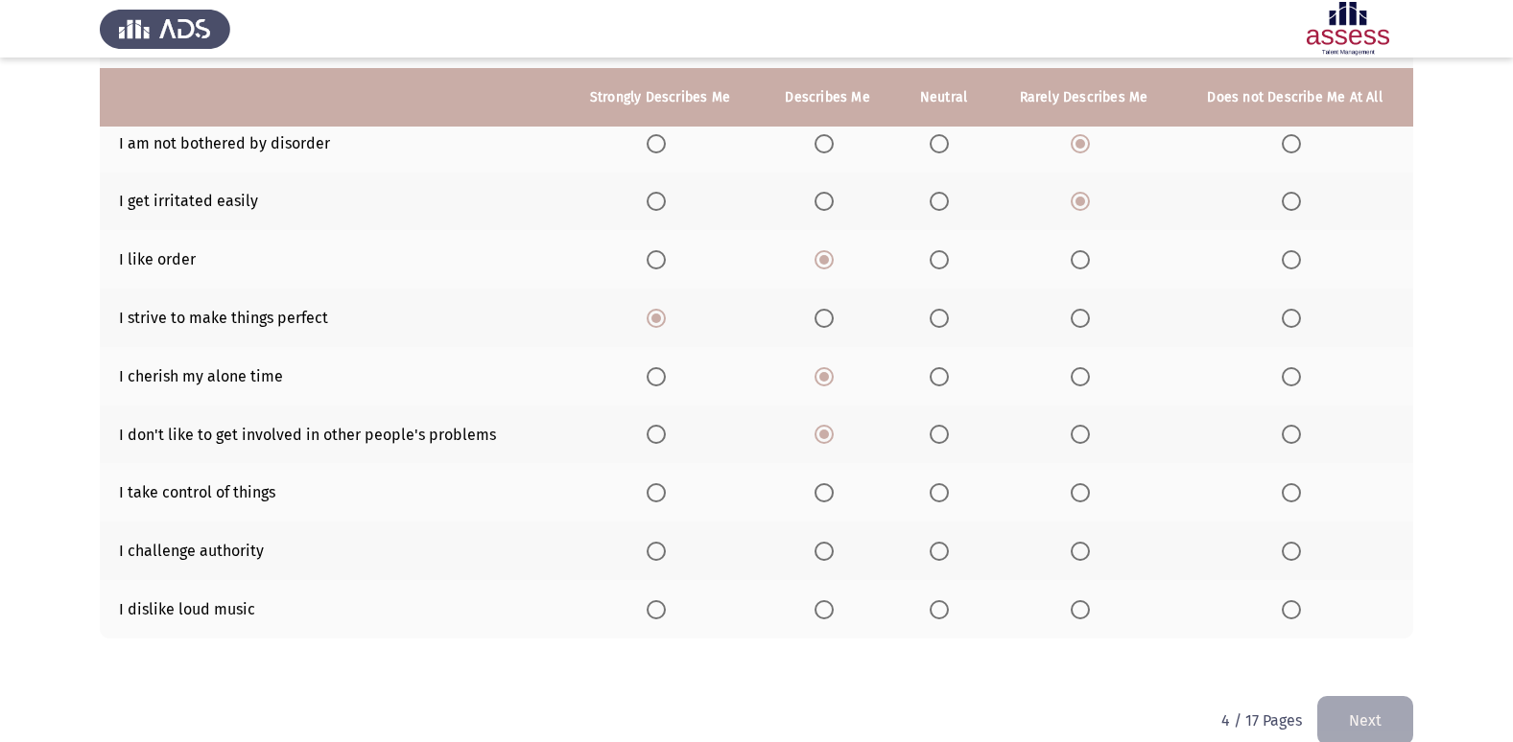
scroll to position [280, 0]
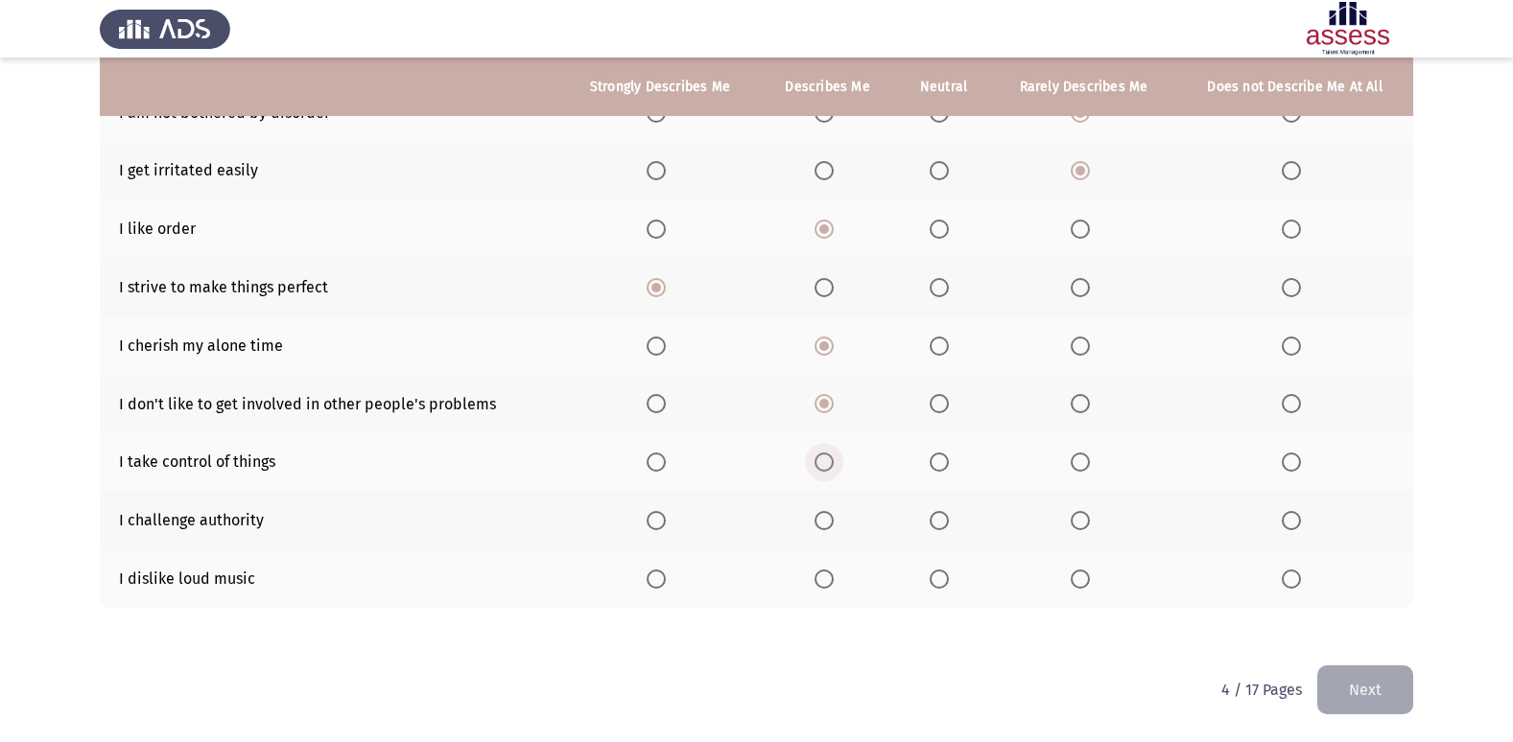
click at [826, 467] on span "Select an option" at bounding box center [823, 462] width 19 height 19
click at [826, 467] on input "Select an option" at bounding box center [823, 462] width 19 height 19
click at [830, 520] on span "Select an option" at bounding box center [823, 520] width 19 height 19
click at [830, 520] on input "Select an option" at bounding box center [823, 520] width 19 height 19
click at [944, 580] on span "Select an option" at bounding box center [938, 579] width 19 height 19
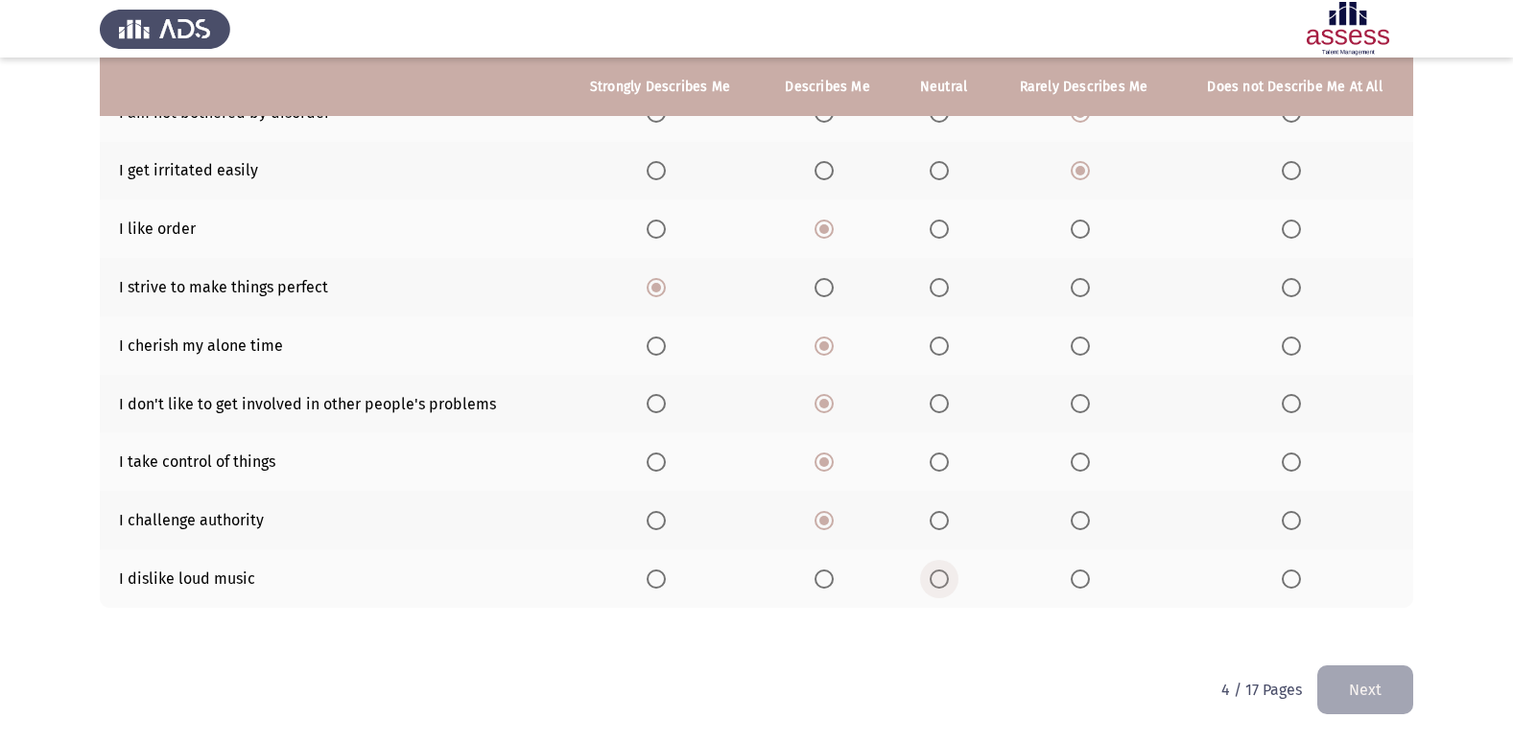
click at [944, 580] on input "Select an option" at bounding box center [938, 579] width 19 height 19
click at [1387, 685] on button "Next" at bounding box center [1365, 690] width 96 height 49
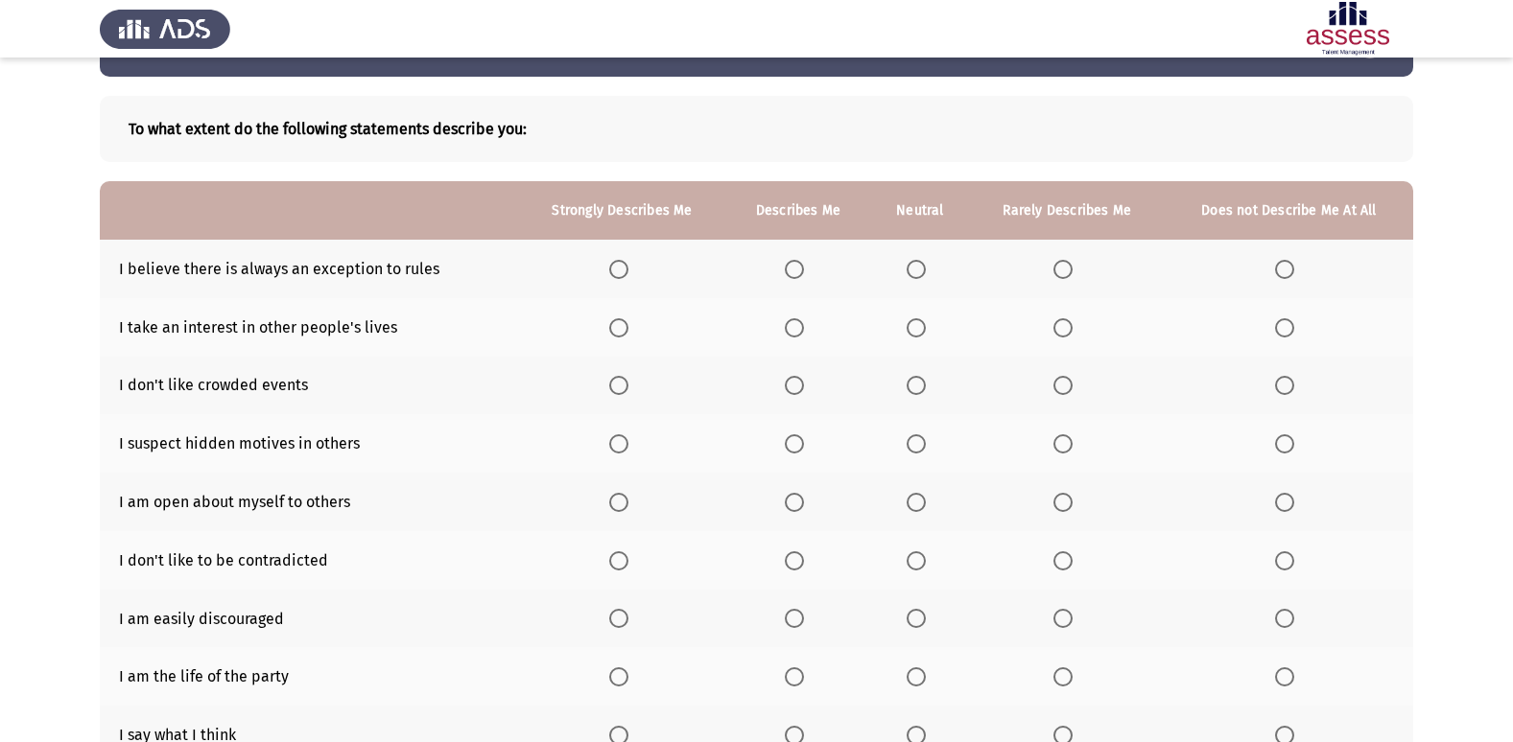
scroll to position [96, 0]
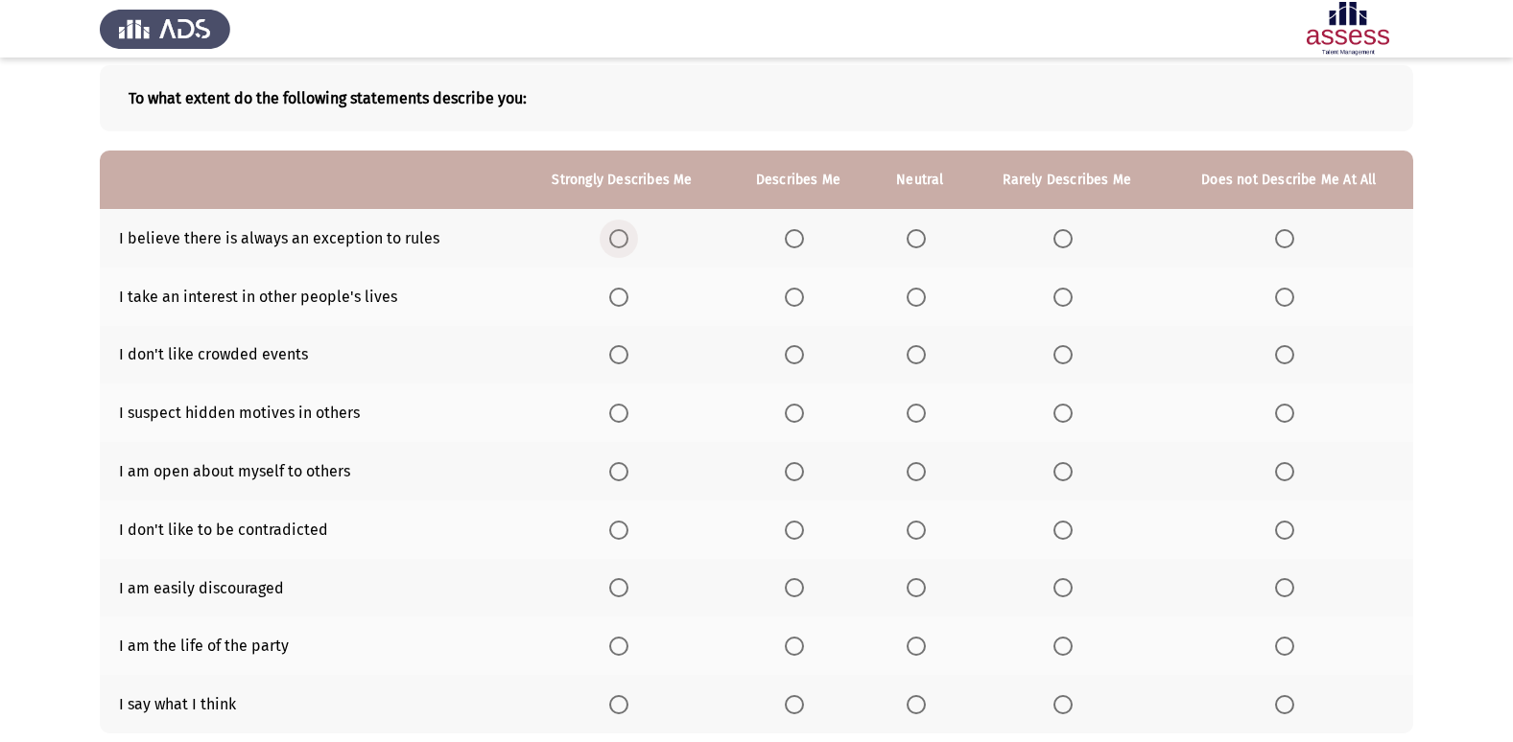
click at [626, 246] on span "Select an option" at bounding box center [618, 238] width 19 height 19
click at [626, 246] on input "Select an option" at bounding box center [618, 238] width 19 height 19
click at [920, 295] on span "Select an option" at bounding box center [915, 297] width 19 height 19
click at [920, 295] on input "Select an option" at bounding box center [915, 297] width 19 height 19
click at [913, 347] on span "Select an option" at bounding box center [915, 354] width 19 height 19
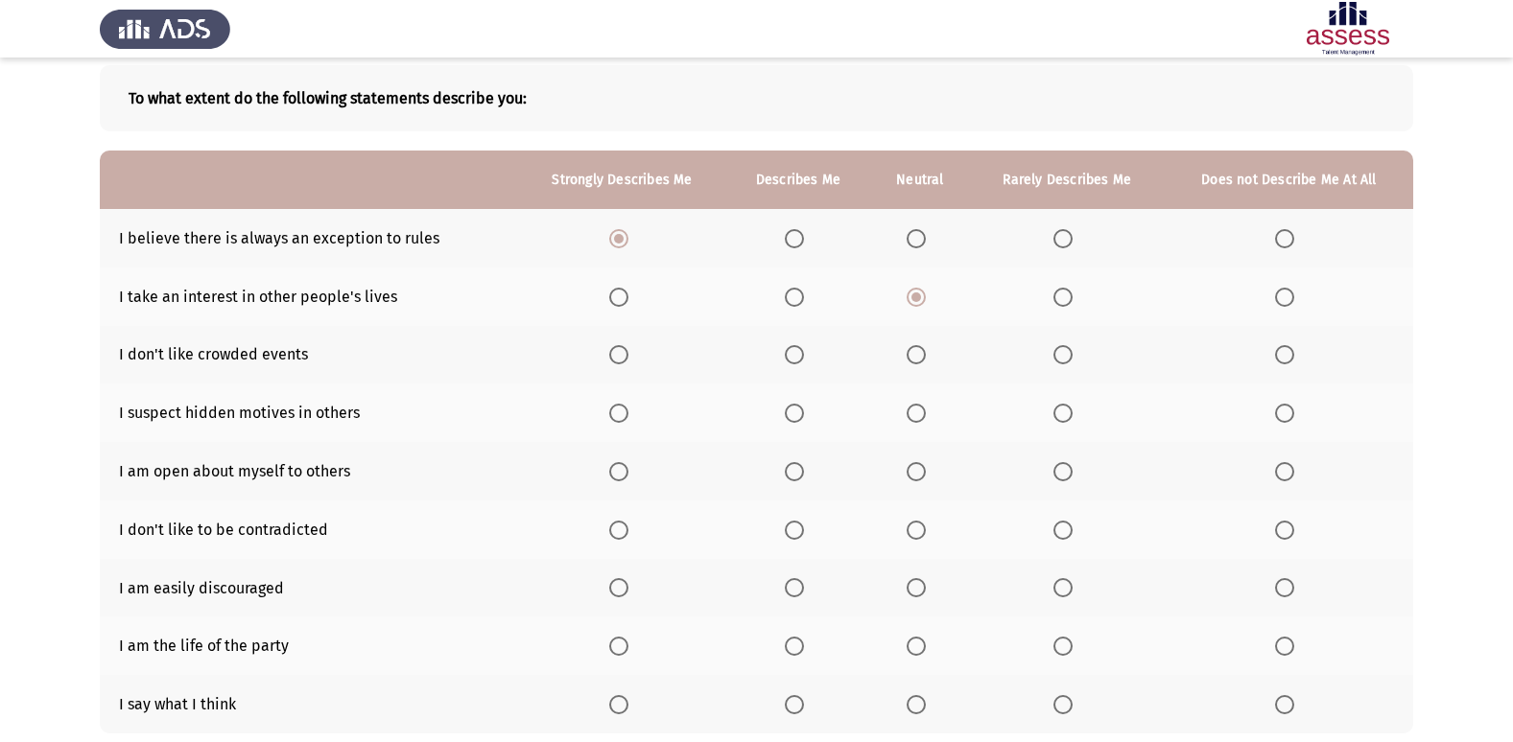
click at [913, 347] on input "Select an option" at bounding box center [915, 354] width 19 height 19
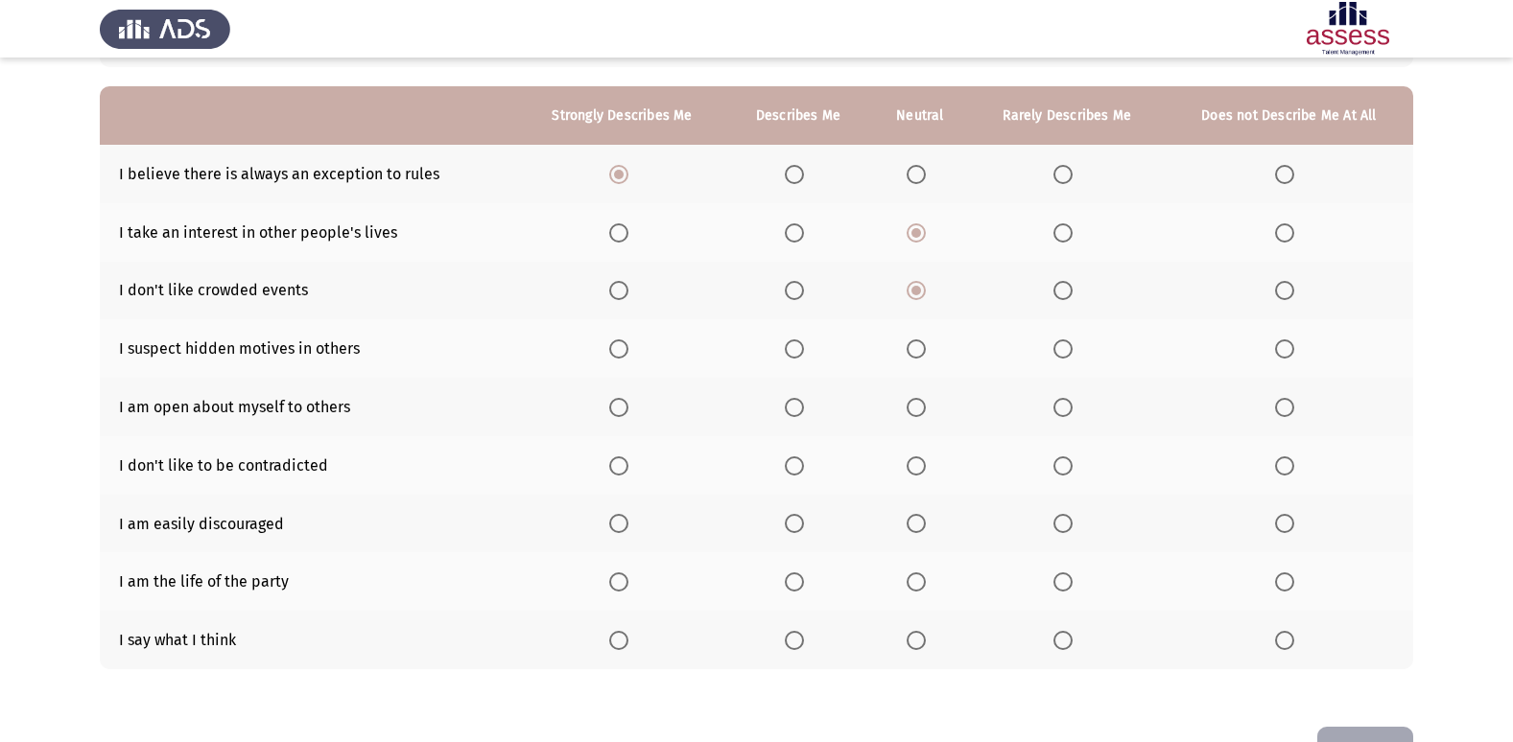
scroll to position [192, 0]
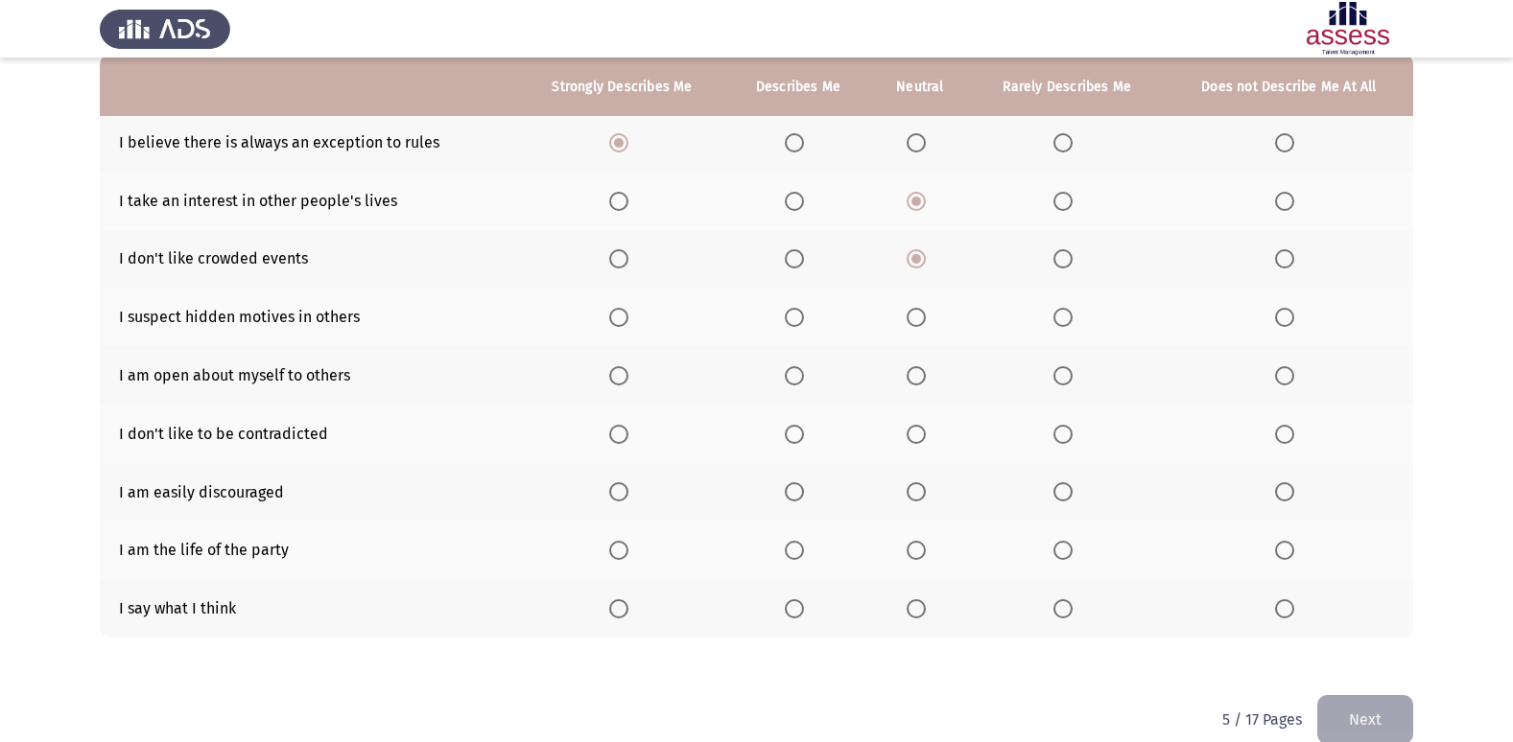
click at [622, 317] on span "Select an option" at bounding box center [618, 317] width 19 height 19
click at [622, 317] on input "Select an option" at bounding box center [618, 317] width 19 height 19
click at [923, 374] on span "Select an option" at bounding box center [915, 375] width 19 height 19
click at [923, 374] on input "Select an option" at bounding box center [915, 375] width 19 height 19
click at [795, 437] on span "Select an option" at bounding box center [794, 434] width 19 height 19
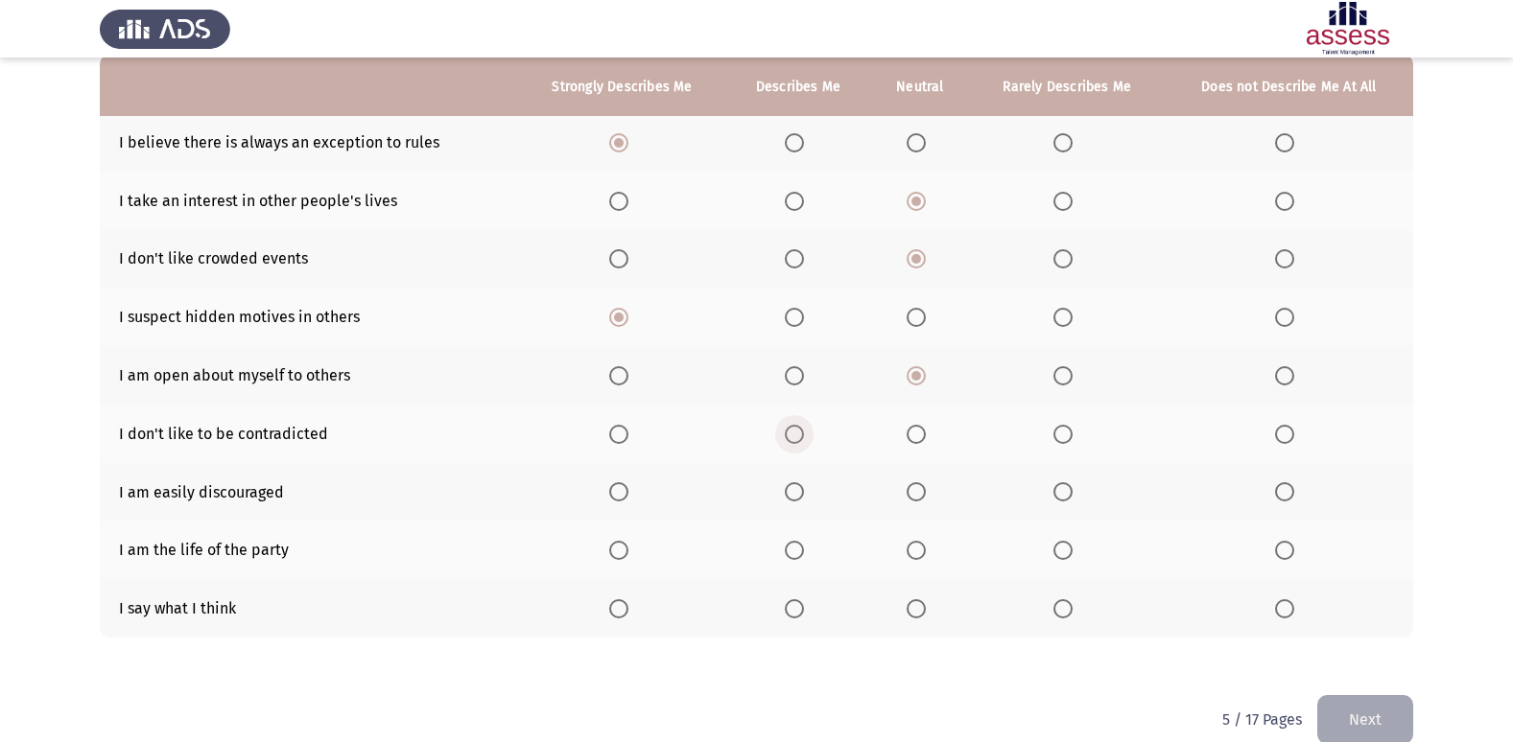
click at [795, 437] on input "Select an option" at bounding box center [794, 434] width 19 height 19
click at [1059, 488] on span "Select an option" at bounding box center [1062, 491] width 19 height 19
click at [1059, 488] on input "Select an option" at bounding box center [1062, 491] width 19 height 19
click at [920, 555] on span "Select an option" at bounding box center [915, 550] width 19 height 19
click at [920, 555] on input "Select an option" at bounding box center [915, 550] width 19 height 19
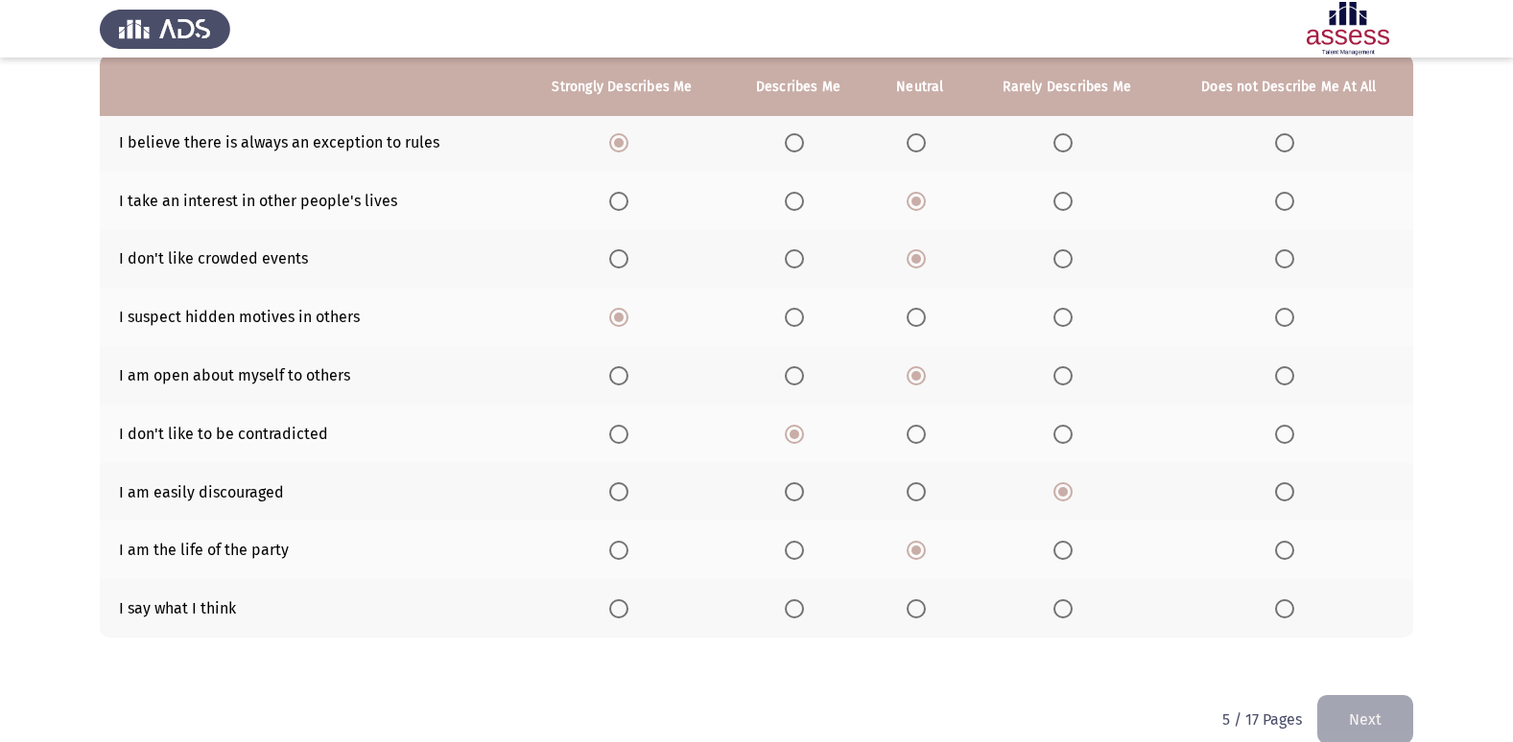
click at [922, 601] on span "Select an option" at bounding box center [915, 608] width 19 height 19
click at [922, 601] on input "Select an option" at bounding box center [915, 608] width 19 height 19
click at [1286, 484] on span "Select an option" at bounding box center [1284, 491] width 19 height 19
click at [1286, 484] on input "Select an option" at bounding box center [1284, 491] width 19 height 19
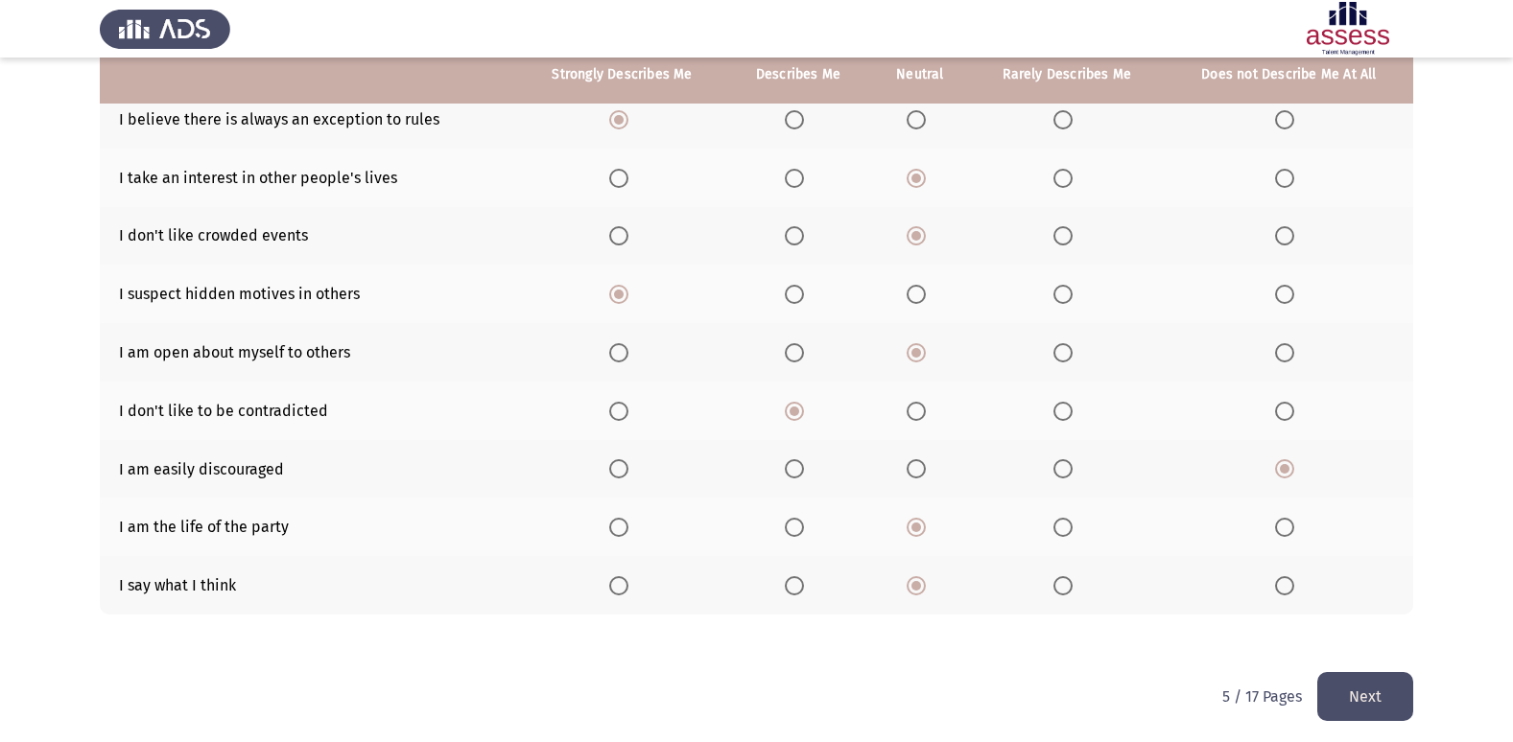
scroll to position [222, 0]
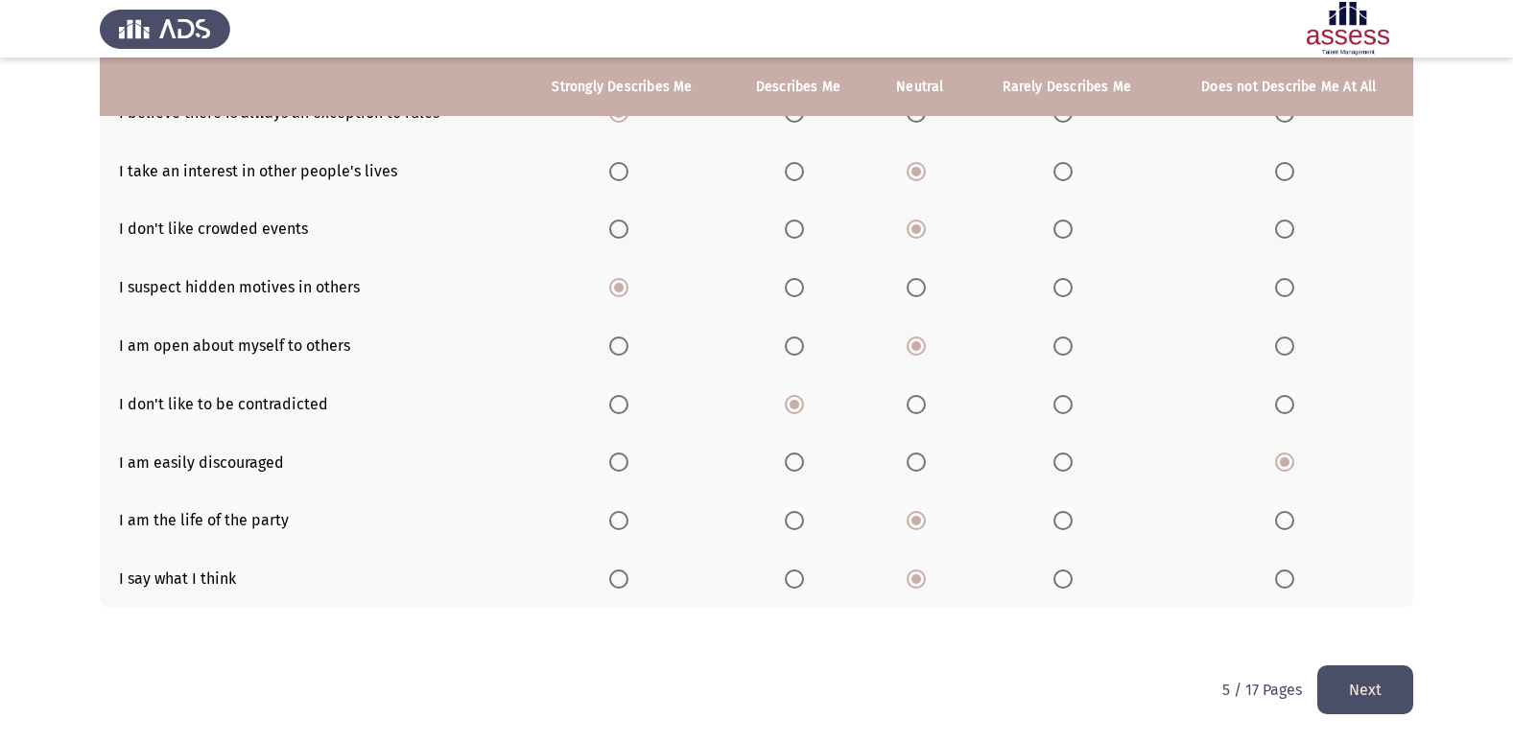
click at [1328, 689] on button "Next" at bounding box center [1365, 690] width 96 height 49
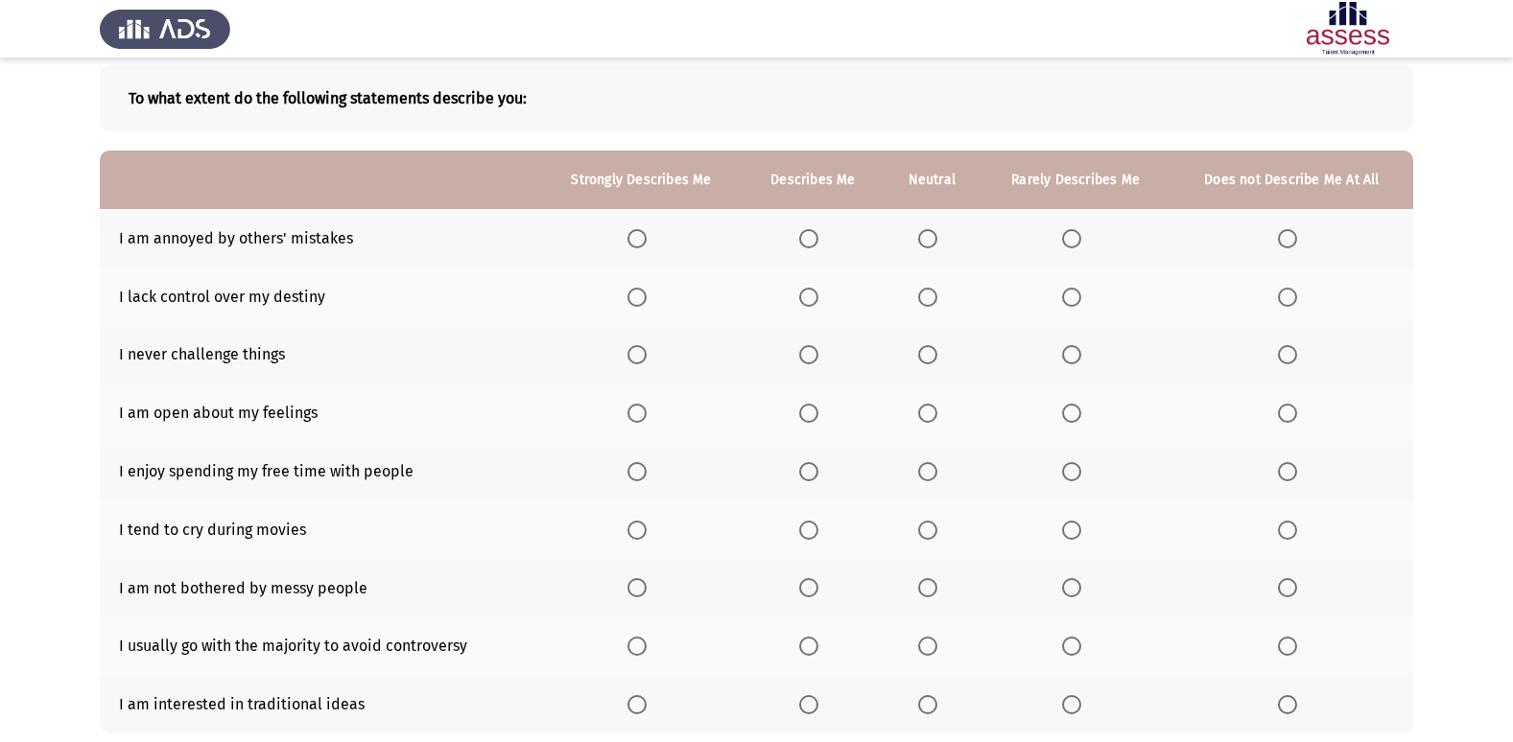
scroll to position [192, 0]
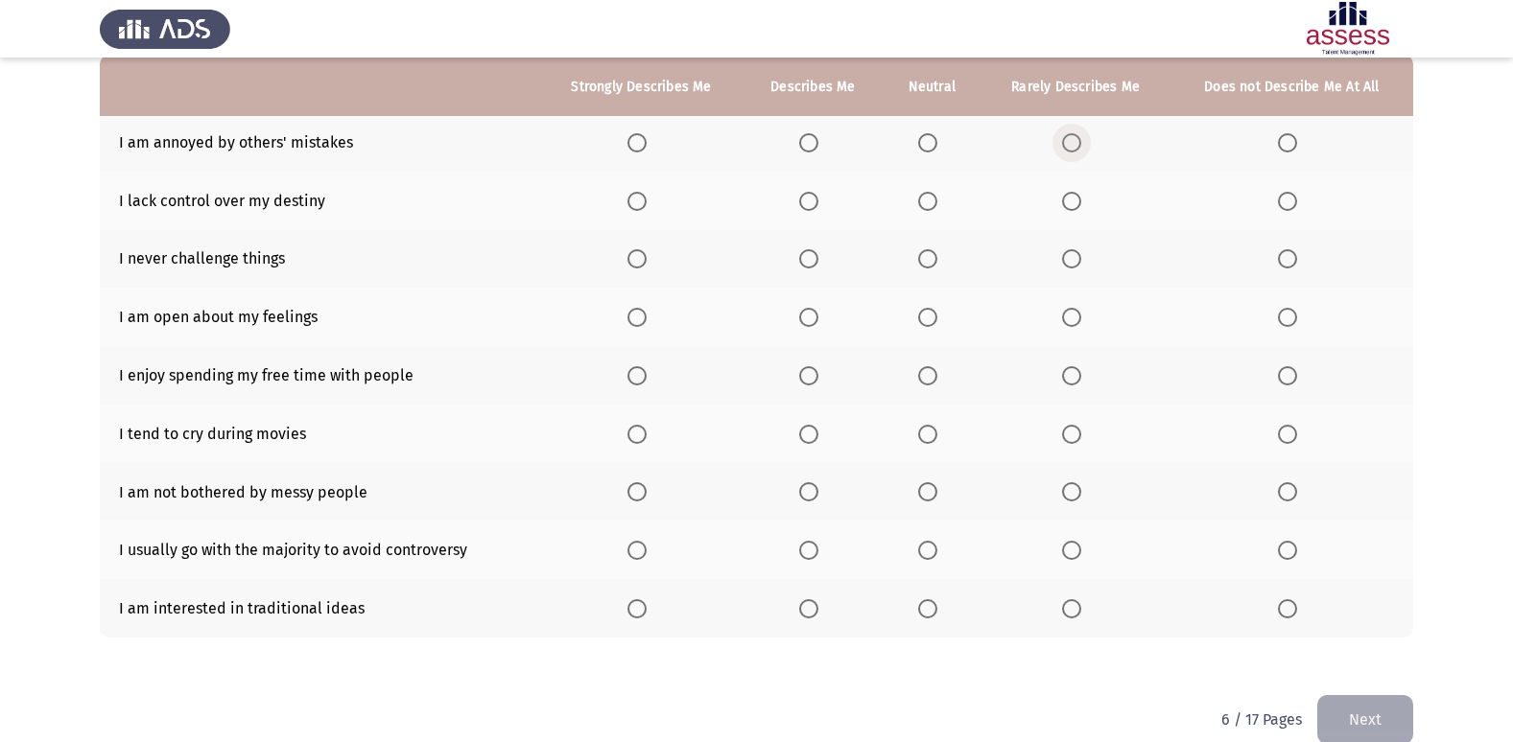
click at [1073, 147] on span "Select an option" at bounding box center [1071, 142] width 19 height 19
click at [1073, 147] on input "Select an option" at bounding box center [1071, 142] width 19 height 19
click at [1290, 203] on span "Select an option" at bounding box center [1287, 201] width 19 height 19
click at [1290, 203] on input "Select an option" at bounding box center [1287, 201] width 19 height 19
click at [1284, 258] on span "Select an option" at bounding box center [1287, 258] width 19 height 19
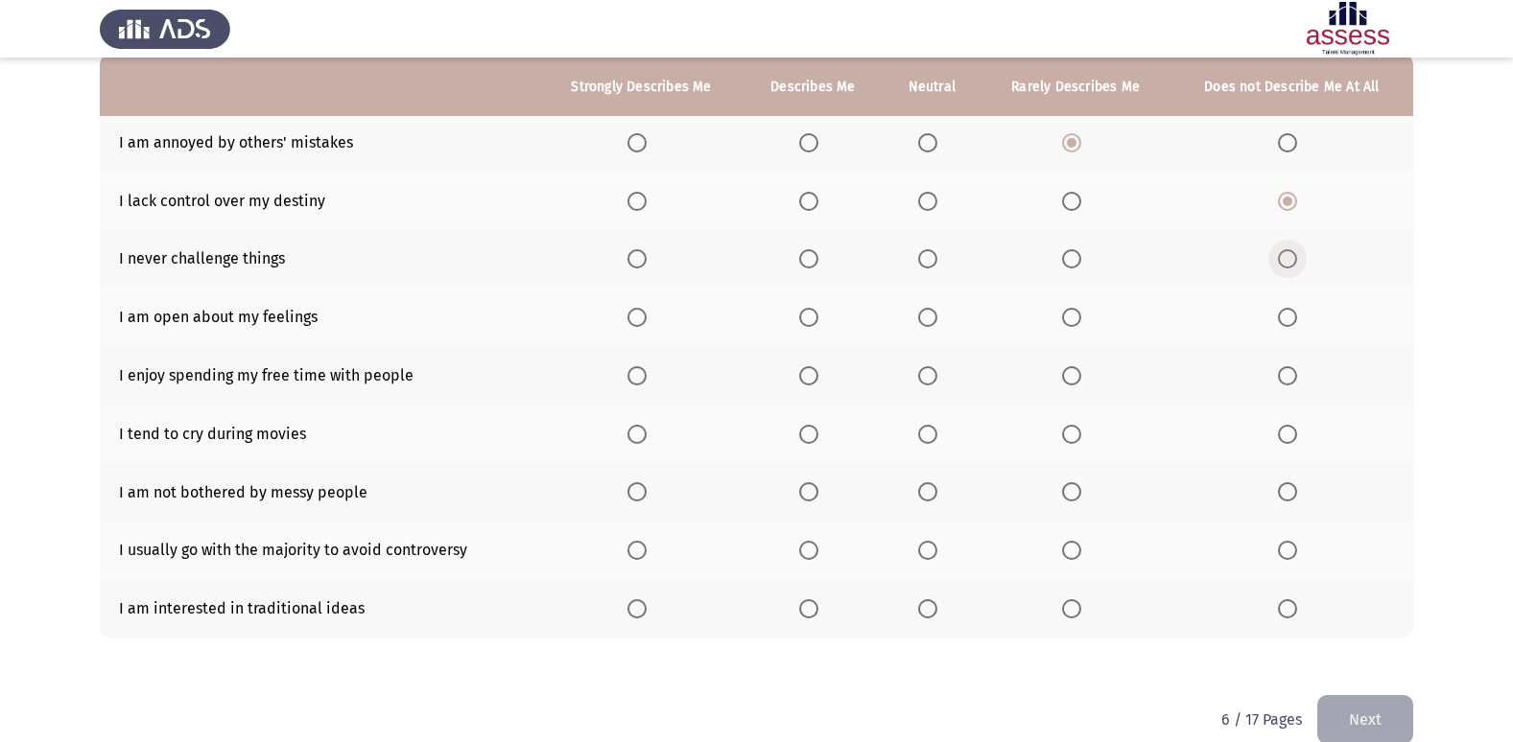
click at [1284, 258] on input "Select an option" at bounding box center [1287, 258] width 19 height 19
click at [1069, 317] on span "Select an option" at bounding box center [1071, 317] width 19 height 19
click at [1069, 317] on input "Select an option" at bounding box center [1071, 317] width 19 height 19
click at [642, 382] on span "Select an option" at bounding box center [636, 375] width 19 height 19
click at [642, 382] on input "Select an option" at bounding box center [636, 375] width 19 height 19
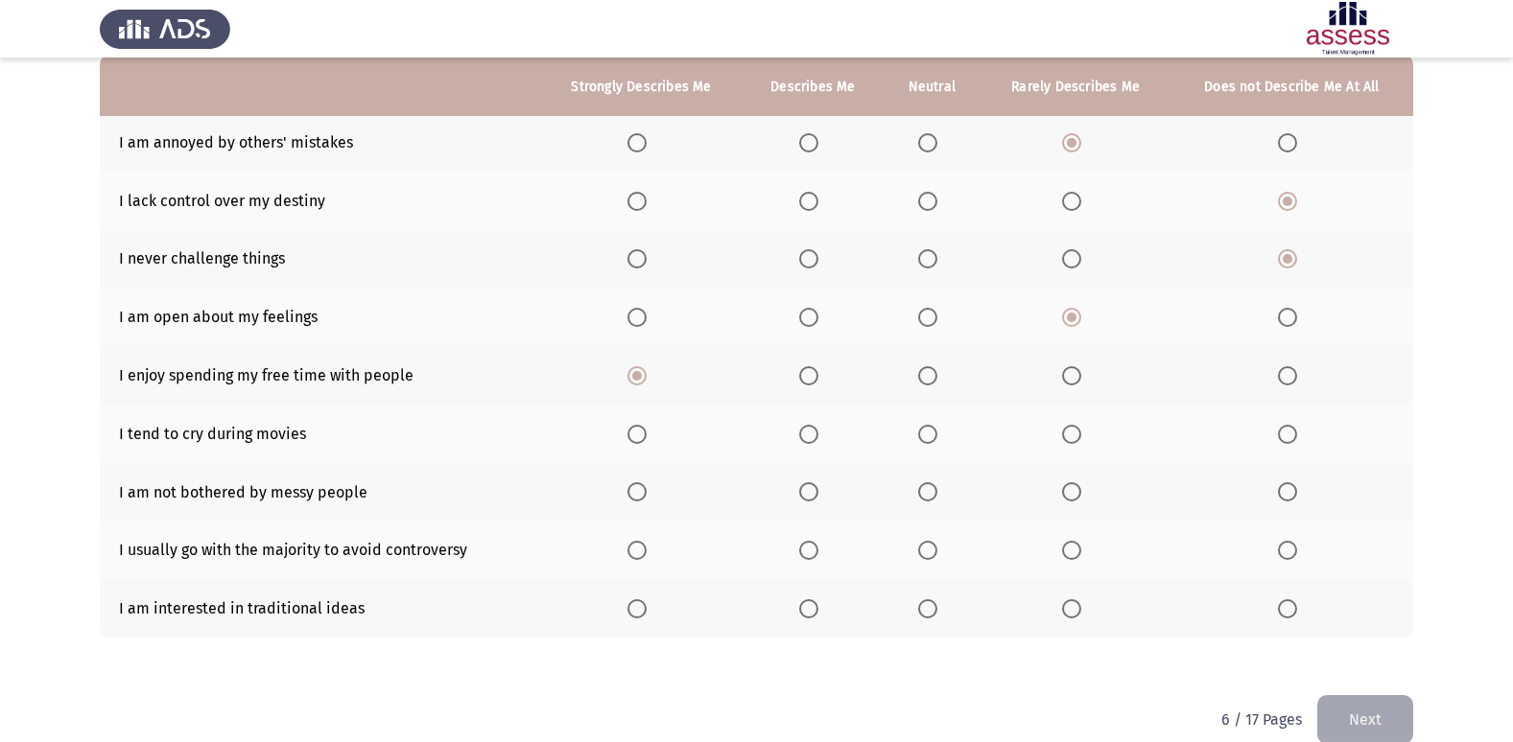
click at [1294, 434] on span "Select an option" at bounding box center [1287, 434] width 19 height 19
click at [1294, 434] on input "Select an option" at bounding box center [1287, 434] width 19 height 19
click at [1081, 490] on span "Select an option" at bounding box center [1071, 491] width 19 height 19
click at [1081, 490] on input "Select an option" at bounding box center [1071, 491] width 19 height 19
click at [1068, 559] on span "Select an option" at bounding box center [1071, 550] width 19 height 19
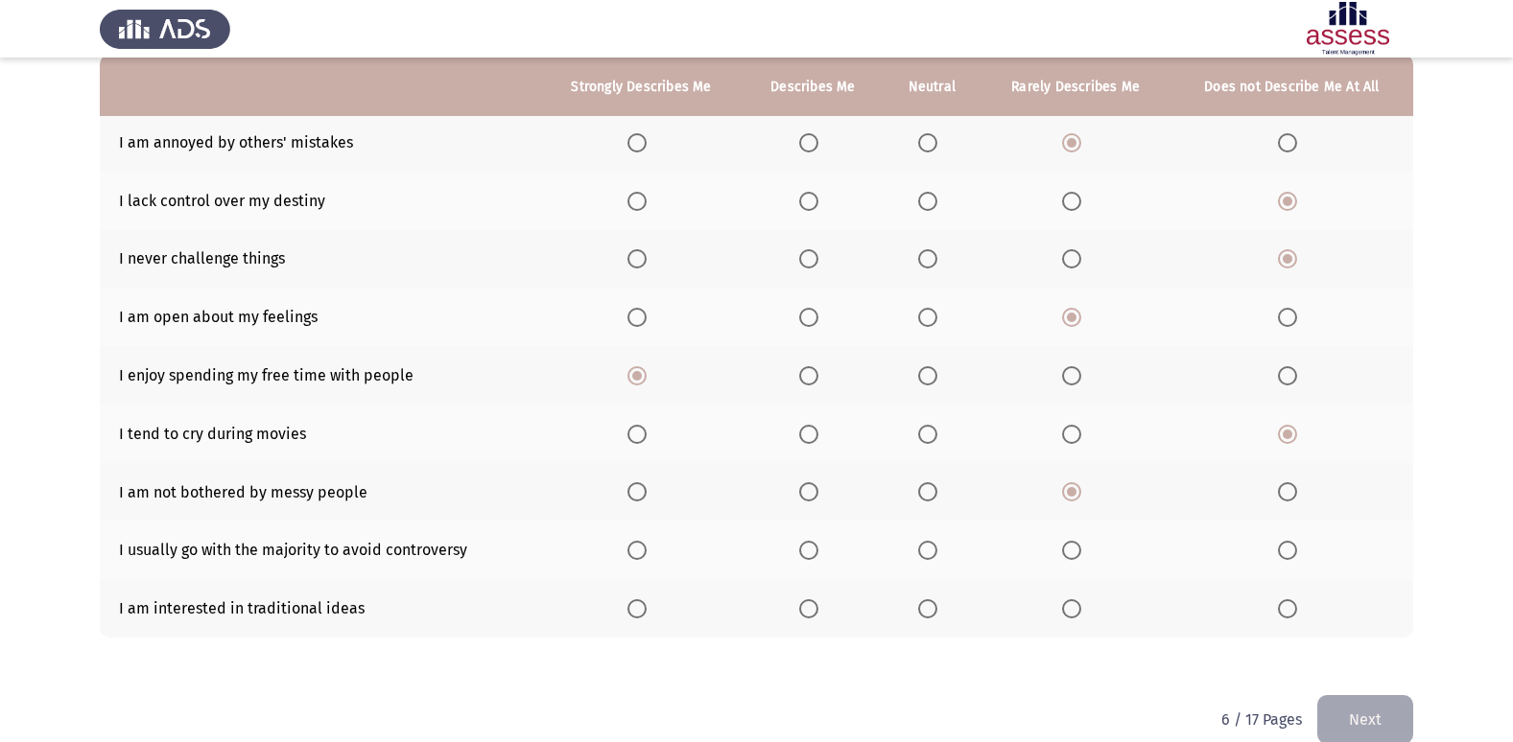
click at [1068, 559] on input "Select an option" at bounding box center [1071, 550] width 19 height 19
click at [1289, 602] on span "Select an option" at bounding box center [1287, 608] width 19 height 19
click at [1289, 602] on input "Select an option" at bounding box center [1287, 608] width 19 height 19
click at [1353, 723] on button "Next" at bounding box center [1365, 719] width 96 height 49
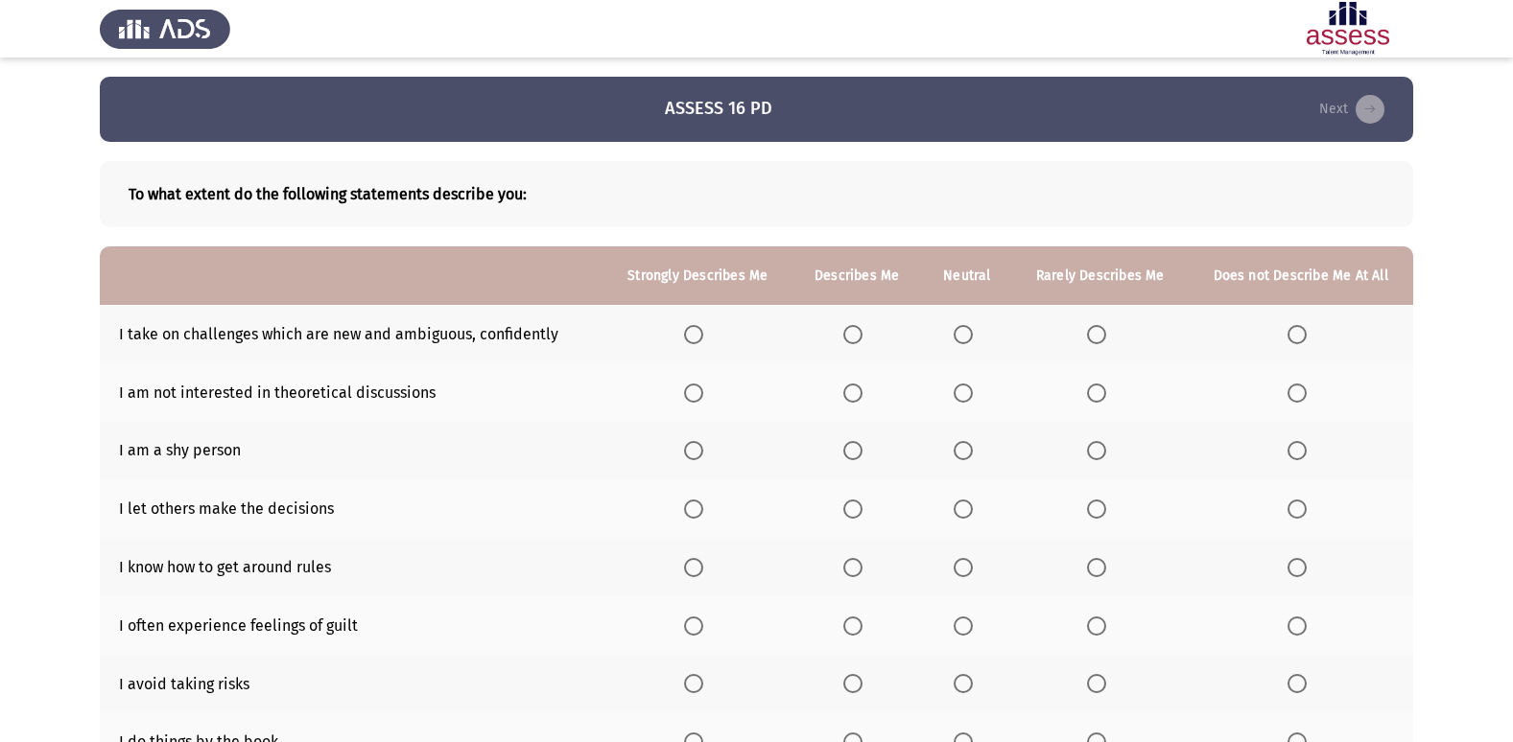
scroll to position [96, 0]
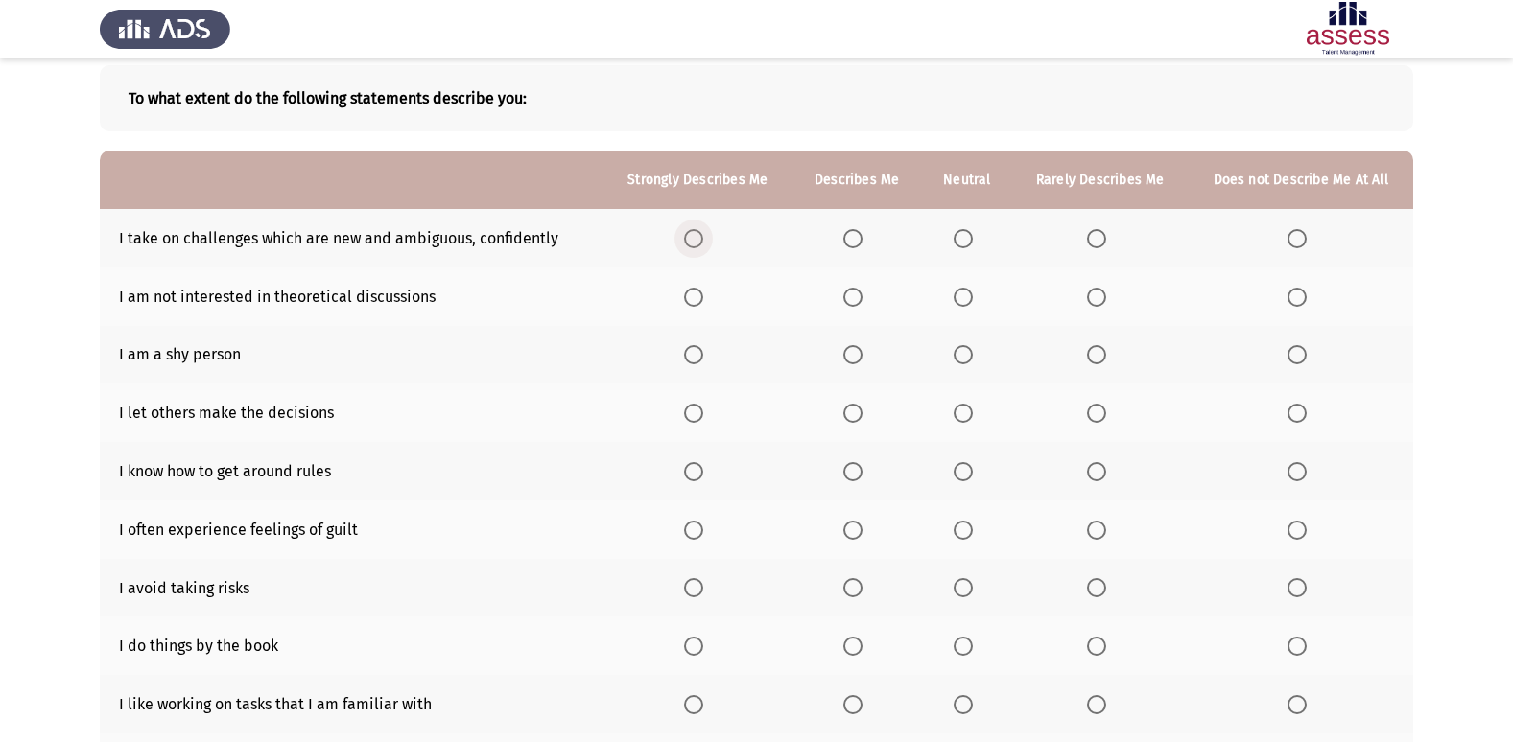
click at [697, 246] on span "Select an option" at bounding box center [693, 238] width 19 height 19
click at [697, 246] on input "Select an option" at bounding box center [693, 238] width 19 height 19
click at [1090, 300] on span "Select an option" at bounding box center [1096, 297] width 19 height 19
click at [1090, 300] on input "Select an option" at bounding box center [1096, 297] width 19 height 19
click at [969, 355] on span "Select an option" at bounding box center [962, 354] width 19 height 19
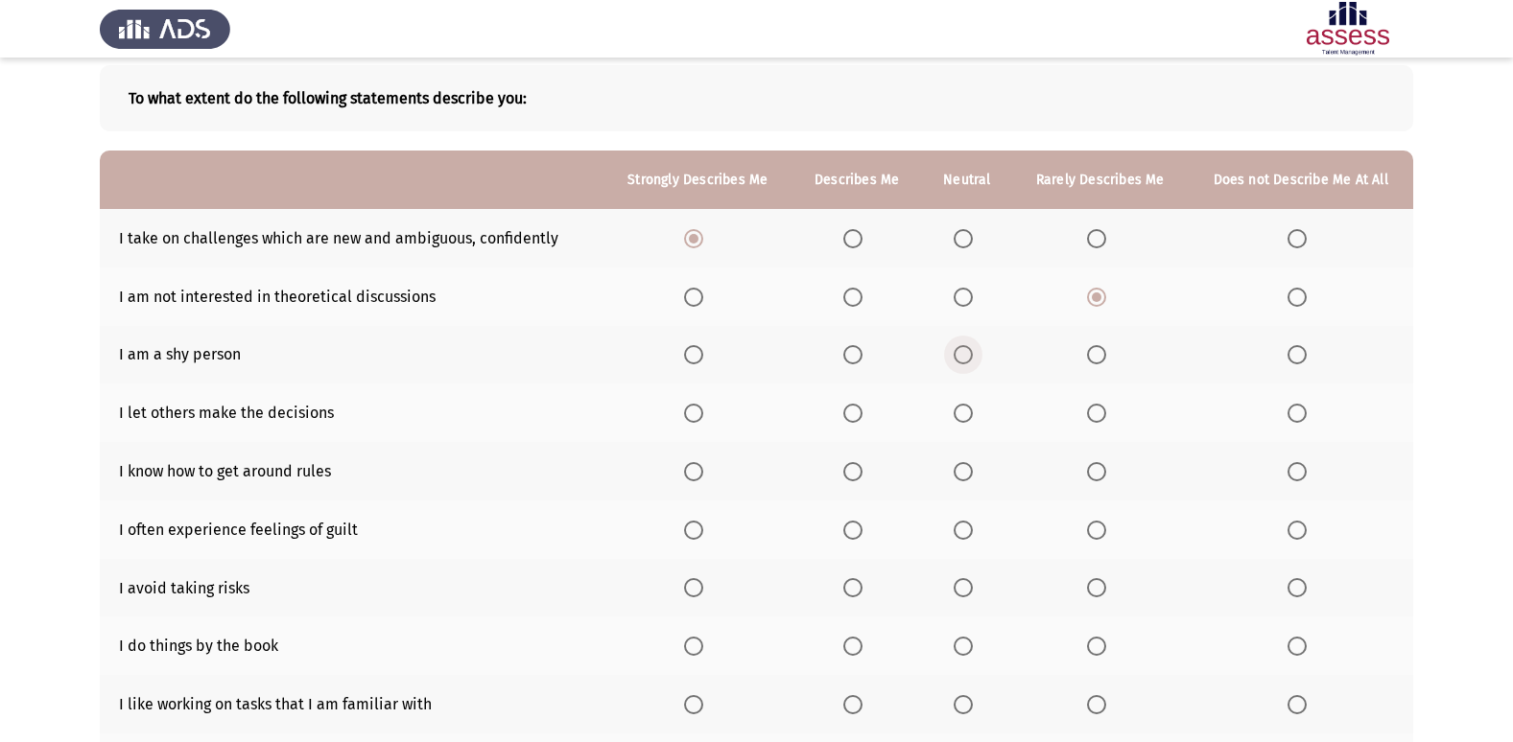
click at [969, 355] on input "Select an option" at bounding box center [962, 354] width 19 height 19
click at [1306, 420] on span "Select an option" at bounding box center [1296, 413] width 19 height 19
click at [1306, 420] on input "Select an option" at bounding box center [1296, 413] width 19 height 19
click at [972, 470] on span "Select an option" at bounding box center [962, 471] width 19 height 19
click at [972, 470] on input "Select an option" at bounding box center [962, 471] width 19 height 19
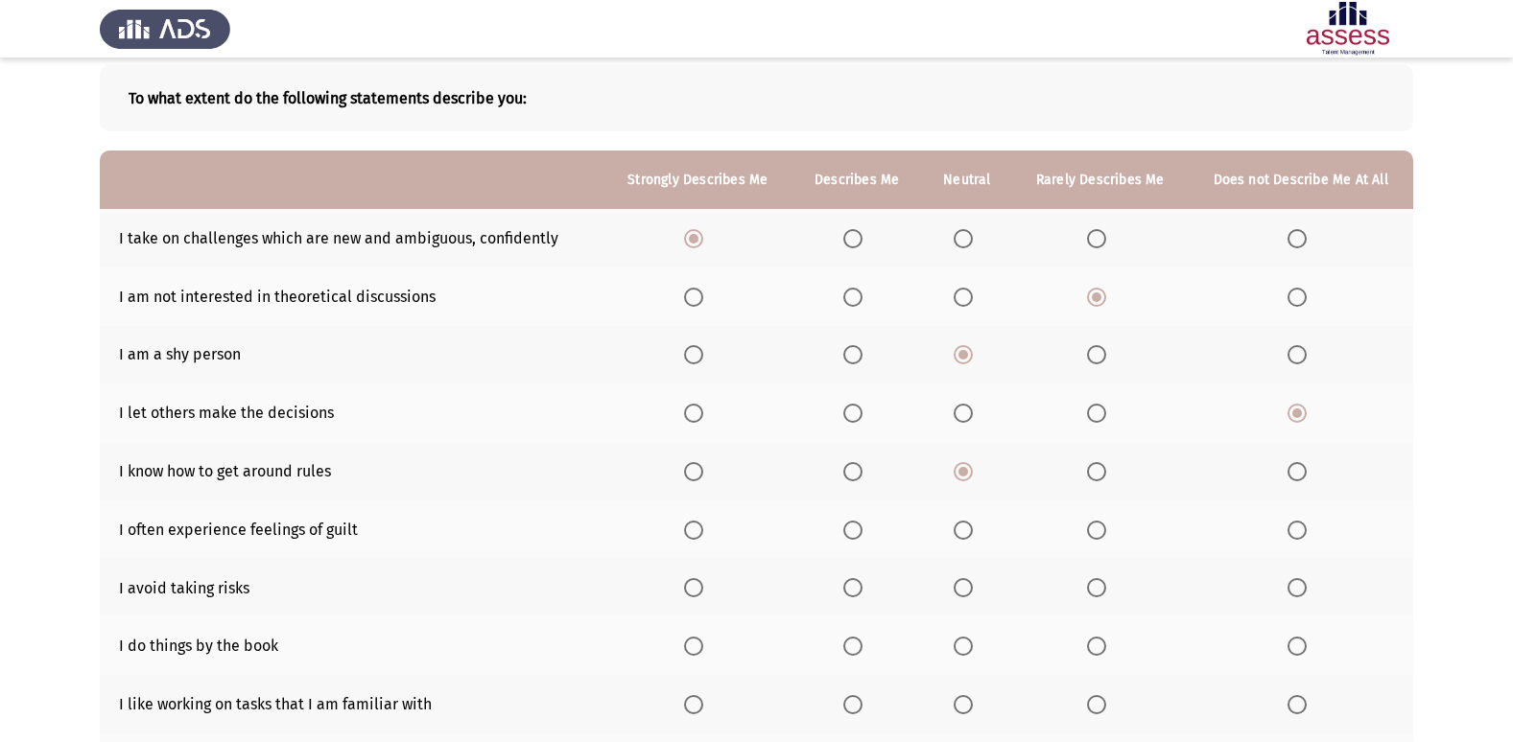
scroll to position [192, 0]
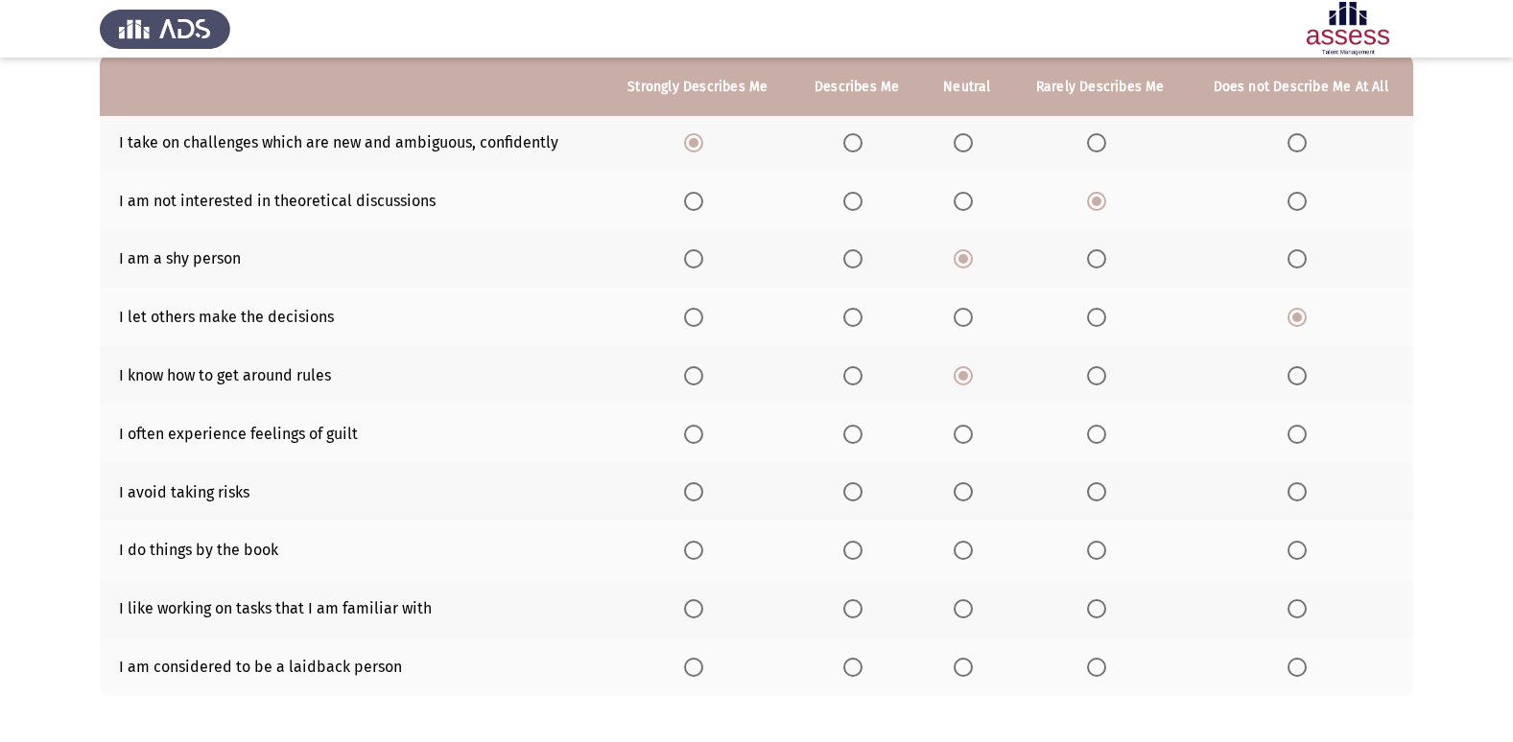
click at [1092, 430] on span "Select an option" at bounding box center [1096, 434] width 19 height 19
click at [1092, 430] on input "Select an option" at bounding box center [1096, 434] width 19 height 19
click at [1097, 490] on span "Select an option" at bounding box center [1096, 491] width 19 height 19
click at [1097, 490] on input "Select an option" at bounding box center [1096, 491] width 19 height 19
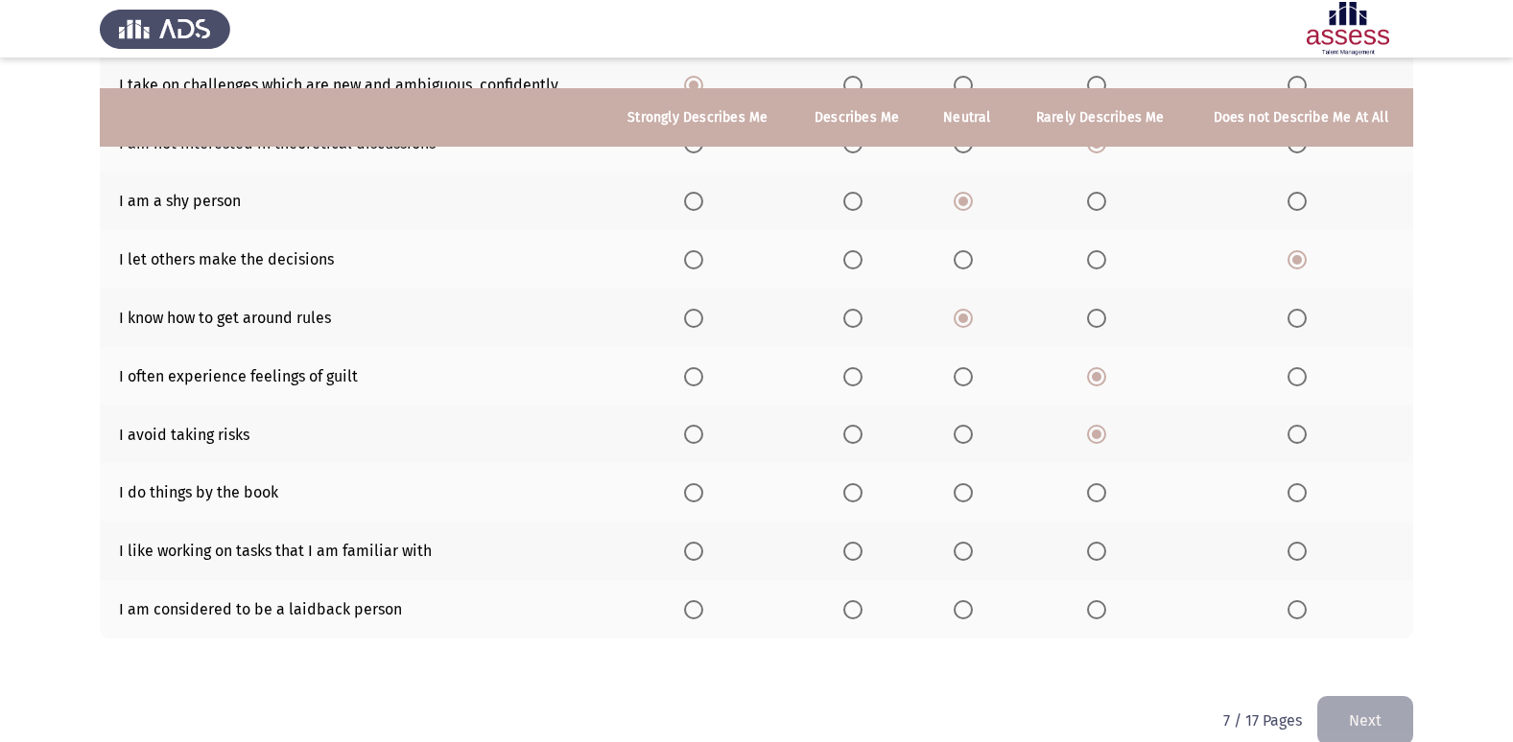
scroll to position [280, 0]
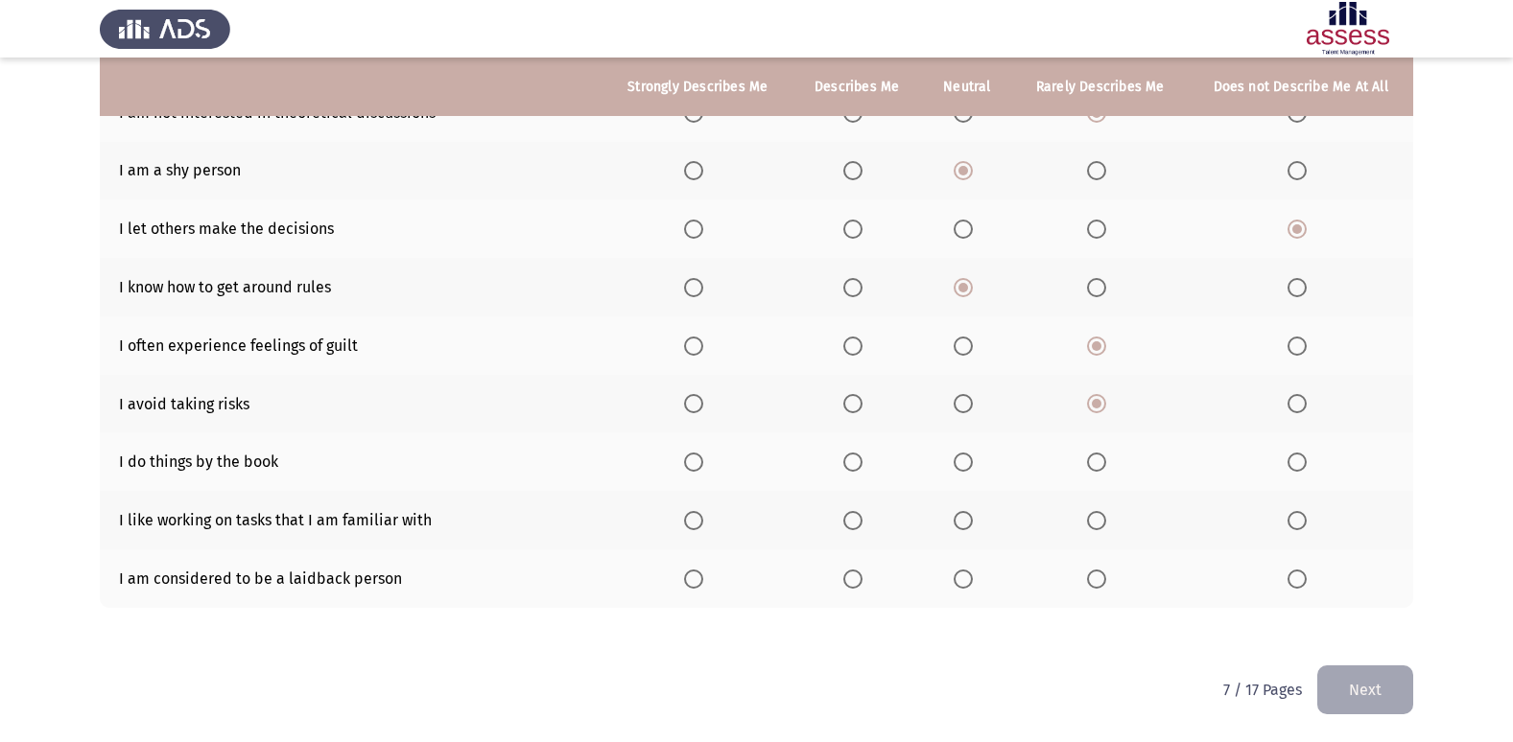
click at [973, 465] on span "Select an option" at bounding box center [962, 462] width 19 height 19
click at [973, 465] on input "Select an option" at bounding box center [962, 462] width 19 height 19
click at [968, 518] on span "Select an option" at bounding box center [962, 520] width 19 height 19
click at [968, 518] on input "Select an option" at bounding box center [962, 520] width 19 height 19
click at [856, 580] on span "Select an option" at bounding box center [852, 579] width 19 height 19
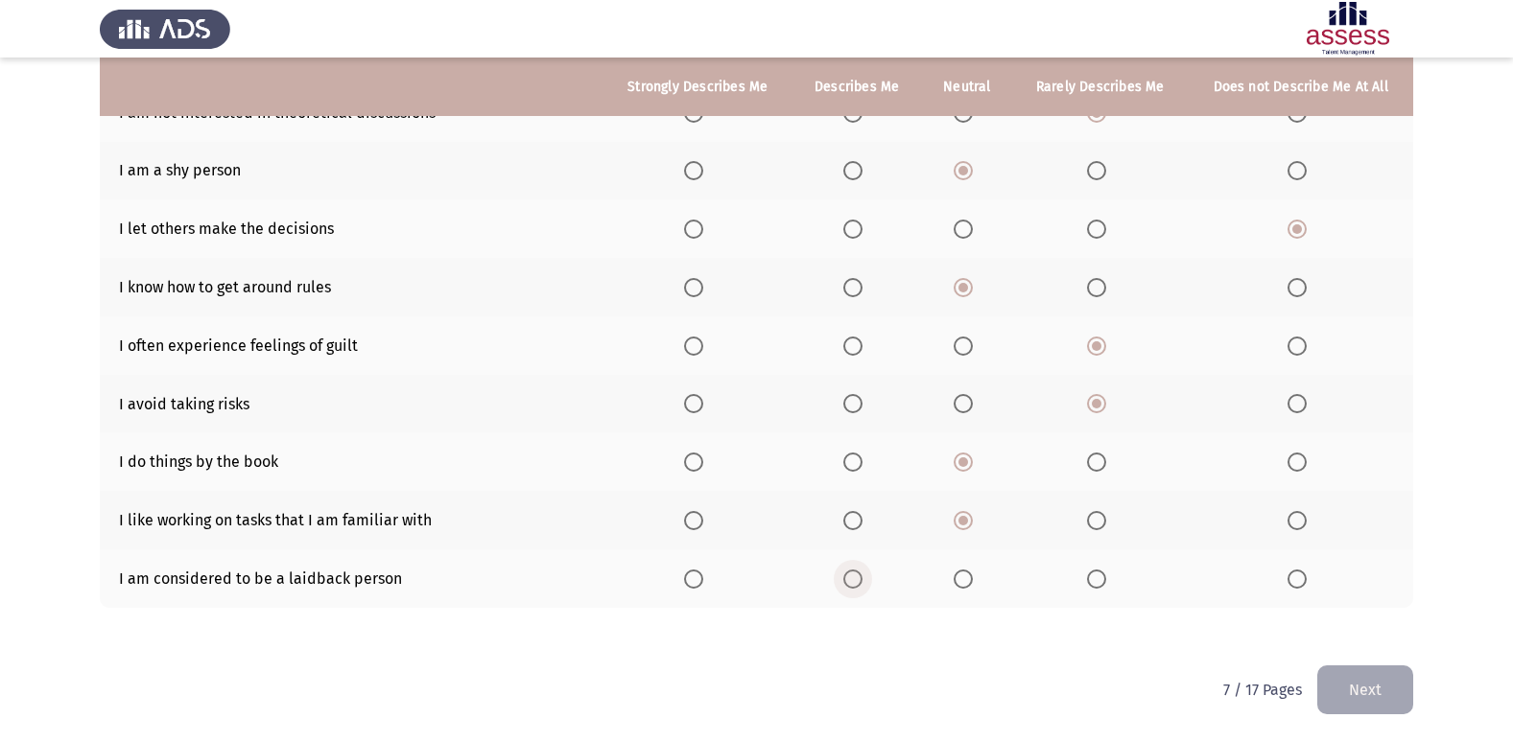
click at [856, 580] on input "Select an option" at bounding box center [852, 579] width 19 height 19
click at [1343, 687] on button "Next" at bounding box center [1365, 690] width 96 height 49
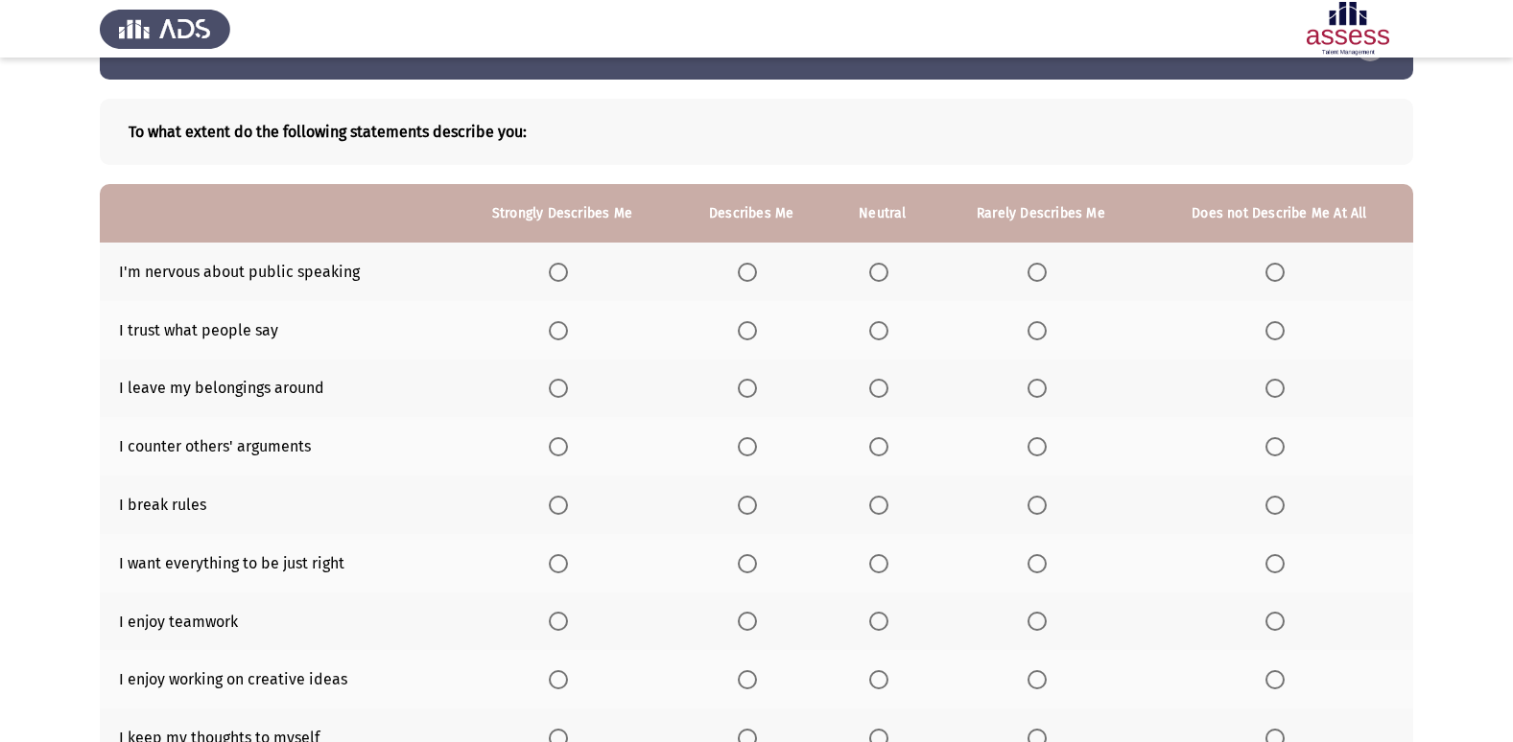
scroll to position [96, 0]
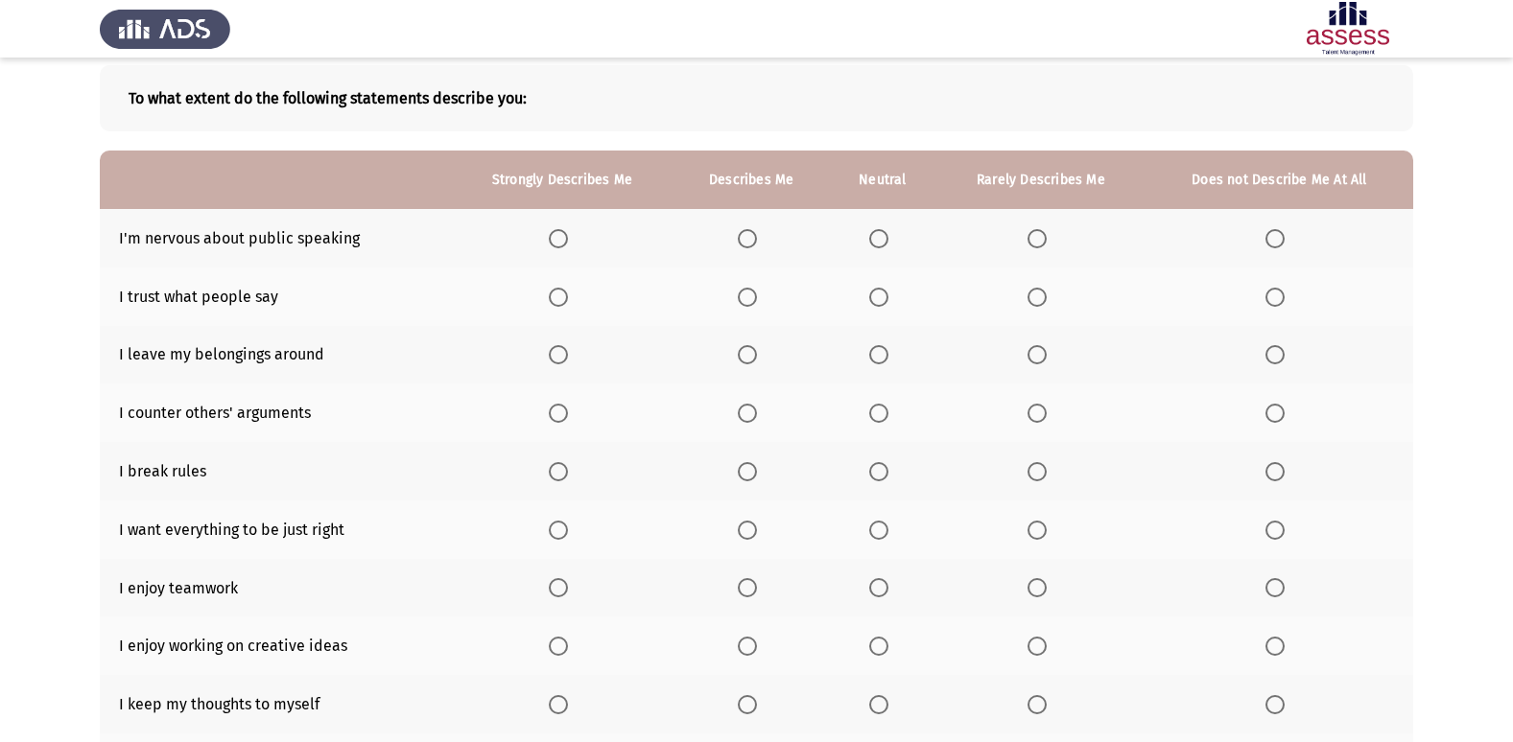
click at [880, 243] on span "Select an option" at bounding box center [878, 238] width 19 height 19
click at [880, 243] on input "Select an option" at bounding box center [878, 238] width 19 height 19
click at [888, 297] on span "Select an option" at bounding box center [878, 297] width 19 height 19
click at [888, 297] on input "Select an option" at bounding box center [878, 297] width 19 height 19
click at [1043, 363] on span "Select an option" at bounding box center [1036, 354] width 19 height 19
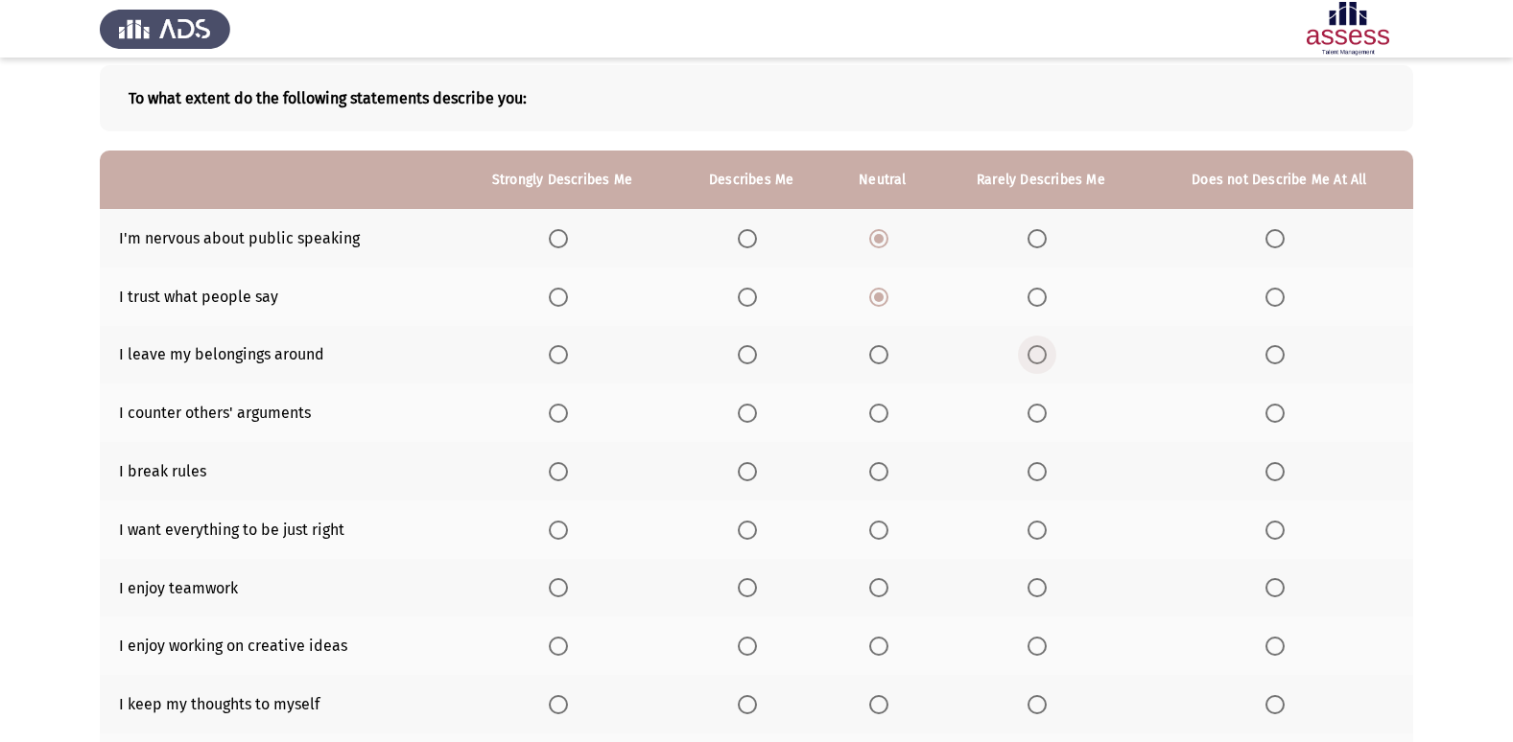
click at [1043, 363] on input "Select an option" at bounding box center [1036, 354] width 19 height 19
click at [1271, 364] on span "Select an option" at bounding box center [1274, 354] width 19 height 19
click at [1271, 364] on input "Select an option" at bounding box center [1274, 354] width 19 height 19
click at [879, 413] on span "Select an option" at bounding box center [879, 413] width 0 height 0
click at [879, 412] on input "Select an option" at bounding box center [878, 413] width 19 height 19
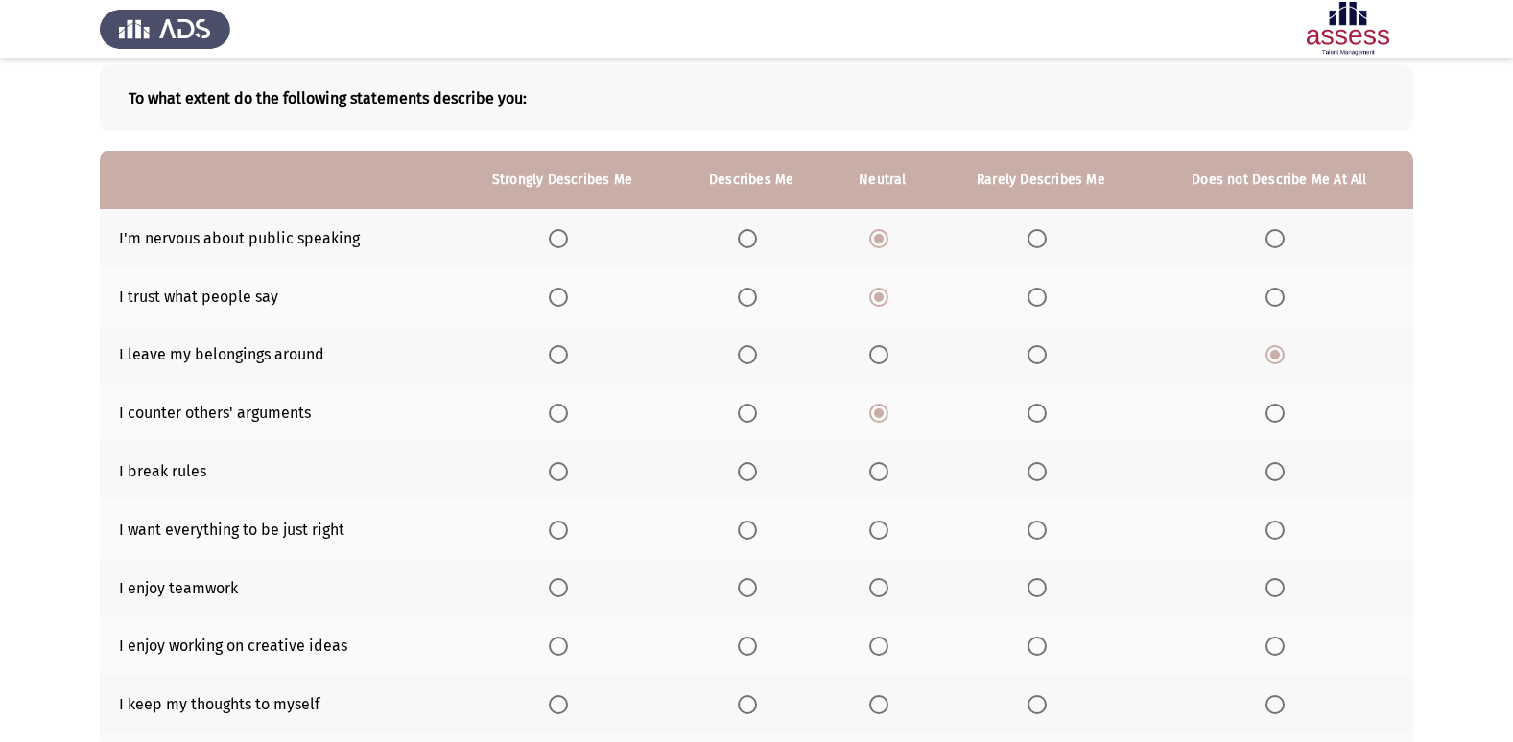
click at [1044, 467] on span "Select an option" at bounding box center [1036, 471] width 19 height 19
click at [1044, 467] on input "Select an option" at bounding box center [1036, 471] width 19 height 19
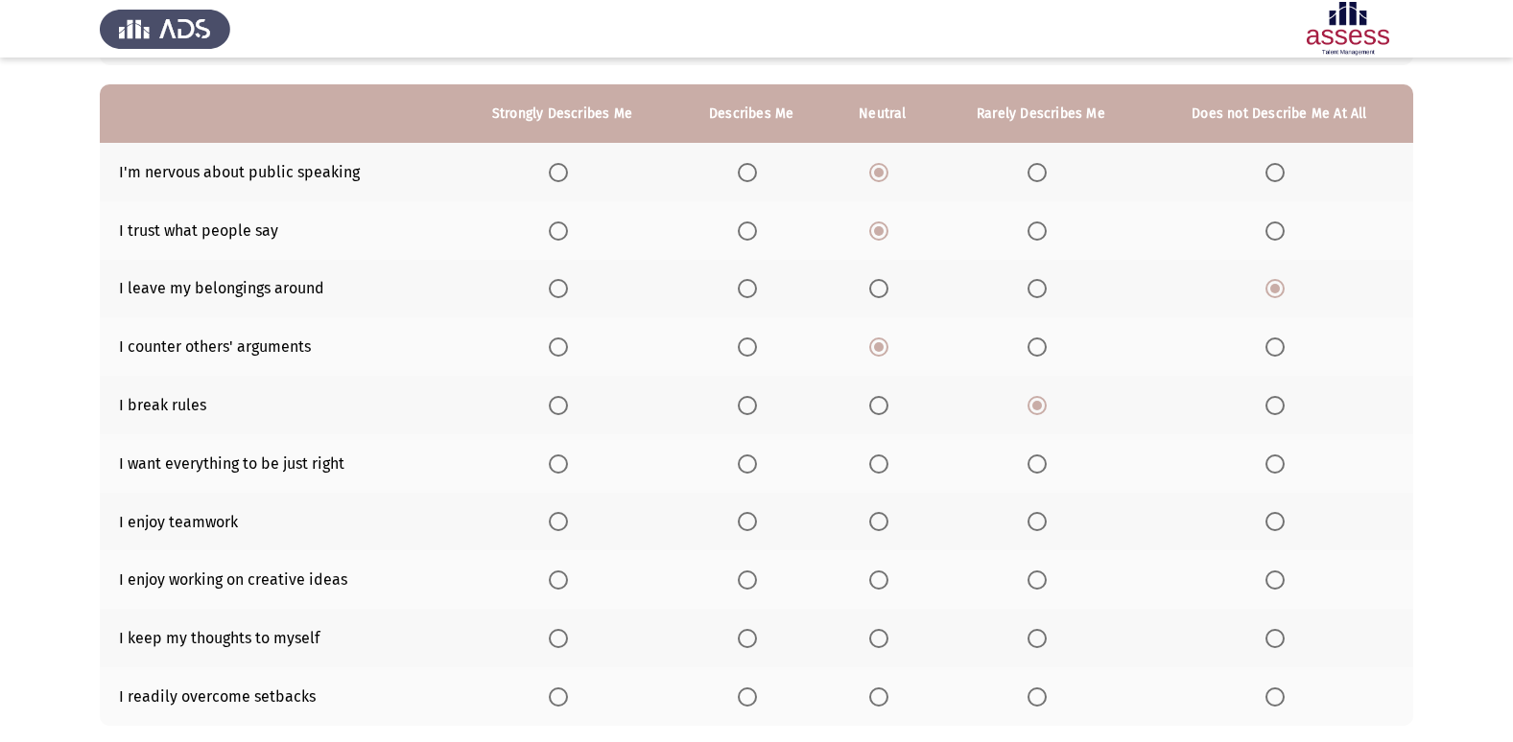
scroll to position [192, 0]
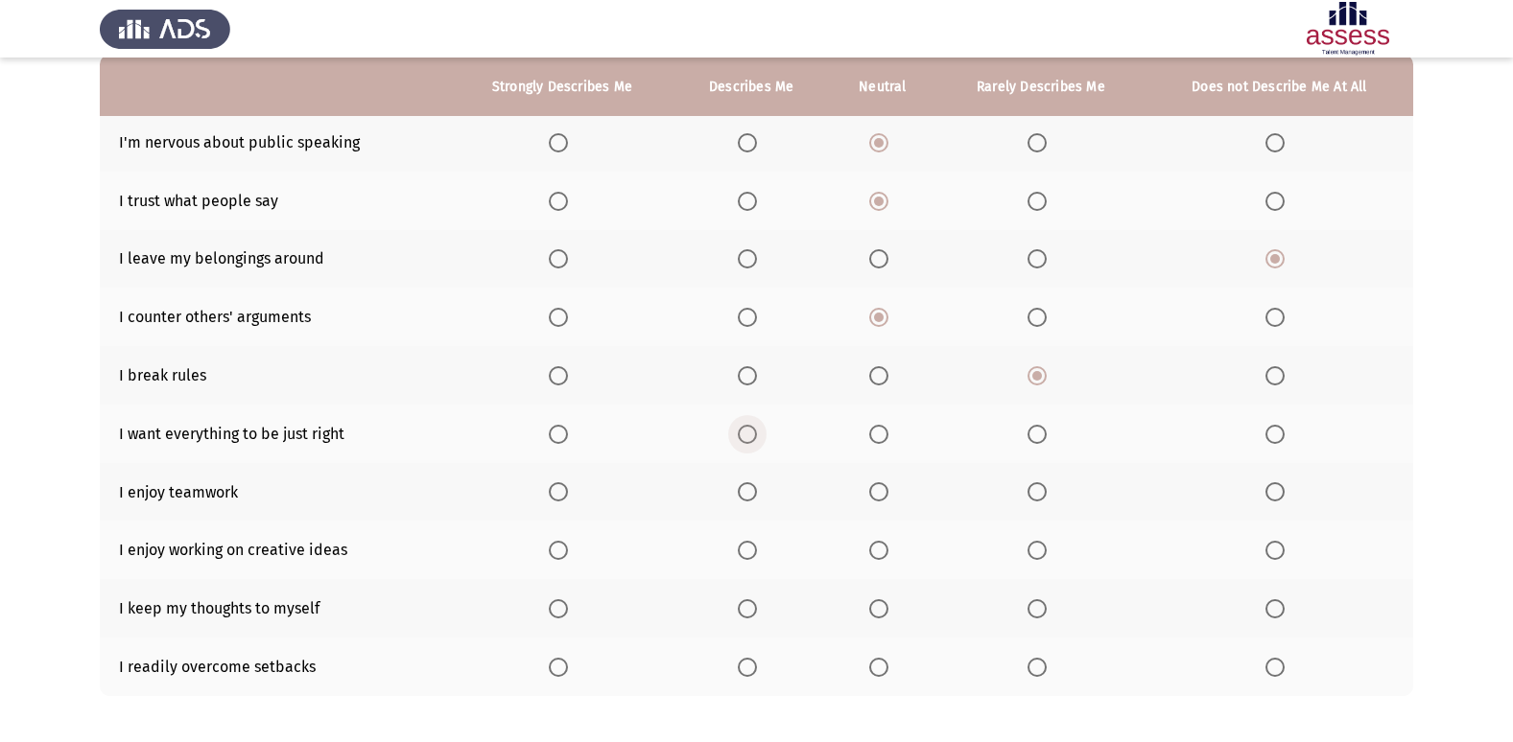
click at [746, 439] on span "Select an option" at bounding box center [747, 434] width 19 height 19
click at [746, 439] on input "Select an option" at bounding box center [747, 434] width 19 height 19
click at [559, 495] on span "Select an option" at bounding box center [558, 491] width 19 height 19
click at [559, 495] on input "Select an option" at bounding box center [558, 491] width 19 height 19
click at [557, 552] on span "Select an option" at bounding box center [558, 550] width 19 height 19
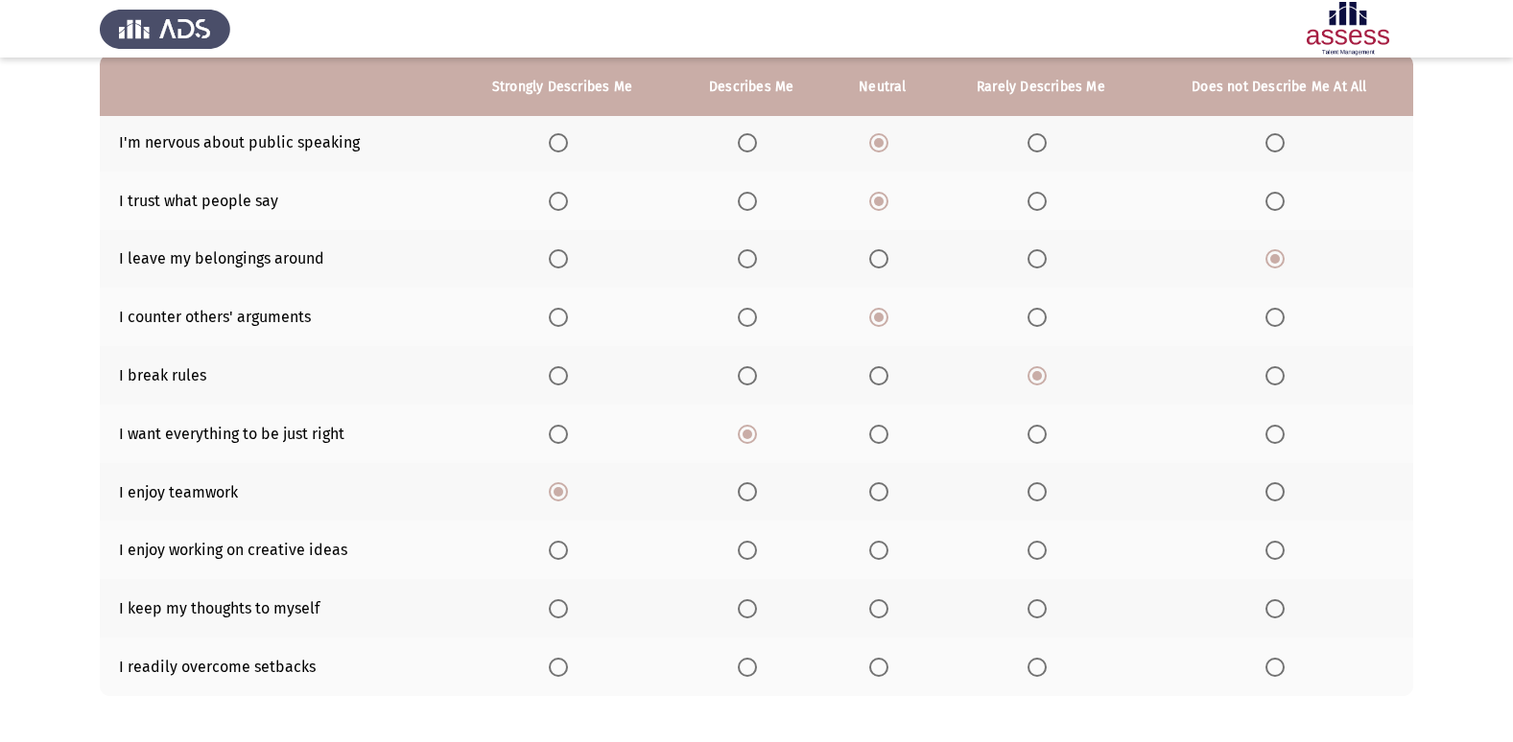
click at [557, 552] on input "Select an option" at bounding box center [558, 550] width 19 height 19
click at [1041, 606] on span "Select an option" at bounding box center [1036, 608] width 19 height 19
click at [1041, 606] on input "Select an option" at bounding box center [1036, 608] width 19 height 19
click at [877, 612] on span "Select an option" at bounding box center [878, 608] width 19 height 19
click at [877, 612] on input "Select an option" at bounding box center [878, 608] width 19 height 19
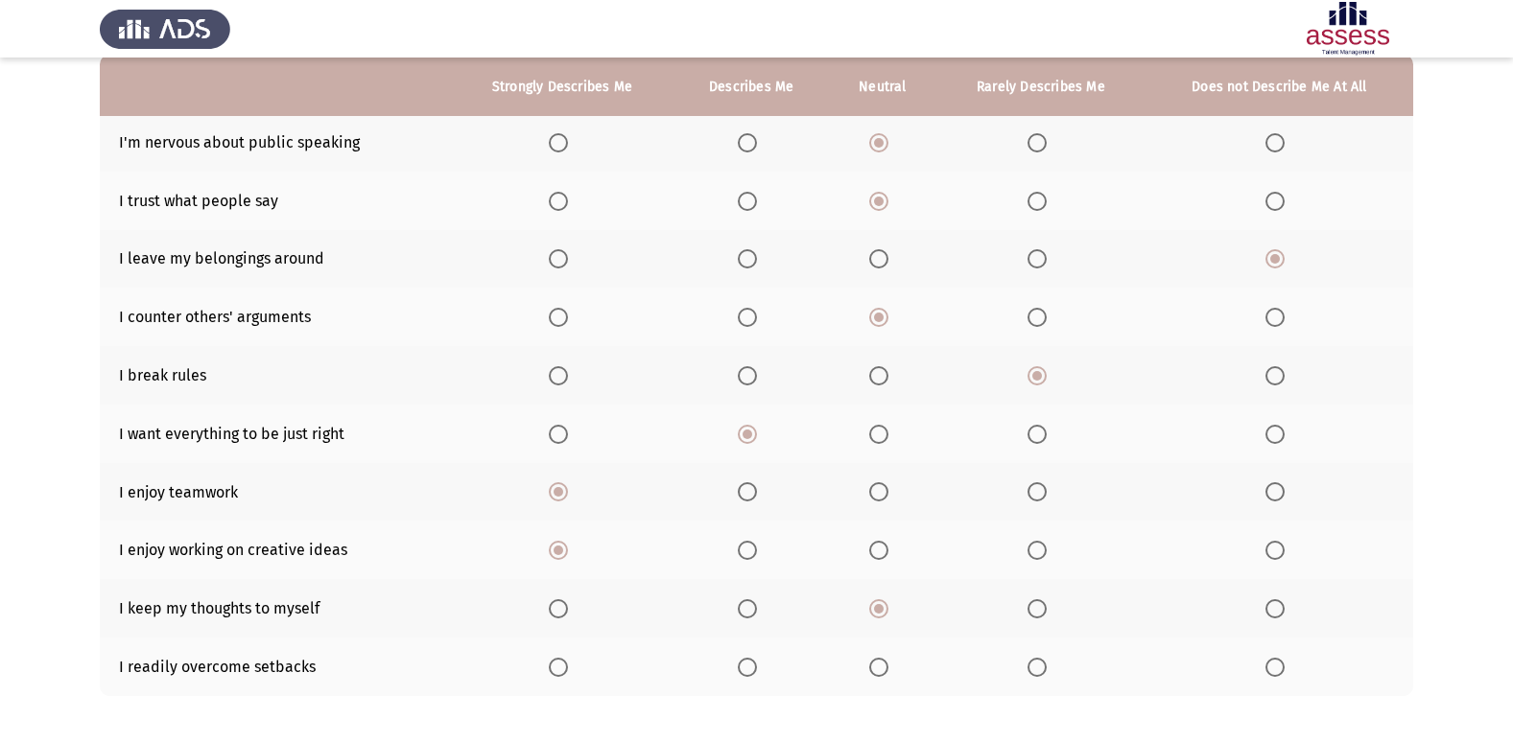
click at [745, 668] on span "Select an option" at bounding box center [747, 667] width 19 height 19
click at [745, 668] on input "Select an option" at bounding box center [747, 667] width 19 height 19
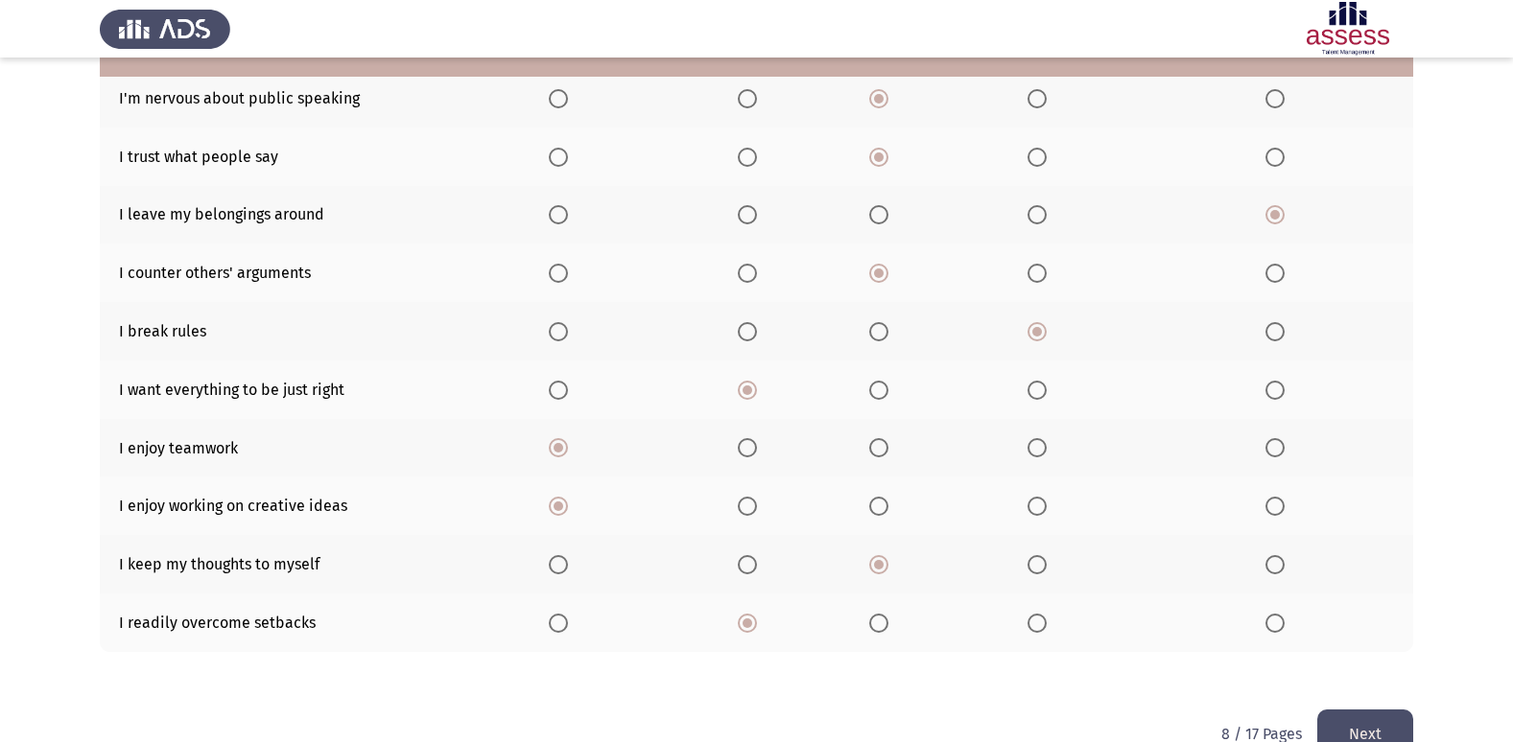
scroll to position [280, 0]
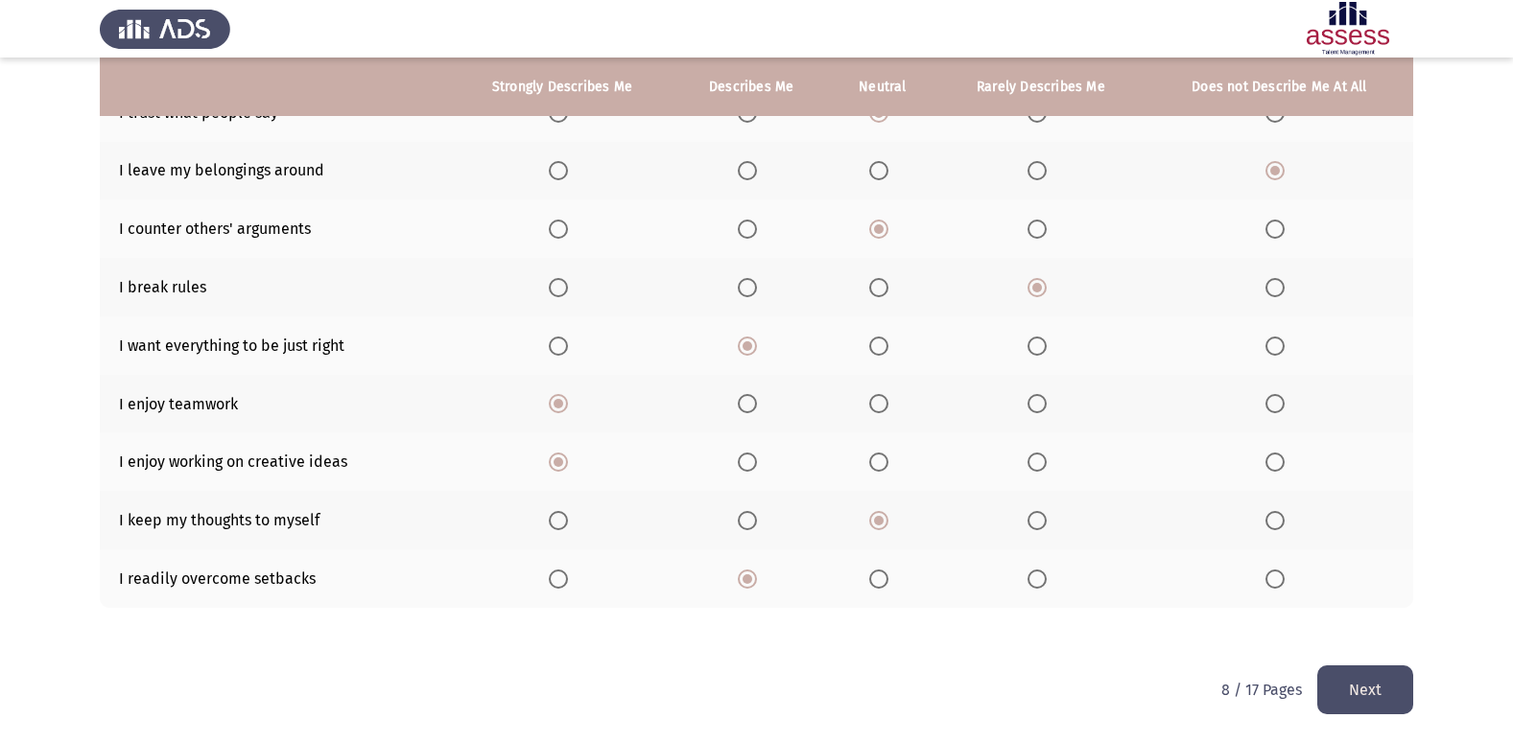
click at [1347, 693] on button "Next" at bounding box center [1365, 690] width 96 height 49
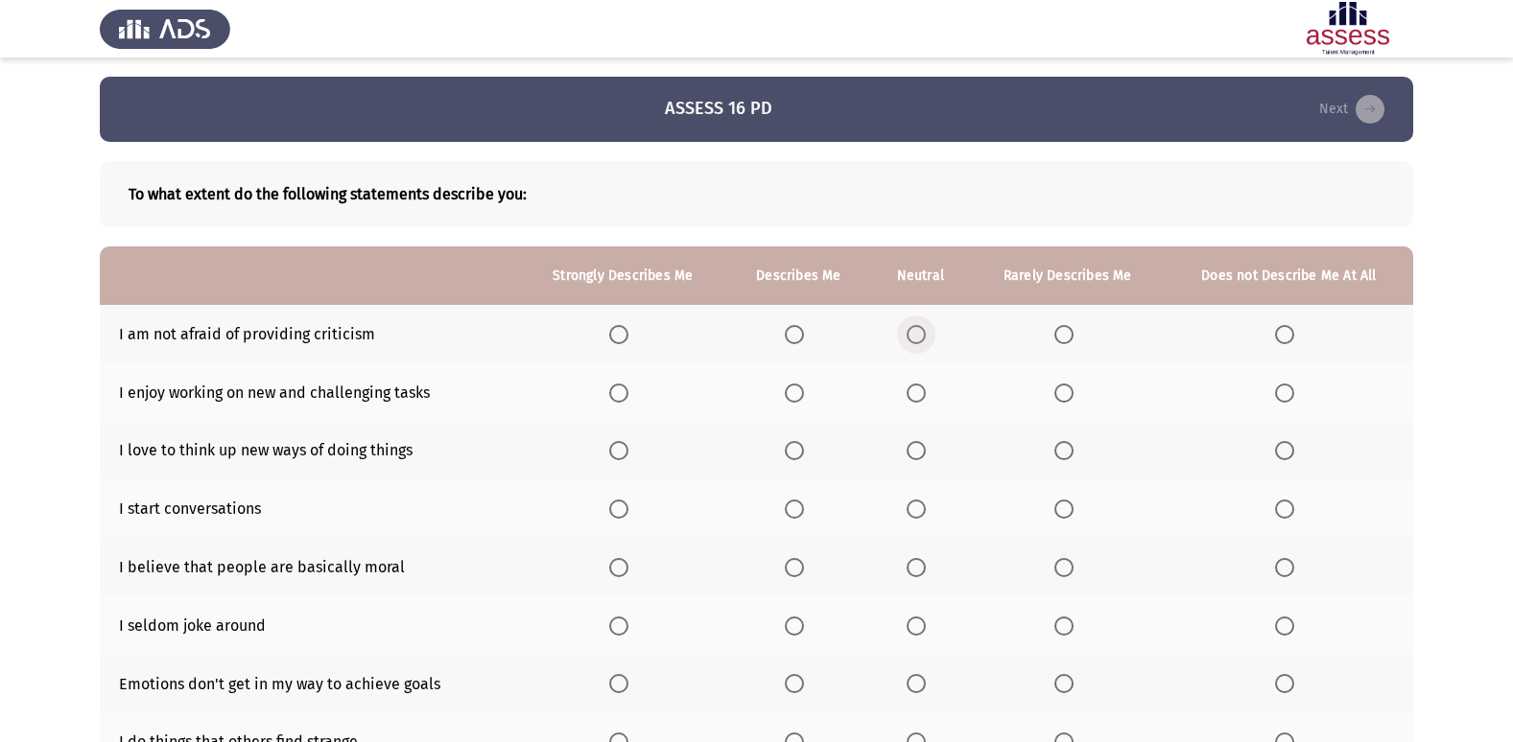
click at [923, 340] on span "Select an option" at bounding box center [915, 334] width 19 height 19
click at [923, 340] on input "Select an option" at bounding box center [915, 334] width 19 height 19
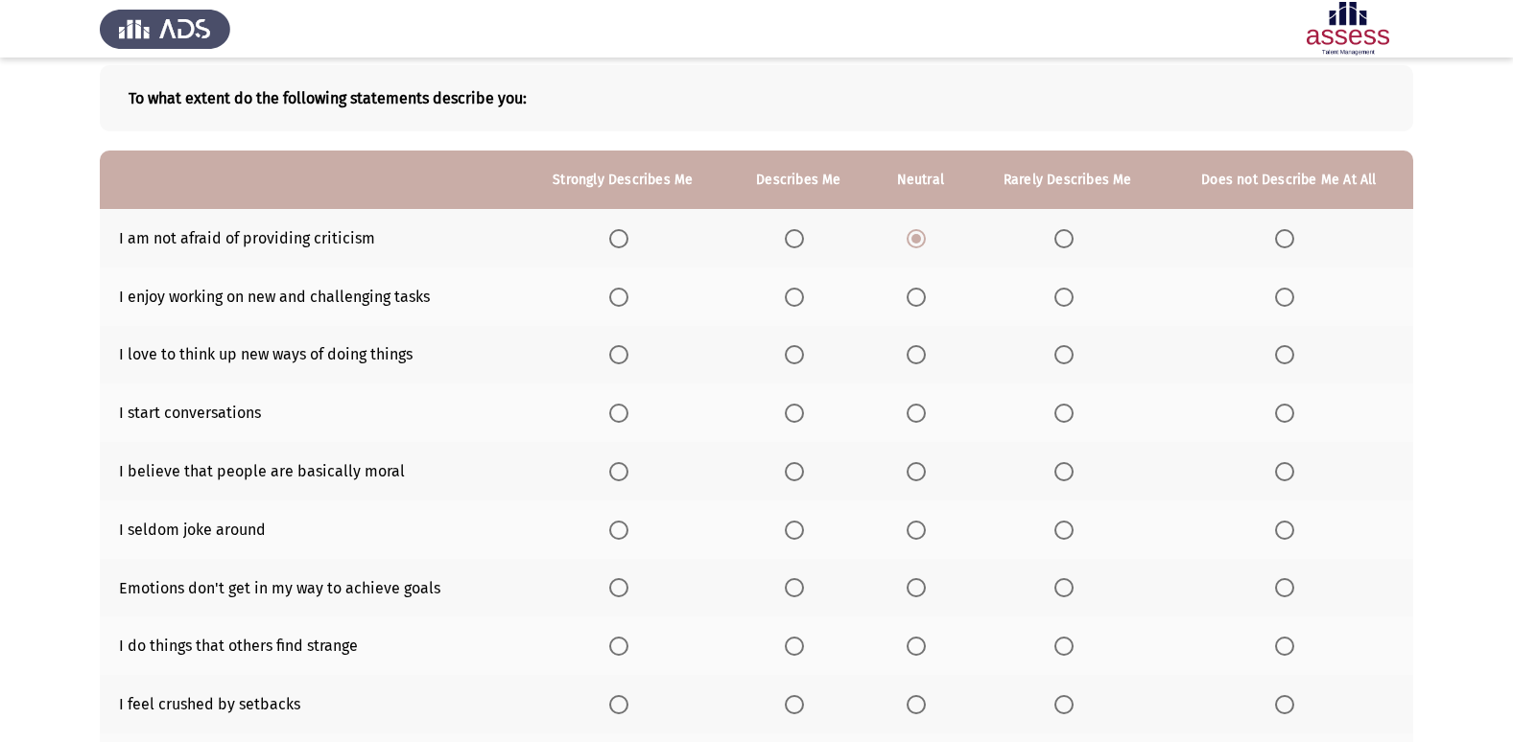
click at [626, 306] on span "Select an option" at bounding box center [618, 297] width 19 height 19
click at [626, 306] on input "Select an option" at bounding box center [618, 297] width 19 height 19
click at [619, 358] on span "Select an option" at bounding box center [618, 354] width 19 height 19
click at [619, 358] on input "Select an option" at bounding box center [618, 354] width 19 height 19
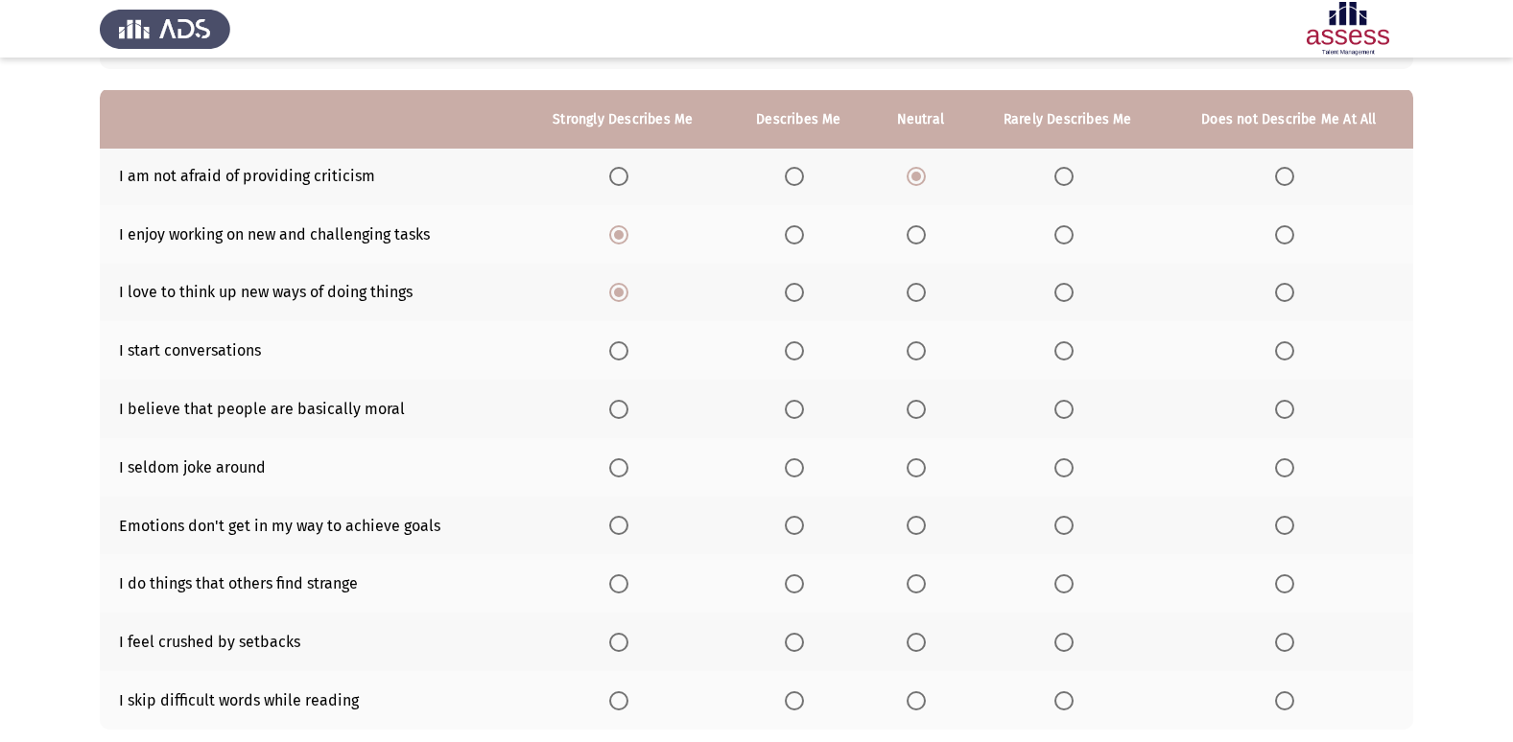
scroll to position [192, 0]
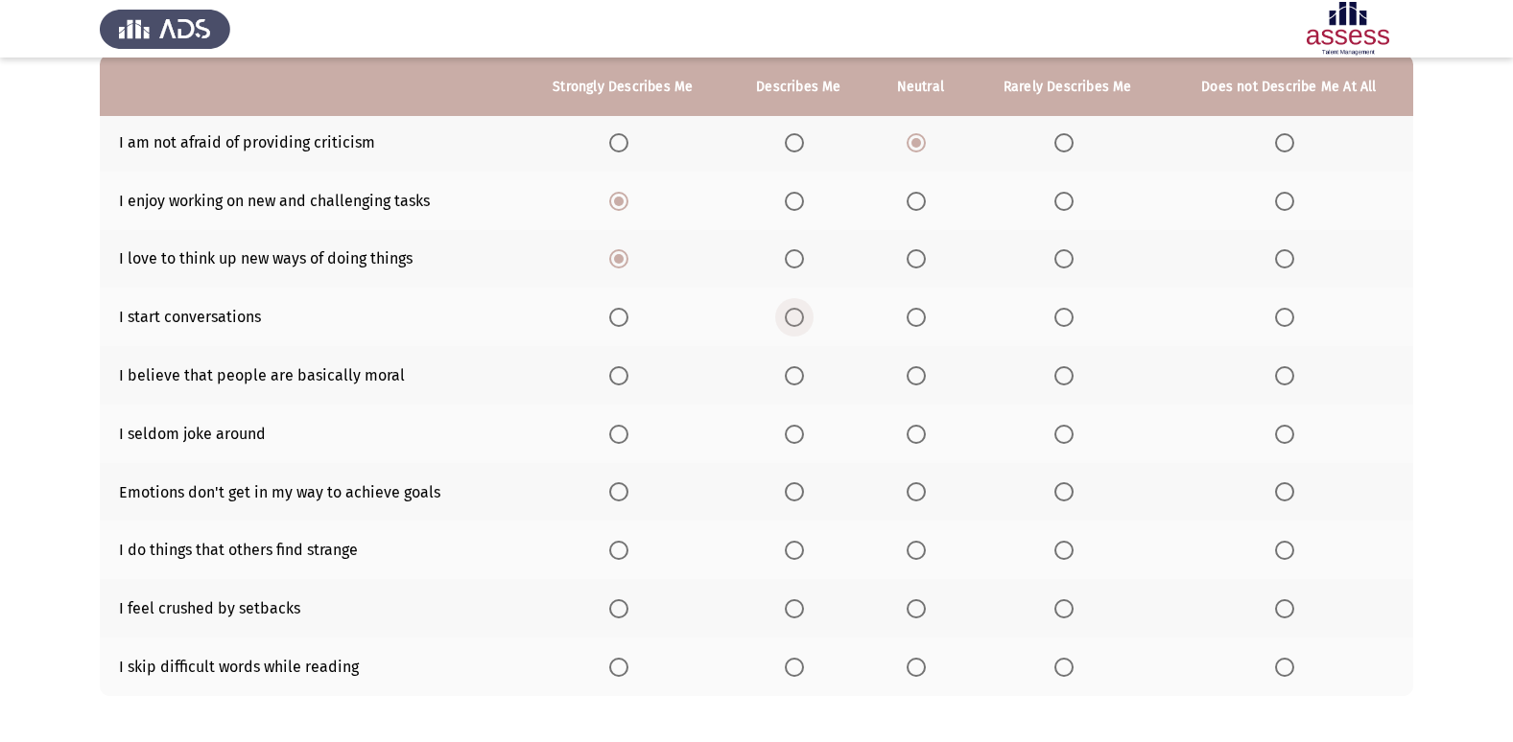
click at [789, 324] on span "Select an option" at bounding box center [794, 317] width 19 height 19
click at [789, 324] on input "Select an option" at bounding box center [794, 317] width 19 height 19
click at [802, 376] on span "Select an option" at bounding box center [794, 375] width 19 height 19
click at [802, 376] on input "Select an option" at bounding box center [794, 375] width 19 height 19
click at [926, 436] on span "Select an option" at bounding box center [915, 434] width 19 height 19
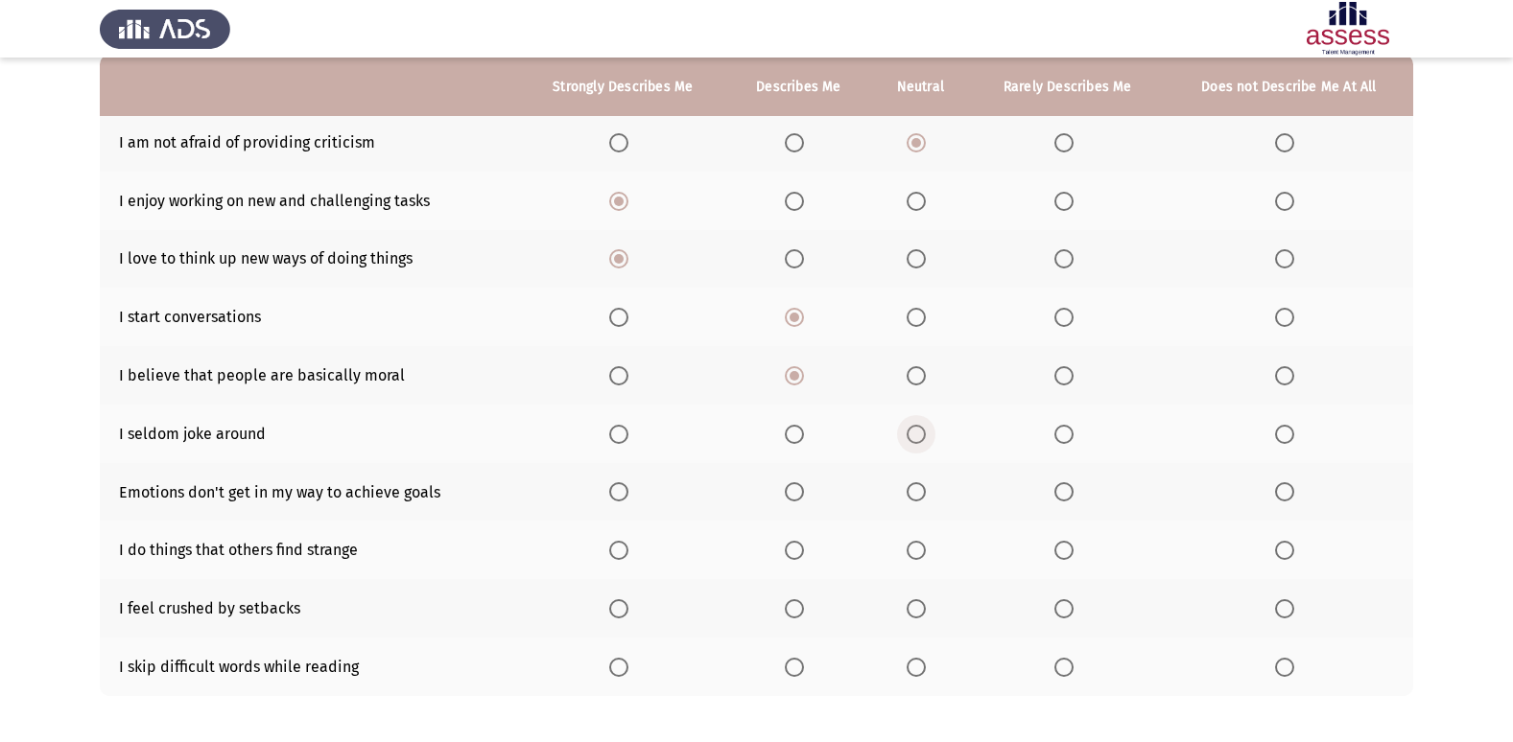
click at [926, 436] on input "Select an option" at bounding box center [915, 434] width 19 height 19
click at [794, 500] on span "Select an option" at bounding box center [794, 491] width 19 height 19
click at [794, 500] on input "Select an option" at bounding box center [794, 491] width 19 height 19
click at [617, 544] on span "Select an option" at bounding box center [618, 550] width 19 height 19
click at [617, 544] on input "Select an option" at bounding box center [618, 550] width 19 height 19
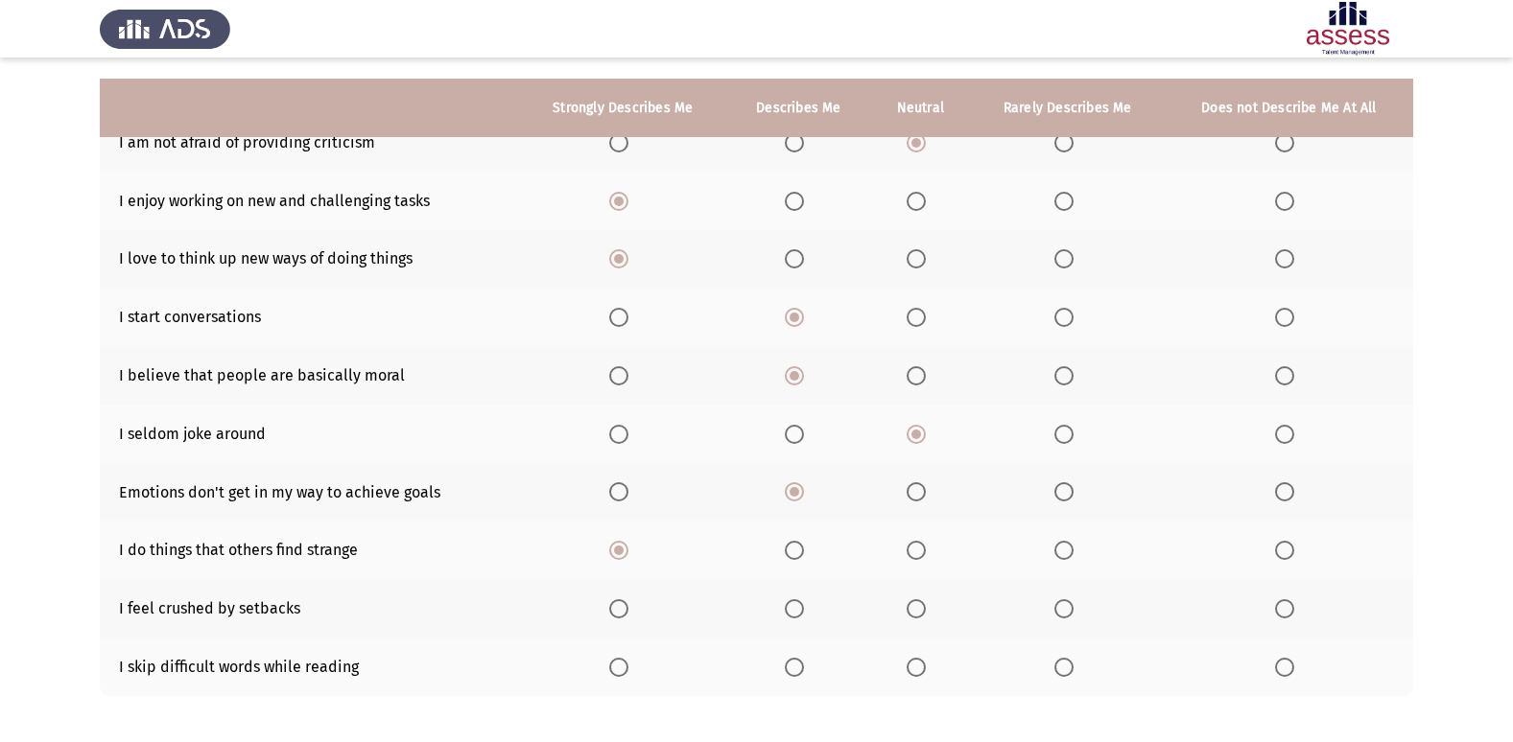
scroll to position [280, 0]
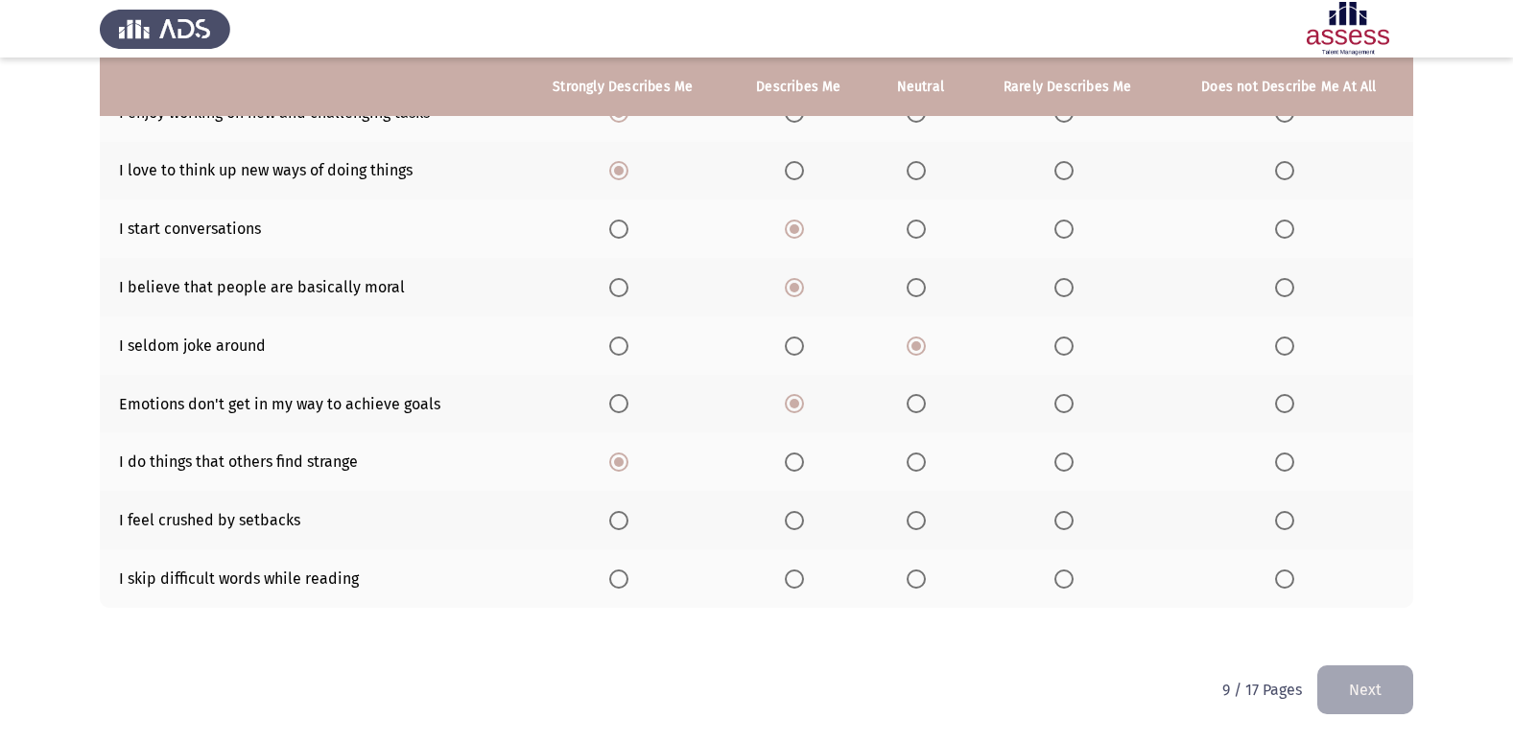
click at [800, 464] on span "Select an option" at bounding box center [794, 462] width 19 height 19
click at [800, 464] on input "Select an option" at bounding box center [794, 462] width 19 height 19
click at [1288, 522] on span "Select an option" at bounding box center [1284, 520] width 19 height 19
click at [1288, 522] on input "Select an option" at bounding box center [1284, 520] width 19 height 19
click at [1062, 525] on span "Select an option" at bounding box center [1063, 520] width 19 height 19
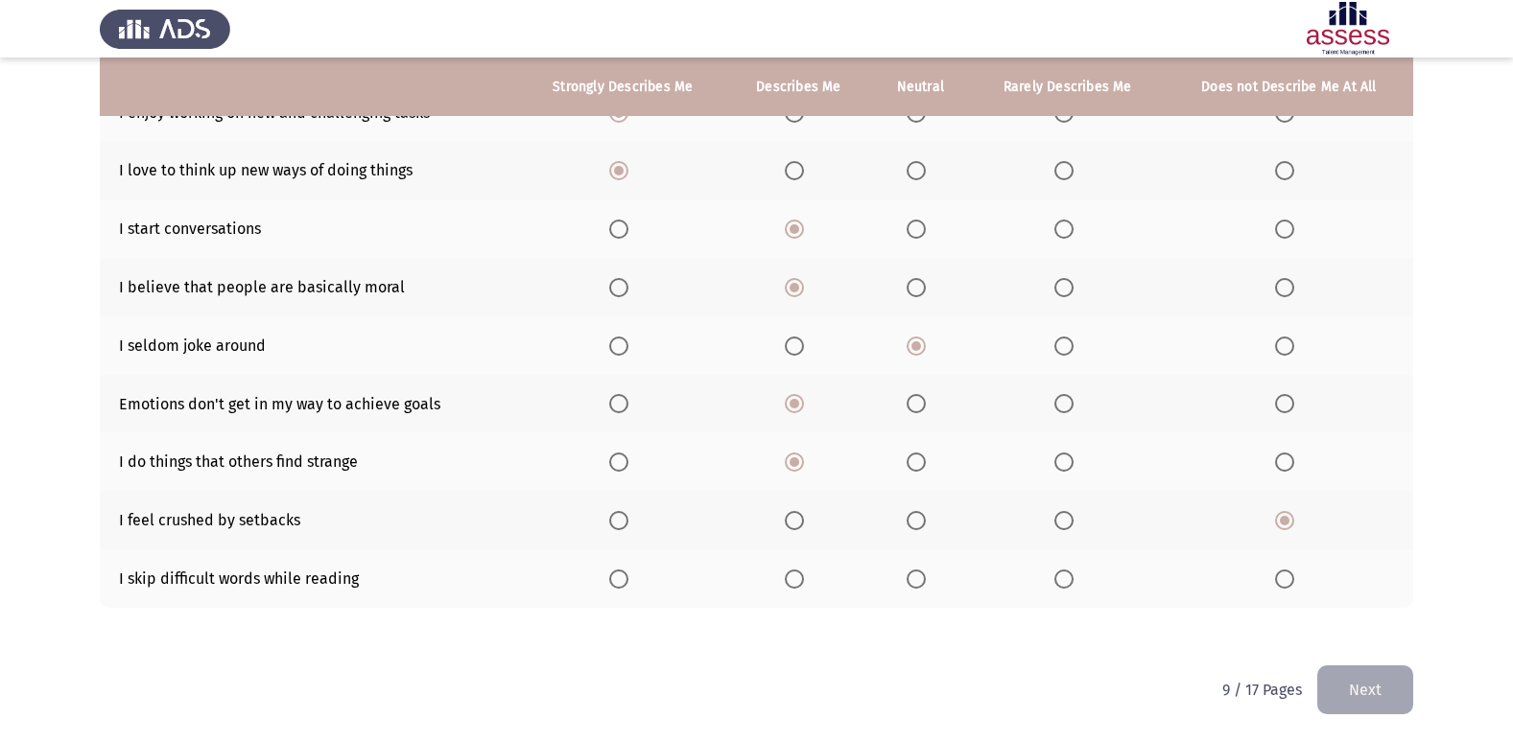
click at [1062, 525] on input "Select an option" at bounding box center [1063, 520] width 19 height 19
click at [1065, 583] on span "Select an option" at bounding box center [1063, 579] width 19 height 19
click at [1065, 583] on input "Select an option" at bounding box center [1063, 579] width 19 height 19
click at [1337, 682] on button "Next" at bounding box center [1365, 690] width 96 height 49
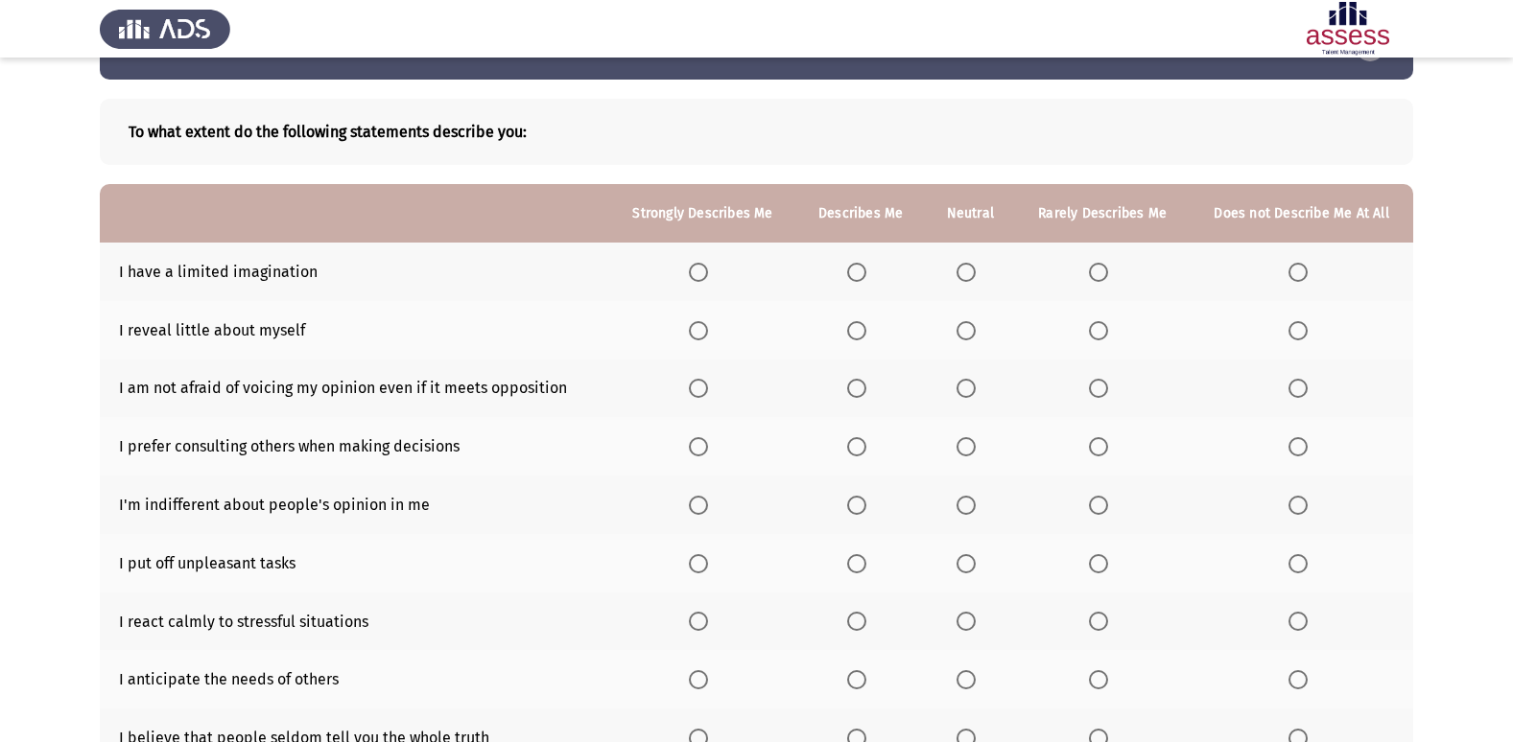
scroll to position [96, 0]
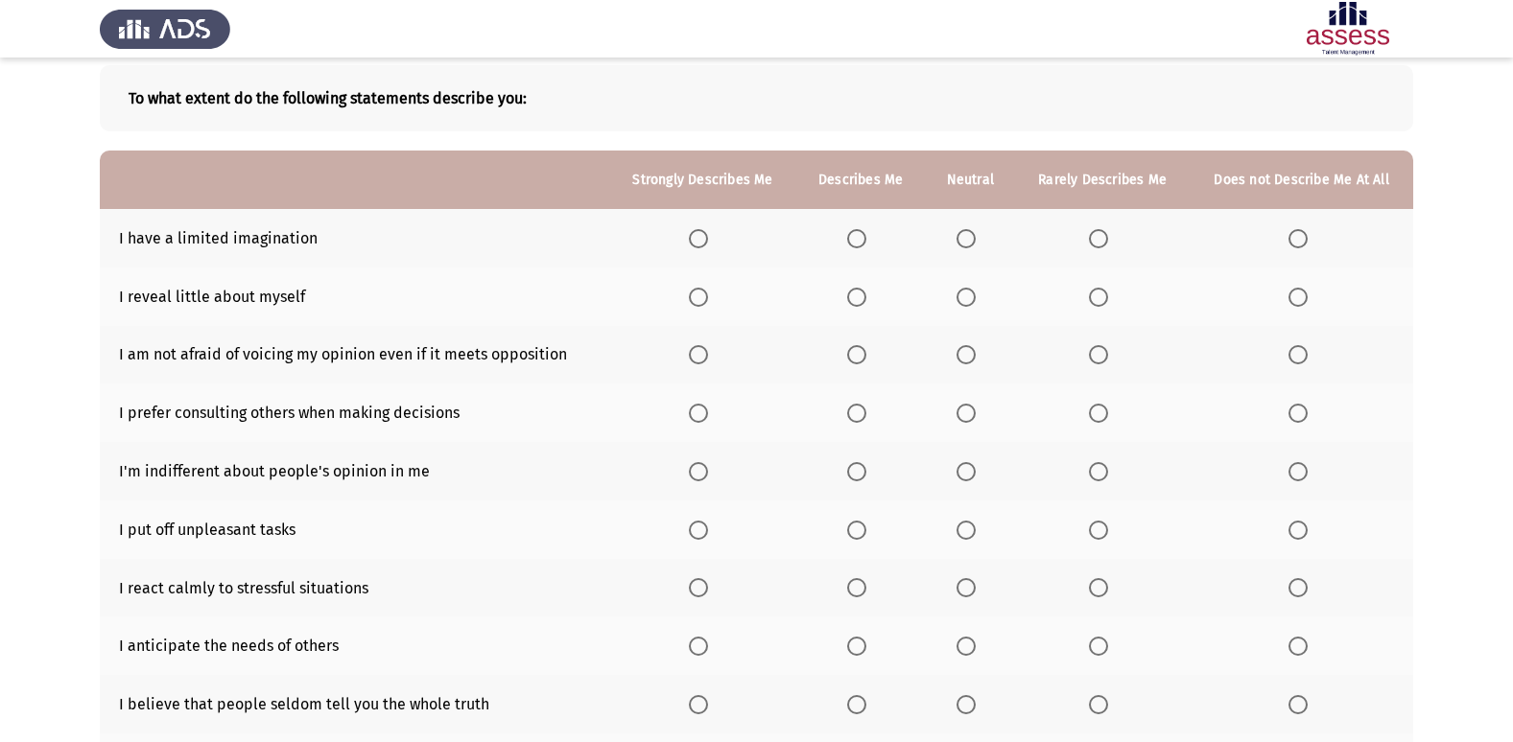
click at [1297, 232] on span "Select an option" at bounding box center [1297, 238] width 19 height 19
click at [1297, 232] on input "Select an option" at bounding box center [1297, 238] width 19 height 19
click at [856, 304] on span "Select an option" at bounding box center [856, 297] width 19 height 19
click at [856, 304] on input "Select an option" at bounding box center [856, 297] width 19 height 19
click at [860, 354] on span "Select an option" at bounding box center [856, 354] width 19 height 19
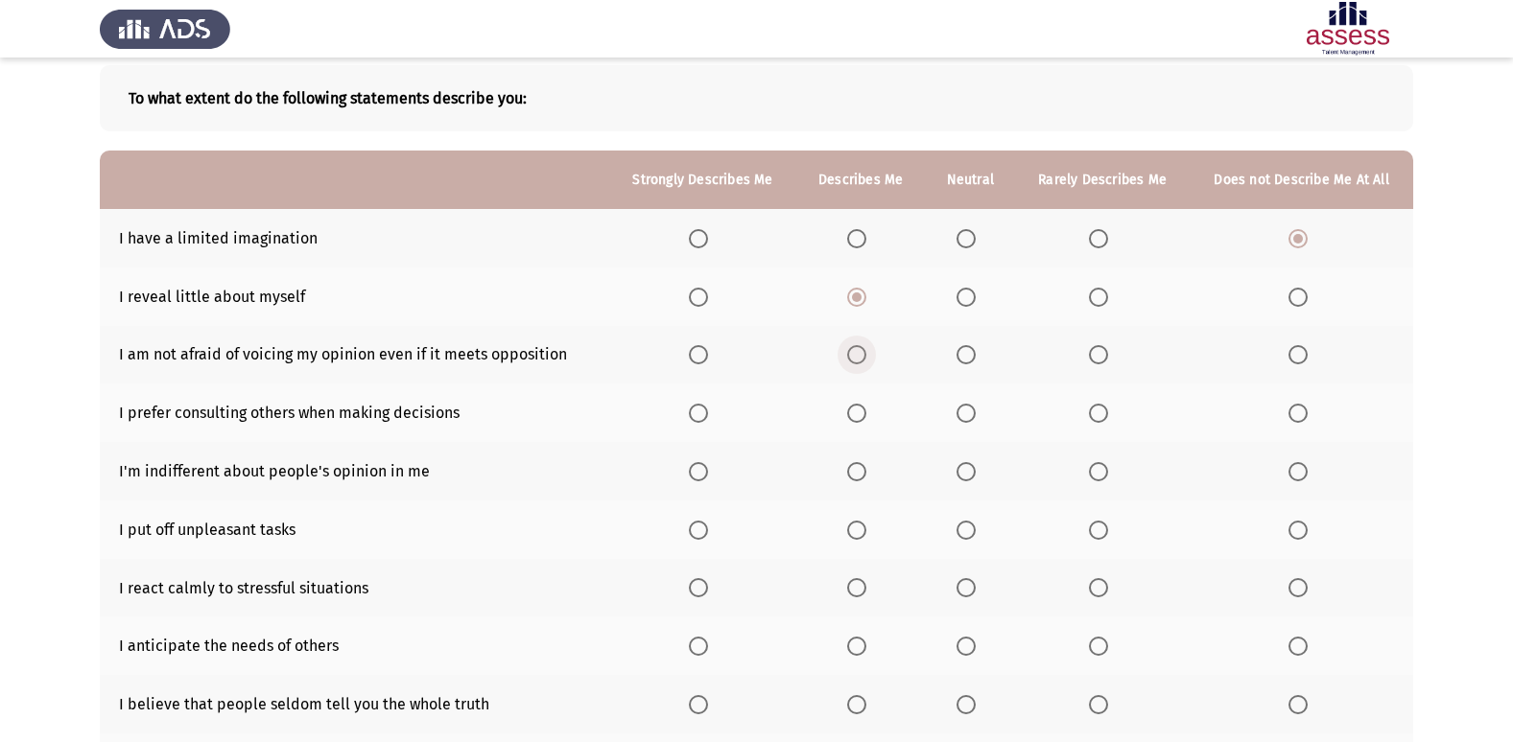
click at [860, 354] on input "Select an option" at bounding box center [856, 354] width 19 height 19
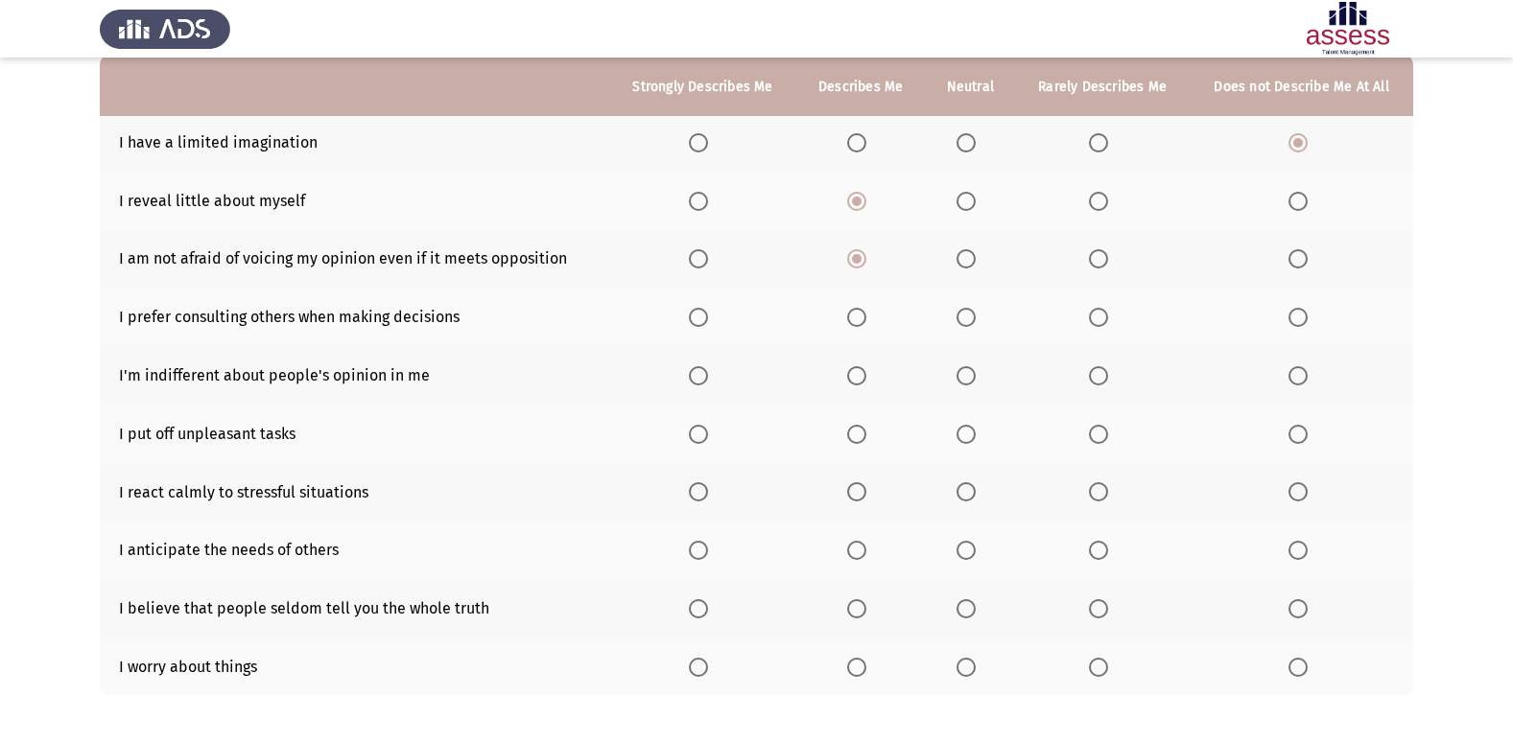
click at [968, 380] on span "Select an option" at bounding box center [965, 375] width 19 height 19
click at [968, 380] on input "Select an option" at bounding box center [965, 375] width 19 height 19
click at [851, 429] on span "Select an option" at bounding box center [856, 434] width 19 height 19
click at [851, 429] on input "Select an option" at bounding box center [856, 434] width 19 height 19
click at [863, 498] on span "Select an option" at bounding box center [856, 491] width 19 height 19
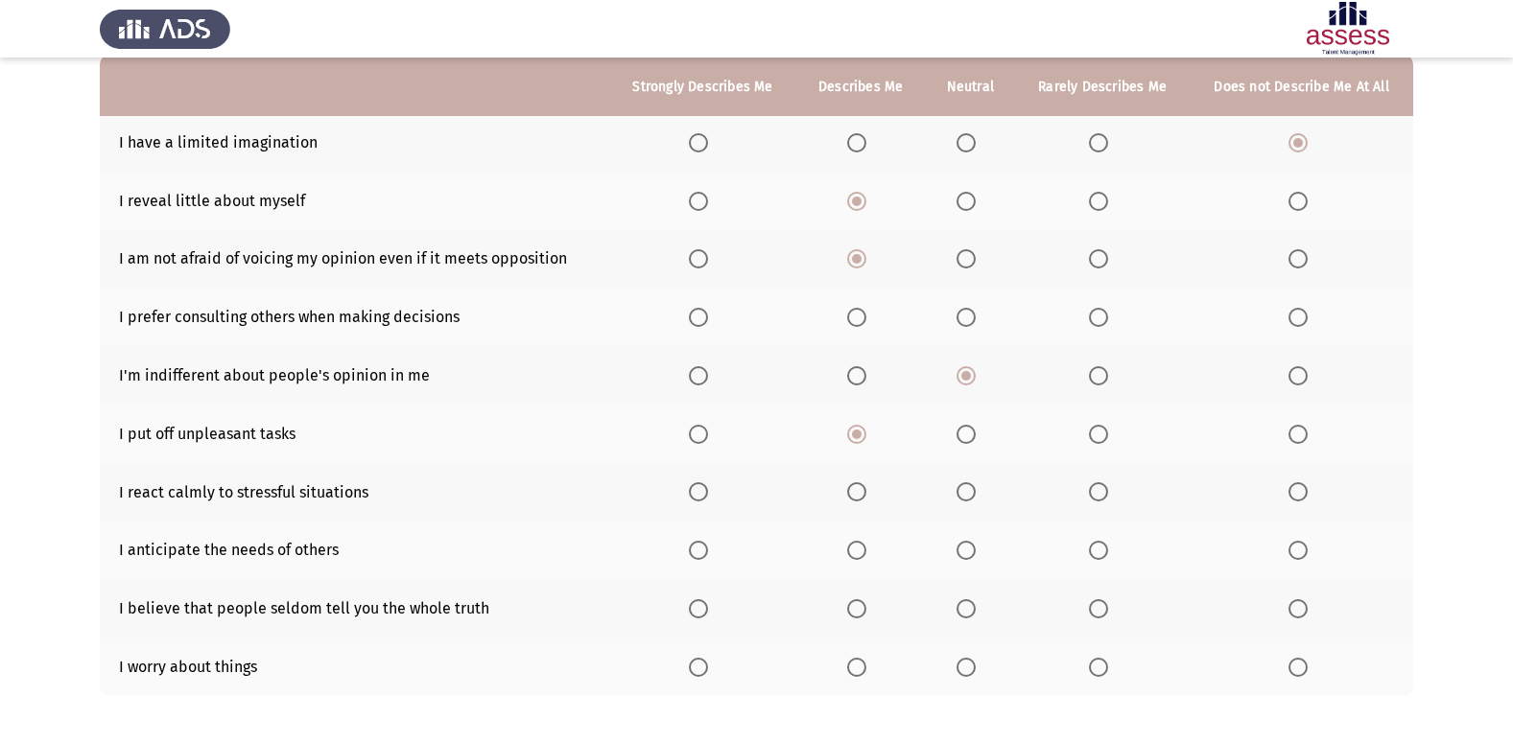
click at [863, 498] on input "Select an option" at bounding box center [856, 491] width 19 height 19
click at [707, 550] on span "Select an option" at bounding box center [698, 550] width 19 height 19
click at [707, 550] on input "Select an option" at bounding box center [698, 550] width 19 height 19
click at [967, 614] on span "Select an option" at bounding box center [965, 608] width 19 height 19
click at [967, 614] on input "Select an option" at bounding box center [965, 608] width 19 height 19
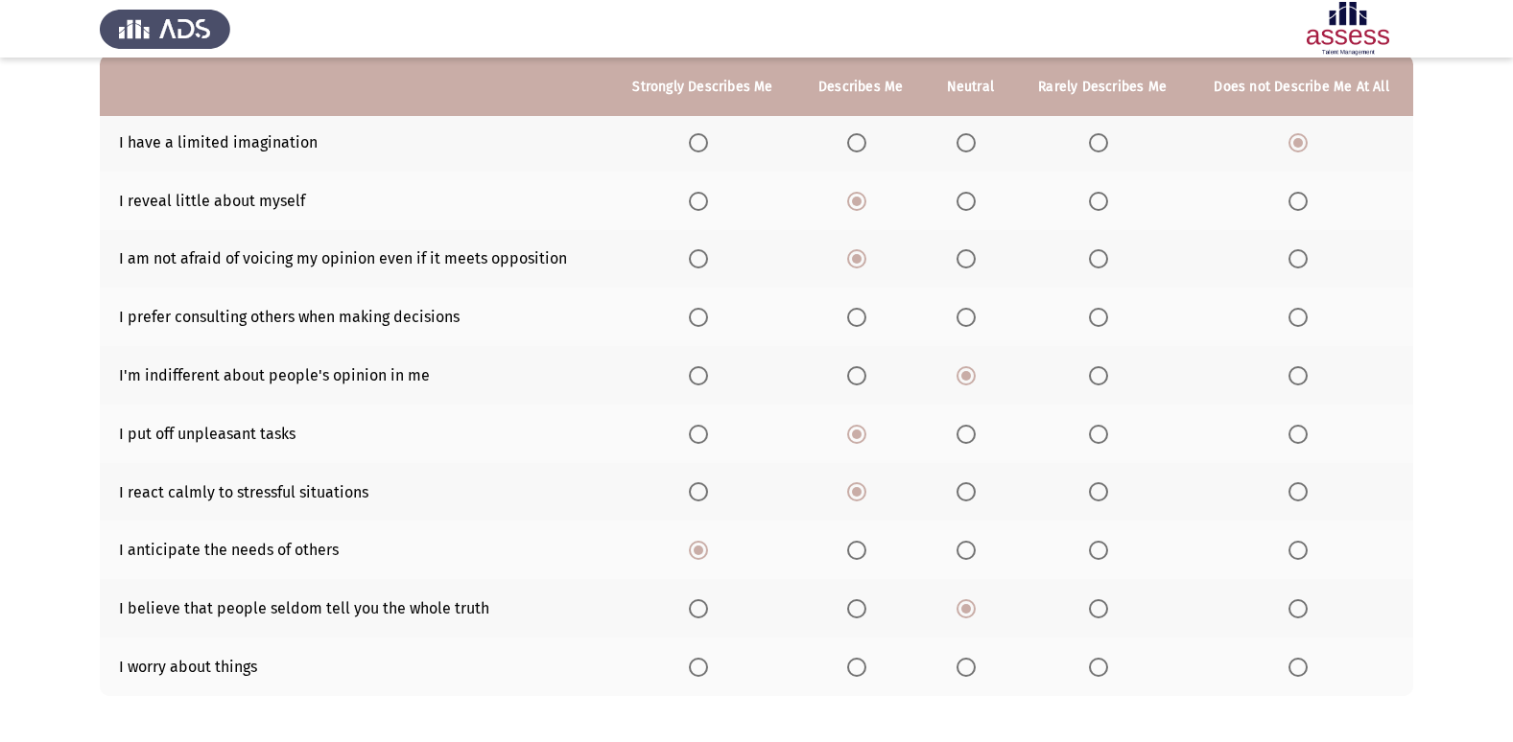
click at [963, 664] on span "Select an option" at bounding box center [965, 667] width 19 height 19
click at [963, 664] on input "Select an option" at bounding box center [965, 667] width 19 height 19
click at [971, 318] on span "Select an option" at bounding box center [965, 317] width 19 height 19
click at [971, 318] on input "Select an option" at bounding box center [965, 317] width 19 height 19
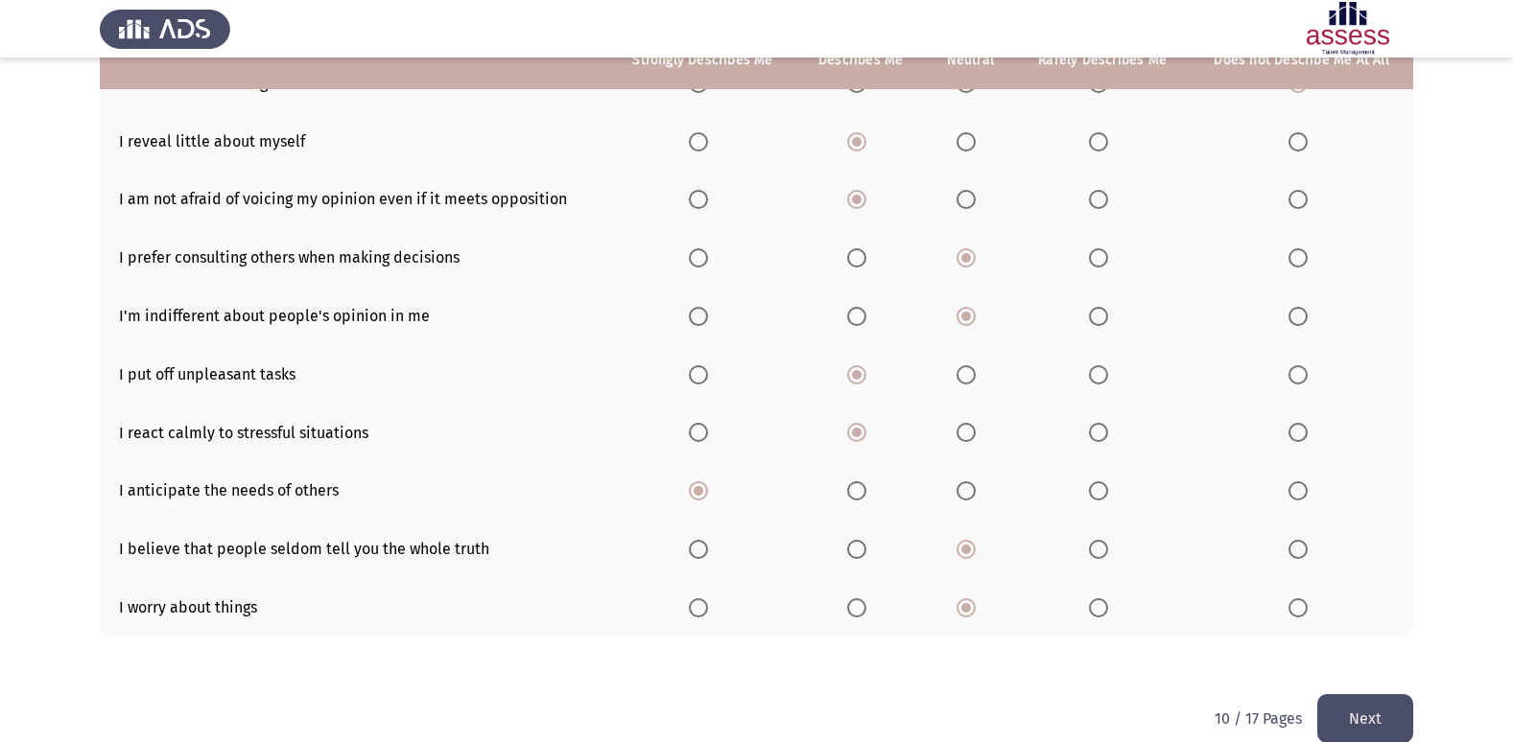
scroll to position [280, 0]
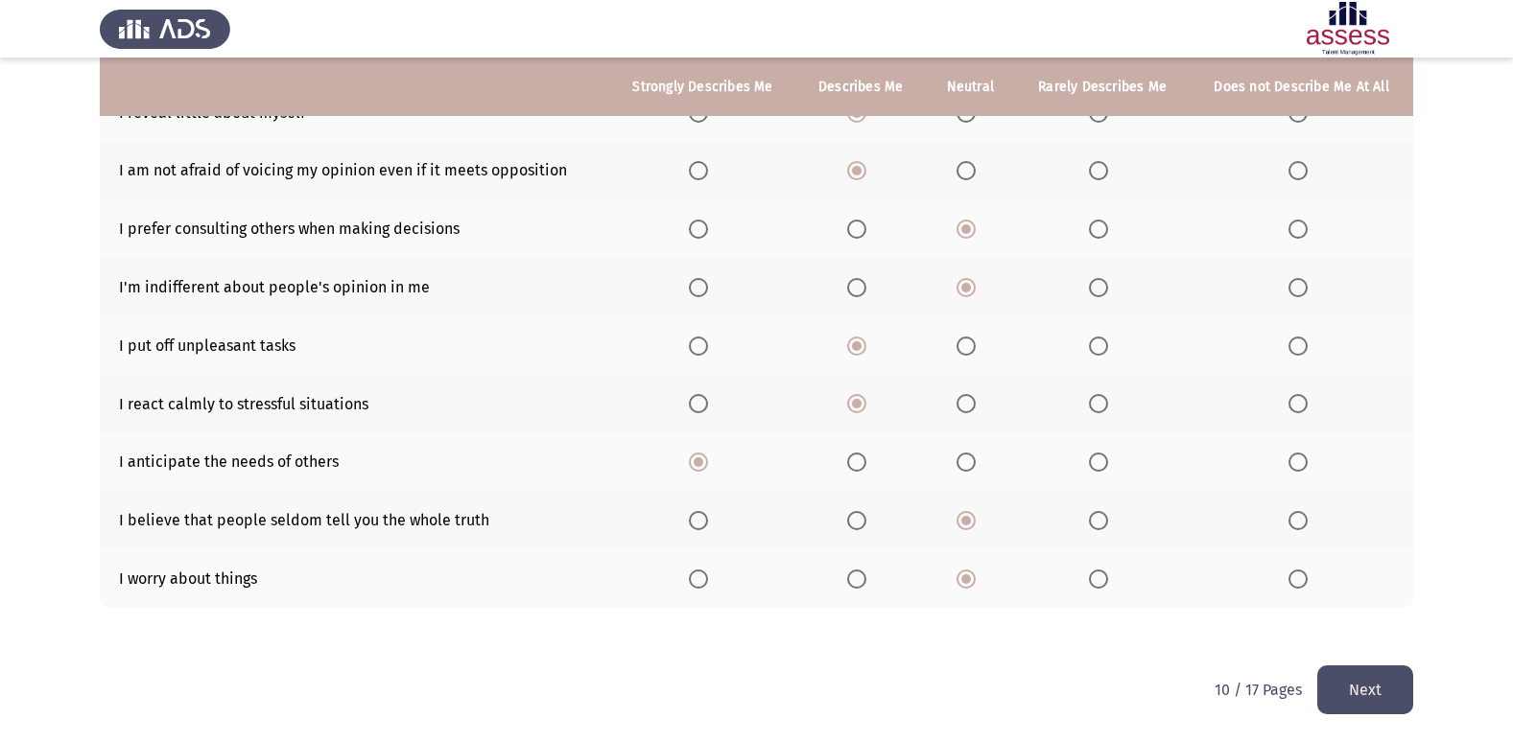
click at [1386, 682] on button "Next" at bounding box center [1365, 690] width 96 height 49
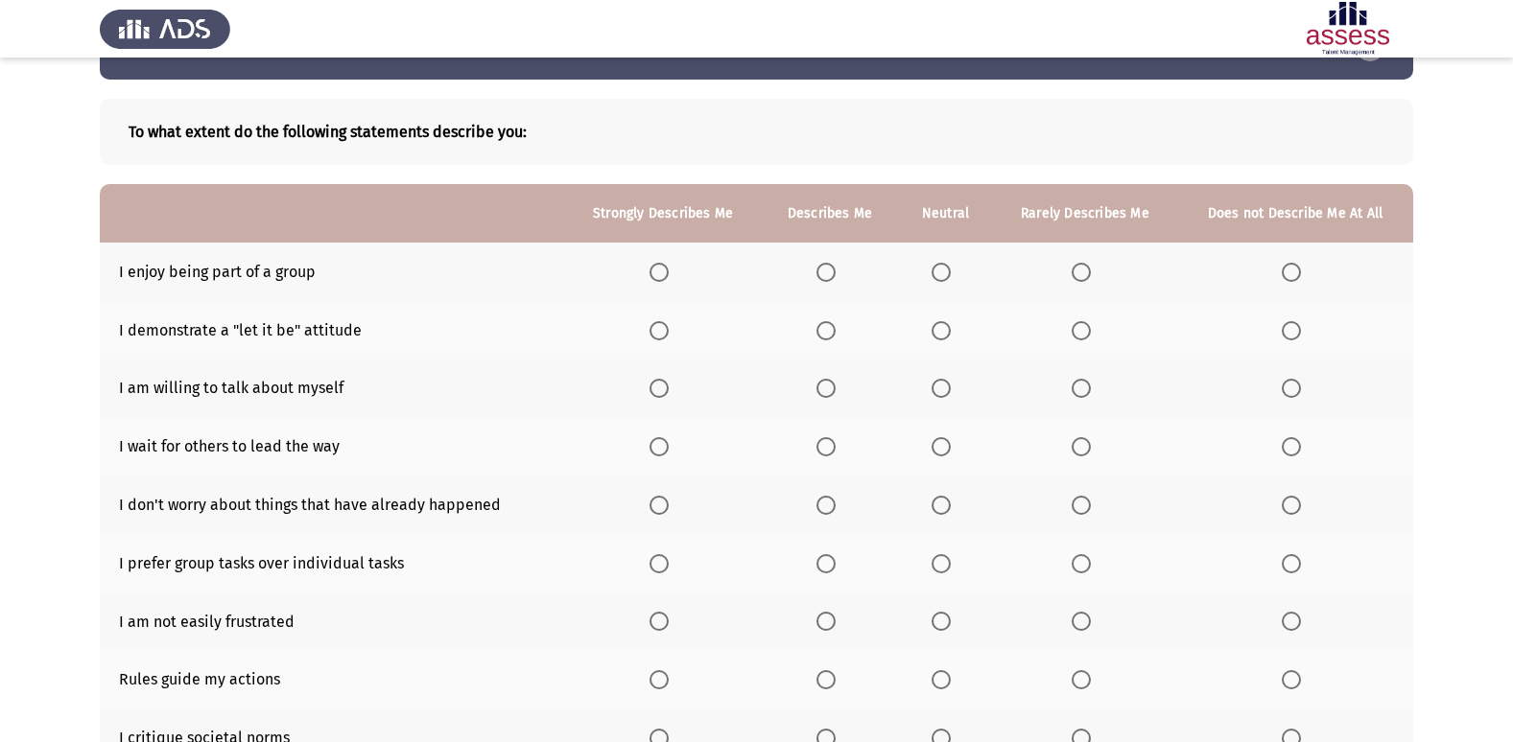
scroll to position [96, 0]
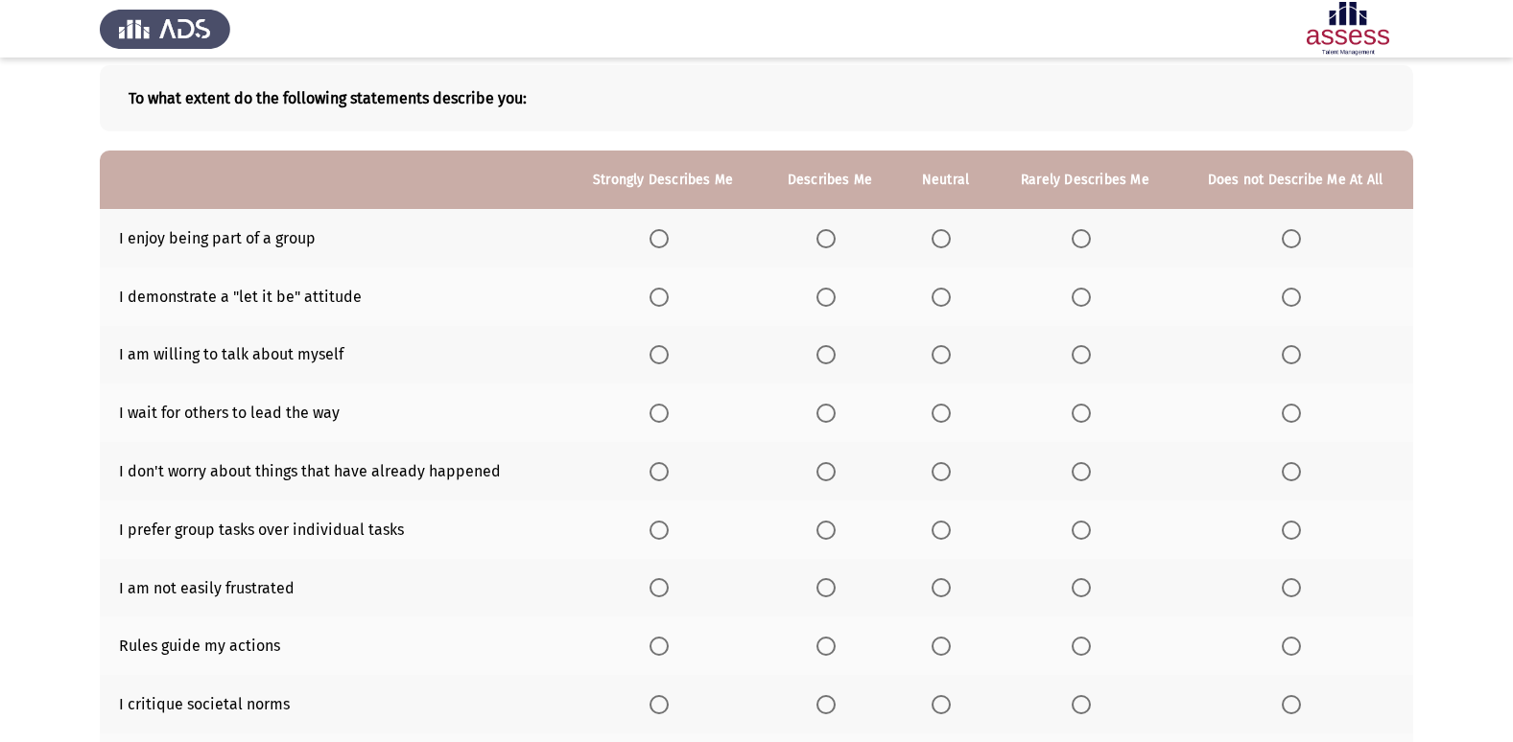
click at [658, 239] on span "Select an option" at bounding box center [658, 238] width 19 height 19
click at [658, 239] on input "Select an option" at bounding box center [658, 238] width 19 height 19
click at [830, 299] on span "Select an option" at bounding box center [825, 297] width 19 height 19
click at [830, 299] on input "Select an option" at bounding box center [825, 297] width 19 height 19
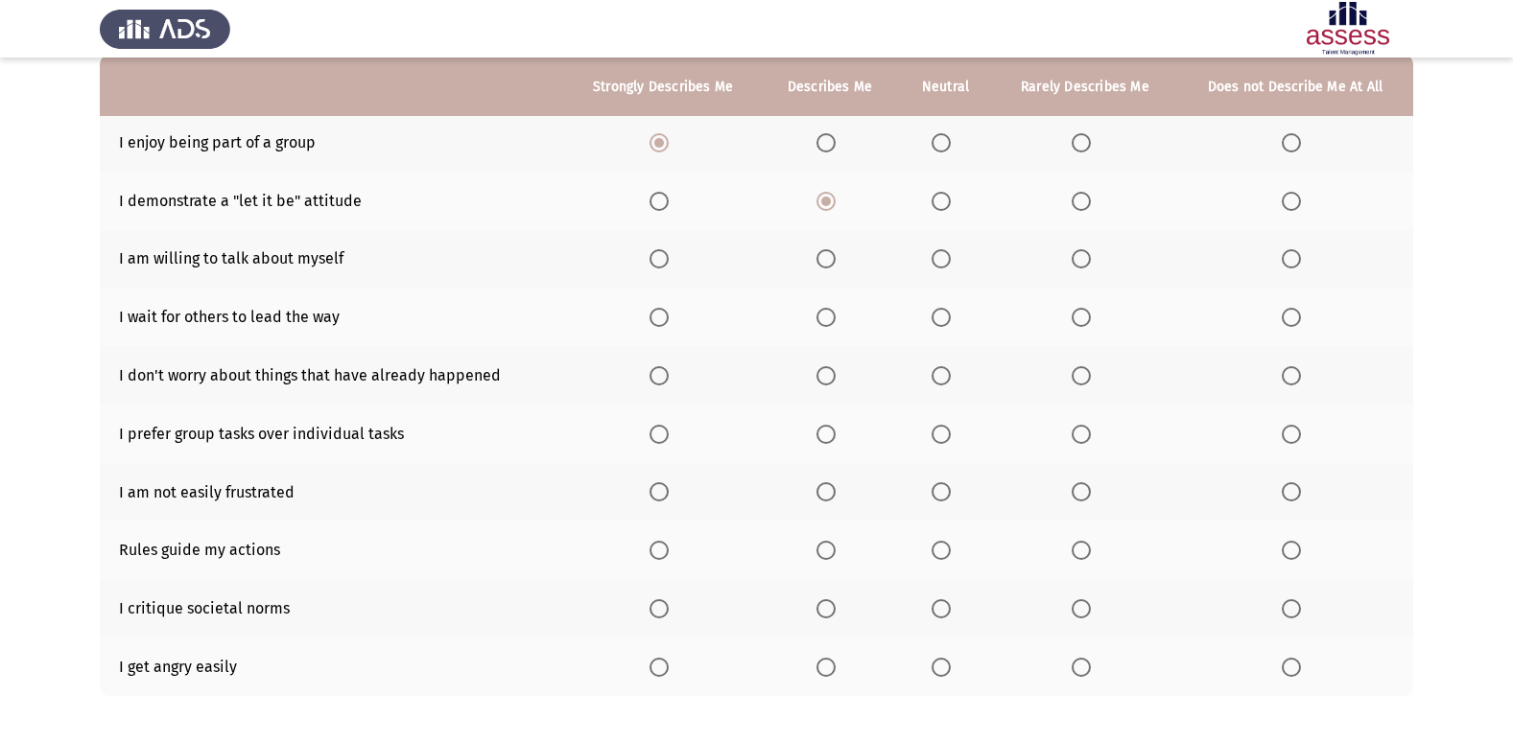
click at [942, 256] on span "Select an option" at bounding box center [940, 258] width 19 height 19
click at [942, 256] on input "Select an option" at bounding box center [940, 258] width 19 height 19
click at [1085, 311] on span "Select an option" at bounding box center [1080, 317] width 19 height 19
click at [1085, 311] on input "Select an option" at bounding box center [1080, 317] width 19 height 19
click at [831, 372] on span "Select an option" at bounding box center [825, 375] width 19 height 19
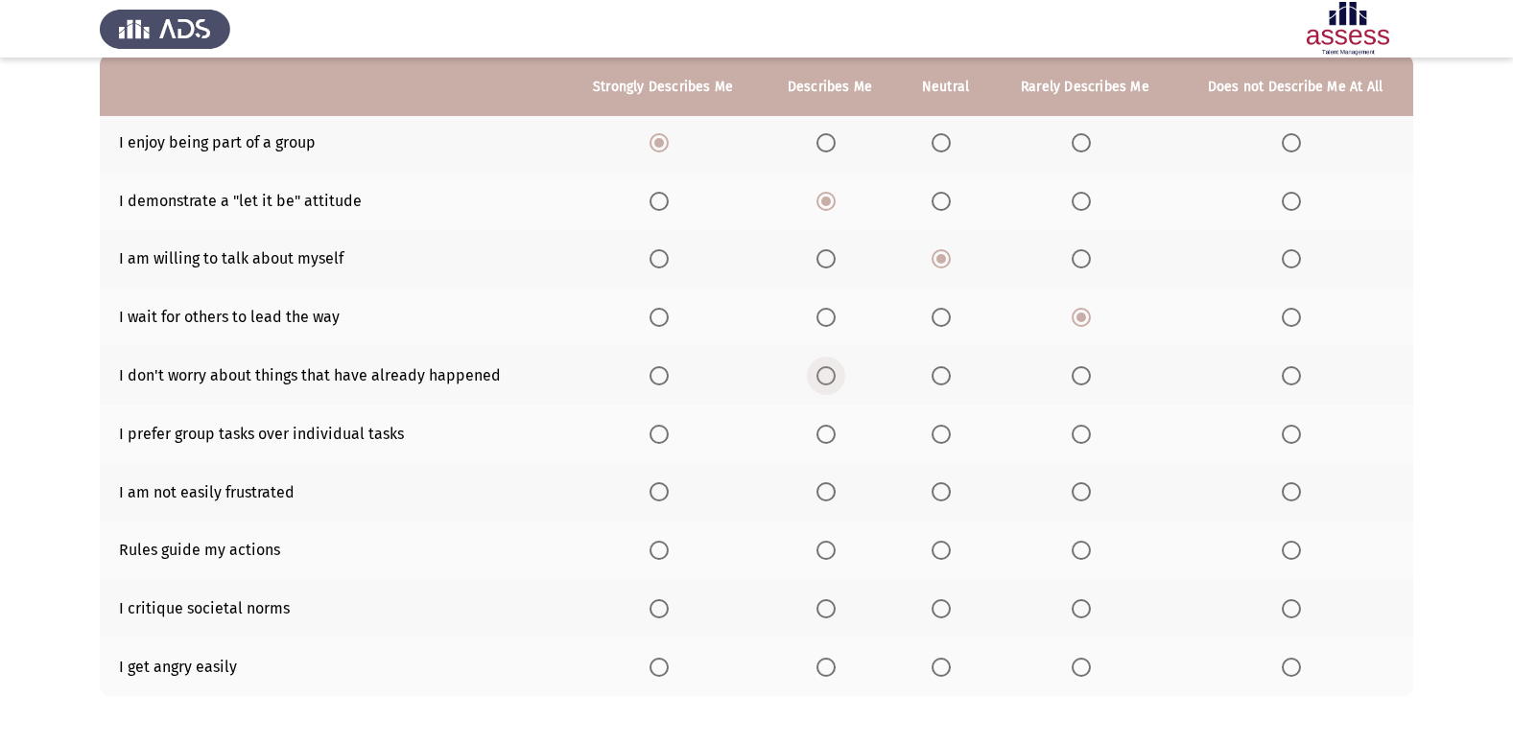
click at [831, 372] on input "Select an option" at bounding box center [825, 375] width 19 height 19
click at [662, 430] on span "Select an option" at bounding box center [658, 434] width 19 height 19
click at [662, 430] on input "Select an option" at bounding box center [658, 434] width 19 height 19
click at [833, 492] on span "Select an option" at bounding box center [825, 491] width 19 height 19
click at [833, 492] on input "Select an option" at bounding box center [825, 491] width 19 height 19
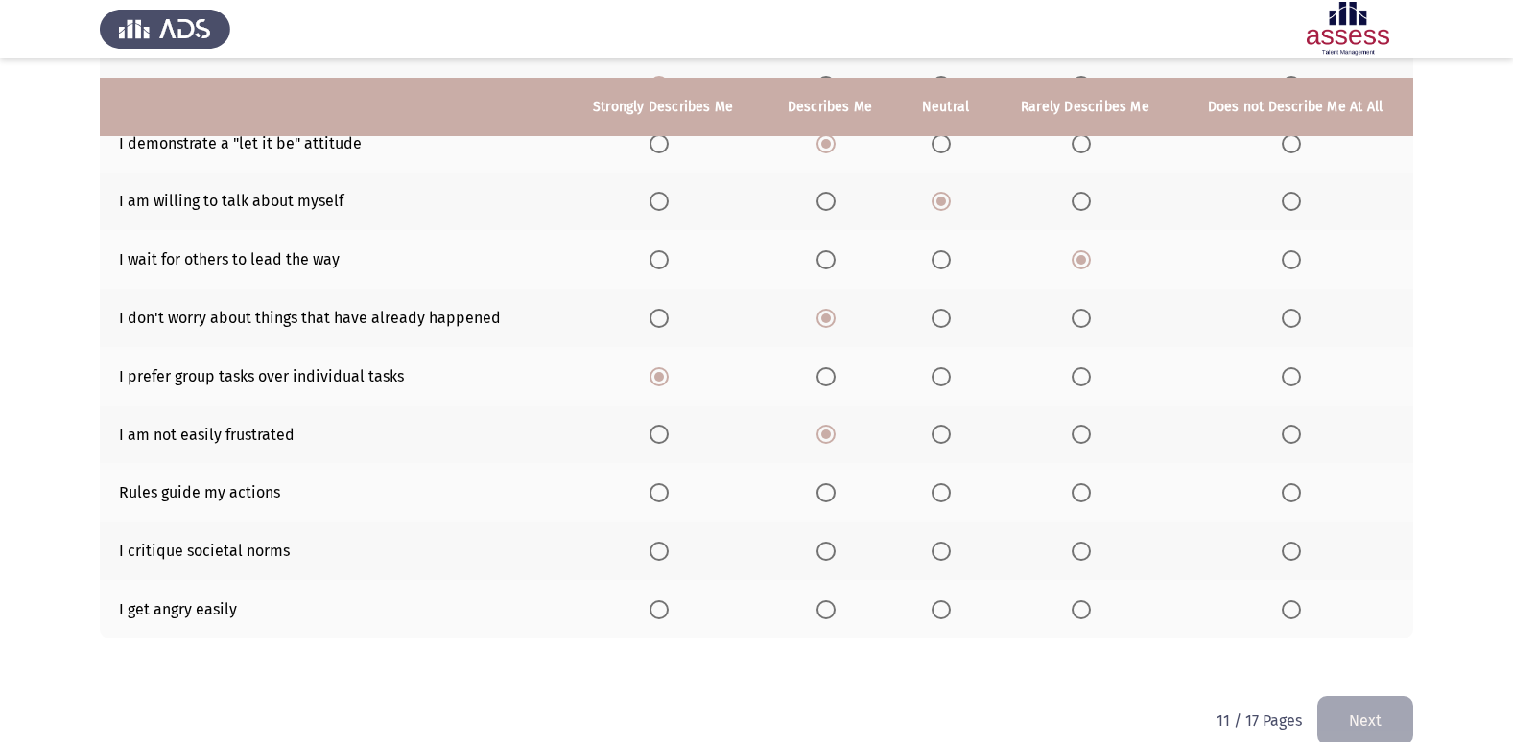
scroll to position [280, 0]
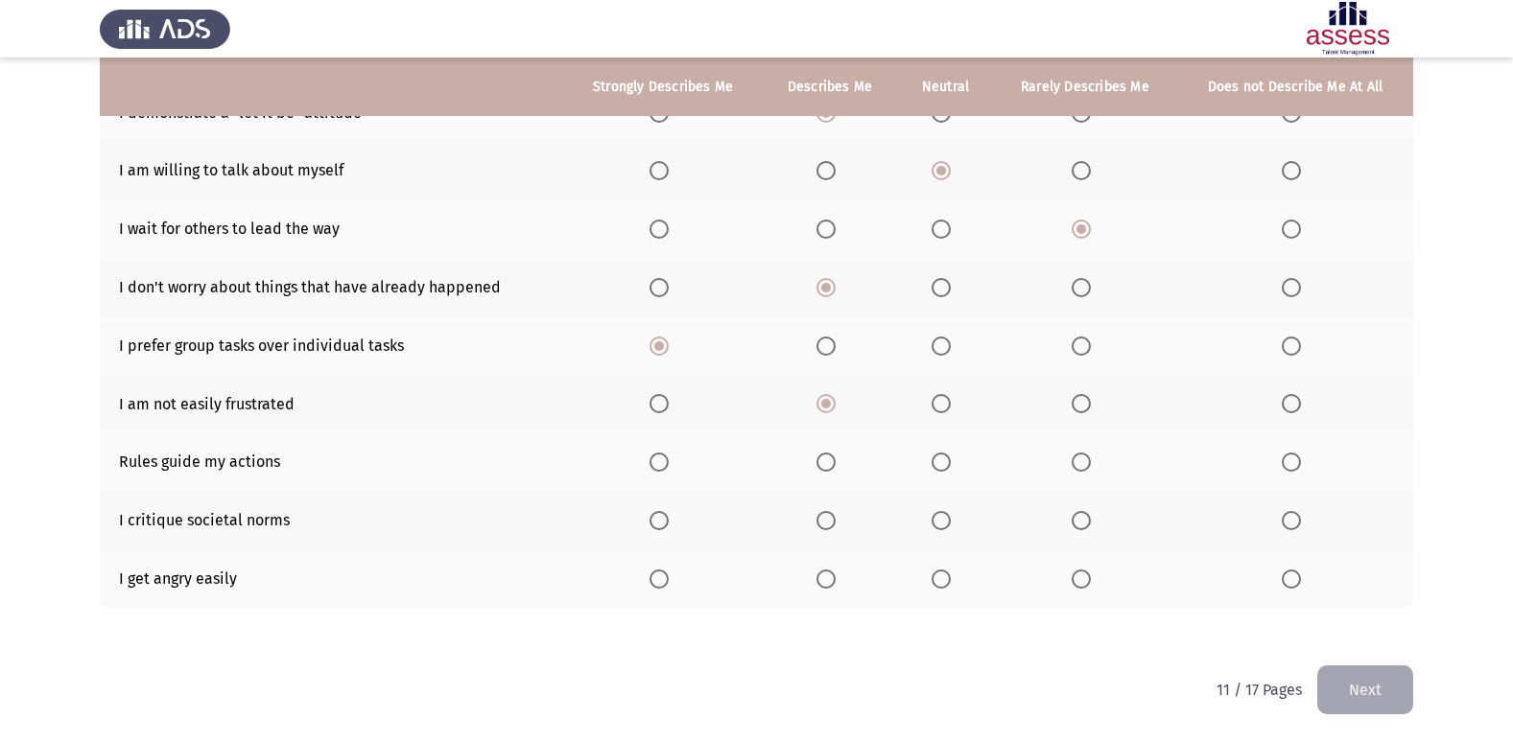
click at [948, 462] on span "Select an option" at bounding box center [940, 462] width 19 height 19
click at [948, 462] on input "Select an option" at bounding box center [940, 462] width 19 height 19
click at [823, 458] on span "Select an option" at bounding box center [825, 462] width 19 height 19
click at [823, 458] on input "Select an option" at bounding box center [825, 462] width 19 height 19
click at [948, 526] on span "Select an option" at bounding box center [940, 520] width 19 height 19
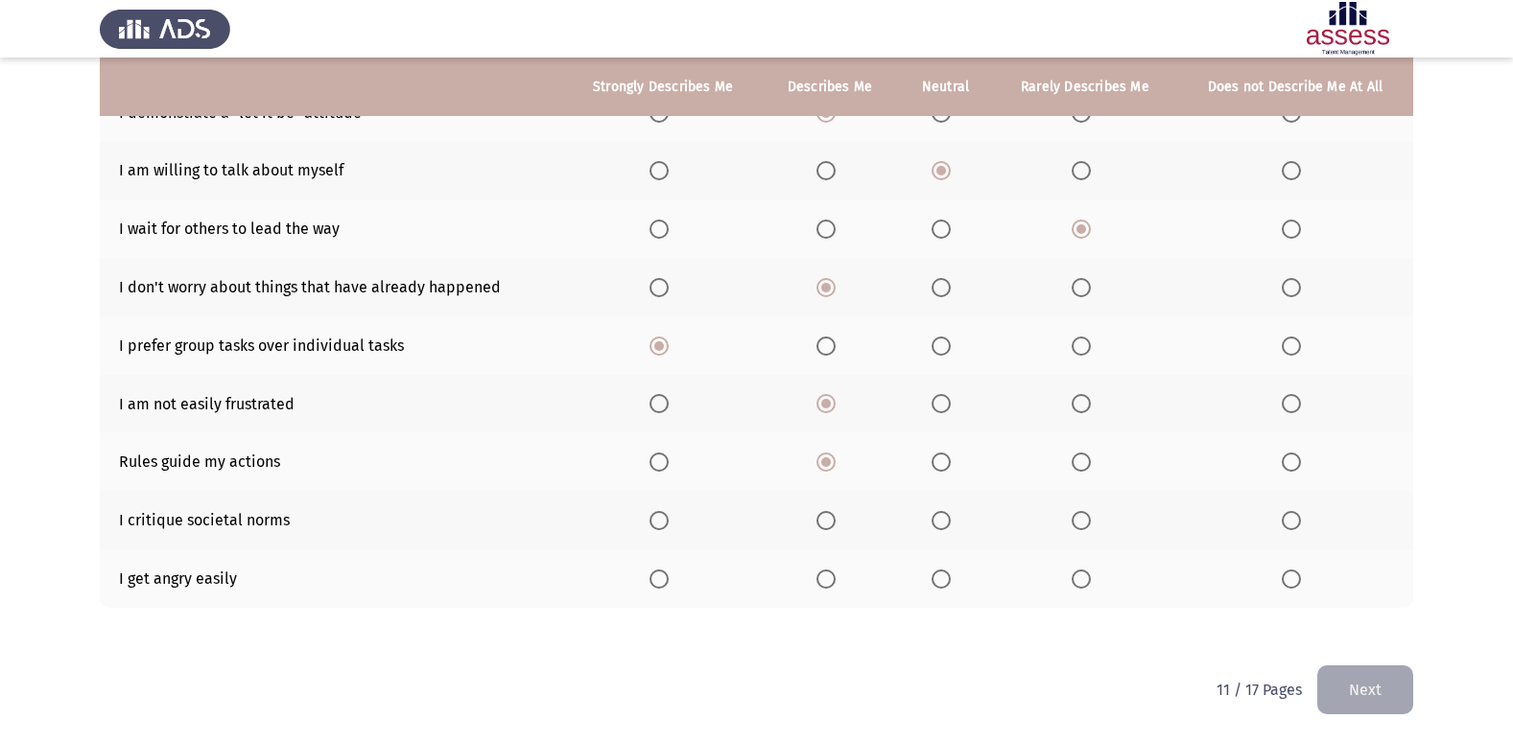
click at [948, 526] on input "Select an option" at bounding box center [940, 520] width 19 height 19
click at [1086, 579] on span "Select an option" at bounding box center [1080, 579] width 19 height 19
click at [1086, 579] on input "Select an option" at bounding box center [1080, 579] width 19 height 19
click at [1346, 685] on button "Next" at bounding box center [1365, 690] width 96 height 49
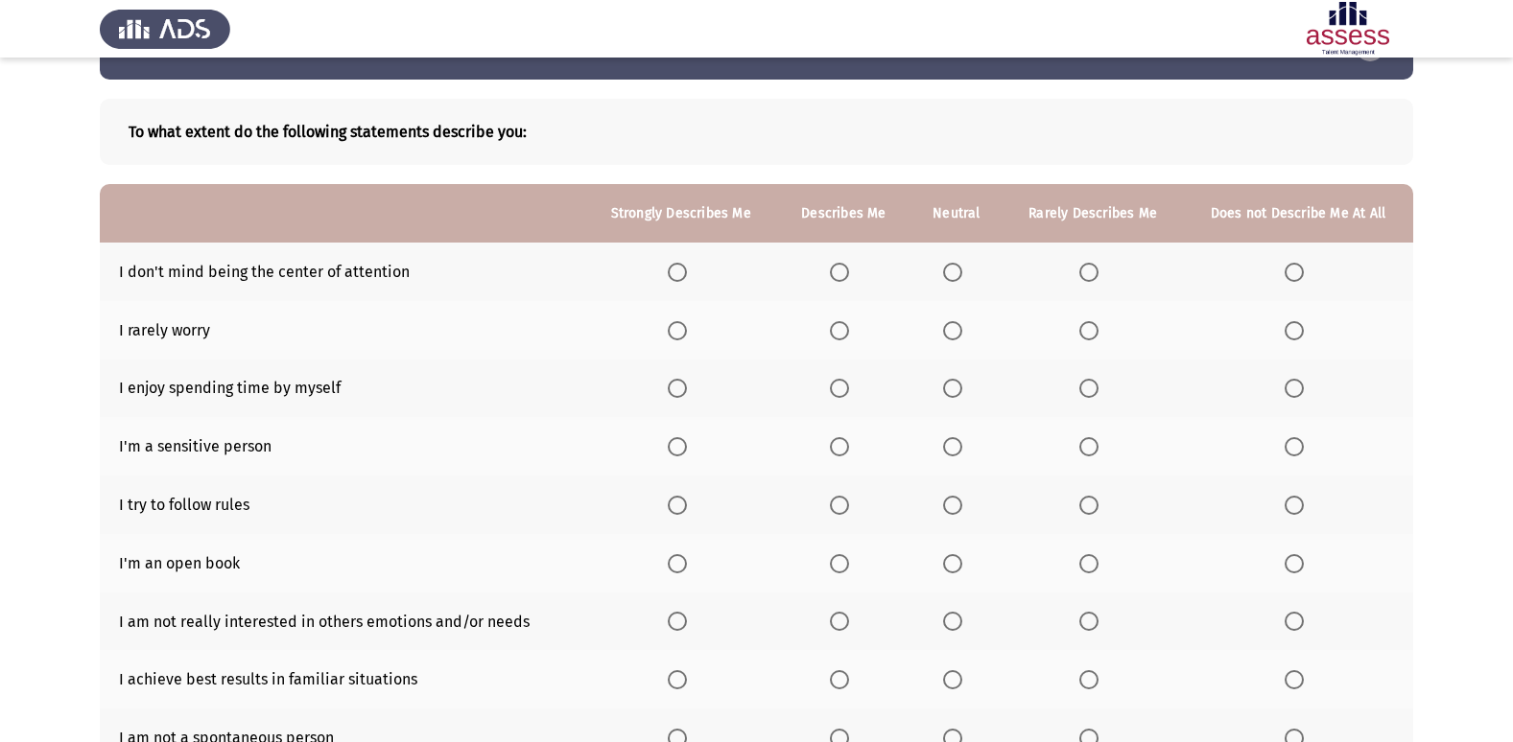
scroll to position [96, 0]
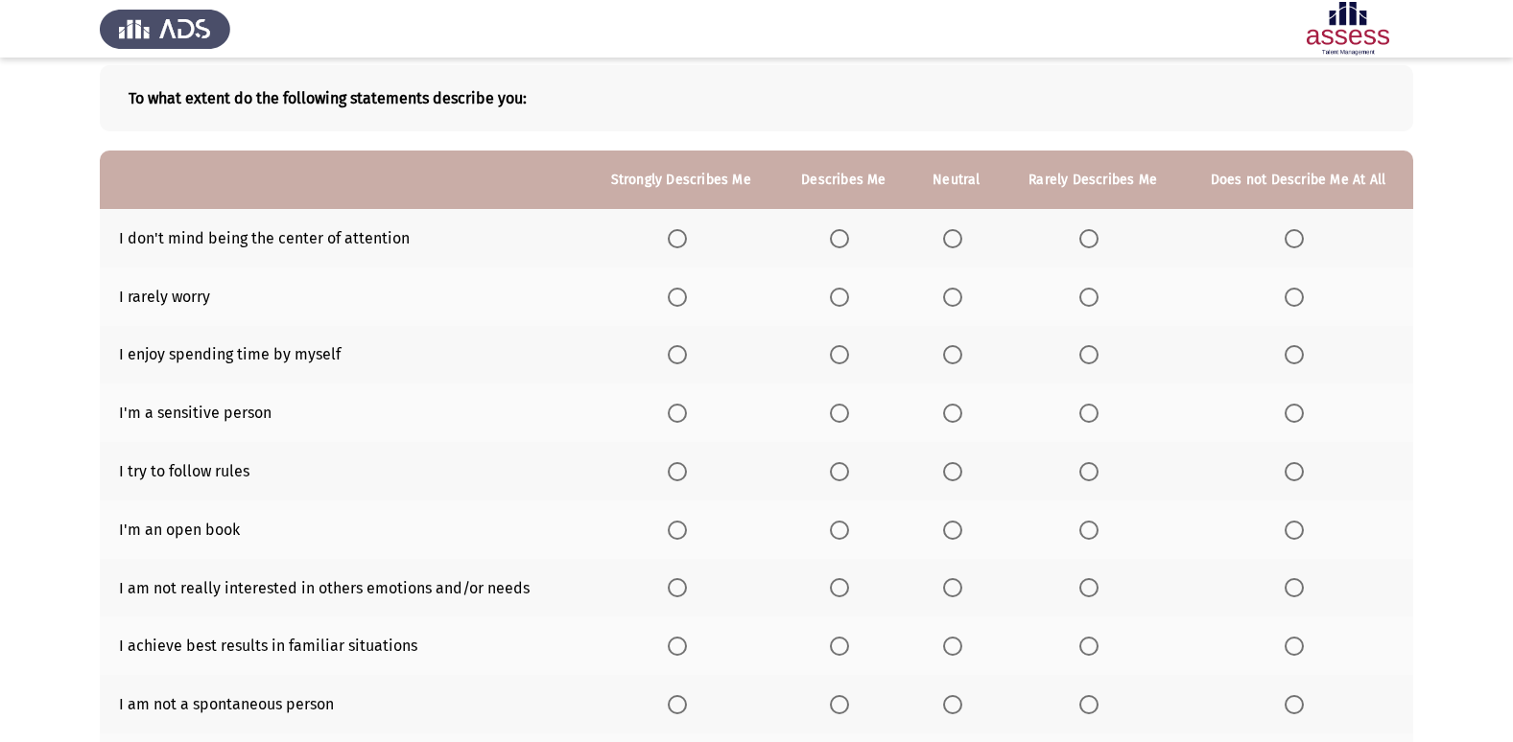
click at [947, 244] on span "Select an option" at bounding box center [952, 238] width 19 height 19
click at [947, 244] on input "Select an option" at bounding box center [952, 238] width 19 height 19
click at [842, 300] on span "Select an option" at bounding box center [839, 297] width 19 height 19
click at [842, 300] on input "Select an option" at bounding box center [839, 297] width 19 height 19
click at [960, 356] on span "Select an option" at bounding box center [952, 354] width 19 height 19
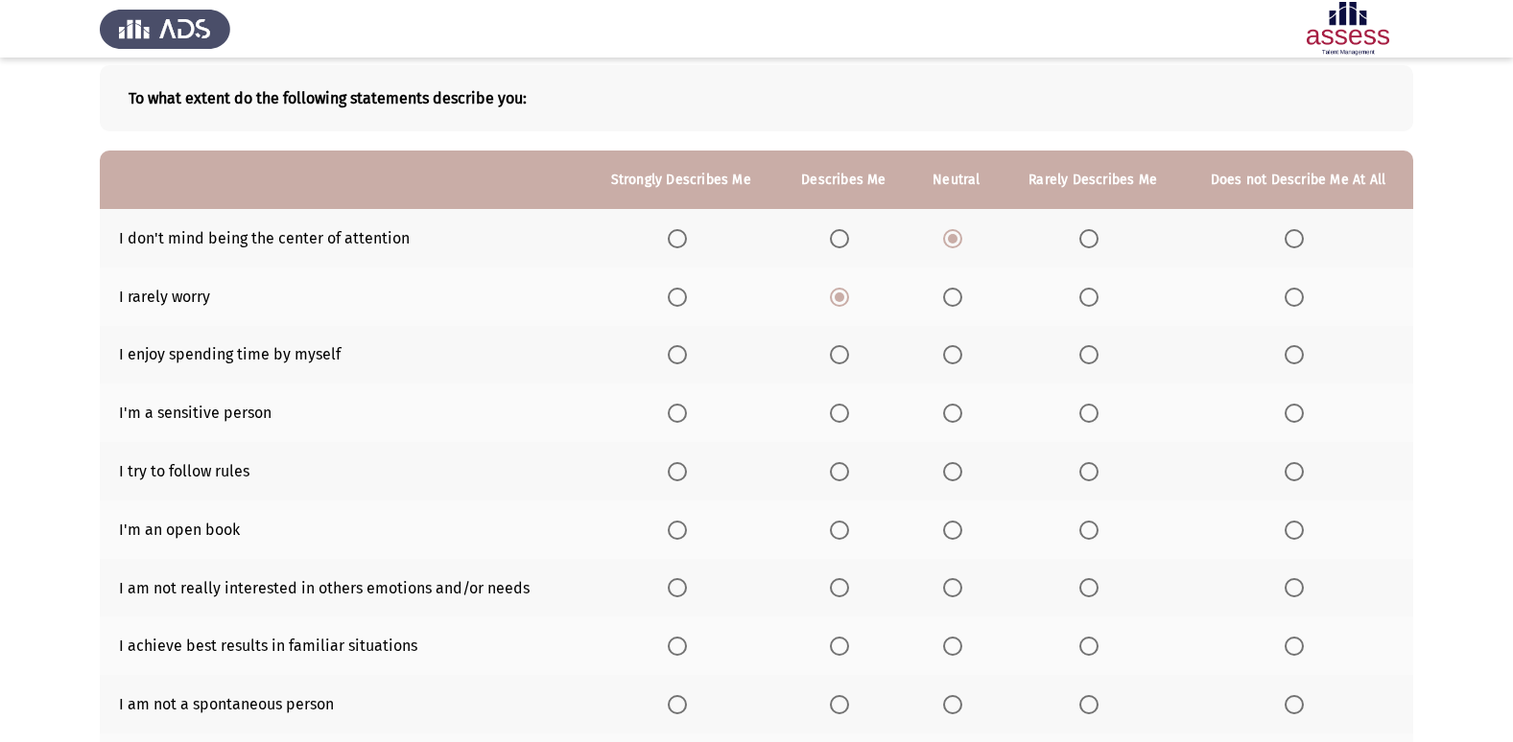
click at [960, 356] on input "Select an option" at bounding box center [952, 354] width 19 height 19
click at [849, 410] on span "Select an option" at bounding box center [839, 413] width 19 height 19
click at [849, 410] on input "Select an option" at bounding box center [839, 413] width 19 height 19
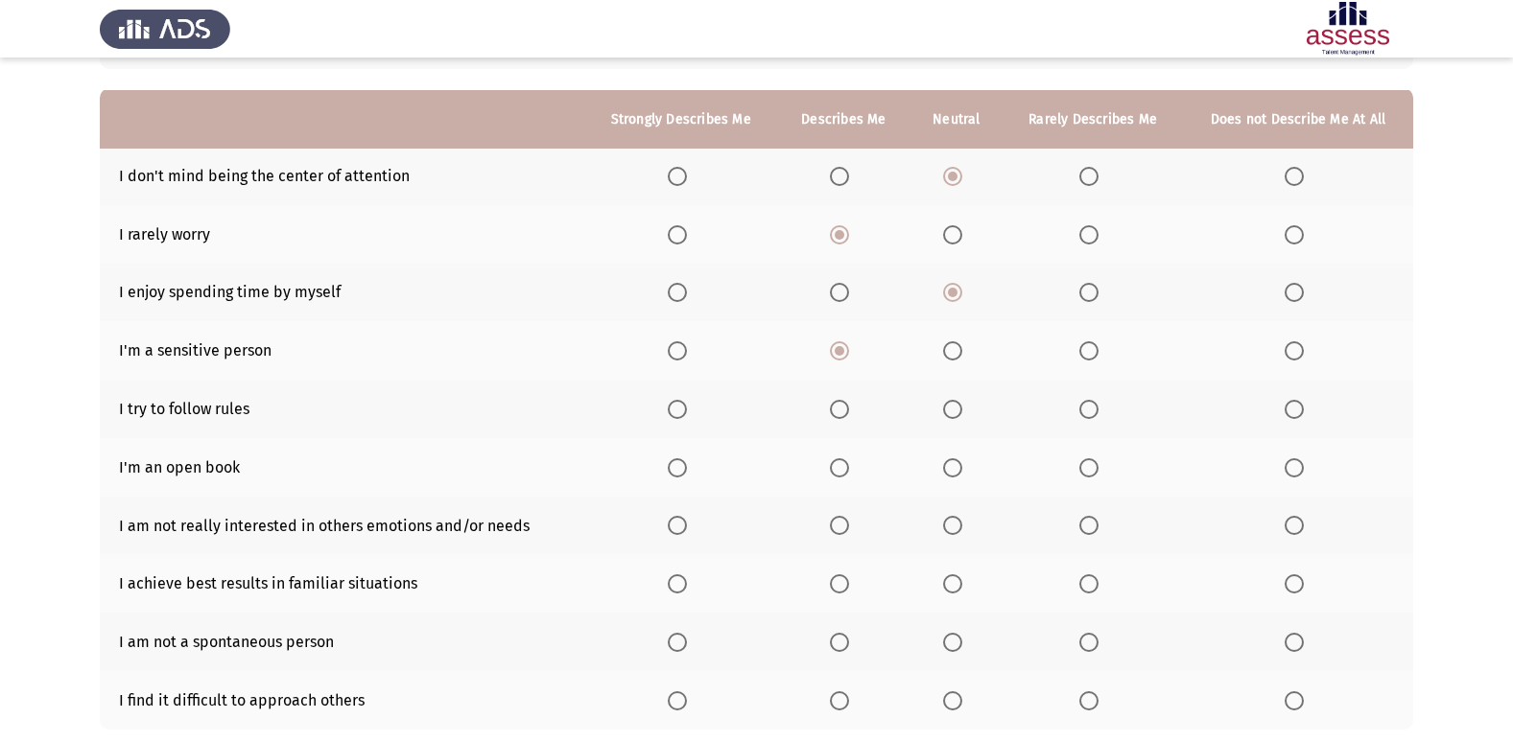
scroll to position [192, 0]
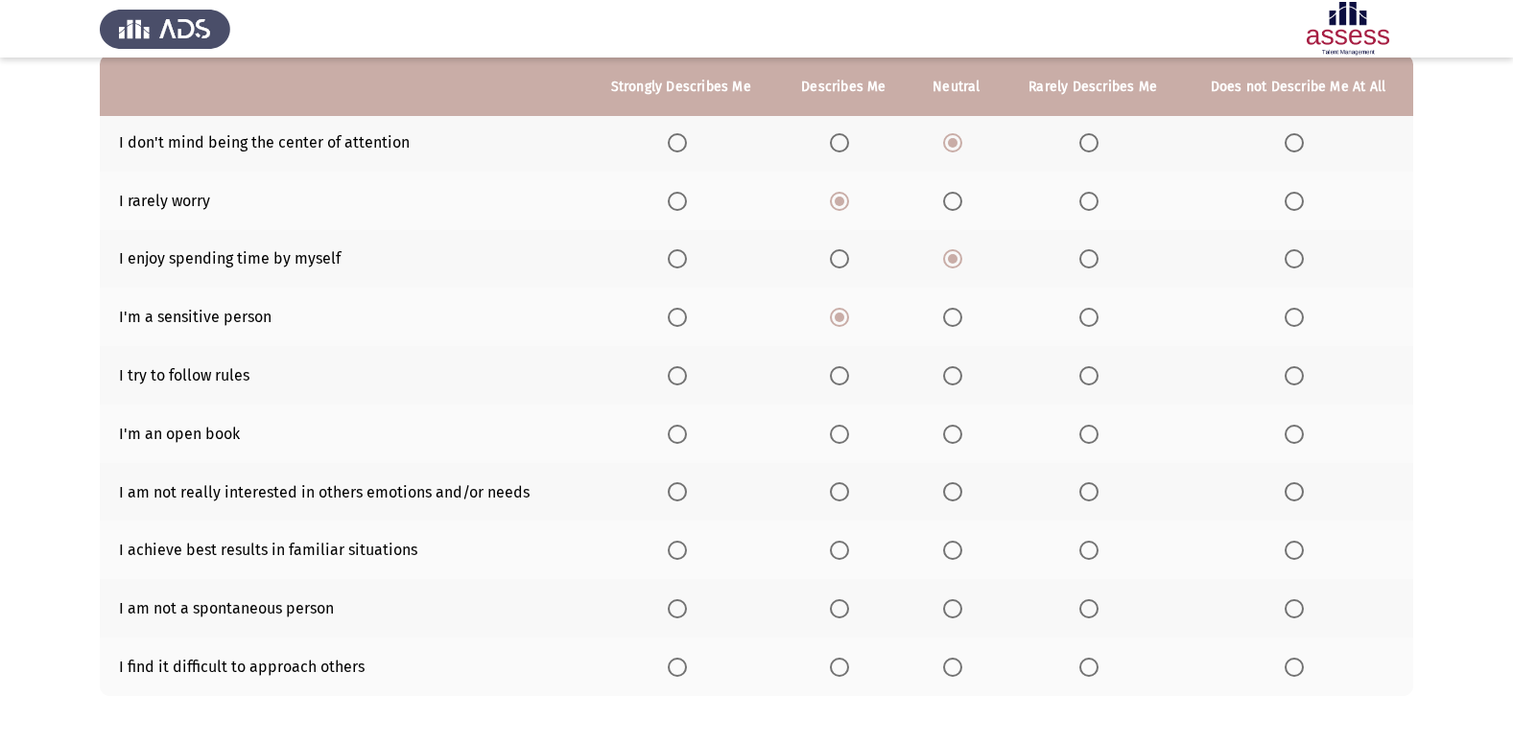
click at [841, 383] on span "Select an option" at bounding box center [839, 375] width 19 height 19
click at [841, 383] on input "Select an option" at bounding box center [839, 375] width 19 height 19
click at [1094, 433] on span "Select an option" at bounding box center [1088, 434] width 19 height 19
click at [1094, 433] on input "Select an option" at bounding box center [1088, 434] width 19 height 19
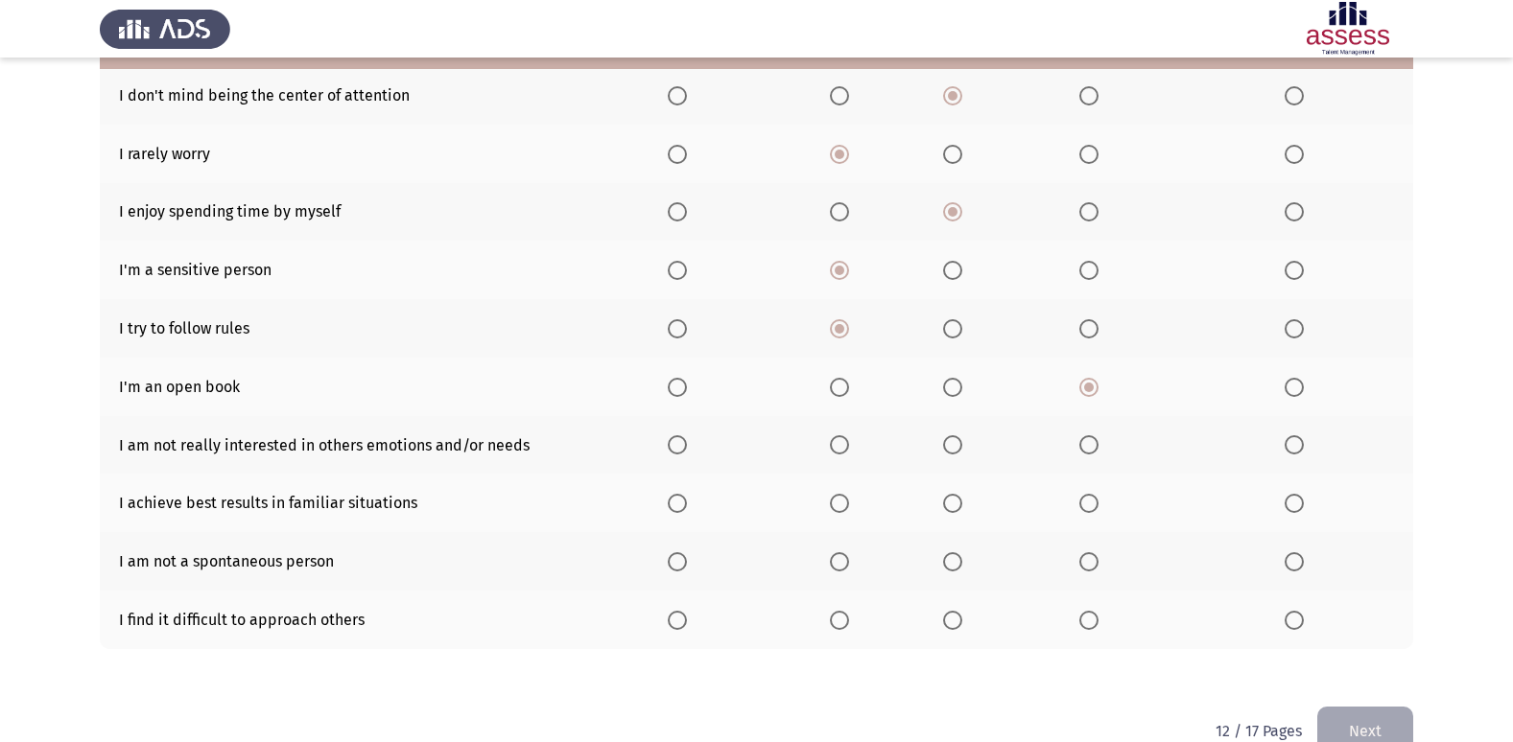
scroll to position [280, 0]
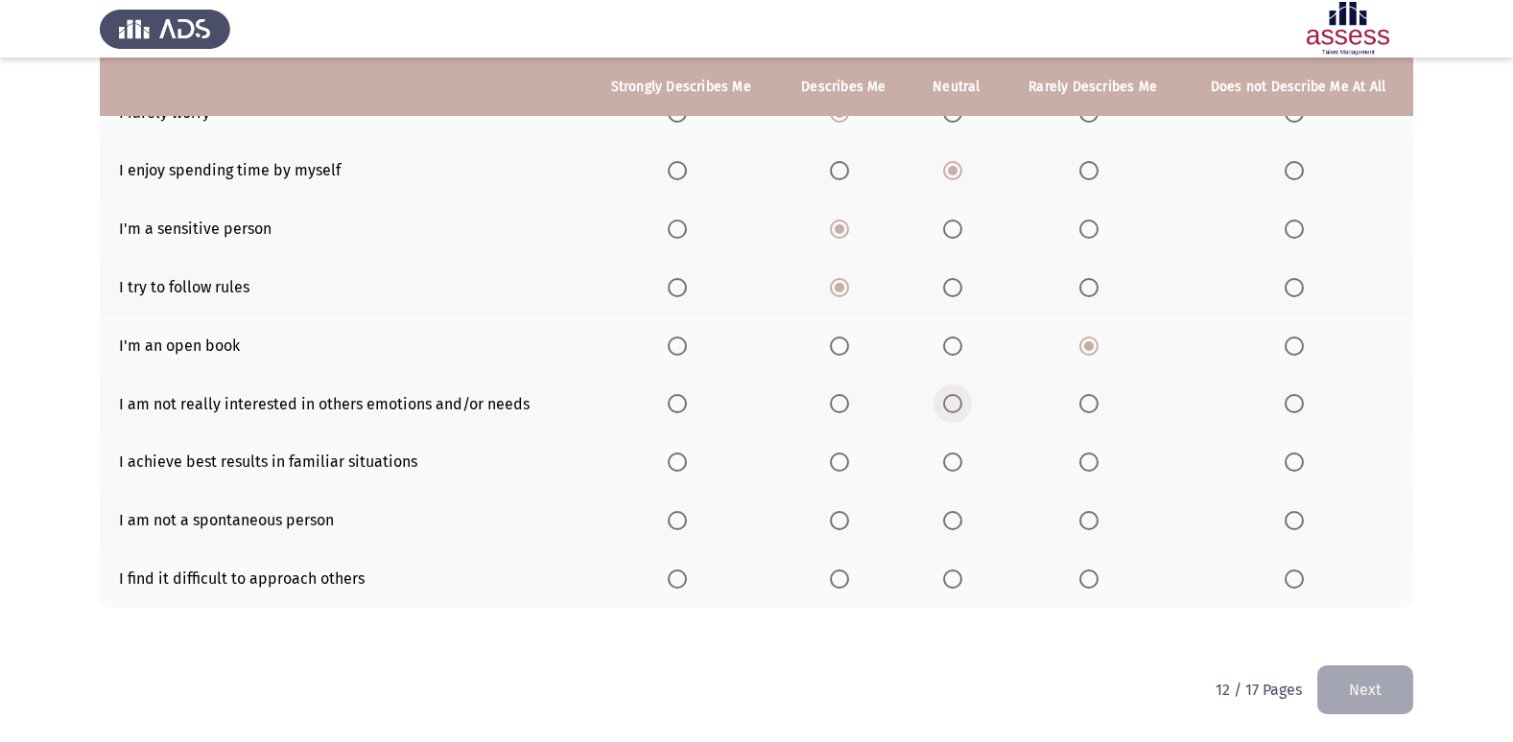
click at [955, 404] on span "Select an option" at bounding box center [952, 403] width 19 height 19
click at [955, 404] on input "Select an option" at bounding box center [952, 403] width 19 height 19
click at [681, 463] on span "Select an option" at bounding box center [677, 462] width 19 height 19
click at [681, 463] on input "Select an option" at bounding box center [677, 462] width 19 height 19
click at [1087, 578] on span "Select an option" at bounding box center [1088, 579] width 19 height 19
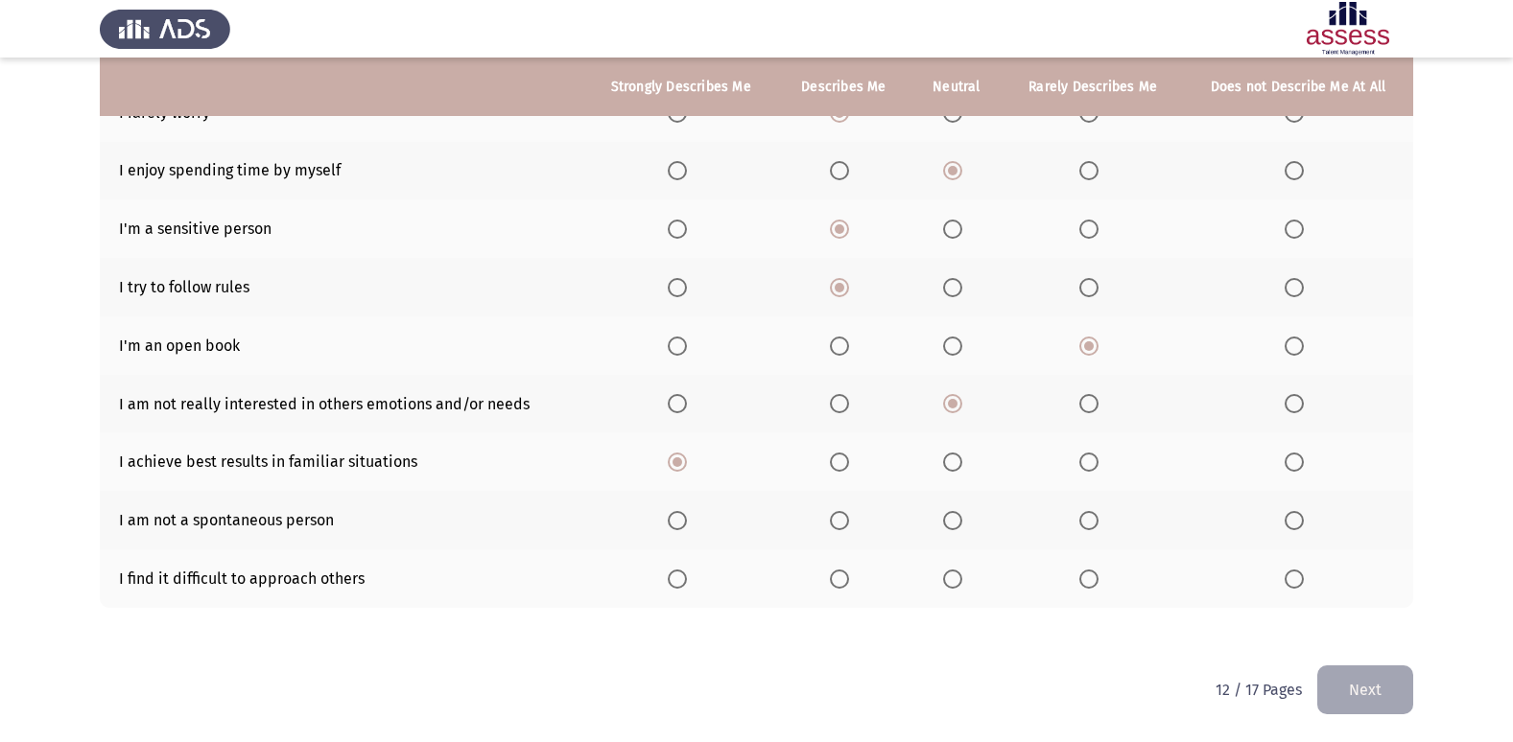
click at [1087, 578] on input "Select an option" at bounding box center [1088, 579] width 19 height 19
click at [948, 525] on span "Select an option" at bounding box center [952, 520] width 19 height 19
click at [948, 525] on input "Select an option" at bounding box center [952, 520] width 19 height 19
click at [1338, 678] on button "Next" at bounding box center [1365, 690] width 96 height 49
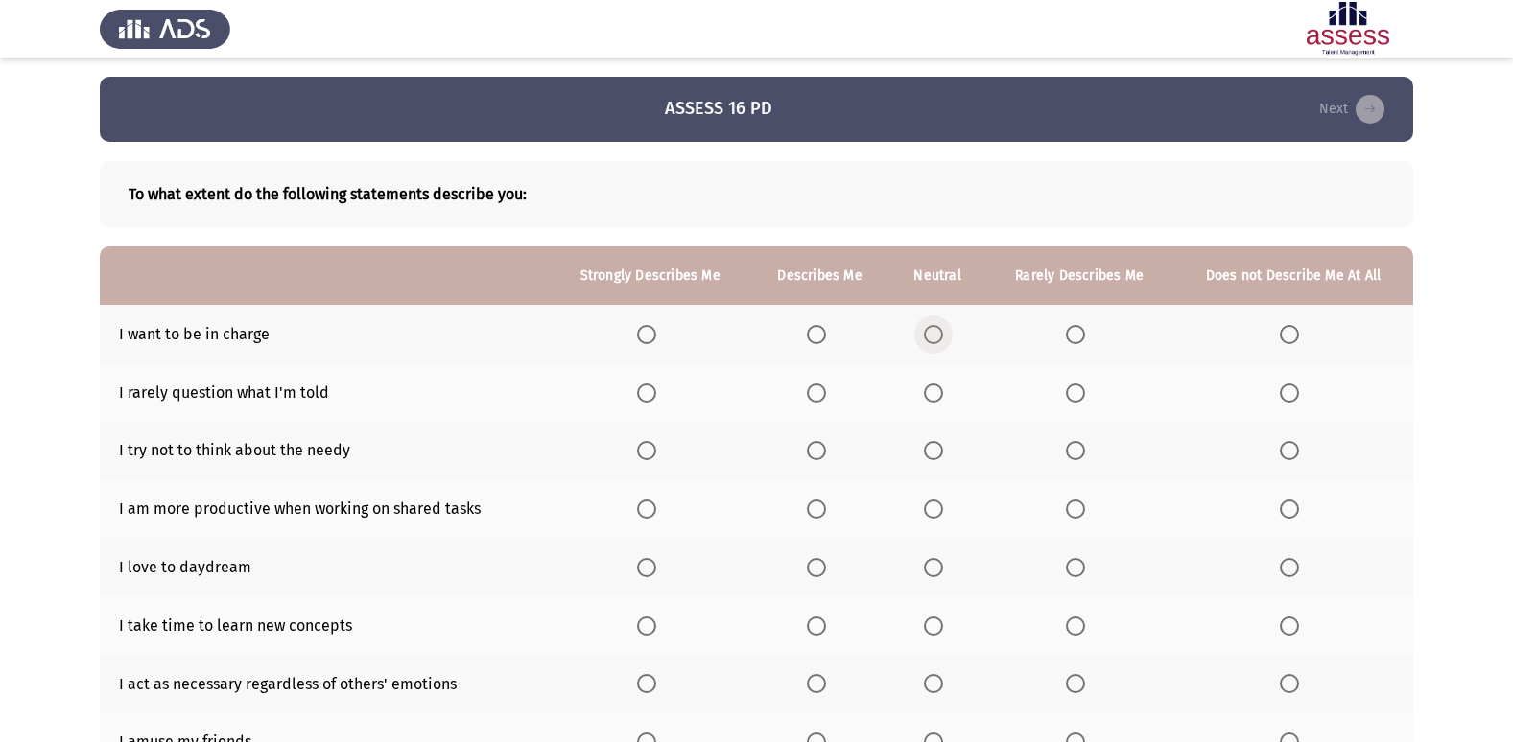
click at [935, 333] on span "Select an option" at bounding box center [933, 334] width 19 height 19
click at [935, 333] on input "Select an option" at bounding box center [933, 334] width 19 height 19
click at [821, 396] on span "Select an option" at bounding box center [816, 393] width 19 height 19
click at [821, 396] on input "Select an option" at bounding box center [816, 393] width 19 height 19
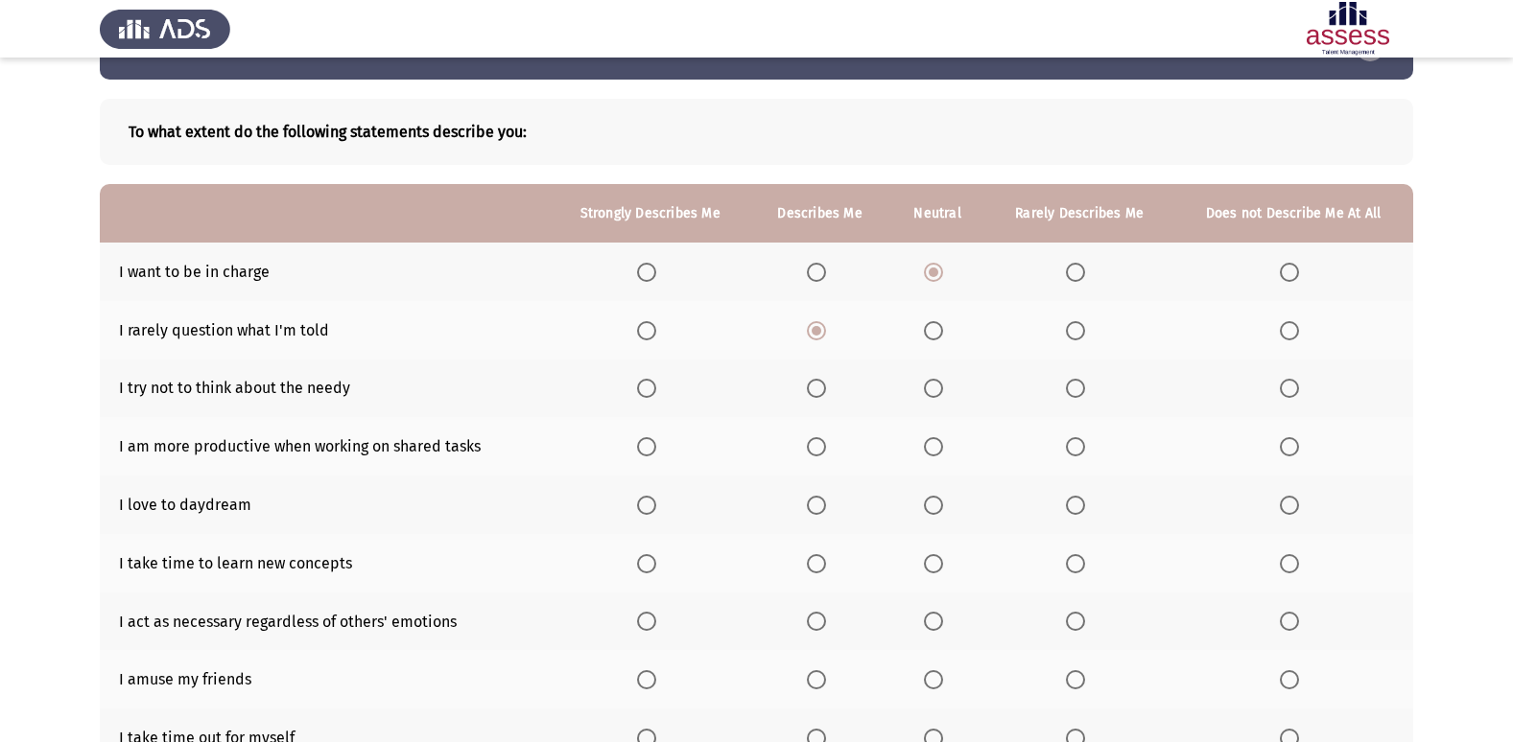
scroll to position [96, 0]
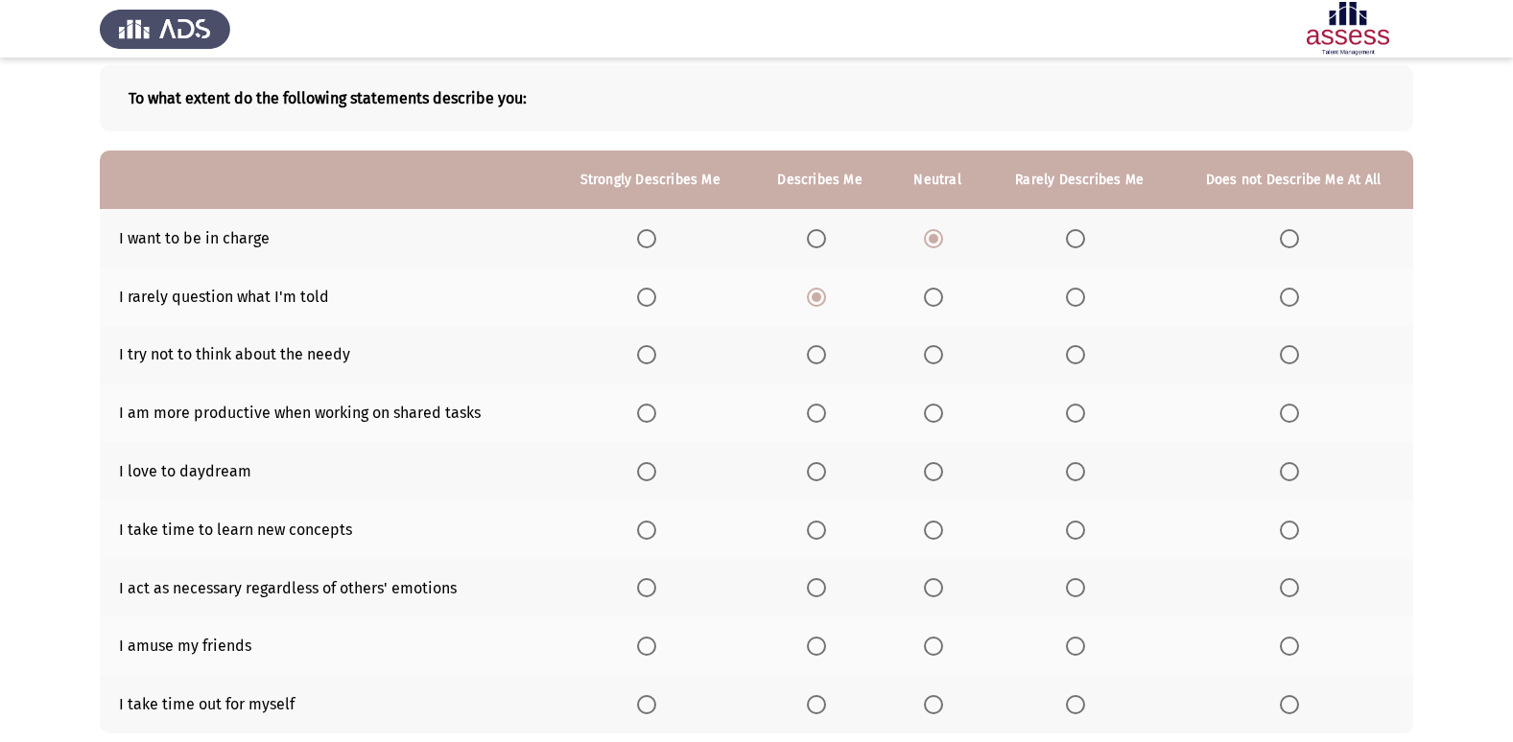
click at [1071, 347] on span "Select an option" at bounding box center [1075, 354] width 19 height 19
click at [1071, 347] on input "Select an option" at bounding box center [1075, 354] width 19 height 19
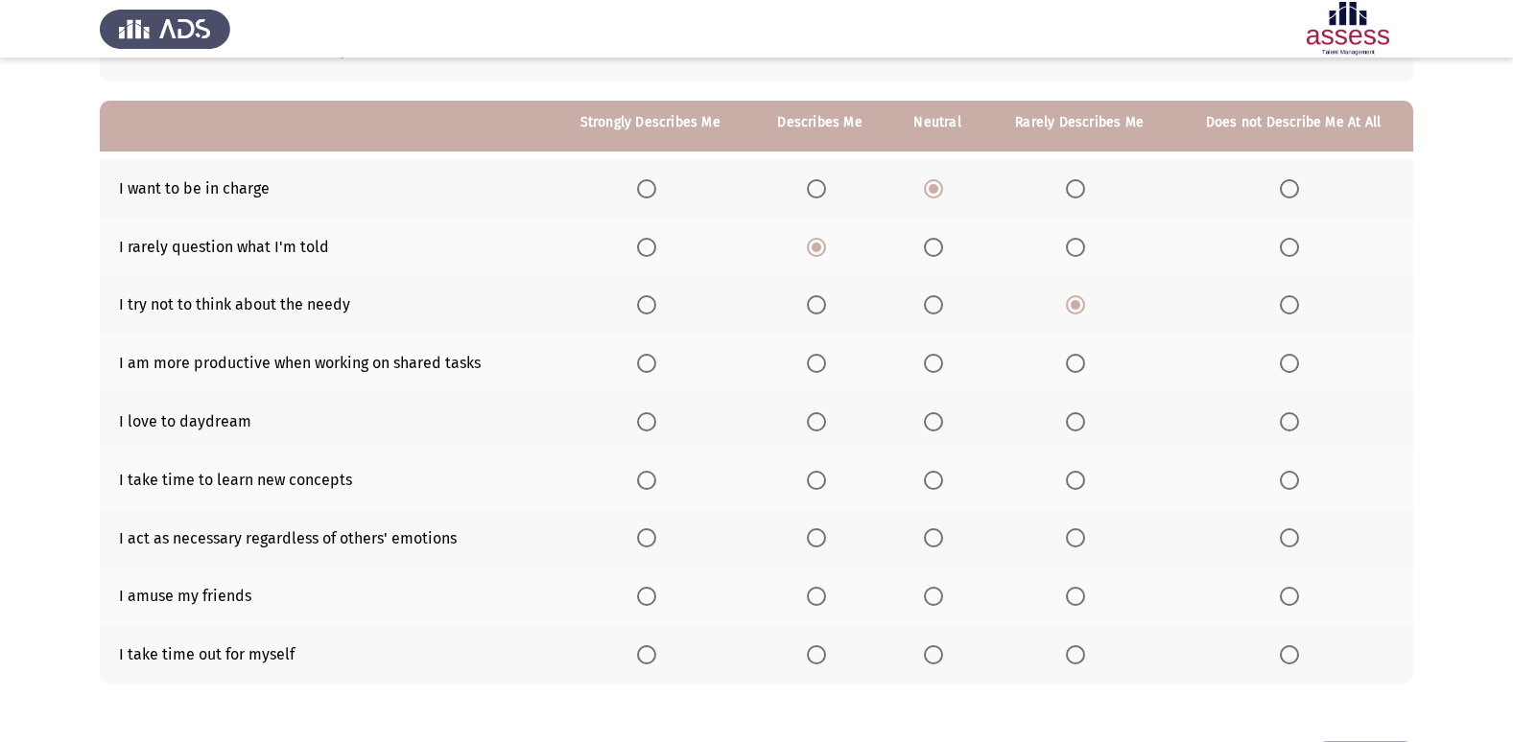
scroll to position [192, 0]
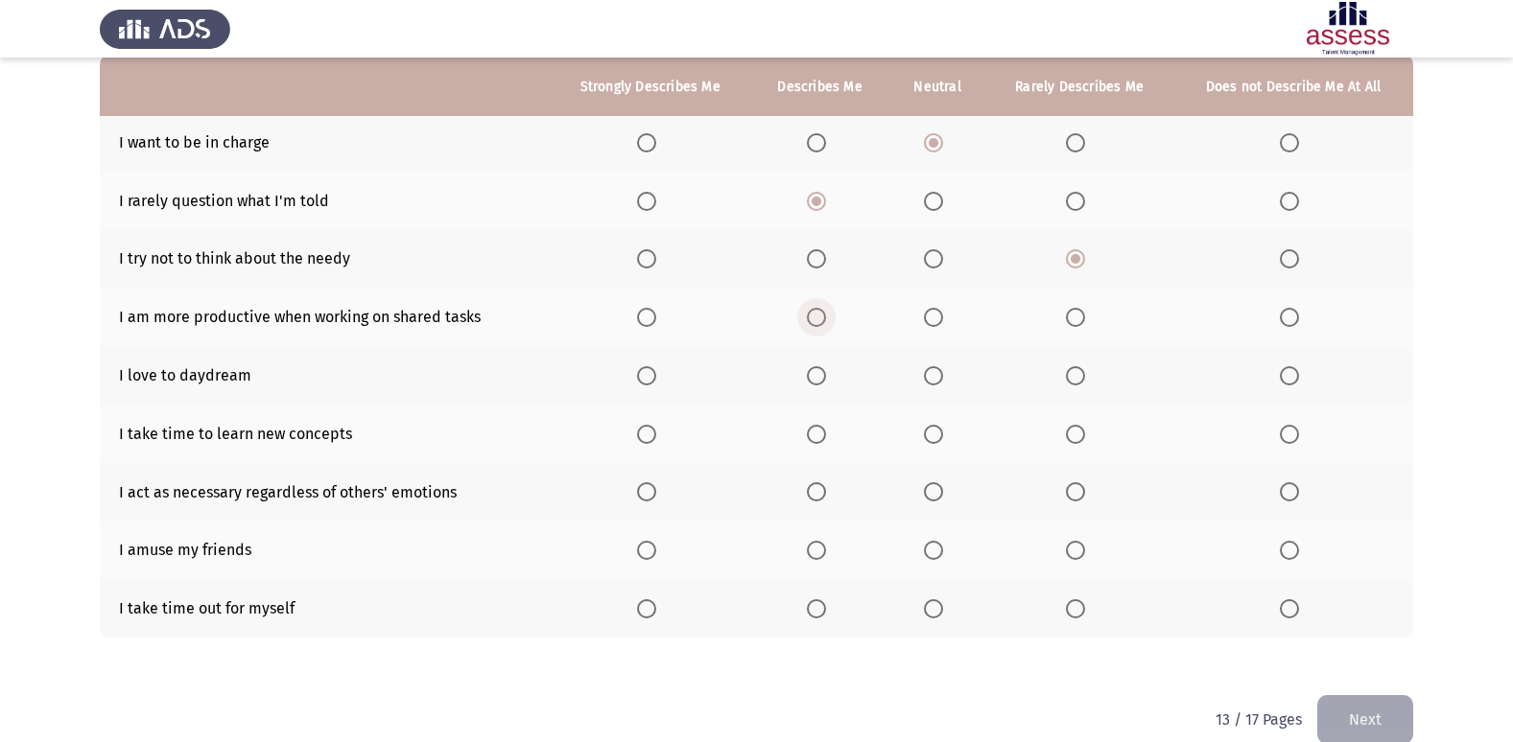
click at [825, 313] on span "Select an option" at bounding box center [816, 317] width 19 height 19
click at [825, 313] on input "Select an option" at bounding box center [816, 317] width 19 height 19
click at [935, 379] on span "Select an option" at bounding box center [933, 375] width 19 height 19
click at [935, 379] on input "Select an option" at bounding box center [933, 375] width 19 height 19
click at [652, 437] on span "Select an option" at bounding box center [646, 434] width 19 height 19
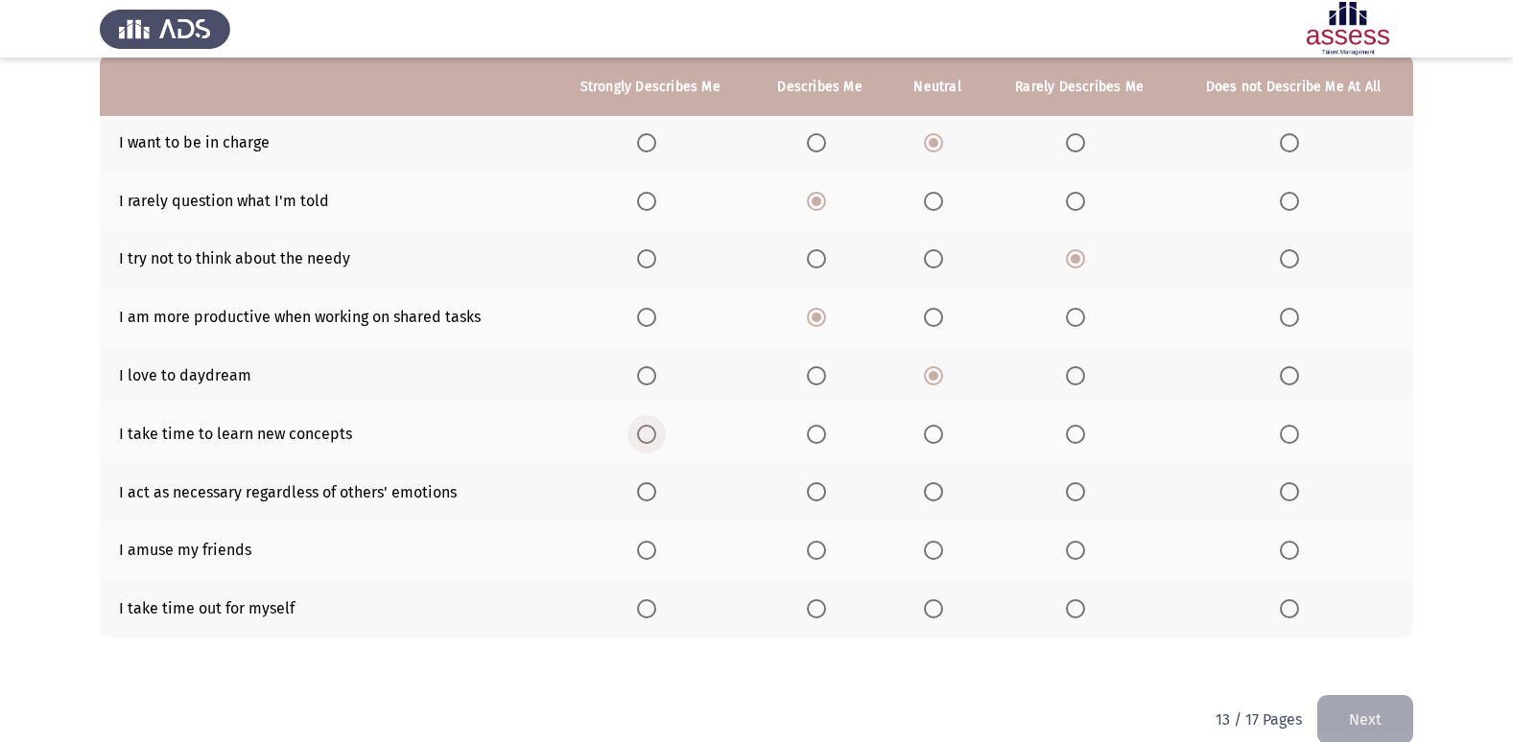
click at [652, 437] on input "Select an option" at bounding box center [646, 434] width 19 height 19
click at [813, 499] on span "Select an option" at bounding box center [816, 491] width 19 height 19
click at [813, 499] on input "Select an option" at bounding box center [816, 491] width 19 height 19
click at [820, 550] on span "Select an option" at bounding box center [816, 550] width 19 height 19
click at [820, 550] on input "Select an option" at bounding box center [816, 550] width 19 height 19
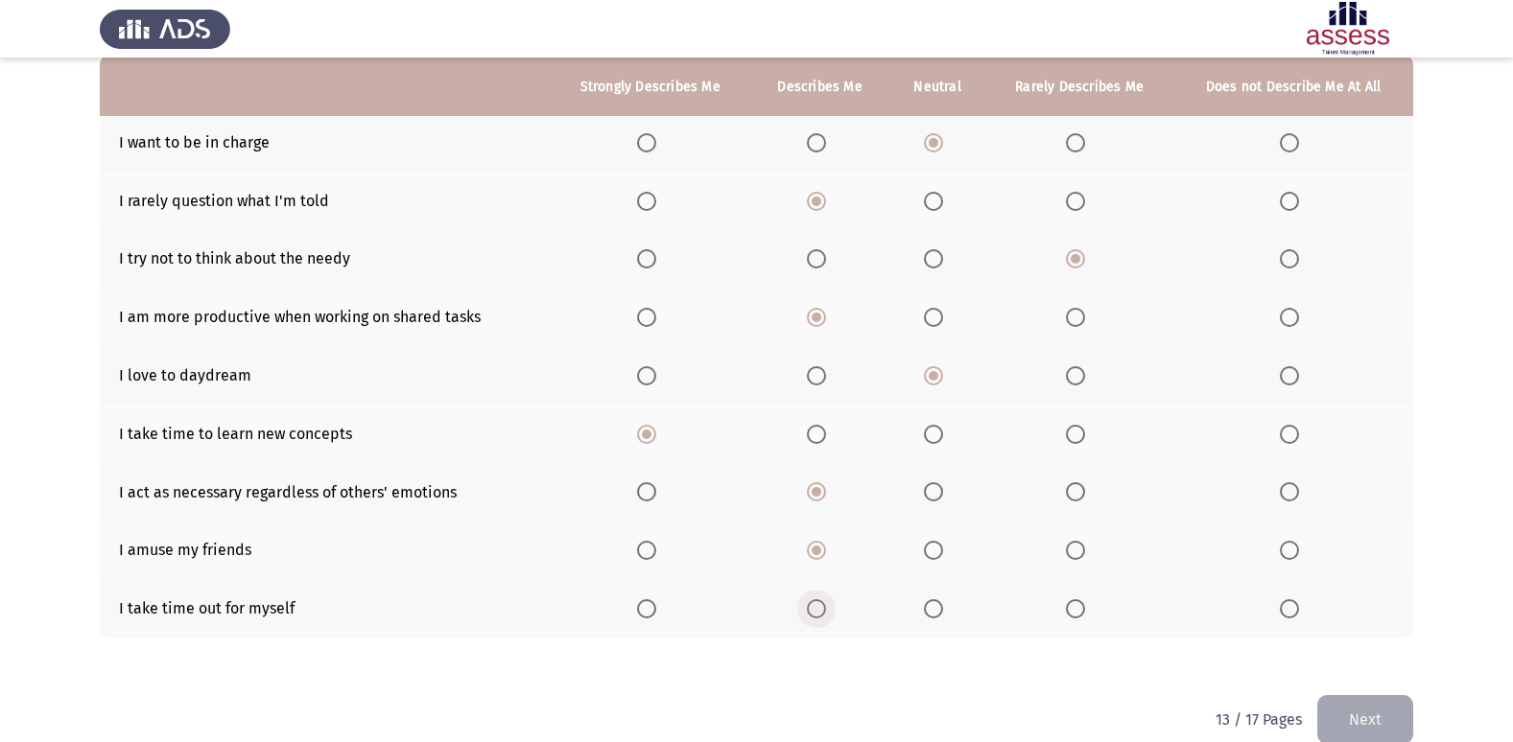
click at [822, 606] on span "Select an option" at bounding box center [816, 608] width 19 height 19
click at [822, 606] on input "Select an option" at bounding box center [816, 608] width 19 height 19
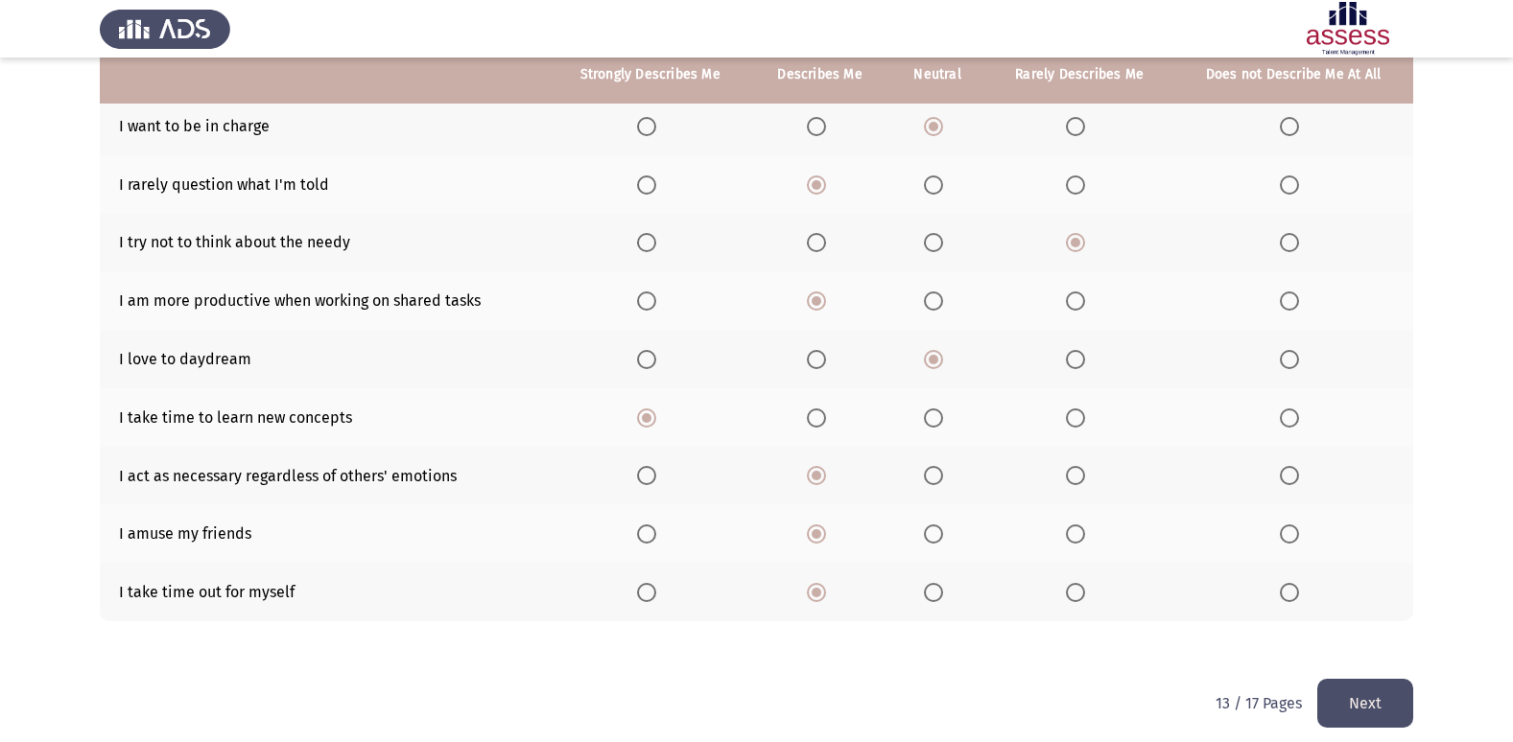
scroll to position [222, 0]
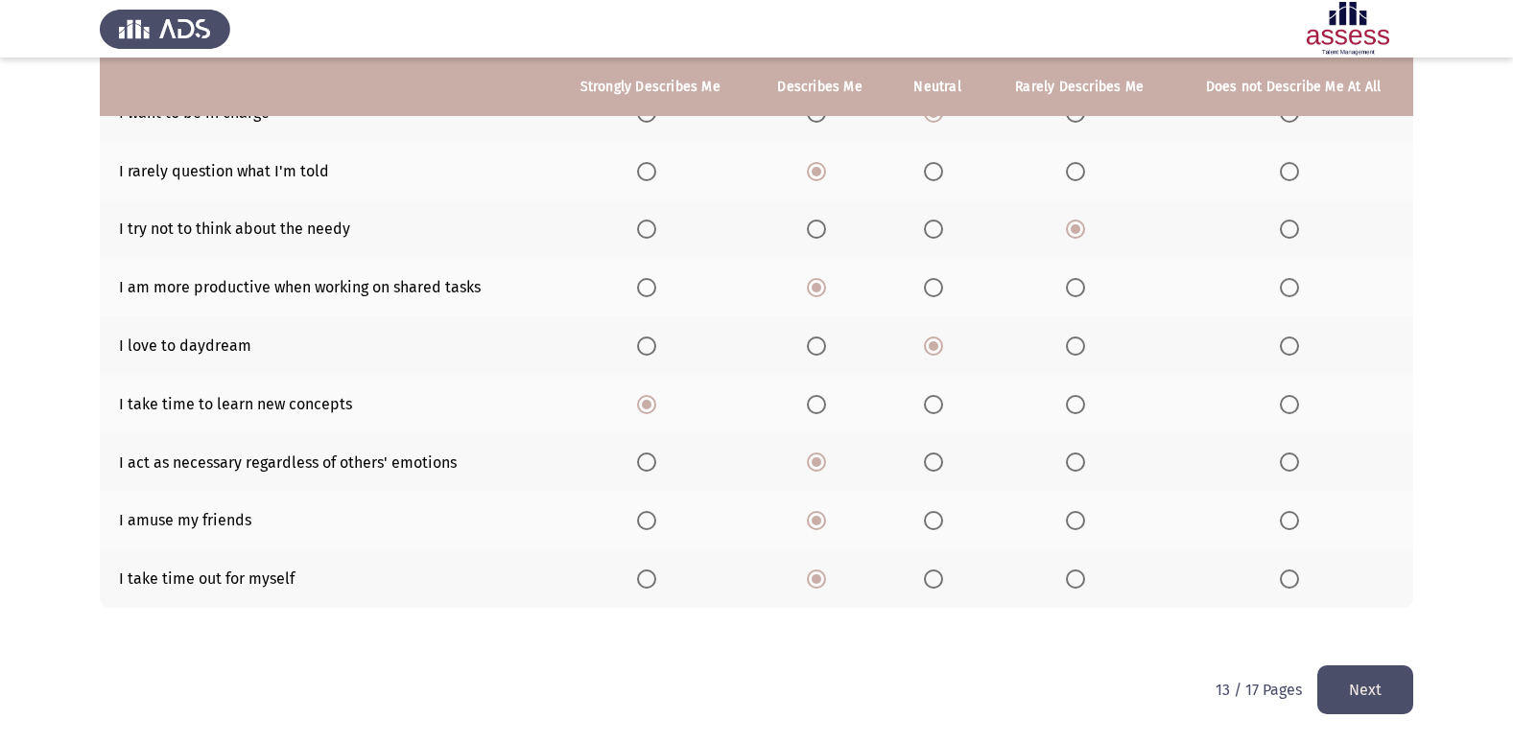
click at [1364, 685] on button "Next" at bounding box center [1365, 690] width 96 height 49
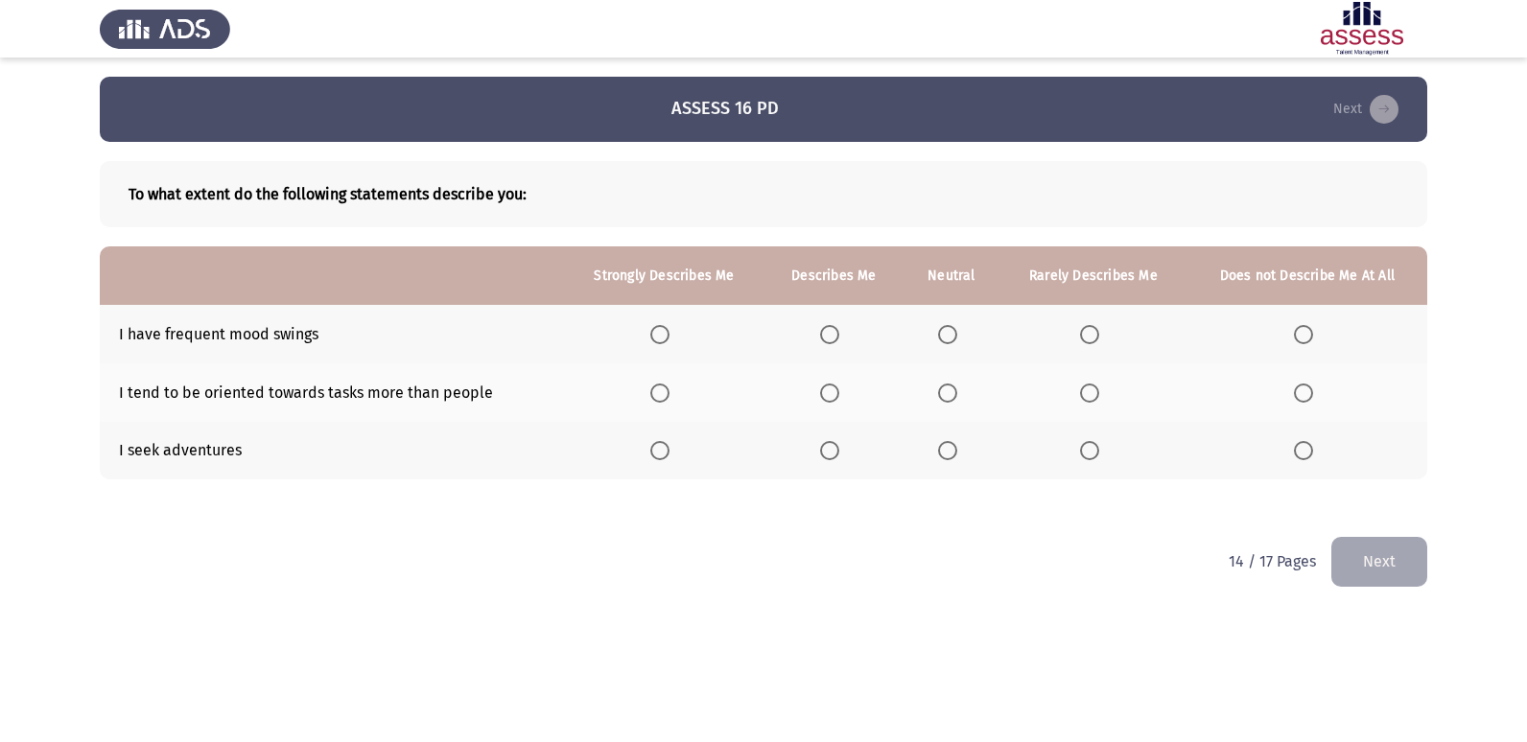
click at [1092, 333] on span "Select an option" at bounding box center [1089, 334] width 19 height 19
click at [1092, 333] on input "Select an option" at bounding box center [1089, 334] width 19 height 19
click at [830, 390] on span "Select an option" at bounding box center [829, 393] width 19 height 19
click at [830, 390] on input "Select an option" at bounding box center [829, 393] width 19 height 19
click at [663, 446] on span "Select an option" at bounding box center [659, 450] width 19 height 19
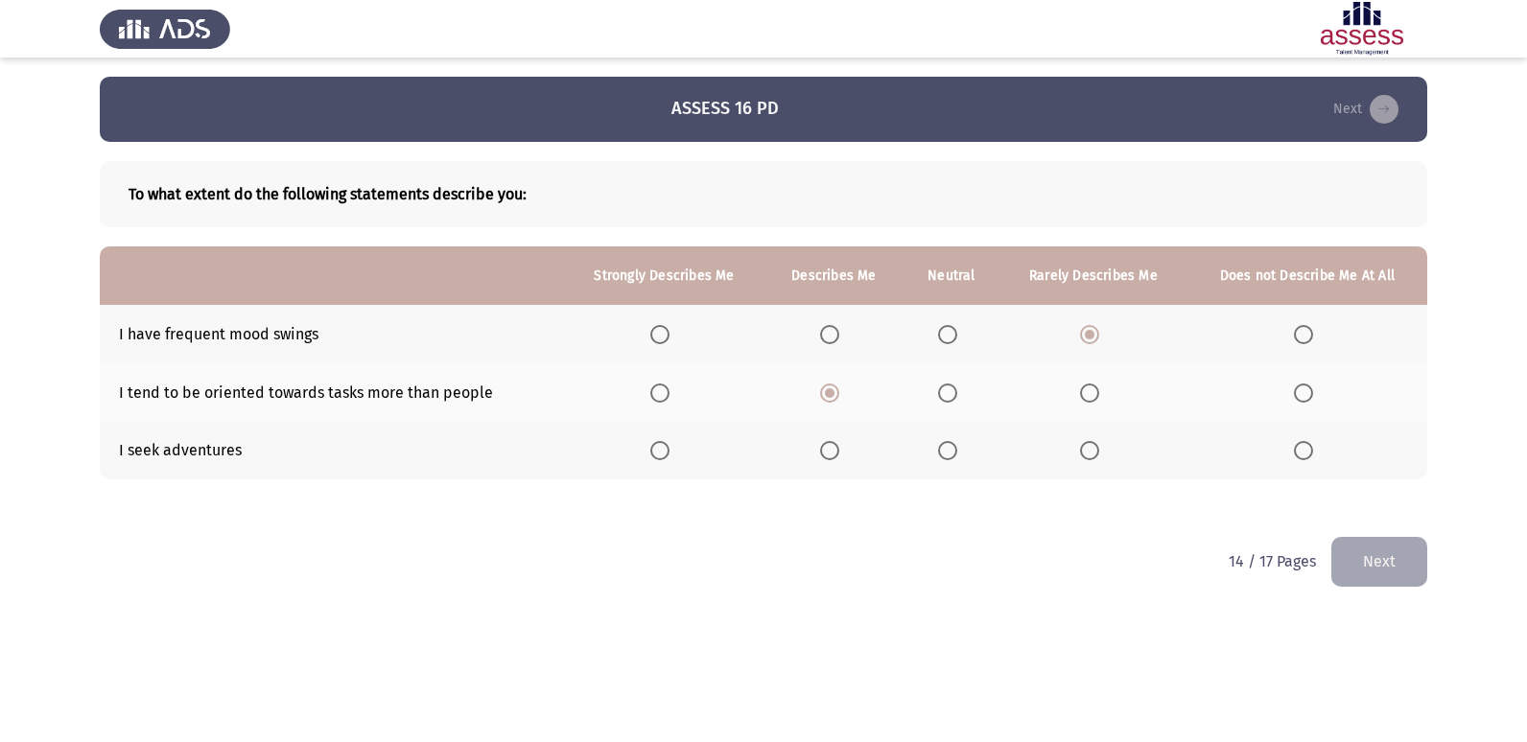
click at [663, 446] on input "Select an option" at bounding box center [659, 450] width 19 height 19
click at [1368, 551] on button "Next" at bounding box center [1379, 561] width 96 height 49
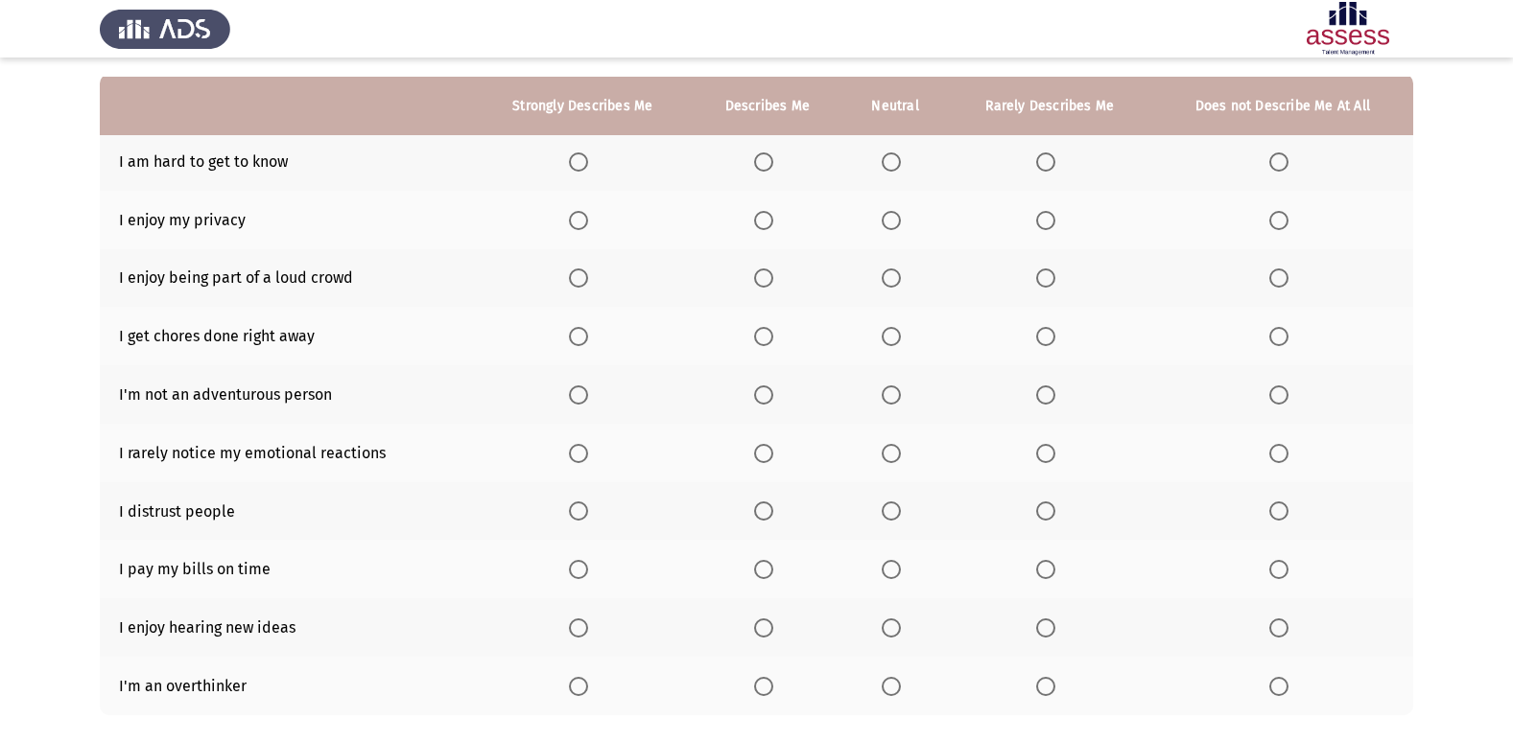
scroll to position [192, 0]
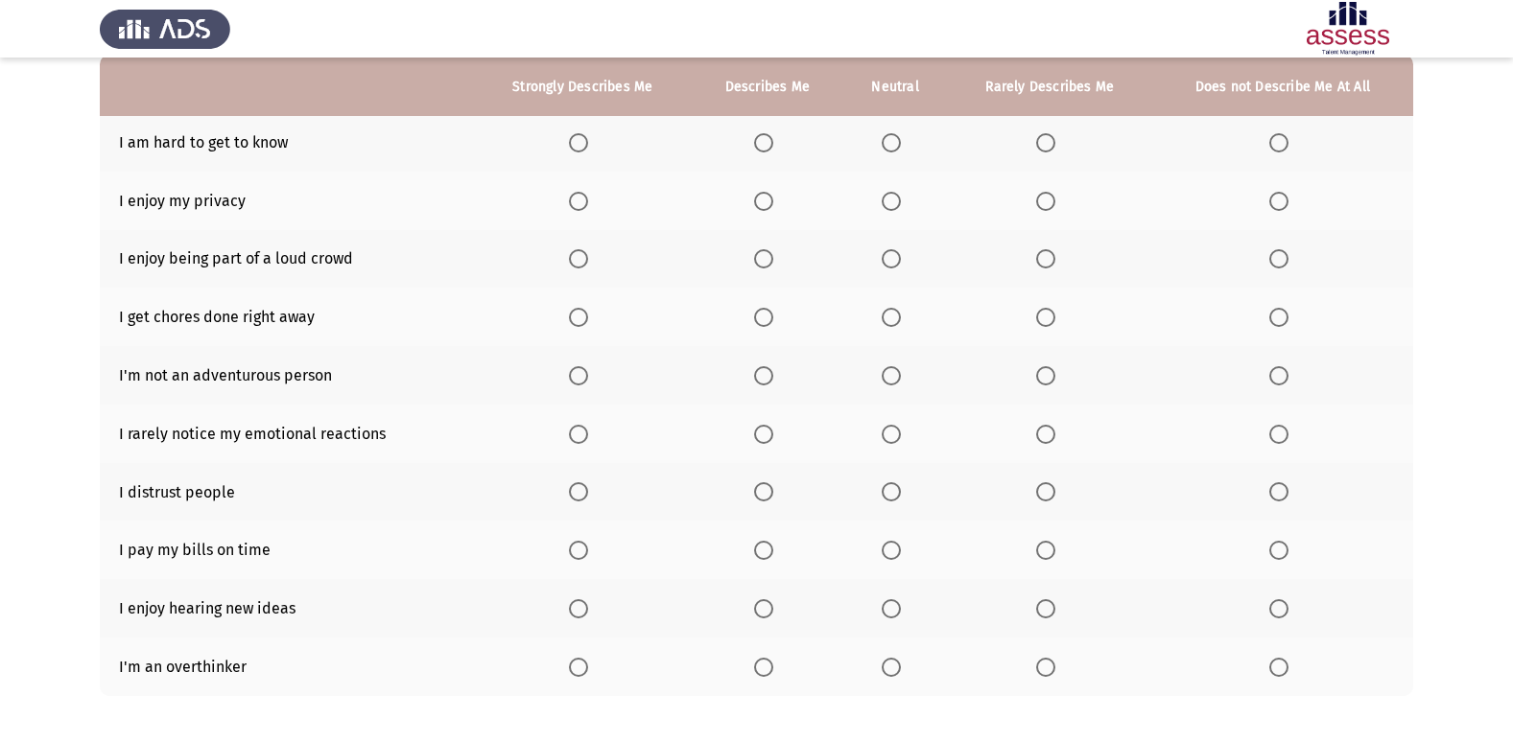
click at [1053, 142] on span "Select an option" at bounding box center [1045, 142] width 19 height 19
click at [1053, 142] on input "Select an option" at bounding box center [1045, 142] width 19 height 19
click at [765, 204] on span "Select an option" at bounding box center [763, 201] width 19 height 19
click at [765, 204] on input "Select an option" at bounding box center [763, 201] width 19 height 19
click at [885, 151] on span "Select an option" at bounding box center [890, 142] width 19 height 19
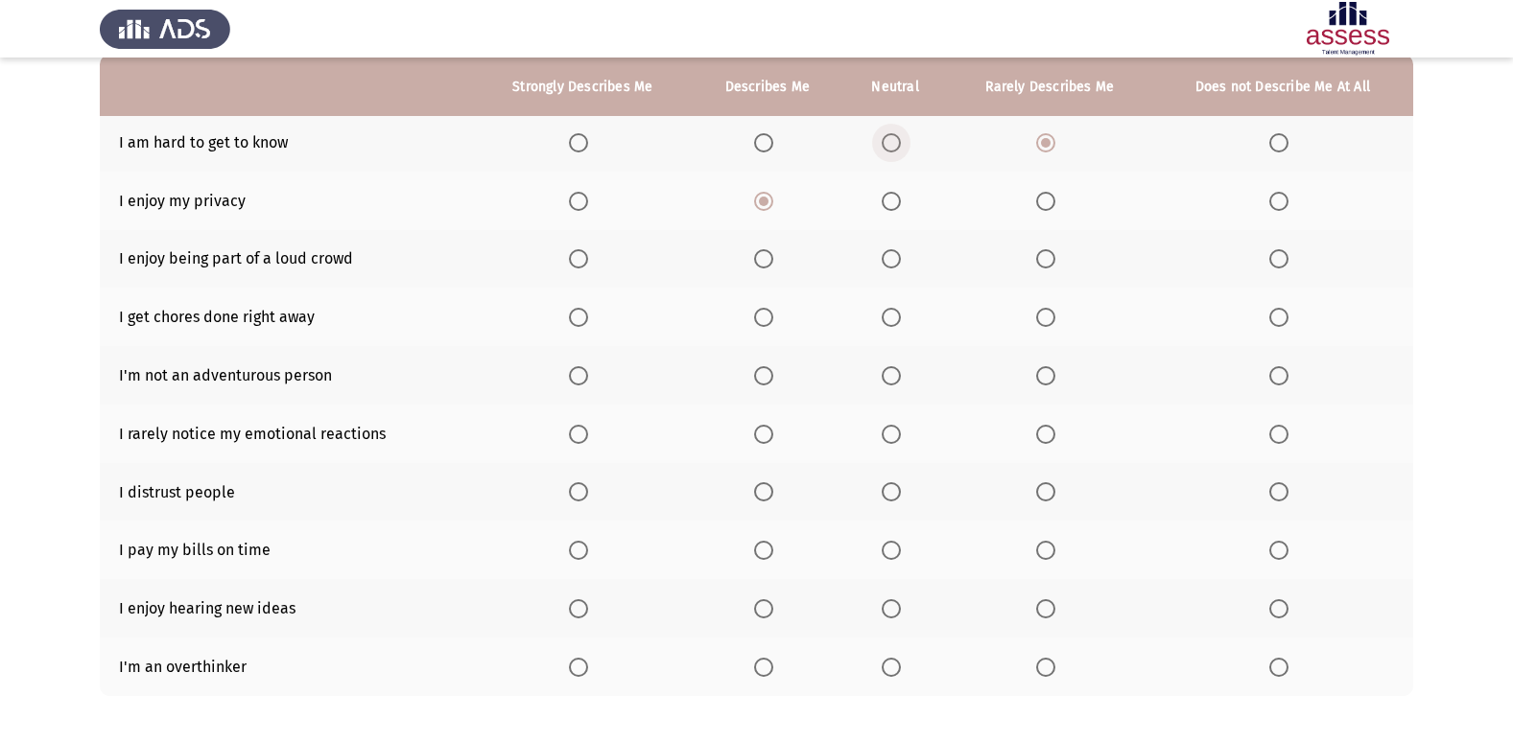
click at [885, 151] on input "Select an option" at bounding box center [890, 142] width 19 height 19
click at [899, 255] on span "Select an option" at bounding box center [890, 258] width 19 height 19
click at [899, 255] on input "Select an option" at bounding box center [890, 258] width 19 height 19
click at [769, 312] on span "Select an option" at bounding box center [763, 317] width 19 height 19
click at [769, 312] on input "Select an option" at bounding box center [763, 317] width 19 height 19
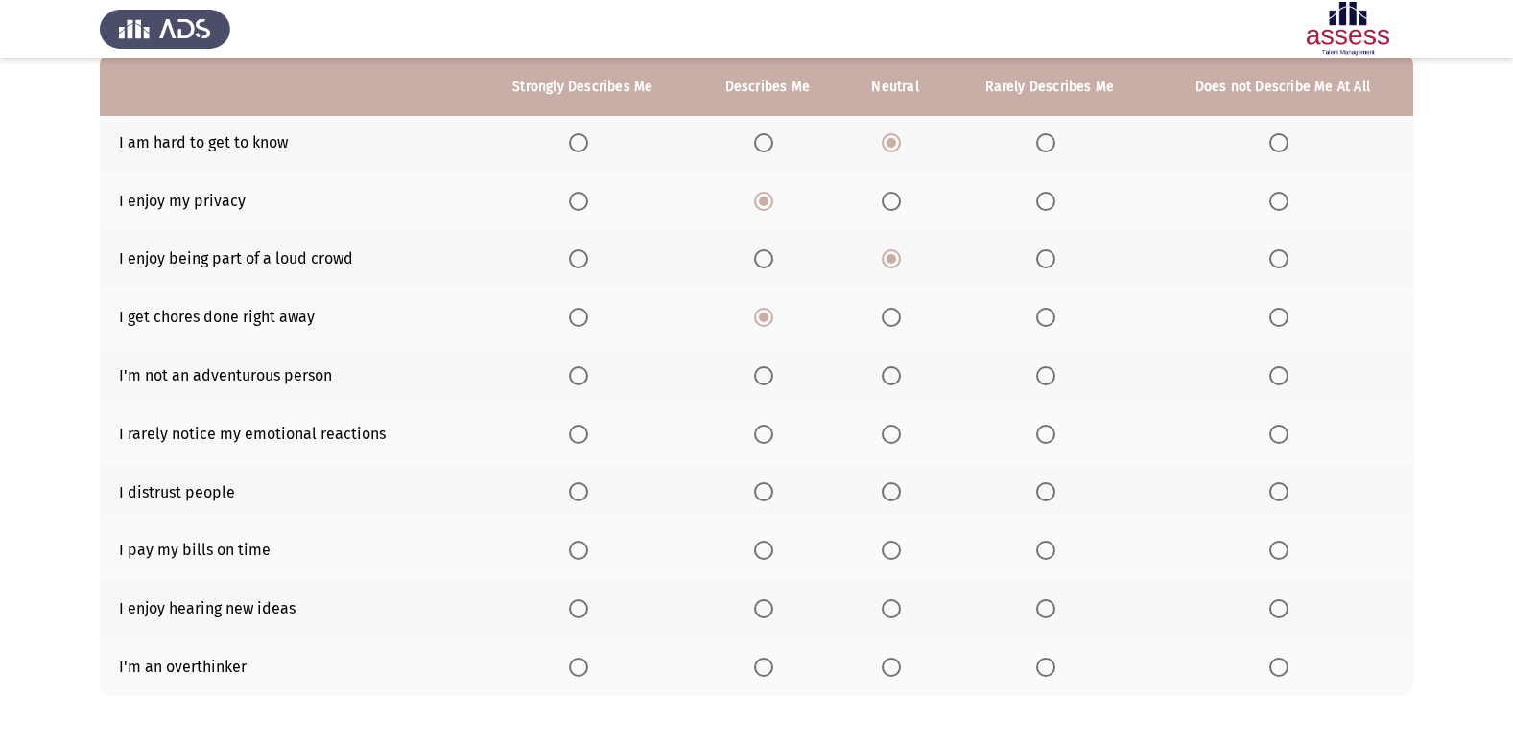
click at [1284, 381] on span "Select an option" at bounding box center [1278, 375] width 19 height 19
click at [1284, 381] on input "Select an option" at bounding box center [1278, 375] width 19 height 19
click at [883, 434] on span "Select an option" at bounding box center [890, 434] width 19 height 19
click at [883, 434] on input "Select an option" at bounding box center [890, 434] width 19 height 19
click at [1044, 485] on span "Select an option" at bounding box center [1045, 491] width 19 height 19
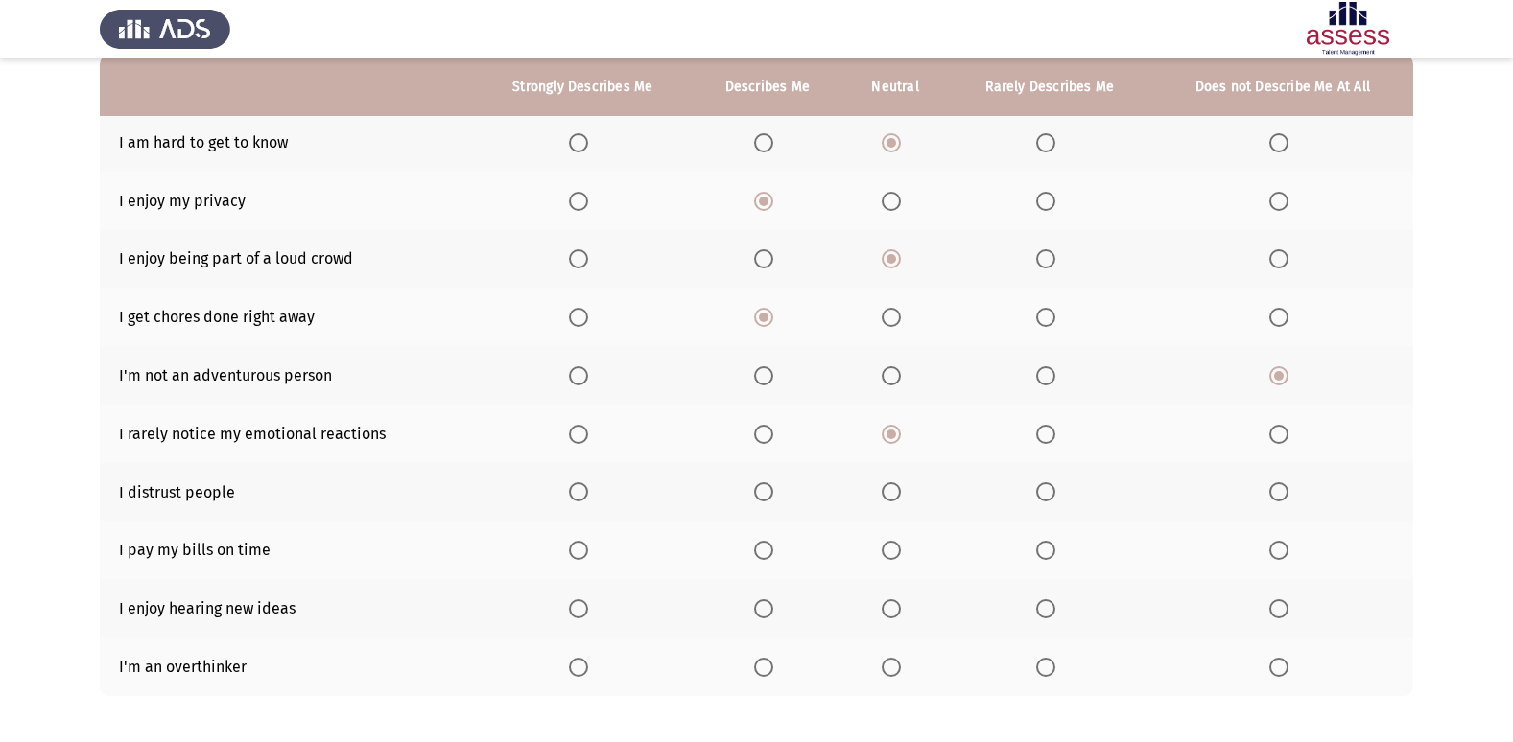
click at [1044, 485] on input "Select an option" at bounding box center [1045, 491] width 19 height 19
click at [579, 554] on span "Select an option" at bounding box center [578, 550] width 19 height 19
click at [579, 554] on input "Select an option" at bounding box center [578, 550] width 19 height 19
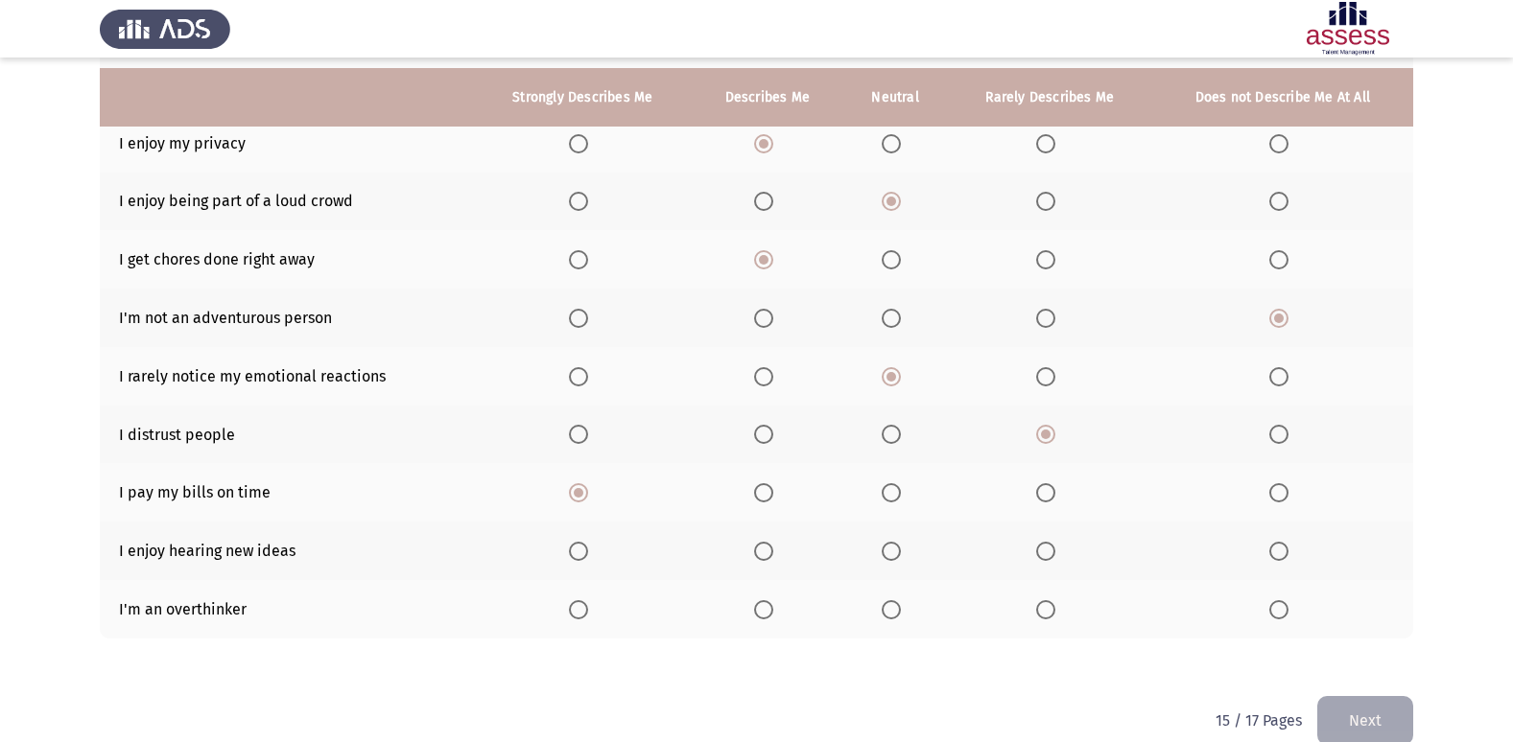
scroll to position [280, 0]
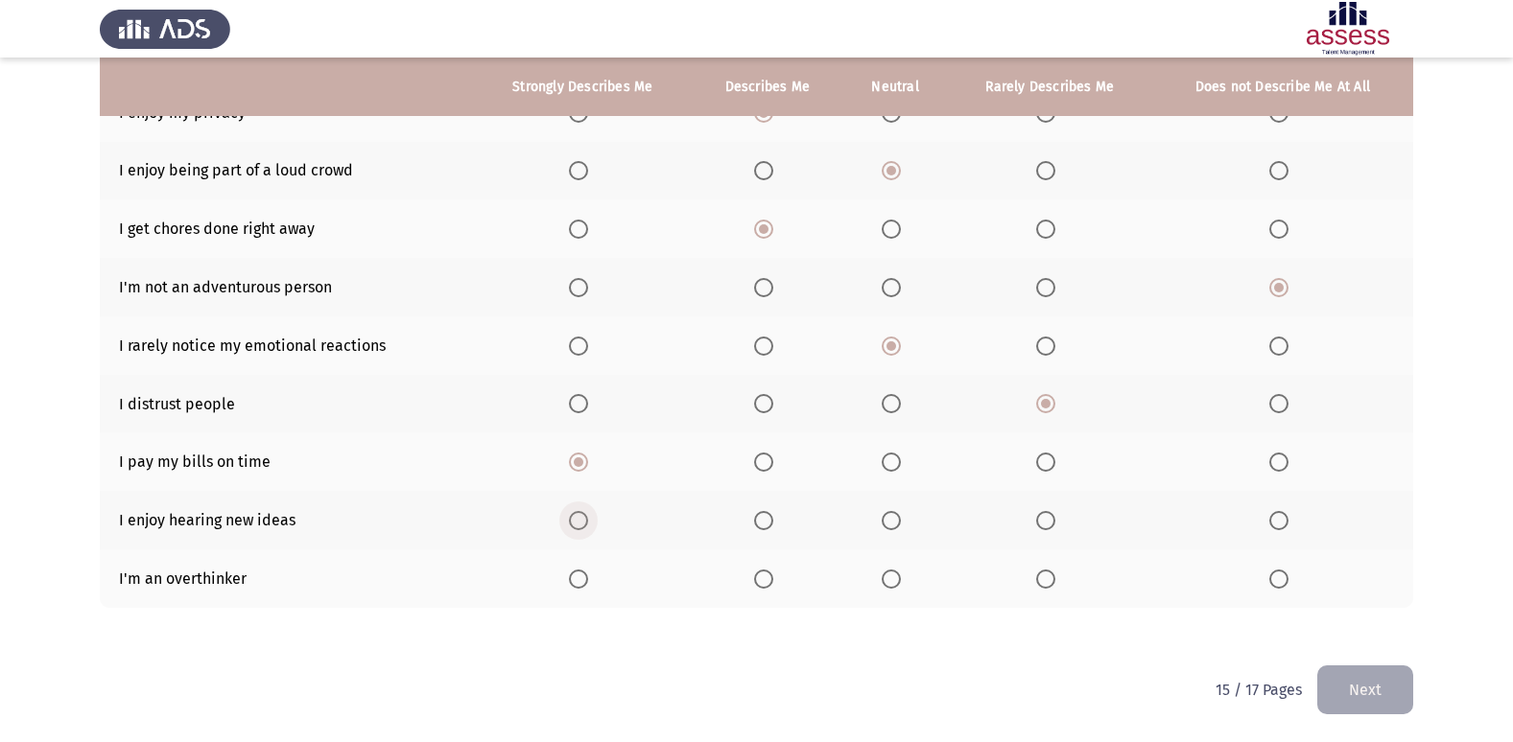
click at [583, 518] on span "Select an option" at bounding box center [578, 520] width 19 height 19
click at [583, 518] on input "Select an option" at bounding box center [578, 520] width 19 height 19
click at [761, 589] on th at bounding box center [767, 579] width 151 height 59
click at [761, 584] on span "Select an option" at bounding box center [763, 579] width 19 height 19
click at [761, 584] on input "Select an option" at bounding box center [763, 579] width 19 height 19
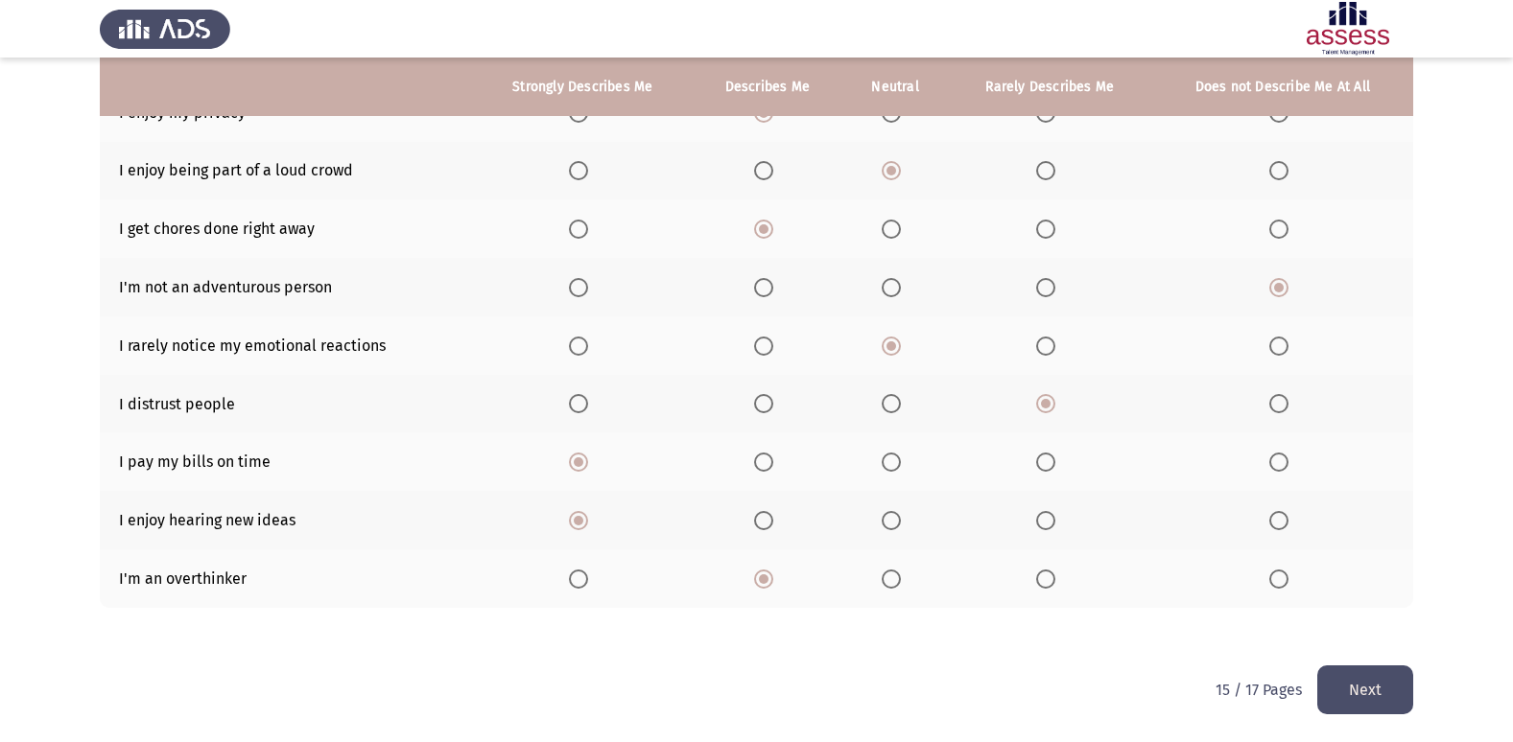
click at [1337, 688] on button "Next" at bounding box center [1365, 690] width 96 height 49
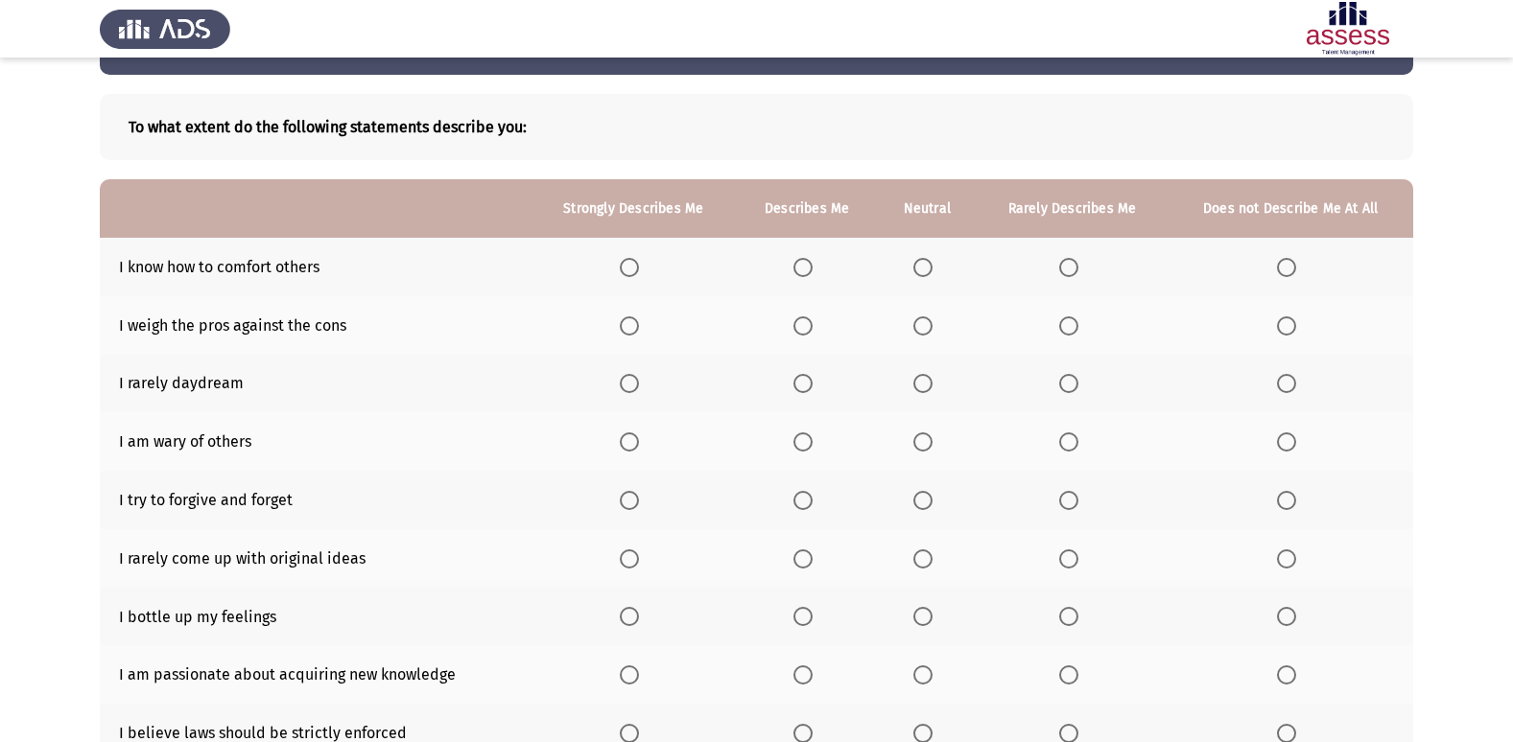
scroll to position [96, 0]
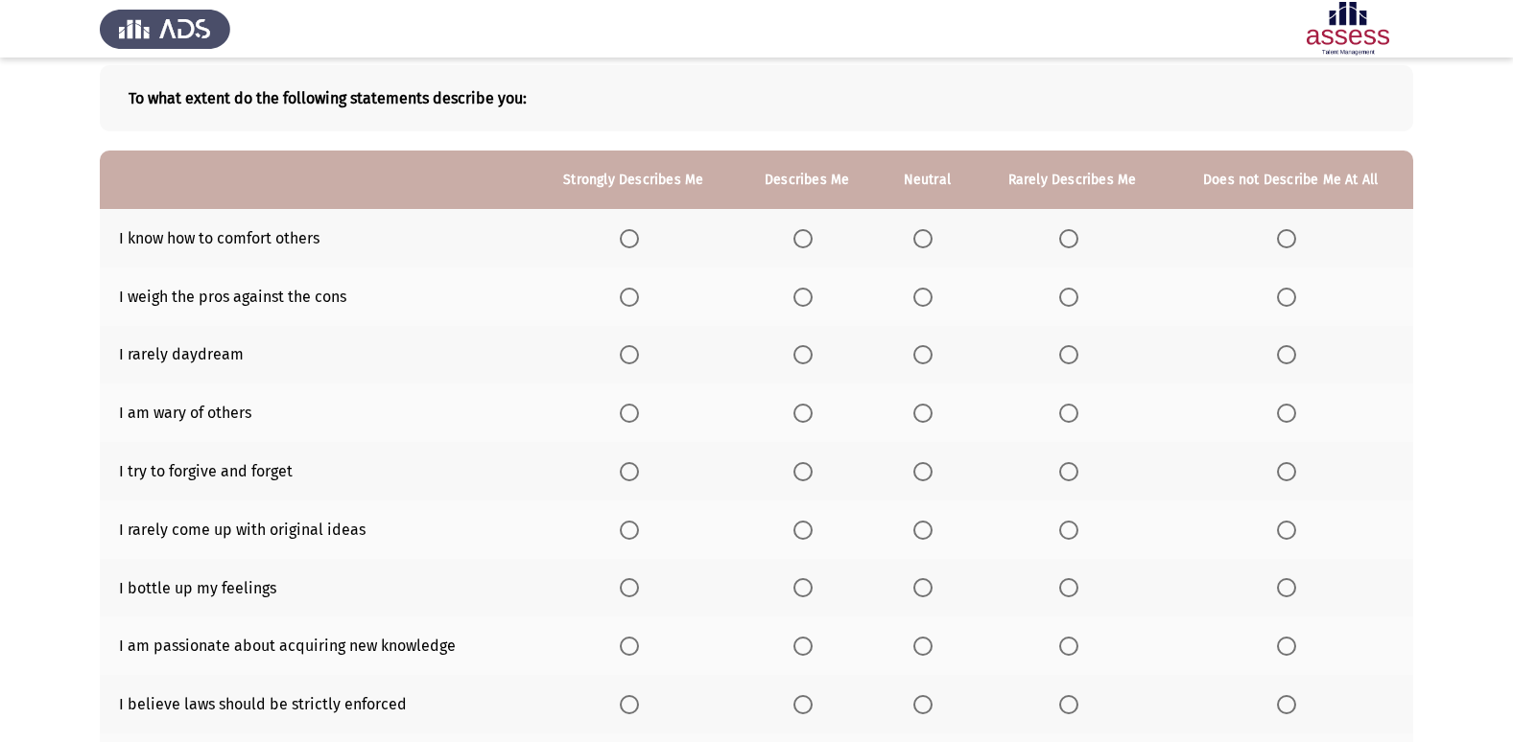
click at [809, 233] on span "Select an option" at bounding box center [802, 238] width 19 height 19
click at [809, 233] on input "Select an option" at bounding box center [802, 238] width 19 height 19
click at [629, 297] on span "Select an option" at bounding box center [629, 297] width 0 height 0
click at [632, 296] on input "Select an option" at bounding box center [629, 297] width 19 height 19
click at [1076, 348] on span "Select an option" at bounding box center [1068, 354] width 19 height 19
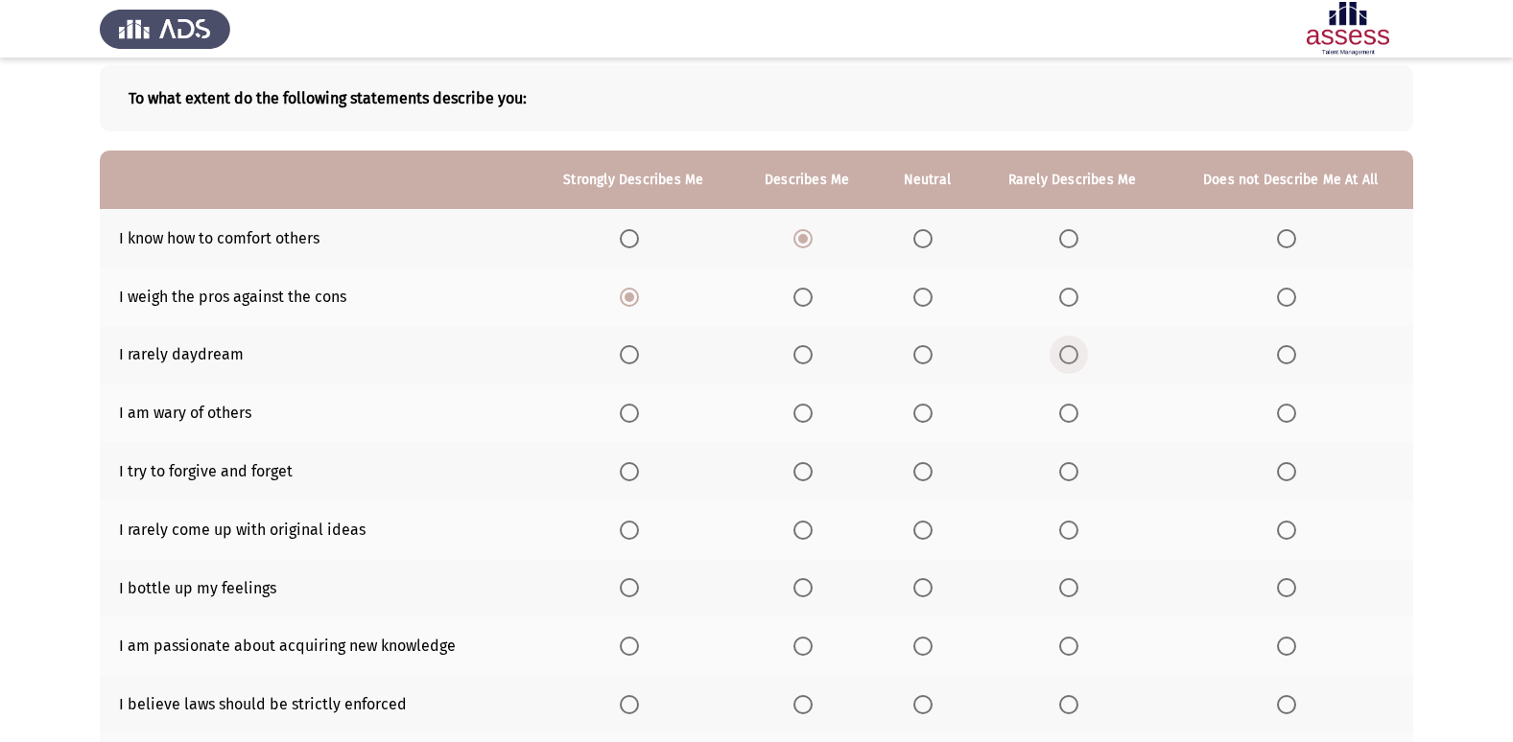
click at [1076, 348] on input "Select an option" at bounding box center [1068, 354] width 19 height 19
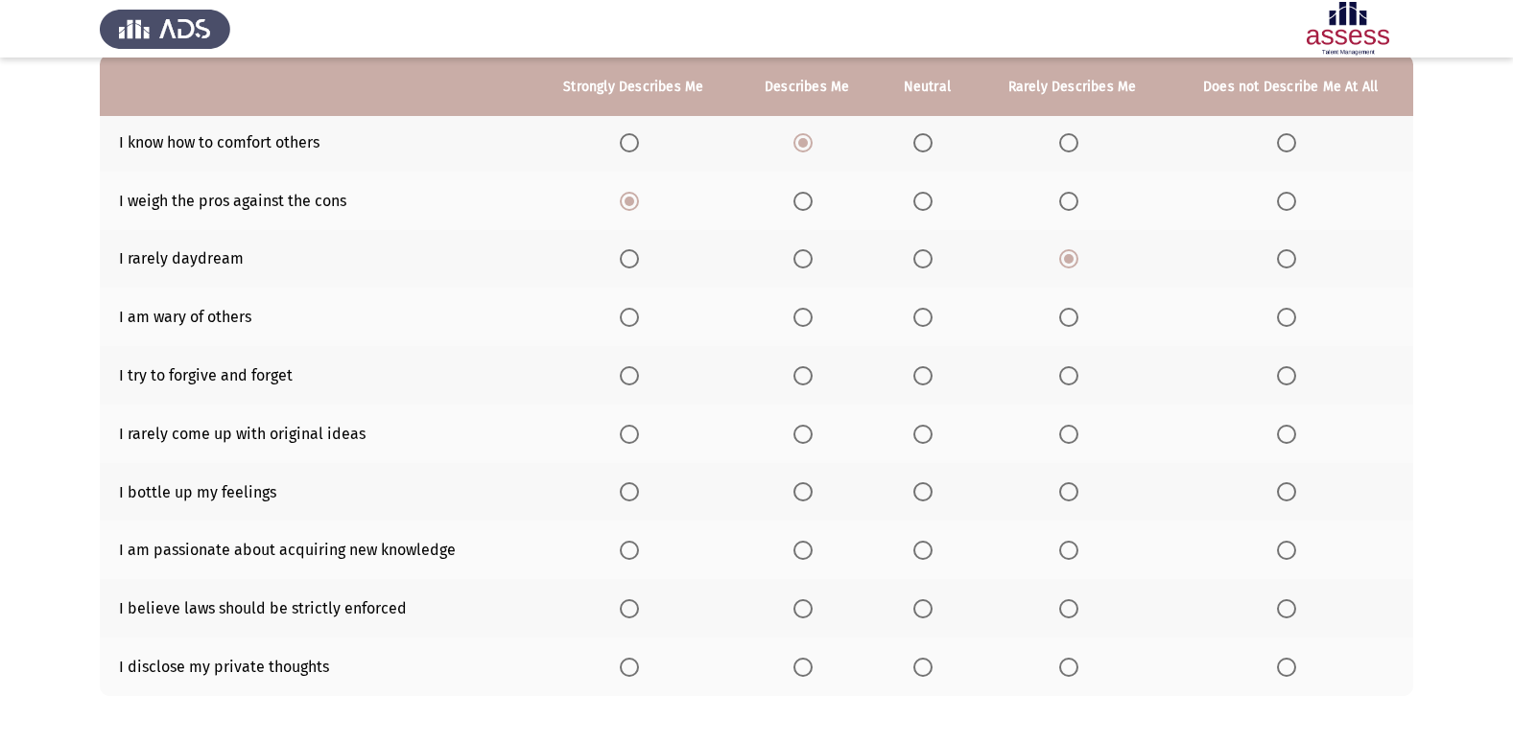
click at [924, 256] on span "Select an option" at bounding box center [922, 258] width 19 height 19
click at [924, 256] on input "Select an option" at bounding box center [922, 258] width 19 height 19
click at [804, 377] on span "Select an option" at bounding box center [802, 375] width 19 height 19
click at [804, 377] on input "Select an option" at bounding box center [802, 375] width 19 height 19
click at [812, 317] on span "Select an option" at bounding box center [802, 317] width 19 height 19
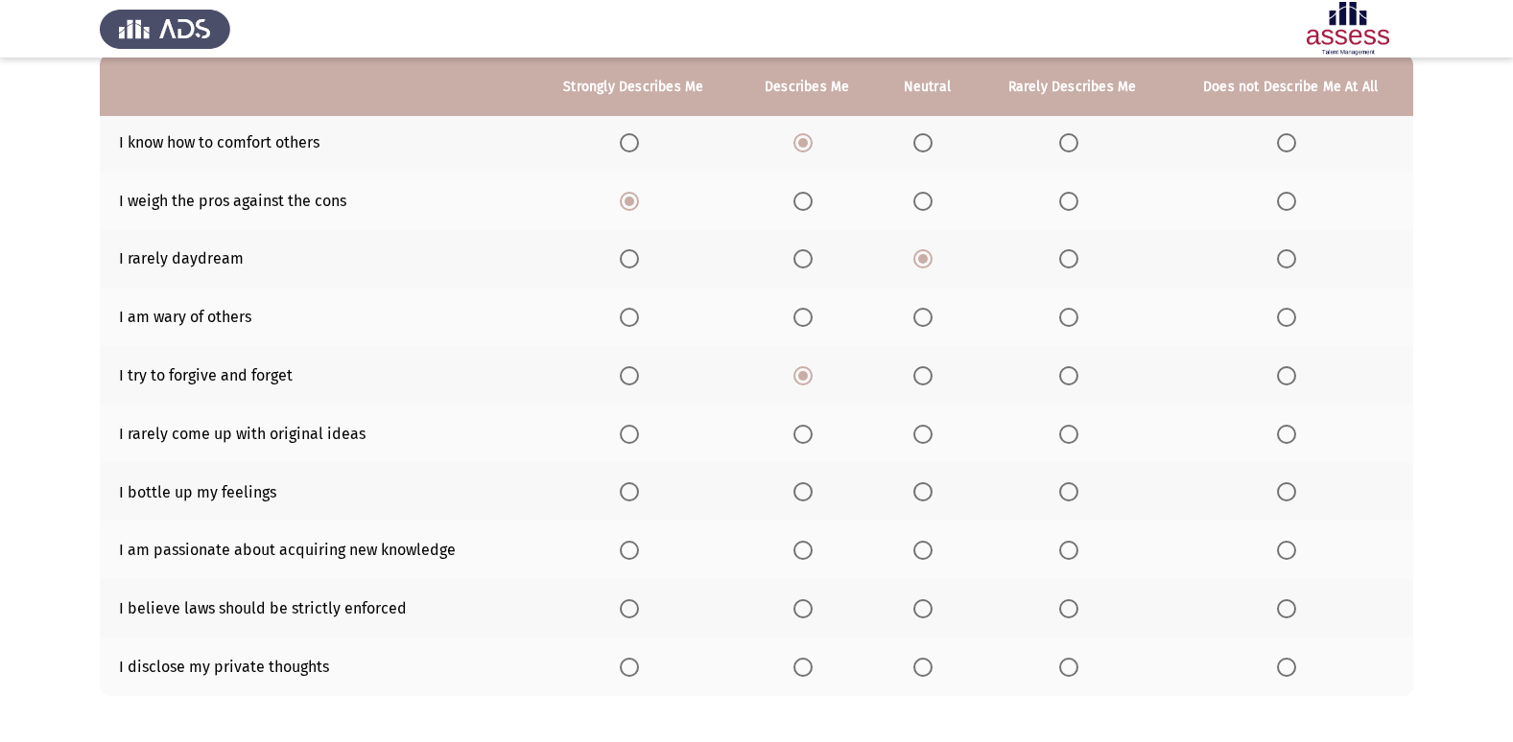
click at [812, 317] on input "Select an option" at bounding box center [802, 317] width 19 height 19
click at [1070, 431] on span "Select an option" at bounding box center [1068, 434] width 19 height 19
click at [1070, 431] on input "Select an option" at bounding box center [1068, 434] width 19 height 19
click at [927, 496] on span "Select an option" at bounding box center [922, 491] width 19 height 19
click at [927, 496] on input "Select an option" at bounding box center [922, 491] width 19 height 19
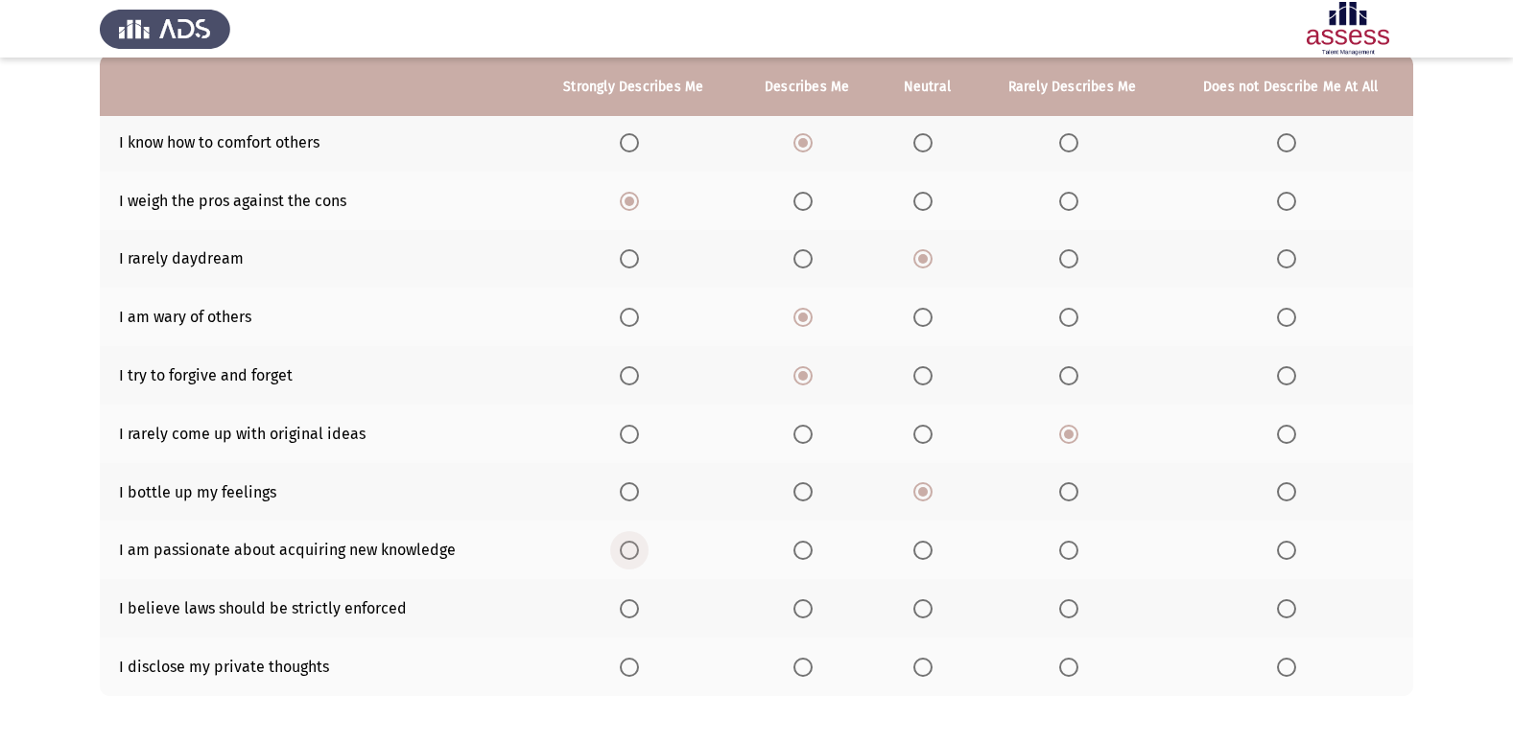
click at [628, 551] on span "Select an option" at bounding box center [629, 550] width 19 height 19
click at [628, 551] on input "Select an option" at bounding box center [629, 550] width 19 height 19
click at [926, 555] on span "Select an option" at bounding box center [922, 550] width 19 height 19
click at [926, 555] on input "Select an option" at bounding box center [922, 550] width 19 height 19
click at [916, 611] on span "Select an option" at bounding box center [922, 608] width 19 height 19
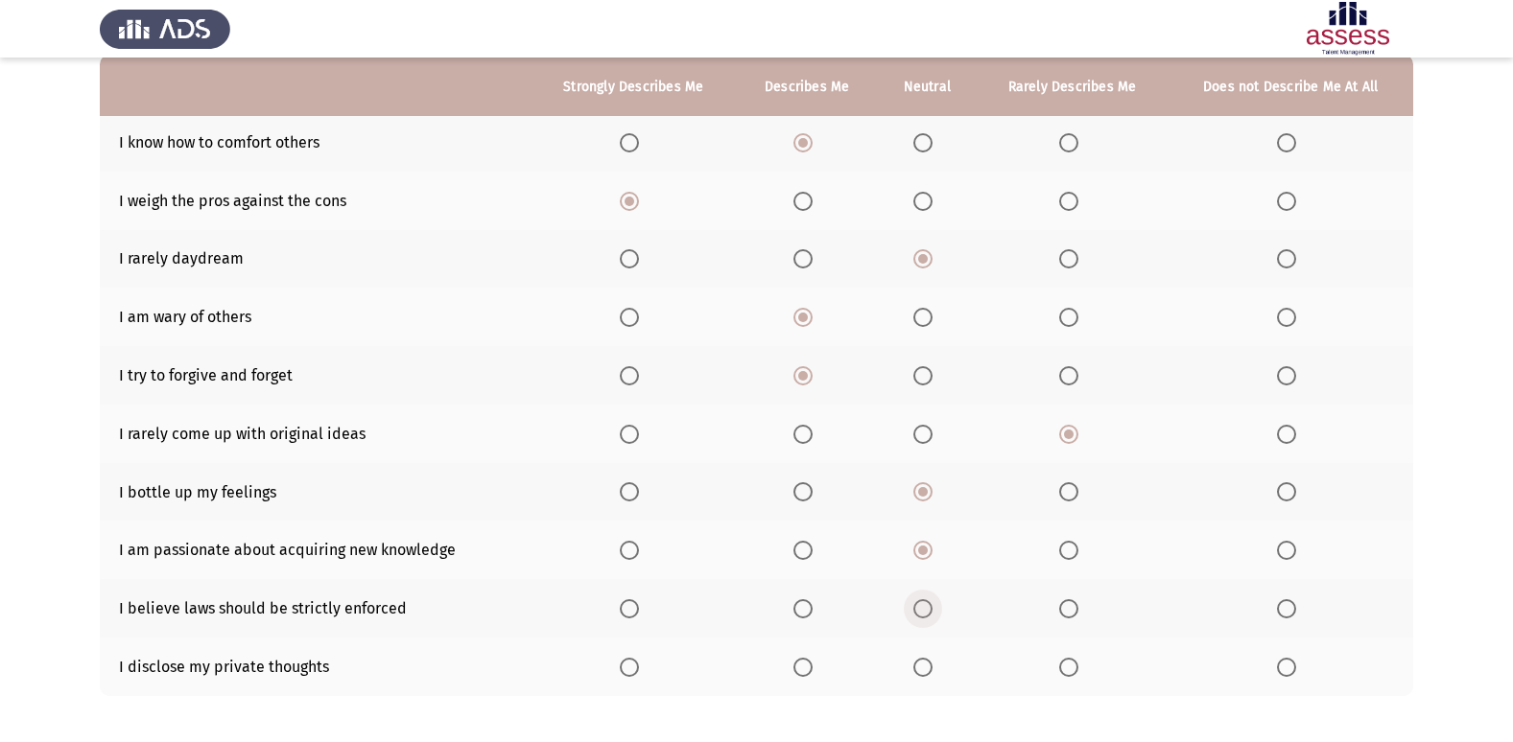
click at [916, 611] on input "Select an option" at bounding box center [922, 608] width 19 height 19
click at [629, 543] on span "Select an option" at bounding box center [629, 550] width 19 height 19
click at [629, 543] on input "Select an option" at bounding box center [629, 550] width 19 height 19
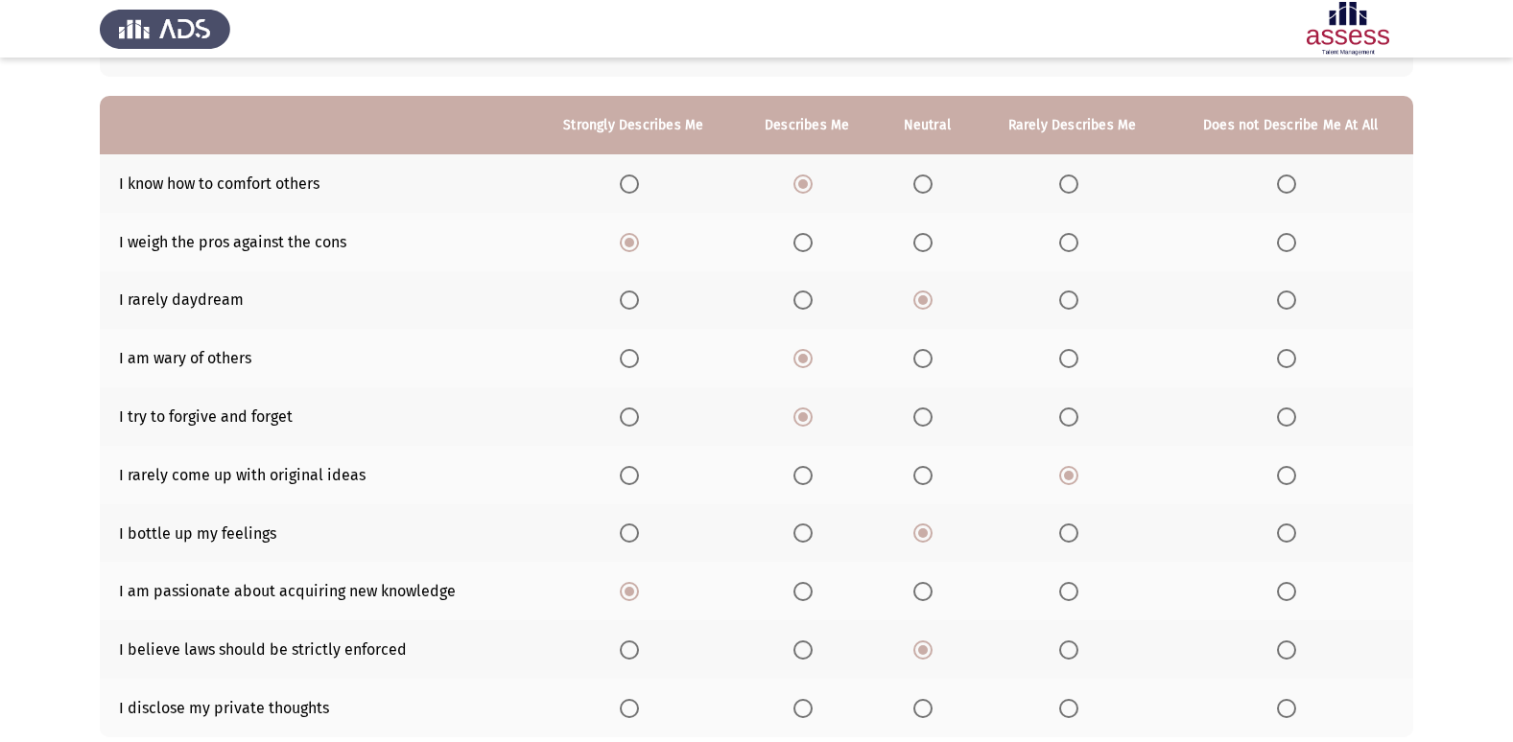
scroll to position [184, 0]
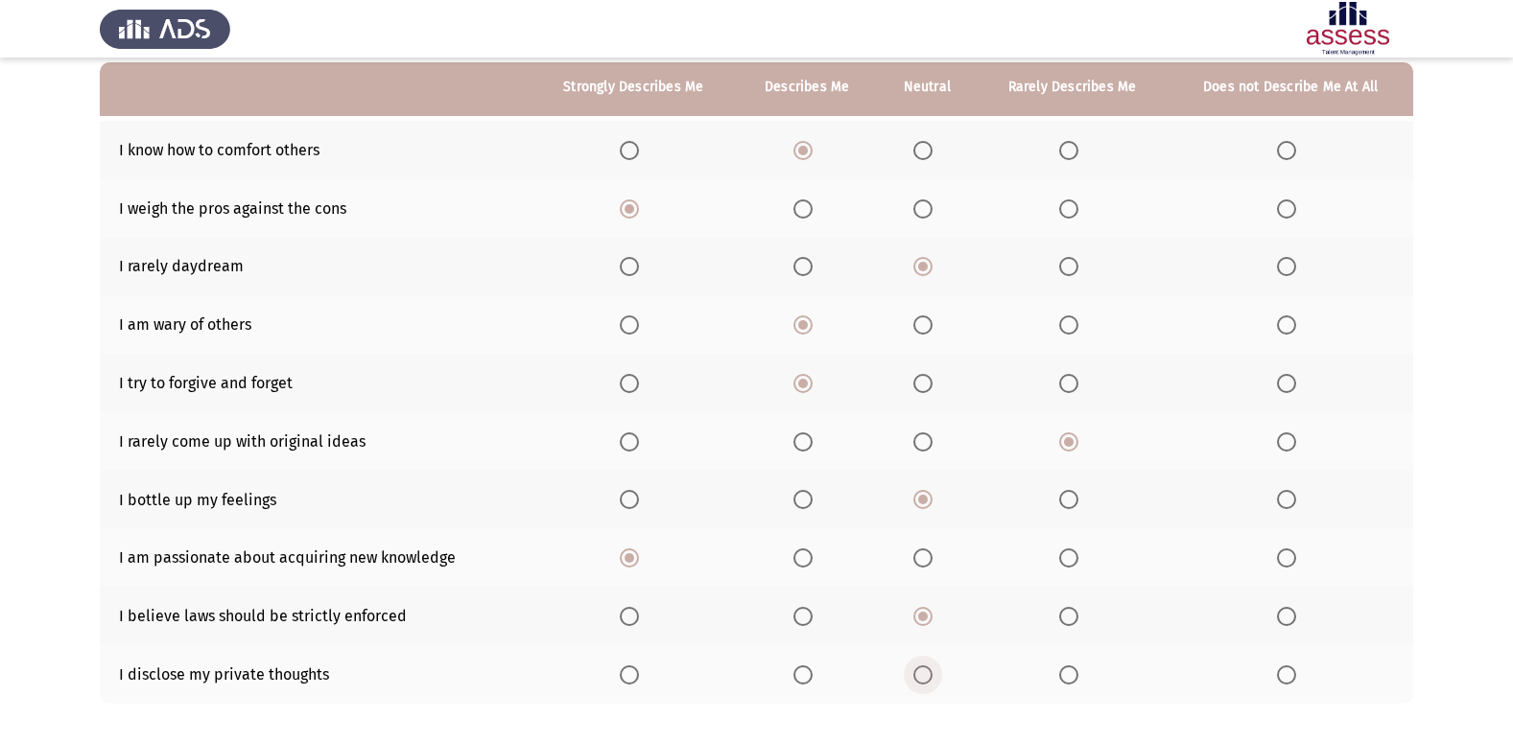
click at [921, 674] on span "Select an option" at bounding box center [922, 675] width 19 height 19
click at [921, 674] on input "Select an option" at bounding box center [922, 675] width 19 height 19
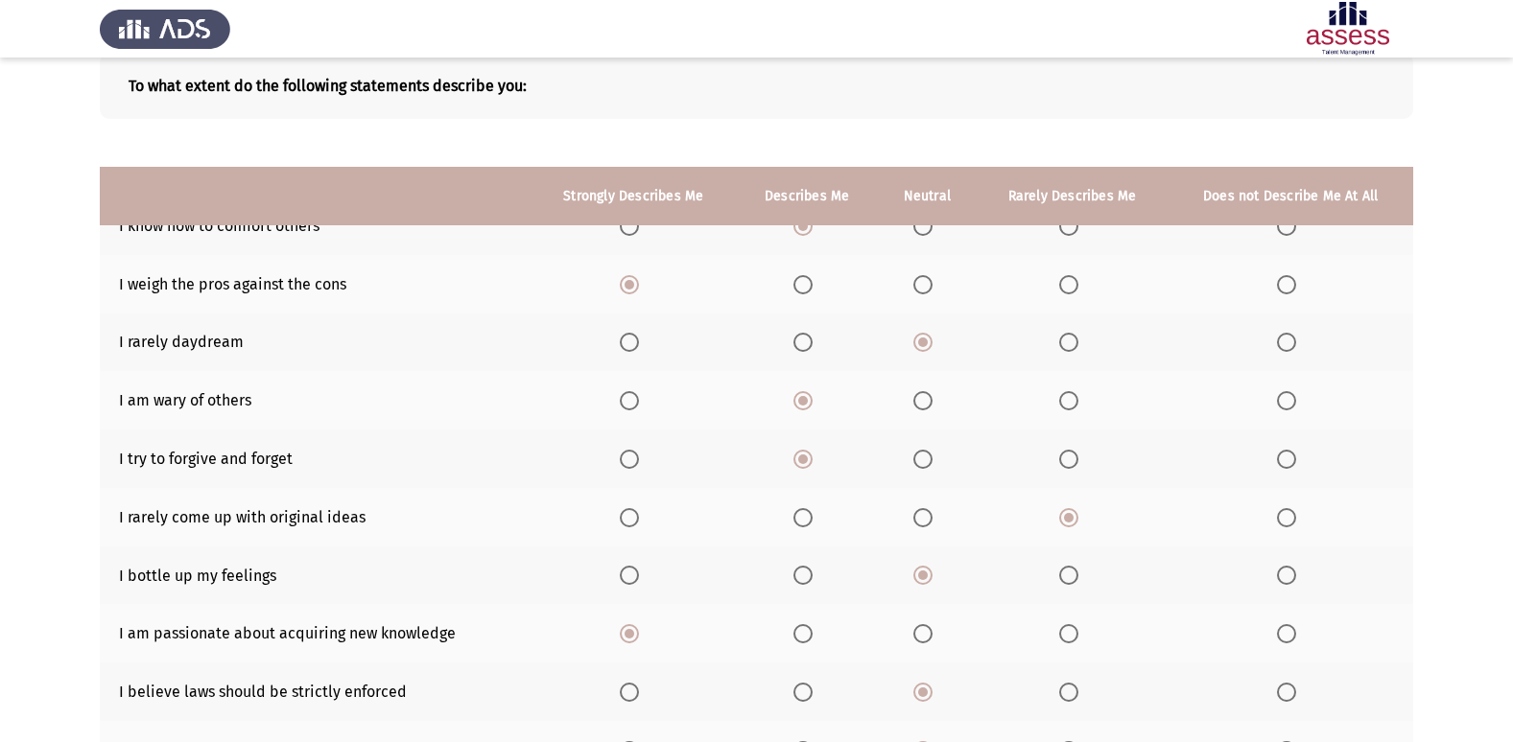
scroll to position [280, 0]
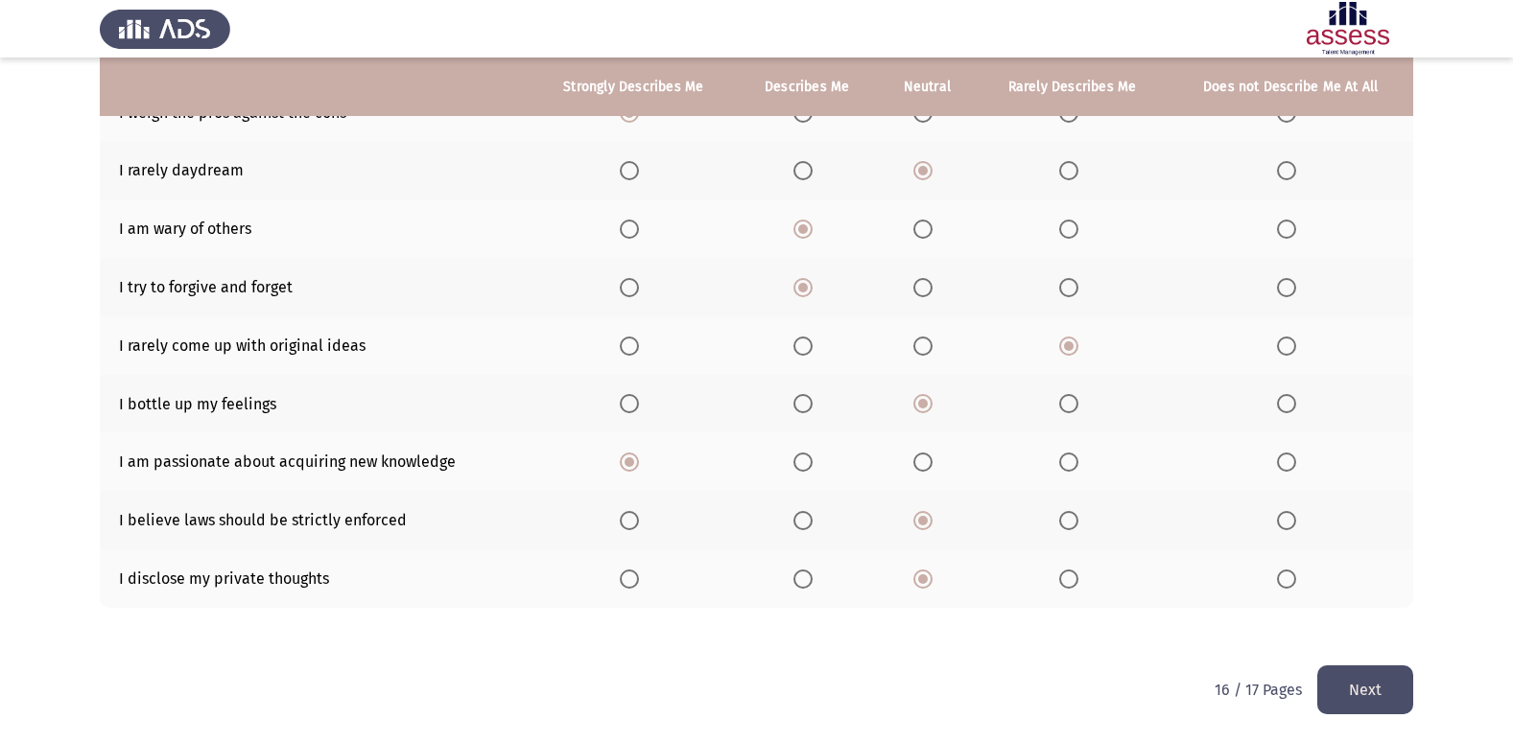
click at [1366, 693] on button "Next" at bounding box center [1365, 690] width 96 height 49
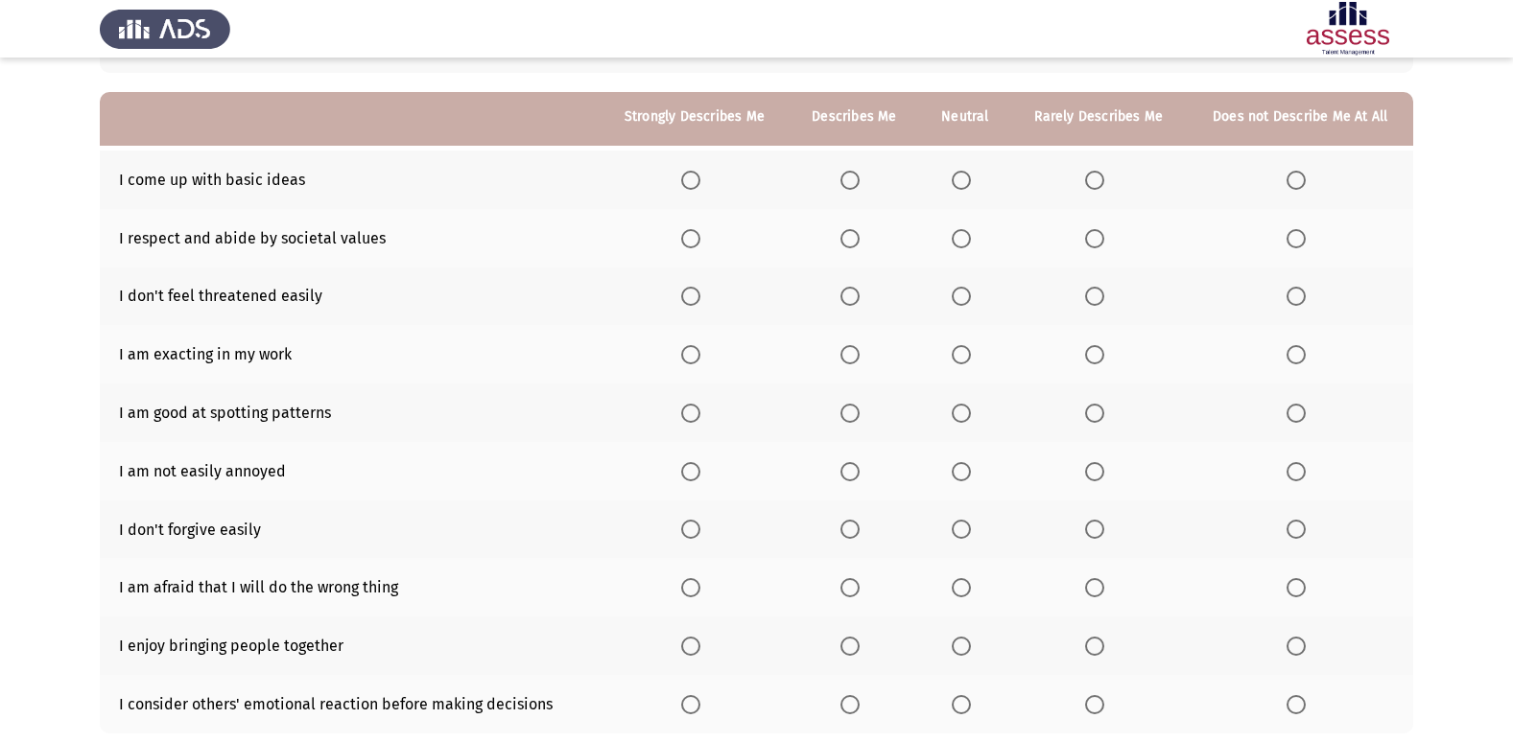
scroll to position [184, 0]
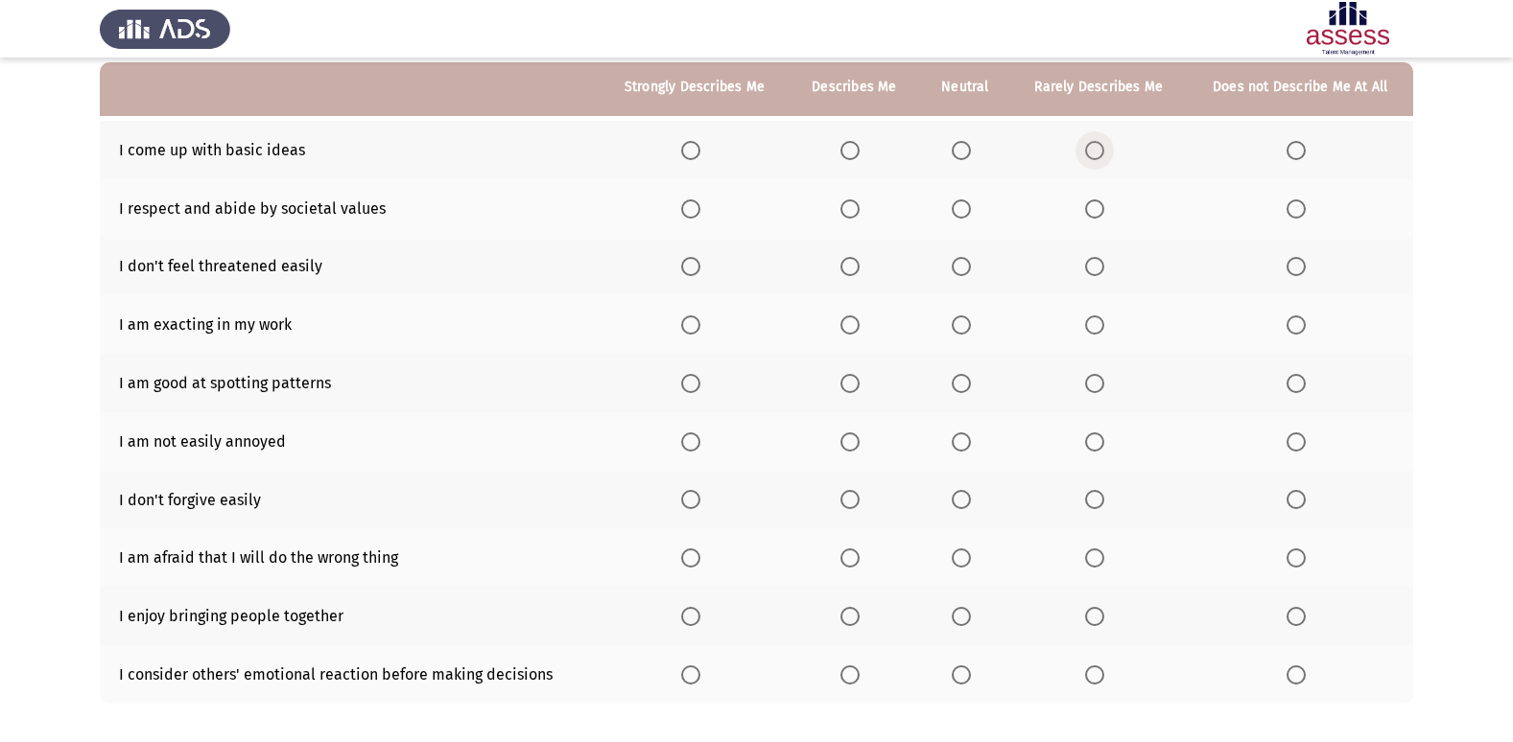
click at [1092, 153] on span "Select an option" at bounding box center [1094, 150] width 19 height 19
click at [1092, 153] on input "Select an option" at bounding box center [1094, 150] width 19 height 19
click at [849, 217] on span "Select an option" at bounding box center [849, 208] width 19 height 19
click at [849, 217] on input "Select an option" at bounding box center [849, 208] width 19 height 19
click at [853, 268] on span "Select an option" at bounding box center [849, 266] width 19 height 19
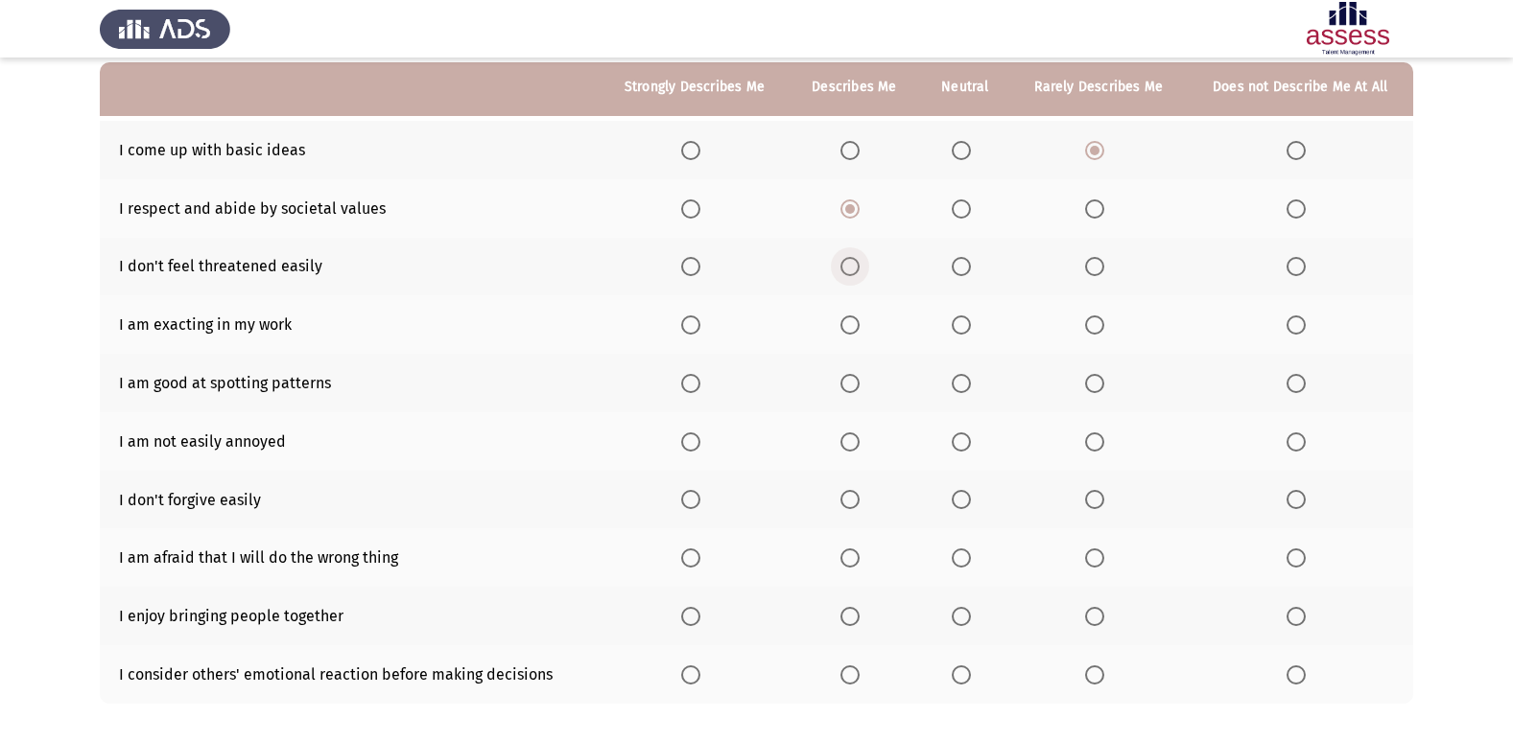
click at [853, 268] on input "Select an option" at bounding box center [849, 266] width 19 height 19
click at [850, 328] on span "Select an option" at bounding box center [849, 325] width 19 height 19
click at [850, 328] on input "Select an option" at bounding box center [849, 325] width 19 height 19
click at [699, 387] on span "Select an option" at bounding box center [690, 383] width 19 height 19
click at [699, 387] on input "Select an option" at bounding box center [690, 383] width 19 height 19
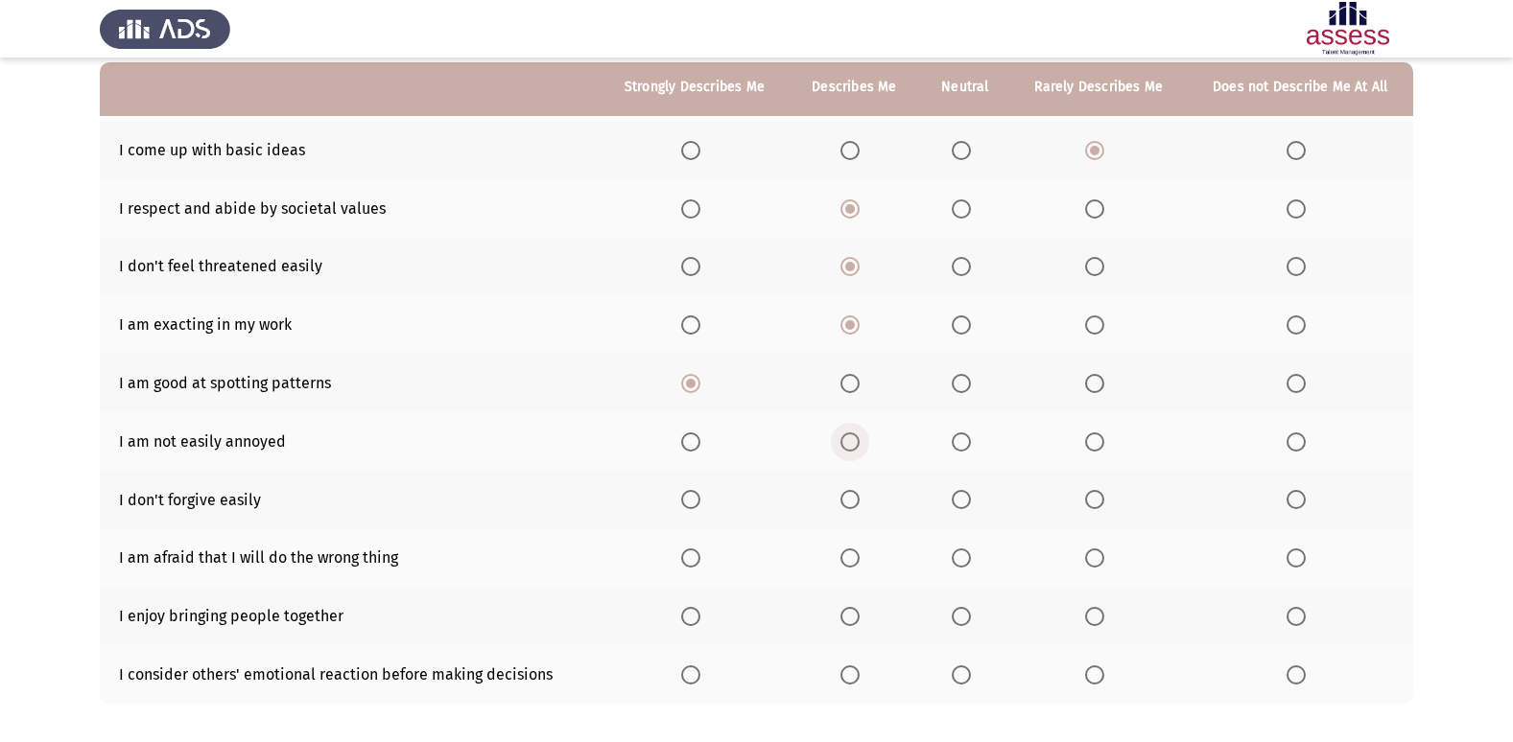
click at [849, 441] on span "Select an option" at bounding box center [849, 442] width 19 height 19
click at [849, 441] on input "Select an option" at bounding box center [849, 442] width 19 height 19
click at [1104, 503] on span "Select an option" at bounding box center [1094, 499] width 19 height 19
click at [1104, 503] on input "Select an option" at bounding box center [1094, 499] width 19 height 19
click at [963, 562] on span "Select an option" at bounding box center [960, 558] width 19 height 19
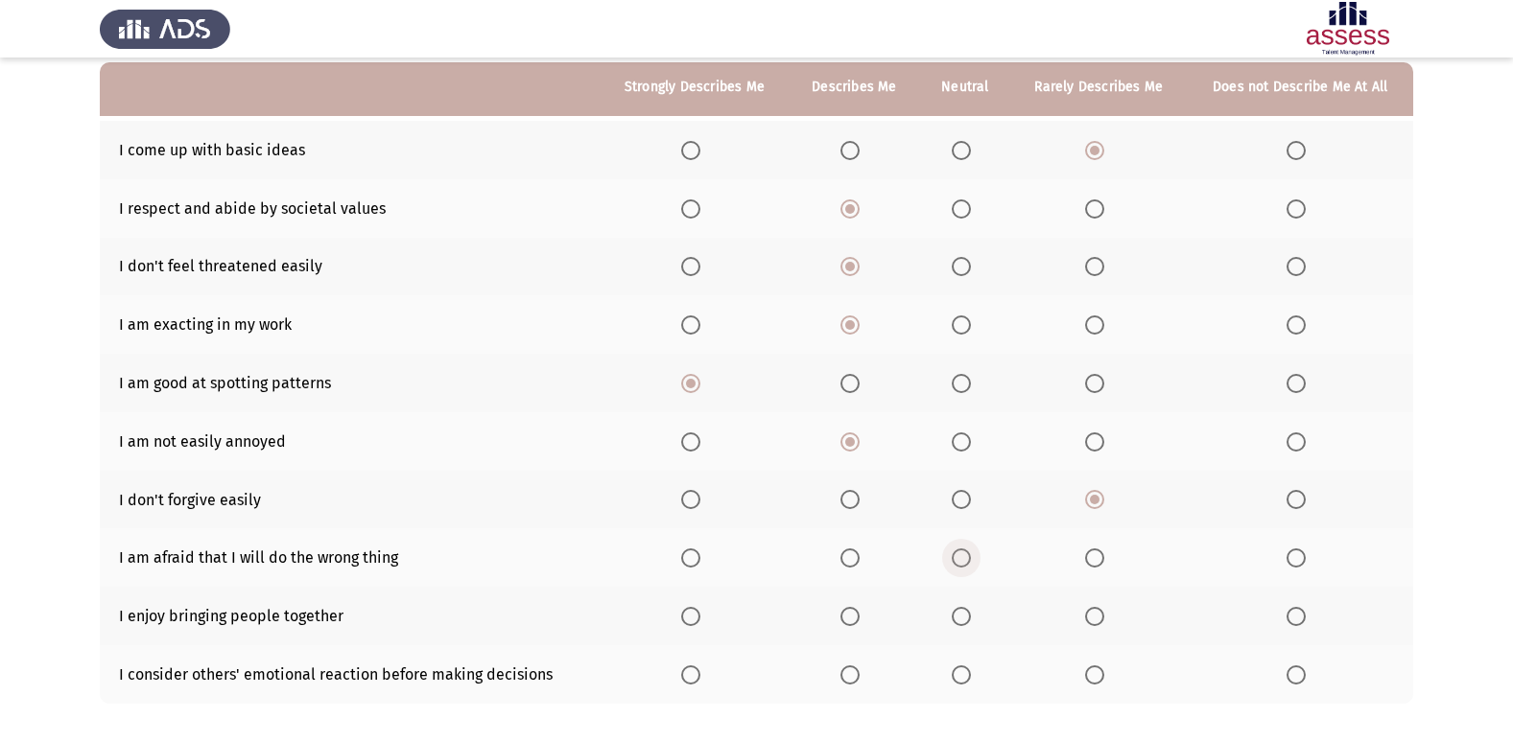
click at [963, 562] on input "Select an option" at bounding box center [960, 558] width 19 height 19
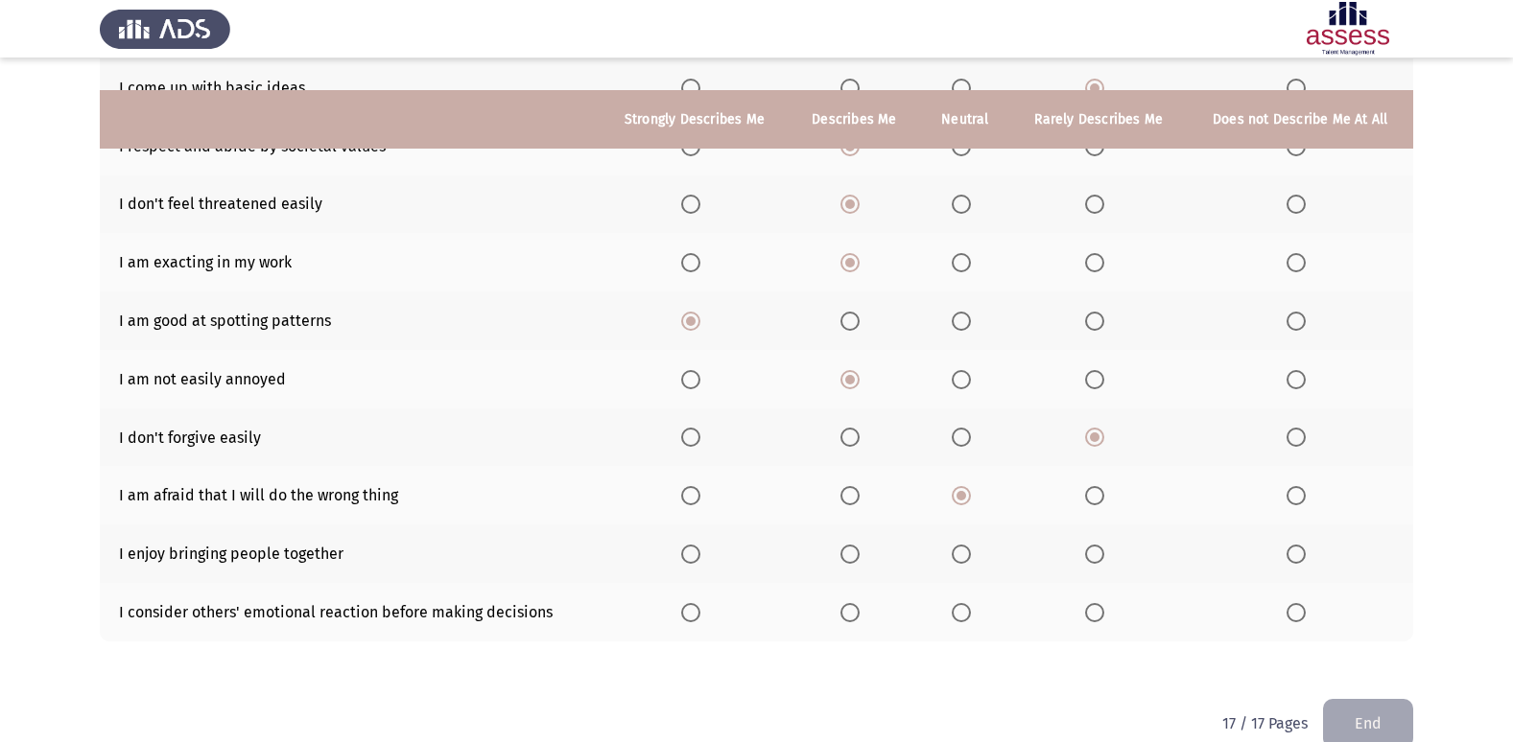
scroll to position [280, 0]
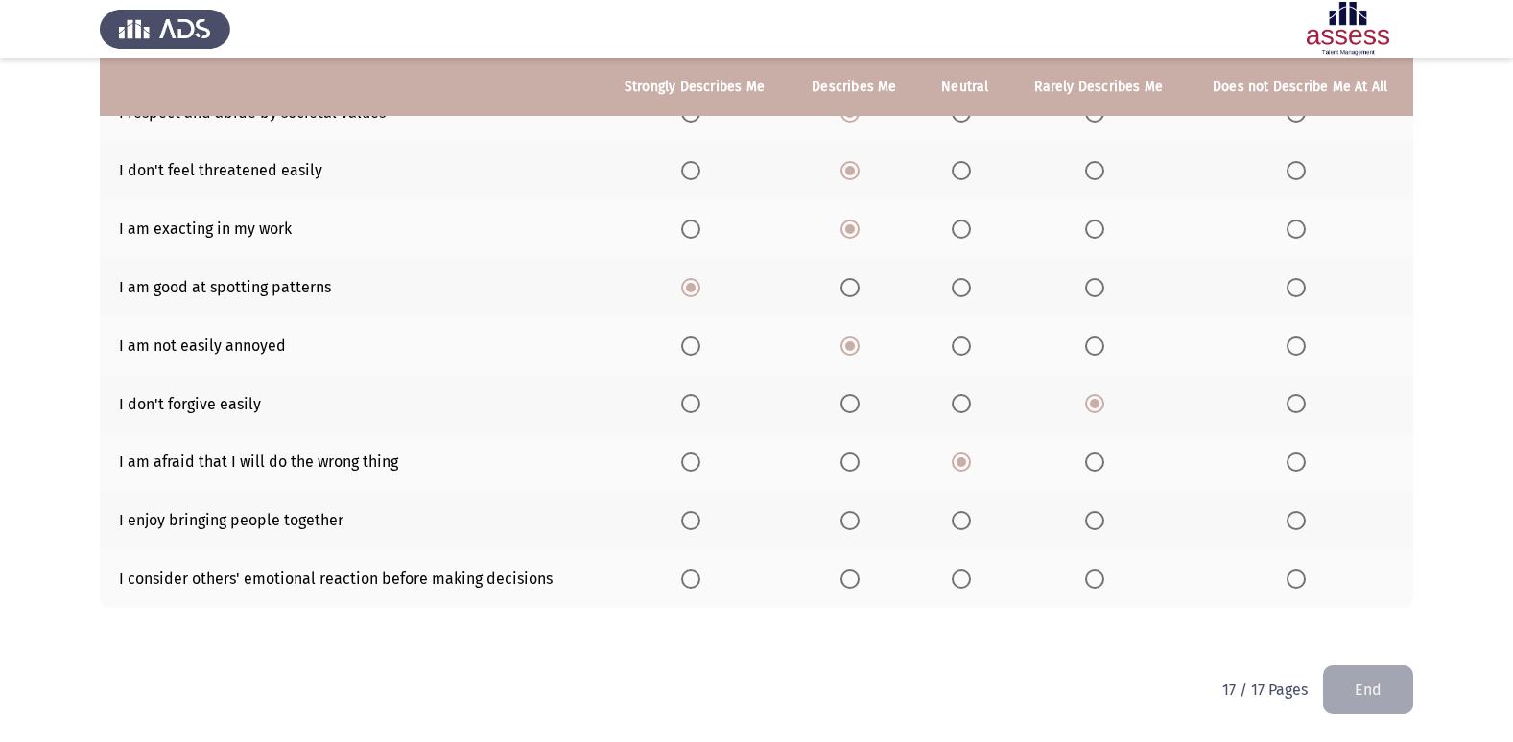
click at [848, 530] on span "Select an option" at bounding box center [849, 520] width 19 height 19
click at [848, 530] on input "Select an option" at bounding box center [849, 520] width 19 height 19
click at [857, 579] on span "Select an option" at bounding box center [849, 579] width 19 height 19
click at [857, 579] on input "Select an option" at bounding box center [849, 579] width 19 height 19
click at [1347, 688] on button "End" at bounding box center [1368, 690] width 90 height 49
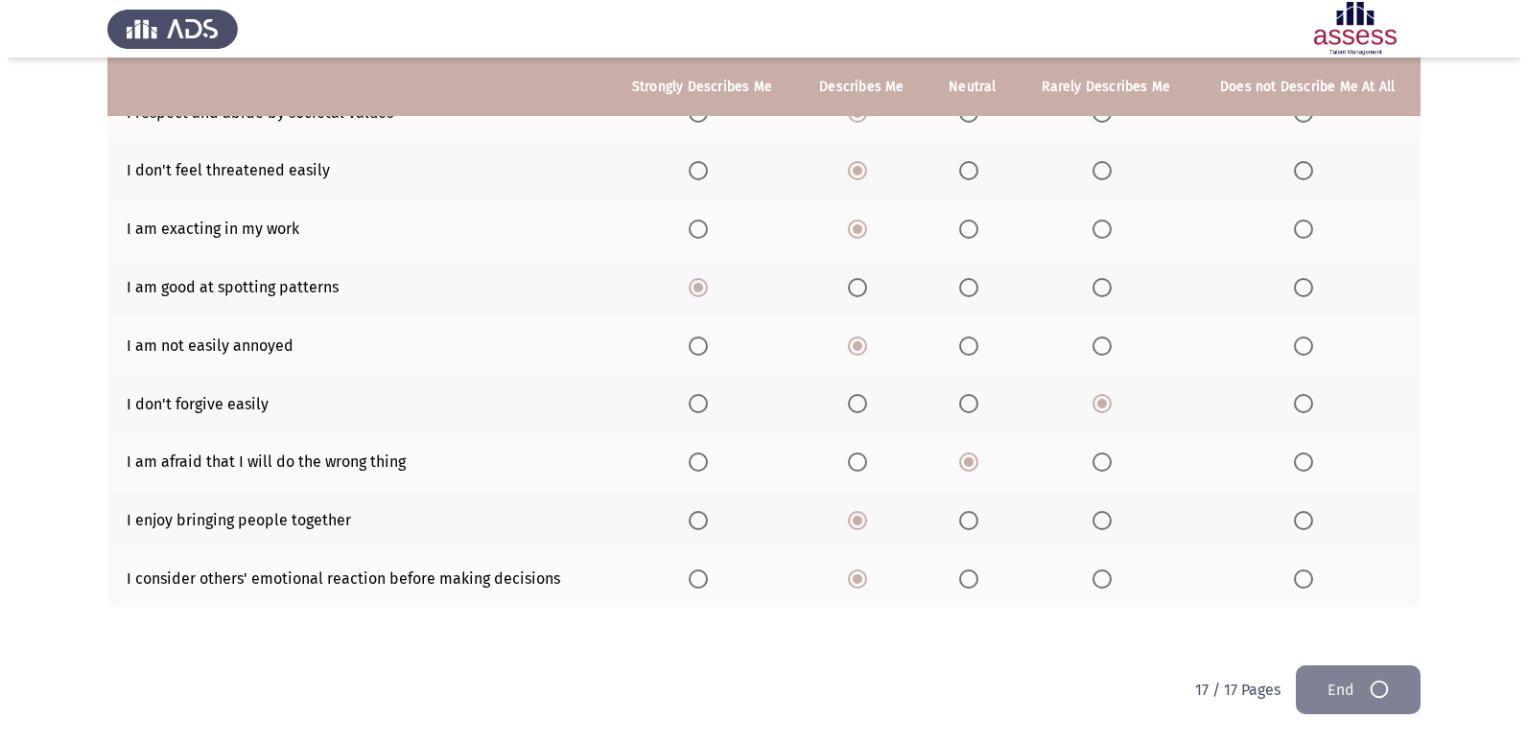
scroll to position [0, 0]
